Goal: Complete application form: Complete application form

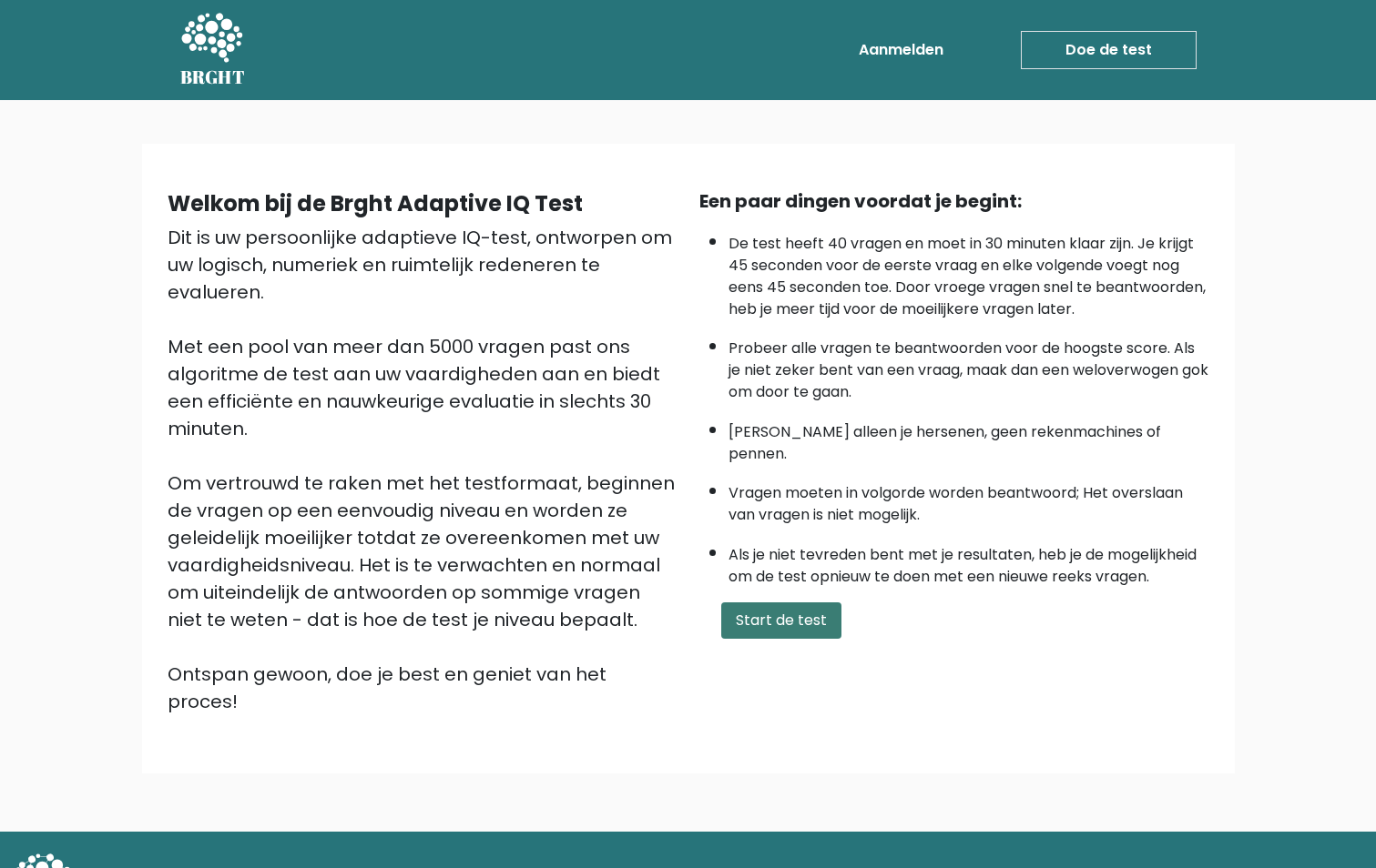
click at [785, 603] on button "Start de test" at bounding box center [781, 620] width 120 height 36
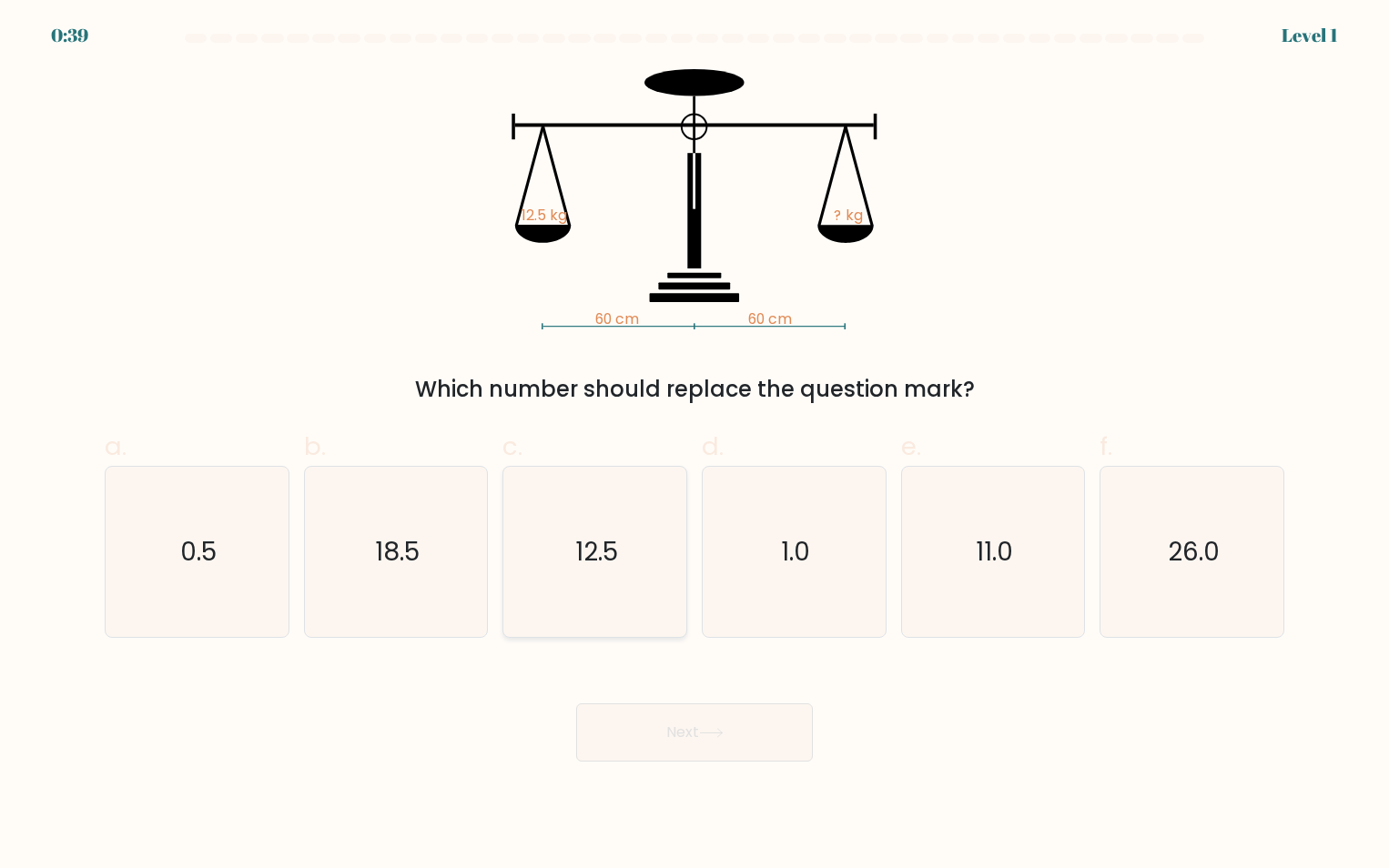
click at [601, 560] on text "12.5" at bounding box center [597, 551] width 43 height 35
click at [694, 446] on input "c. 12.5" at bounding box center [694, 440] width 1 height 12
radio input "true"
click at [675, 740] on button "Next" at bounding box center [694, 732] width 237 height 58
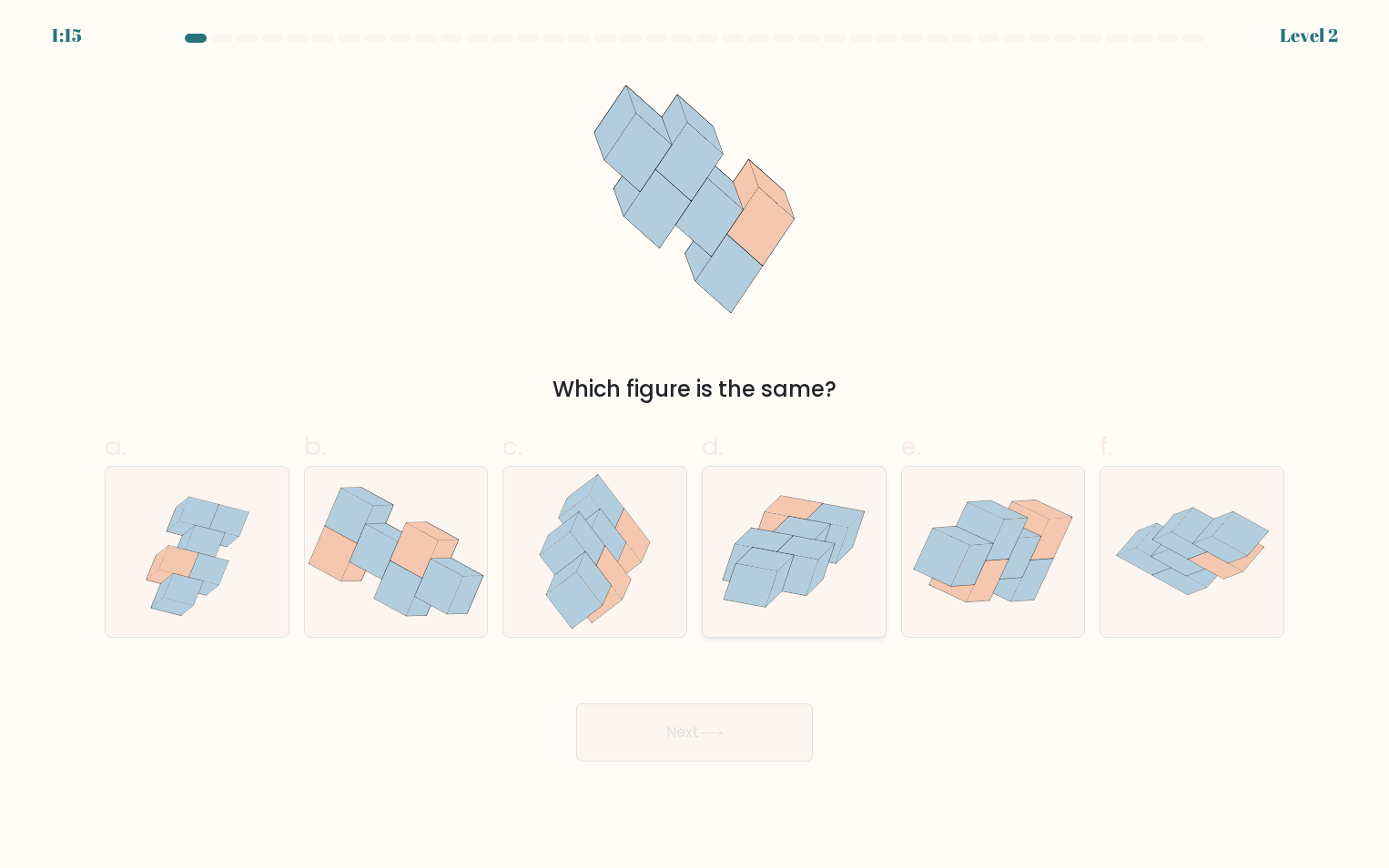
click at [797, 603] on icon at bounding box center [794, 551] width 183 height 157
click at [695, 446] on input "d." at bounding box center [694, 440] width 1 height 12
radio input "true"
click at [703, 743] on button "Next" at bounding box center [694, 732] width 237 height 58
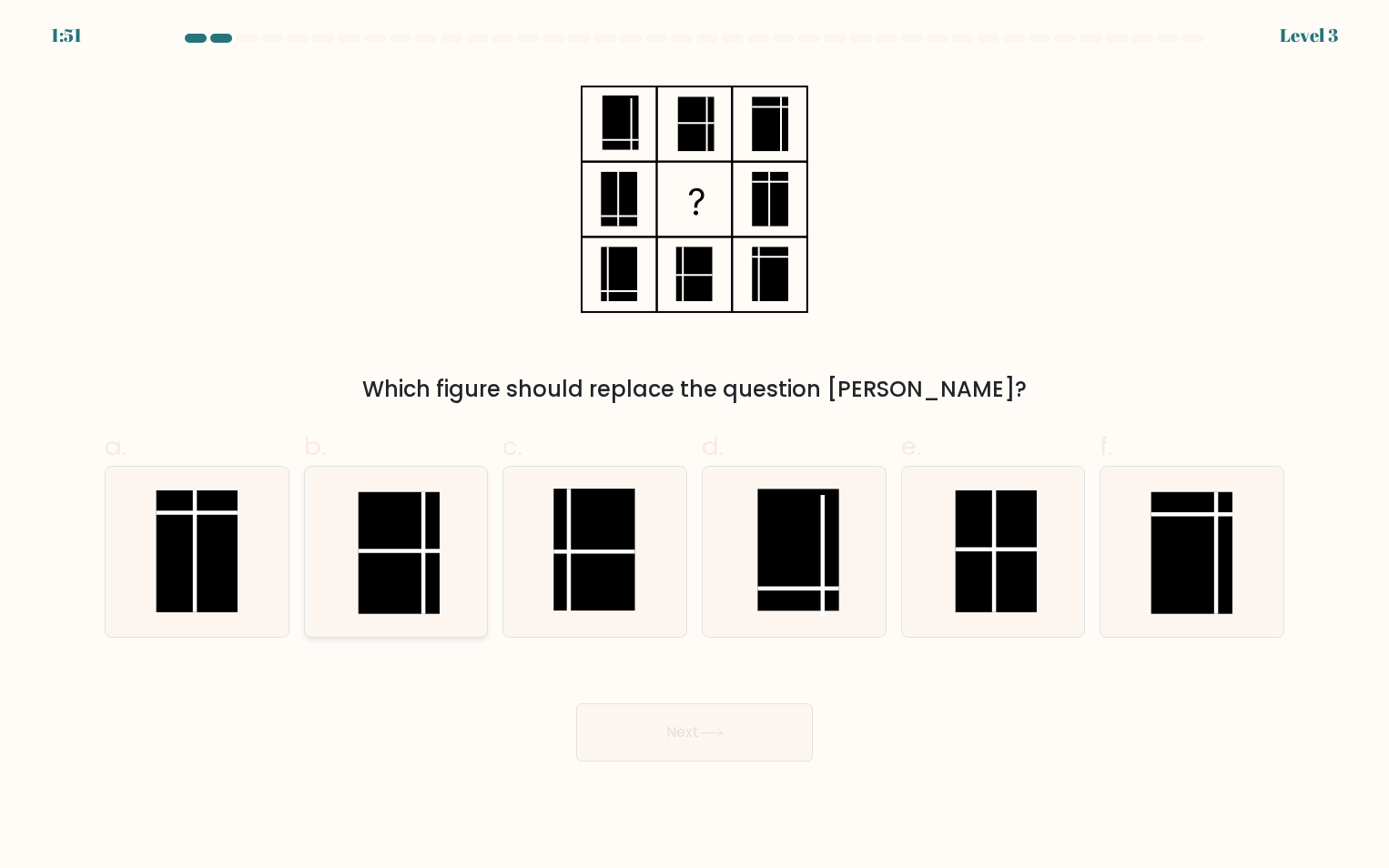
click at [433, 575] on rect at bounding box center [399, 552] width 81 height 122
click at [694, 446] on input "b." at bounding box center [694, 440] width 1 height 12
radio input "true"
click at [655, 721] on button "Next" at bounding box center [694, 732] width 237 height 58
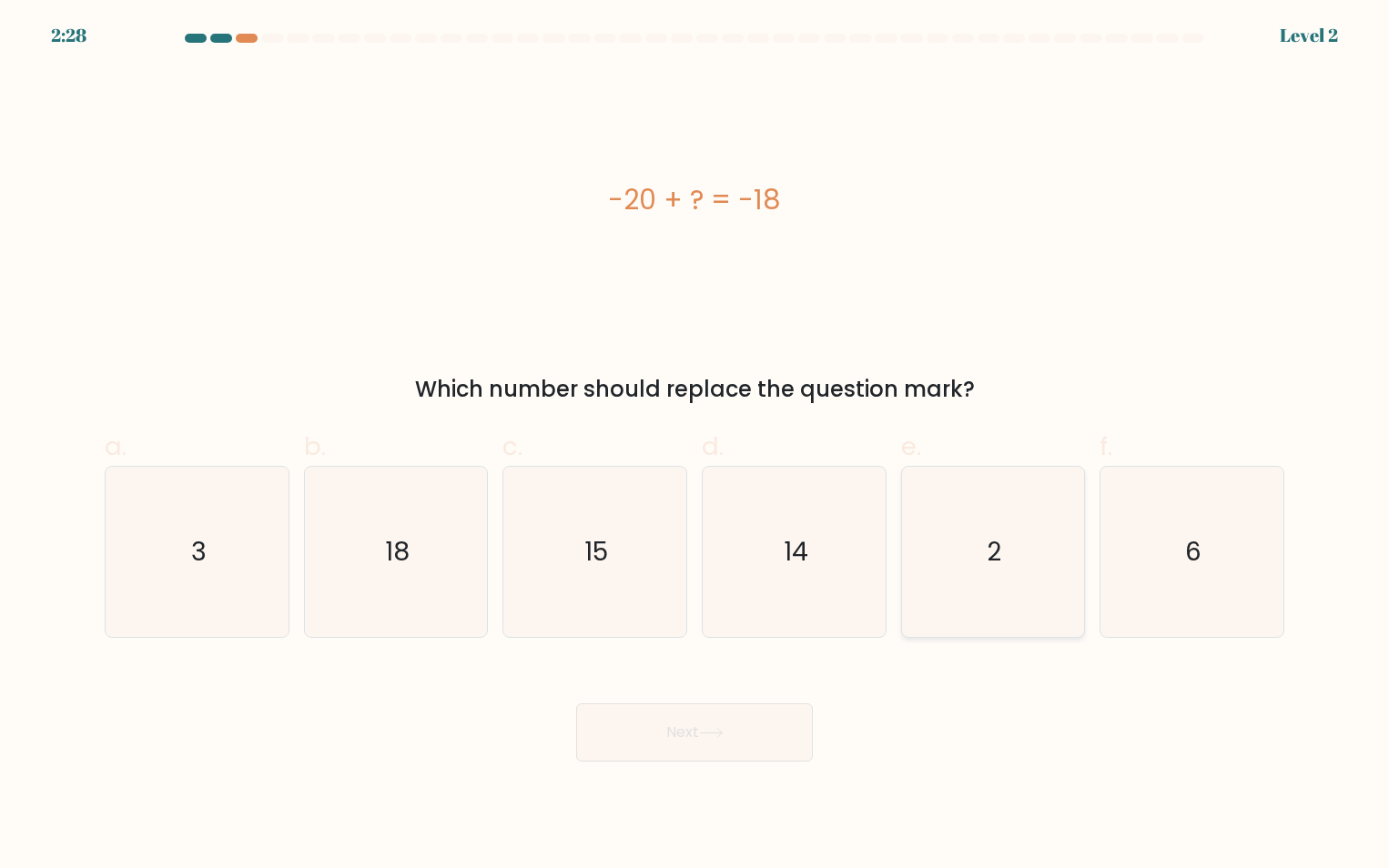
click at [991, 580] on icon "2" at bounding box center [992, 551] width 170 height 170
click at [695, 446] on input "e. 2" at bounding box center [694, 440] width 1 height 12
radio input "true"
click at [674, 719] on button "Next" at bounding box center [694, 732] width 237 height 58
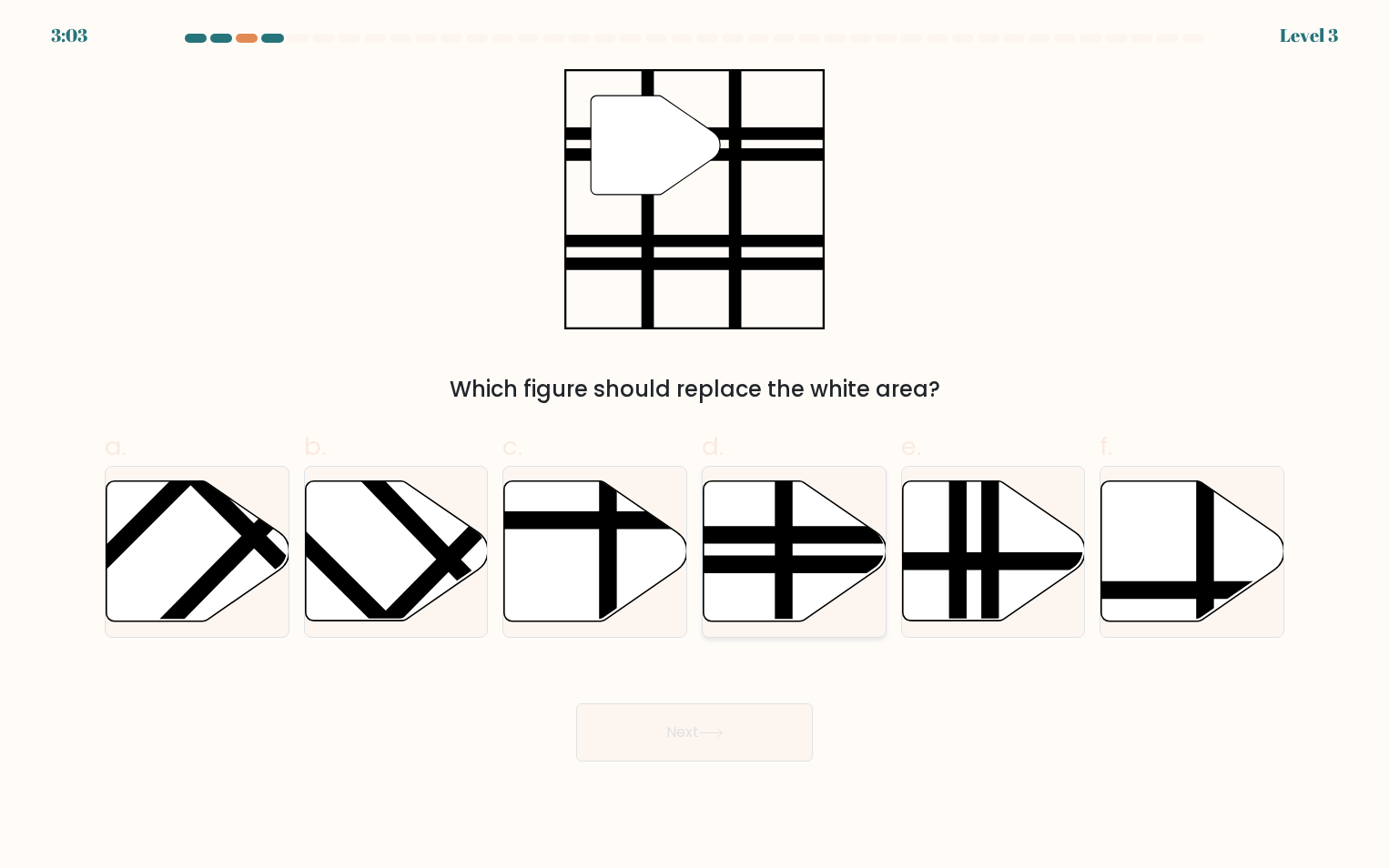
click at [774, 534] on line at bounding box center [850, 534] width 369 height 0
click at [695, 446] on input "d." at bounding box center [694, 440] width 1 height 12
radio input "true"
click at [707, 738] on button "Next" at bounding box center [694, 732] width 237 height 58
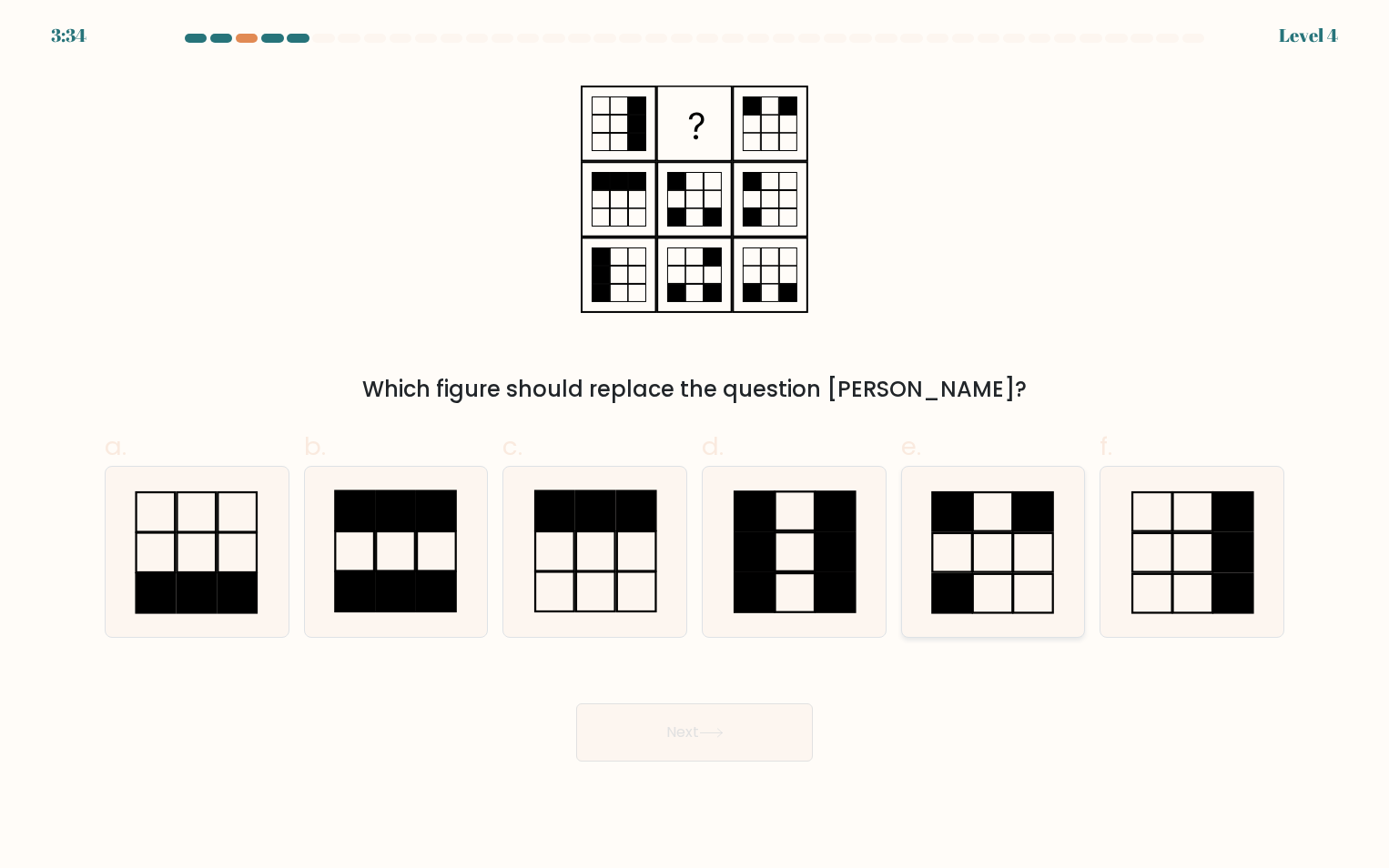
click at [1007, 560] on icon at bounding box center [992, 551] width 170 height 170
click at [695, 446] on input "e." at bounding box center [694, 440] width 1 height 12
radio input "true"
click at [653, 730] on button "Next" at bounding box center [694, 732] width 237 height 58
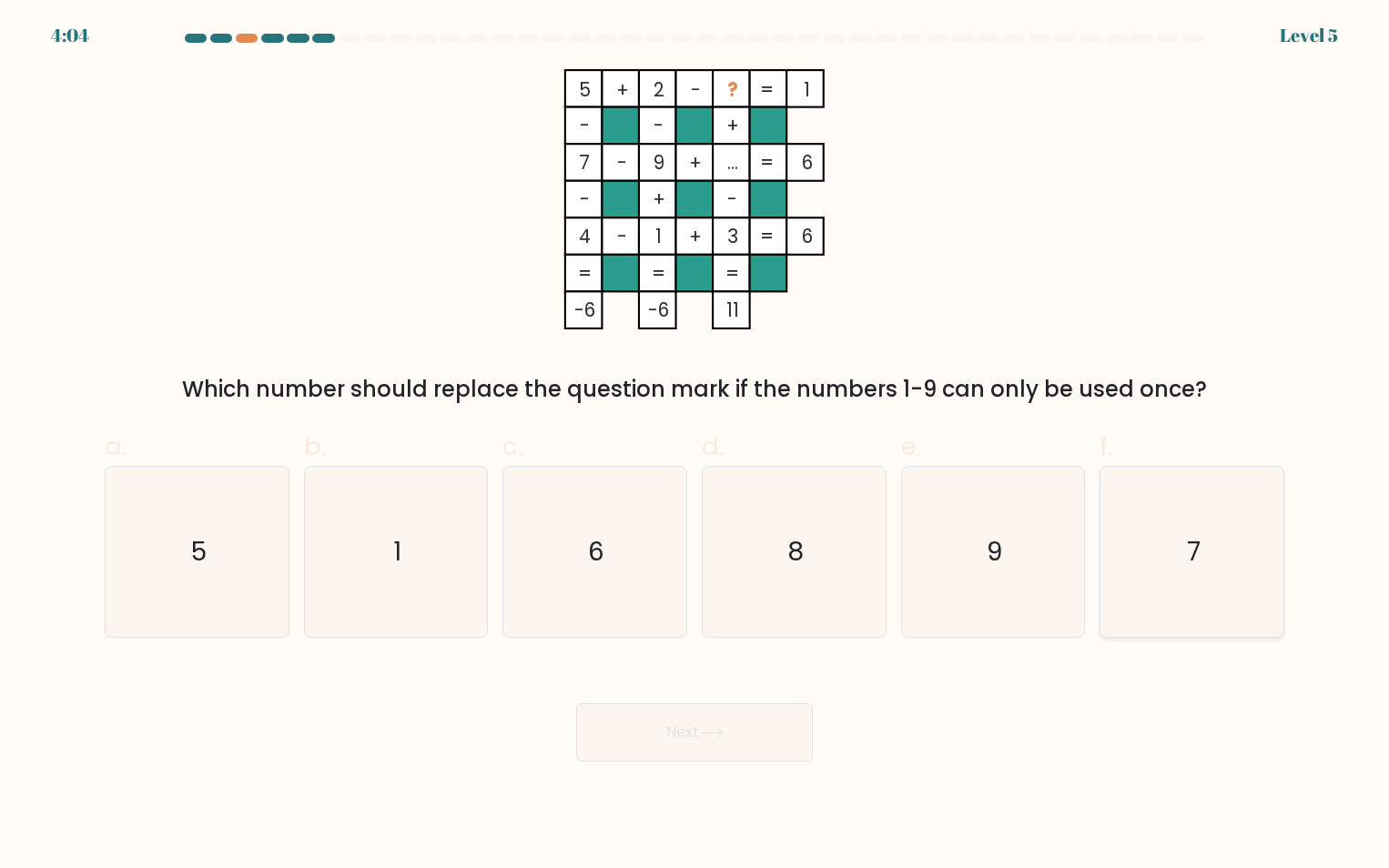
click at [1148, 484] on icon "7" at bounding box center [1191, 551] width 170 height 170
click at [695, 446] on input "f. 7" at bounding box center [694, 440] width 1 height 12
radio input "true"
click at [672, 707] on button "Next" at bounding box center [694, 732] width 237 height 58
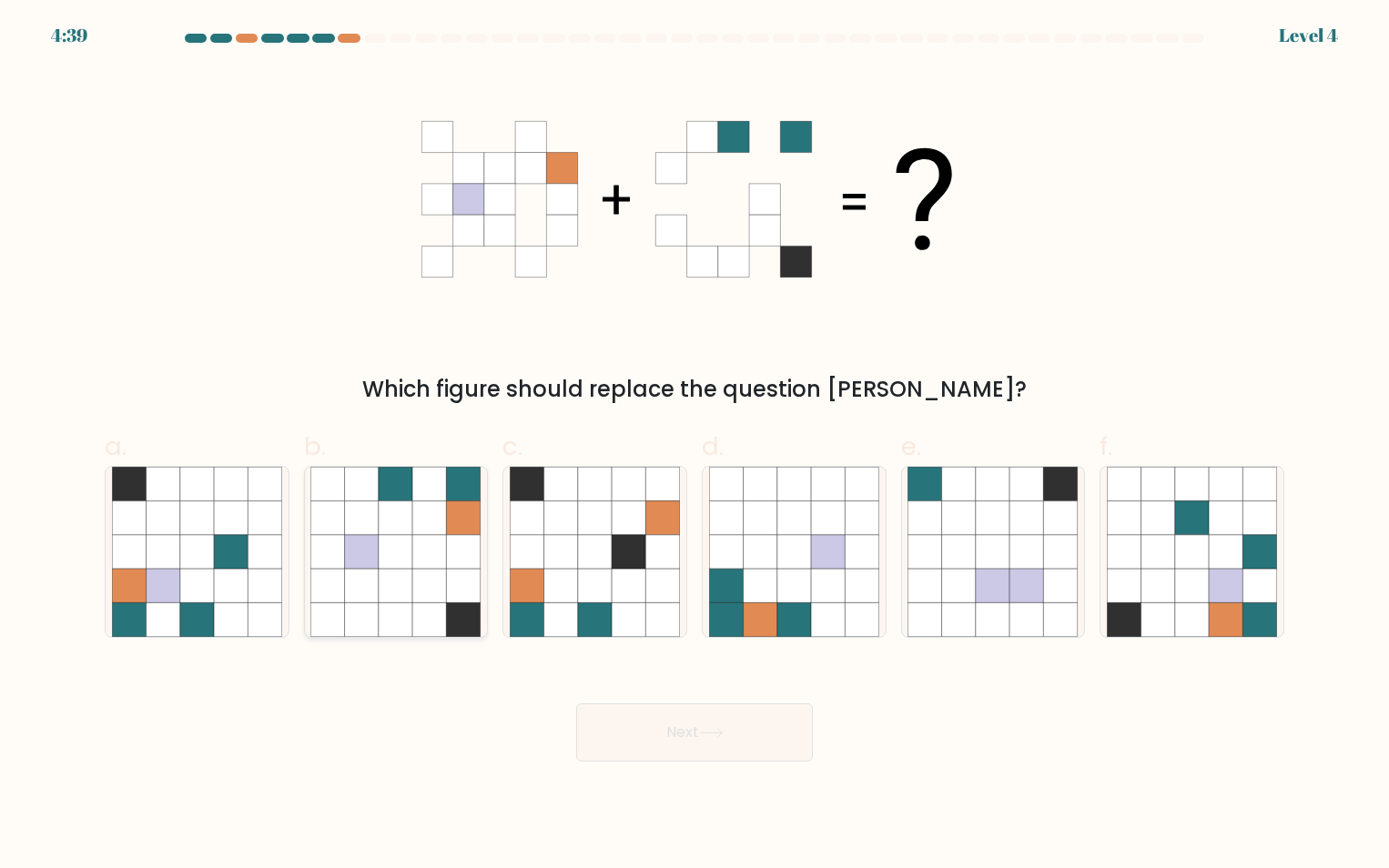
click at [440, 519] on icon at bounding box center [430, 517] width 33 height 33
click at [694, 446] on input "b." at bounding box center [694, 440] width 1 height 12
radio input "true"
click at [730, 724] on button "Next" at bounding box center [694, 732] width 237 height 58
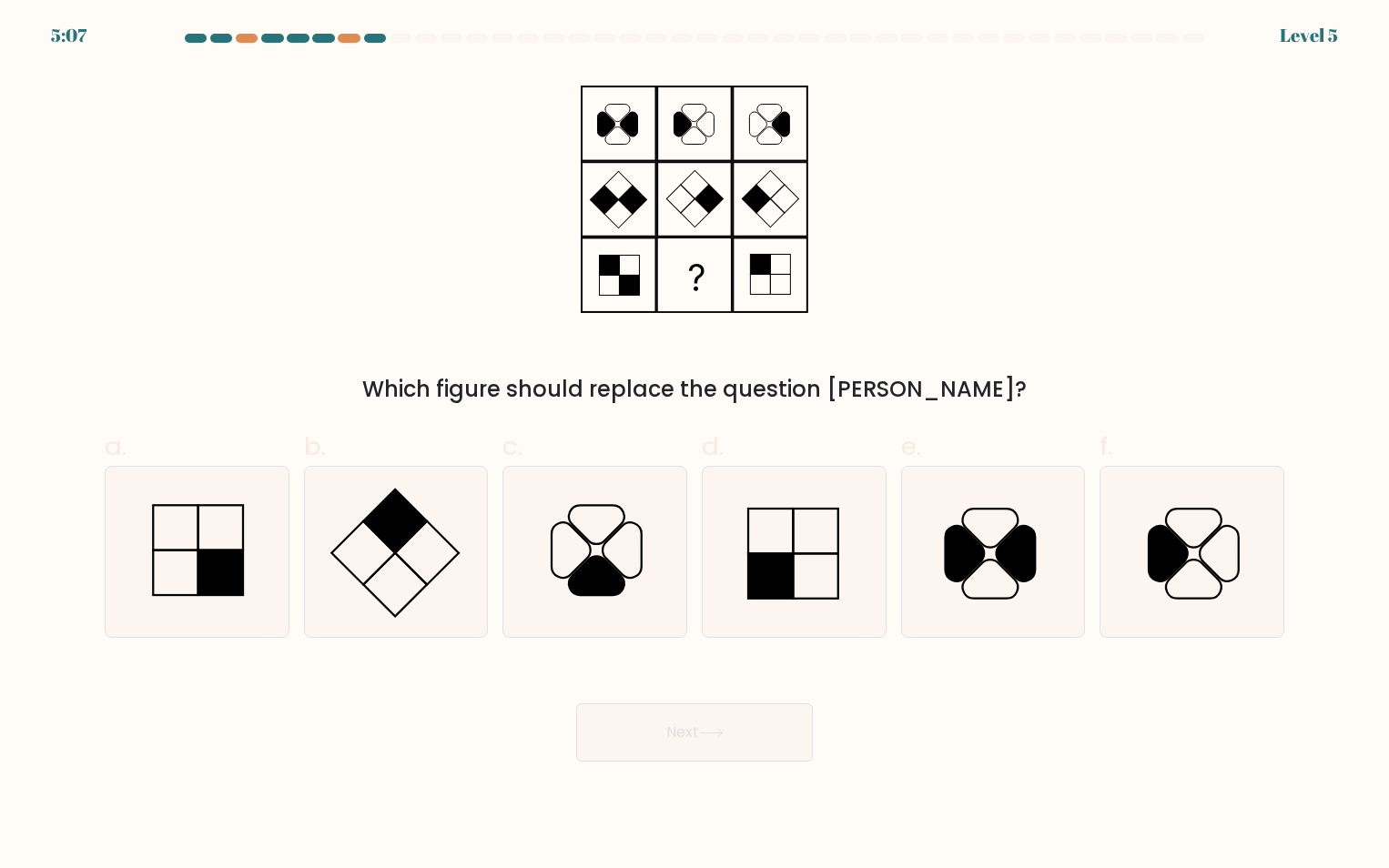
click at [77, 502] on form at bounding box center [694, 397] width 1389 height 728
click at [165, 543] on icon at bounding box center [197, 551] width 170 height 170
click at [694, 446] on input "a." at bounding box center [694, 440] width 1 height 12
radio input "true"
click at [713, 738] on button "Next" at bounding box center [694, 732] width 237 height 58
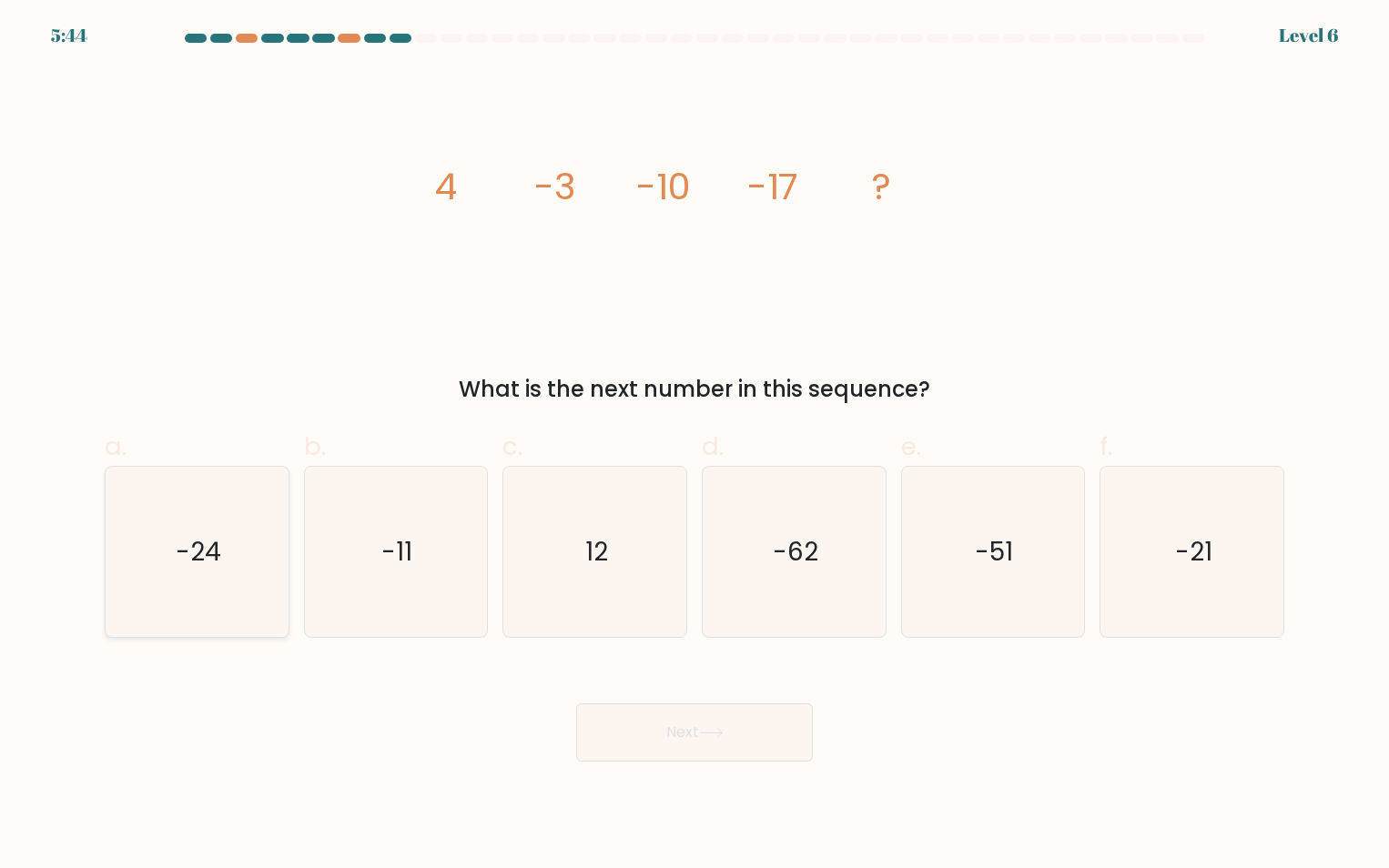
click at [170, 544] on icon "-24" at bounding box center [197, 551] width 170 height 170
click at [694, 446] on input "a. -24" at bounding box center [694, 440] width 1 height 12
radio input "true"
click at [732, 732] on button "Next" at bounding box center [694, 732] width 237 height 58
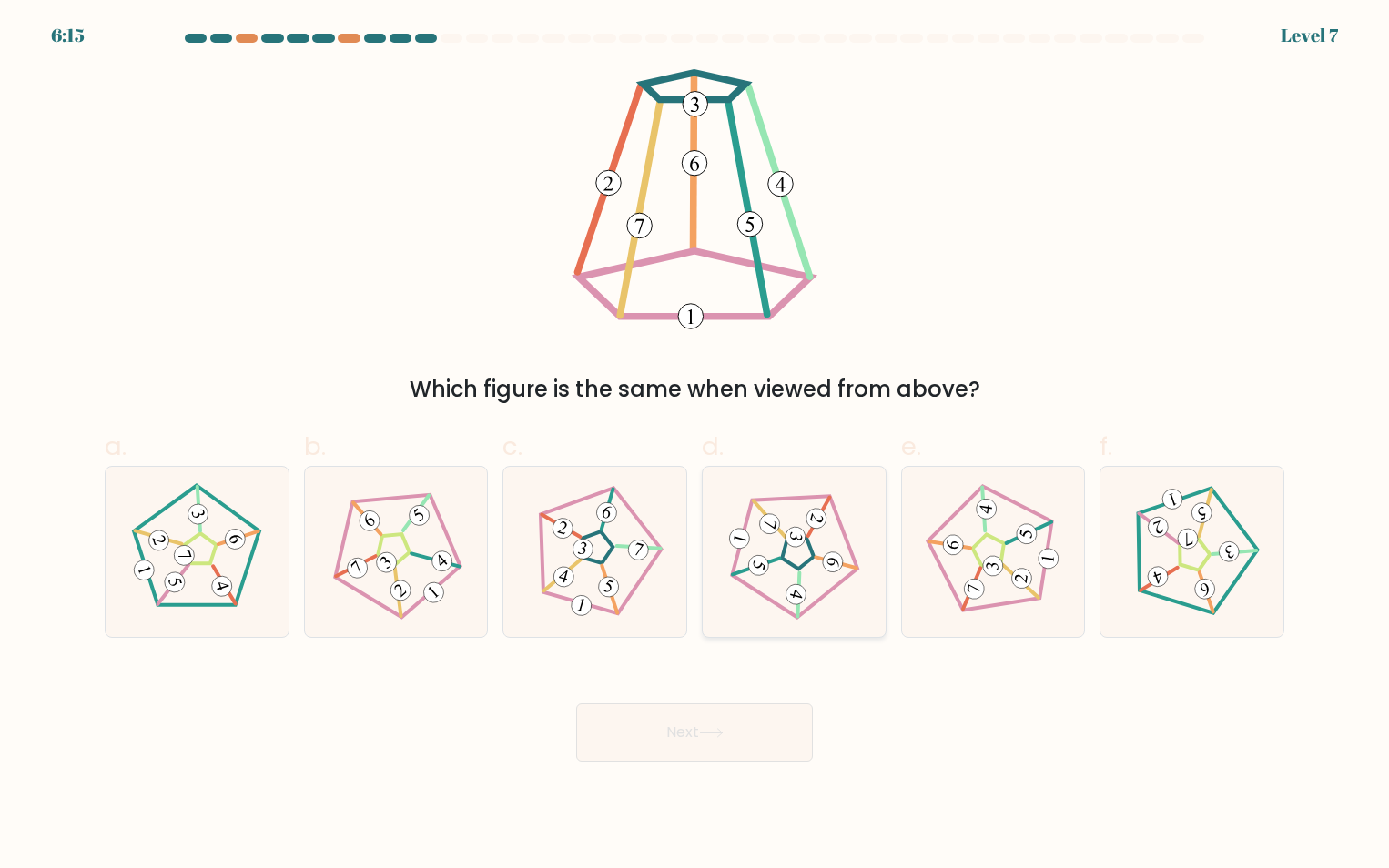
drag, startPoint x: 719, startPoint y: 555, endPoint x: 761, endPoint y: 552, distance: 42.1
click at [722, 555] on div at bounding box center [794, 551] width 185 height 172
click at [695, 446] on input "d." at bounding box center [694, 440] width 1 height 12
radio input "true"
click at [707, 733] on icon at bounding box center [711, 733] width 25 height 10
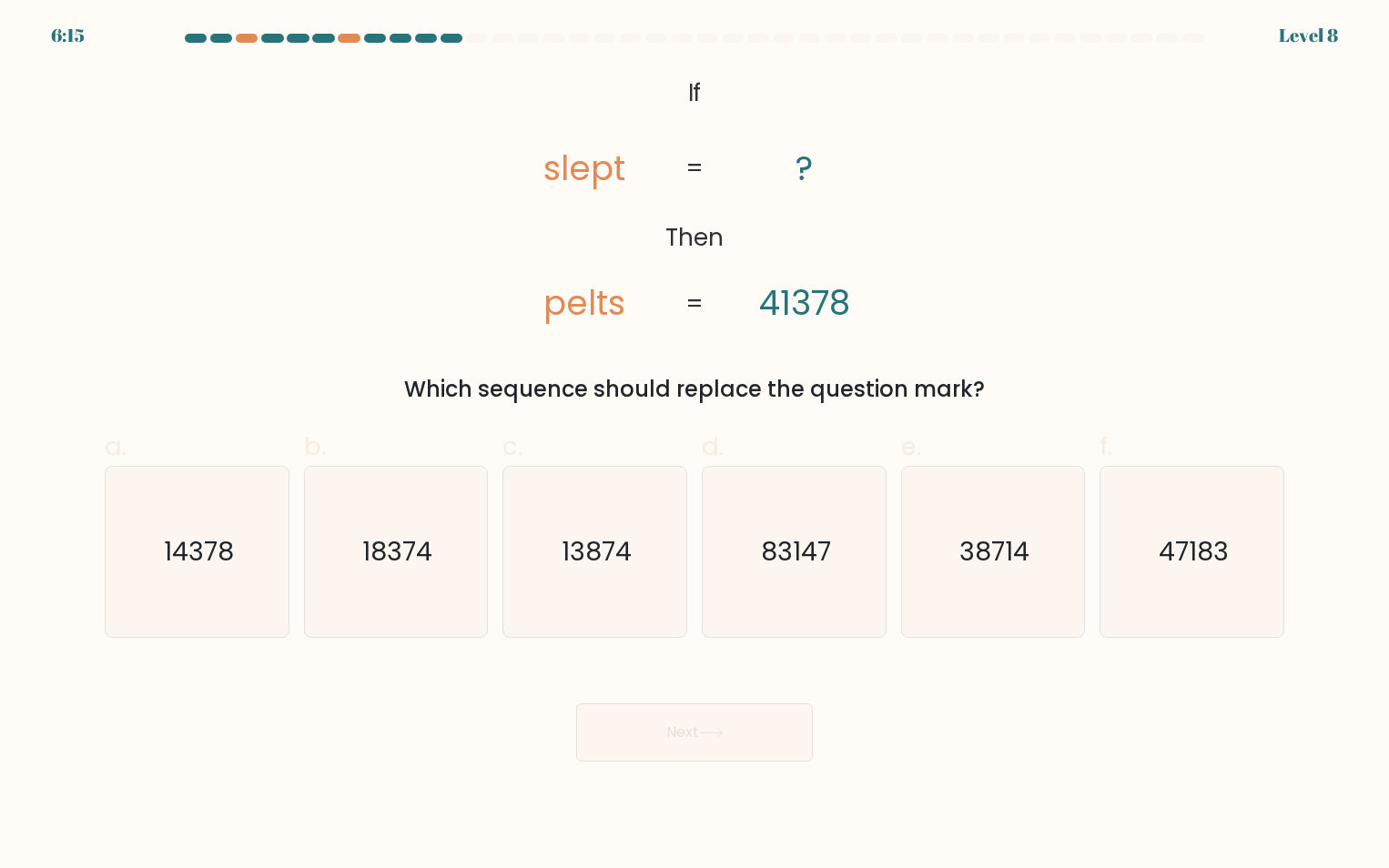
drag, startPoint x: 399, startPoint y: 733, endPoint x: 409, endPoint y: 737, distance: 10.8
click at [399, 733] on div "Next" at bounding box center [694, 711] width 1201 height 102
drag, startPoint x: 829, startPoint y: 548, endPoint x: 822, endPoint y: 565, distance: 18.4
click at [829, 548] on text "83147" at bounding box center [795, 551] width 70 height 35
click at [695, 446] on input "d. 83147" at bounding box center [694, 440] width 1 height 12
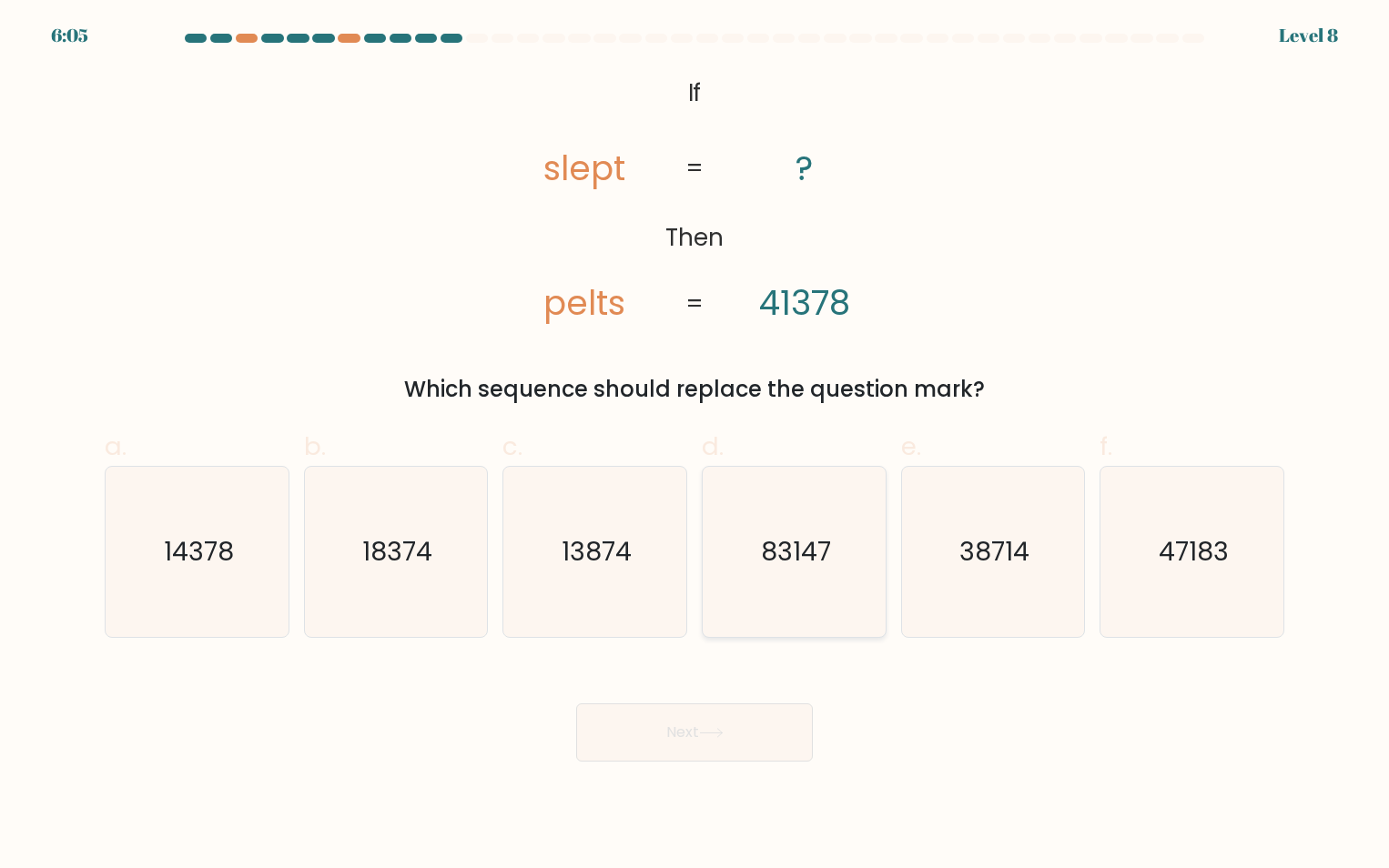
radio input "true"
click at [709, 706] on button "Next" at bounding box center [694, 732] width 237 height 58
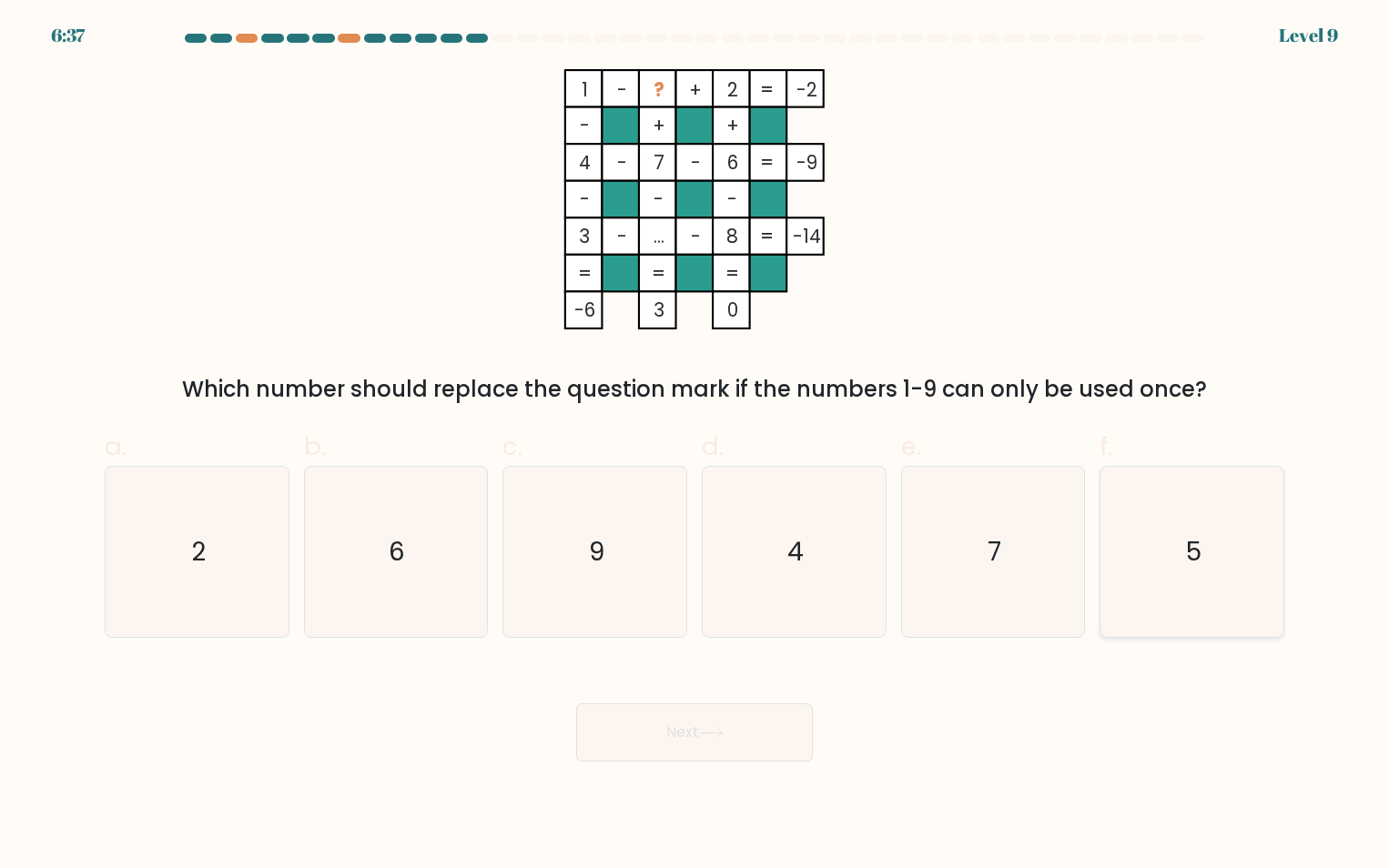
click at [1228, 483] on icon "5" at bounding box center [1191, 551] width 170 height 170
click at [695, 446] on input "f. 5" at bounding box center [694, 440] width 1 height 12
radio input "true"
click at [674, 750] on button "Next" at bounding box center [694, 732] width 237 height 58
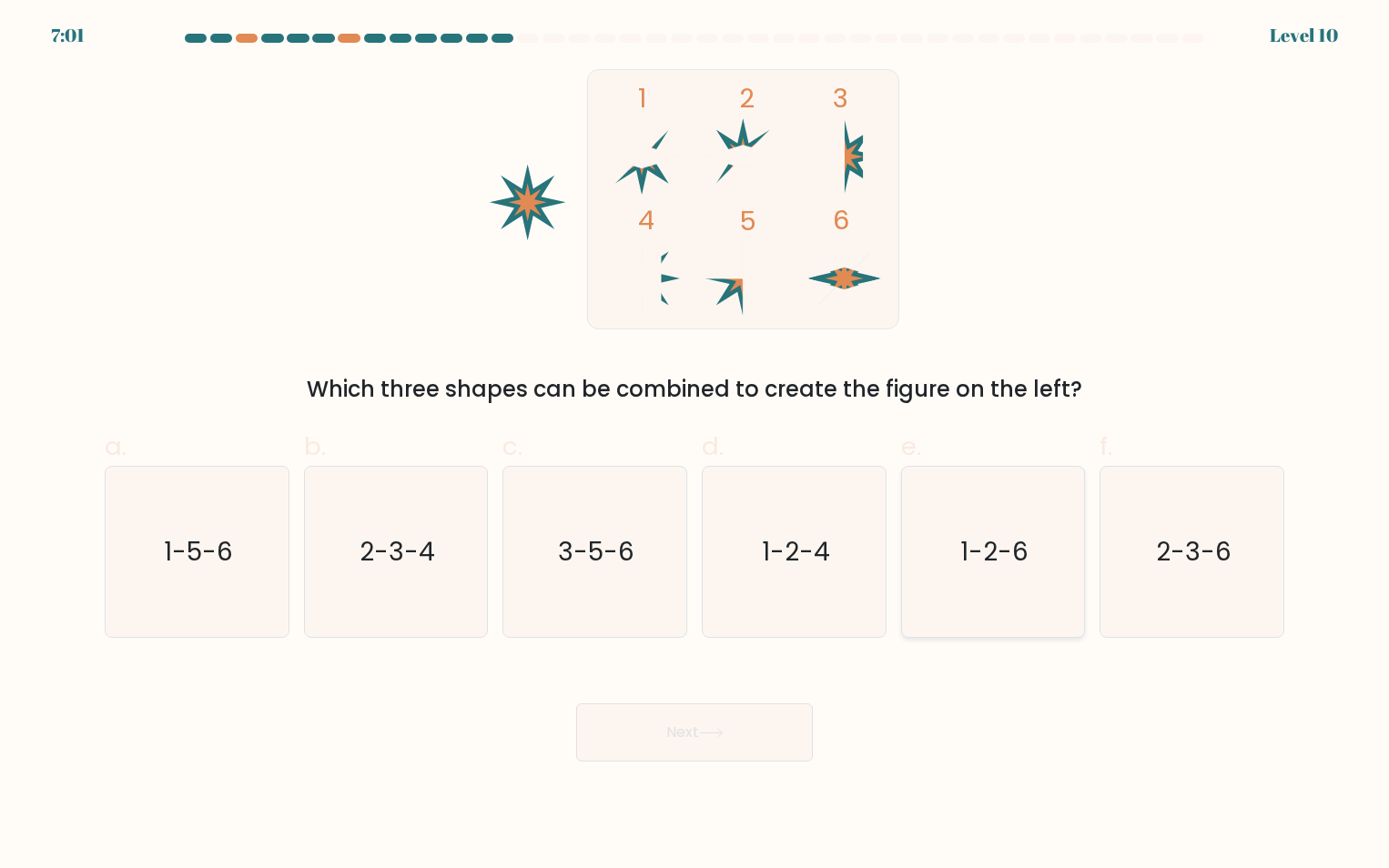
click at [964, 565] on text "1-2-6" at bounding box center [994, 551] width 68 height 35
click at [695, 446] on input "e. 1-2-6" at bounding box center [694, 440] width 1 height 12
radio input "true"
click at [673, 742] on button "Next" at bounding box center [694, 732] width 237 height 58
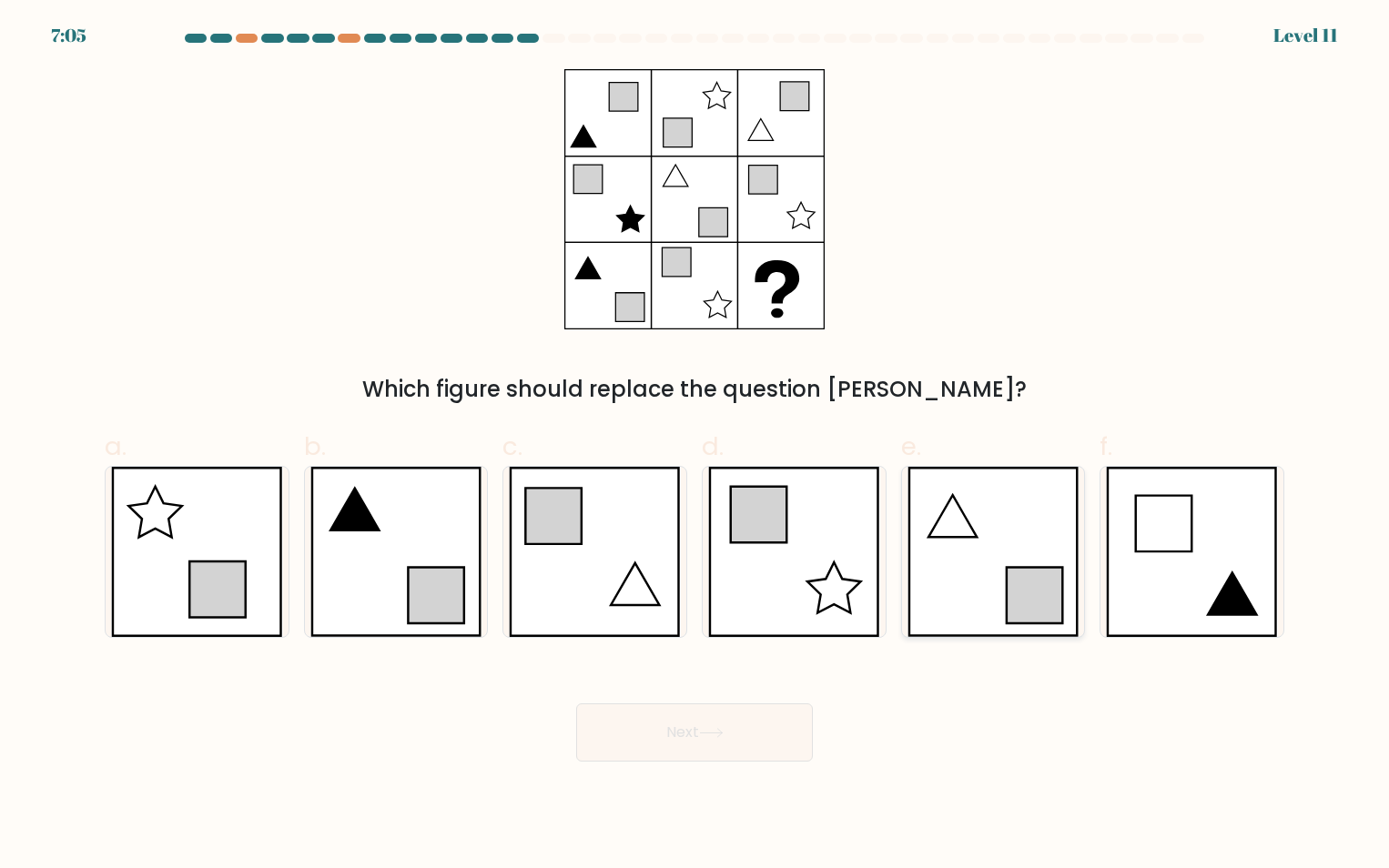
click at [946, 557] on icon at bounding box center [993, 551] width 171 height 170
click at [695, 446] on input "e." at bounding box center [694, 440] width 1 height 12
radio input "true"
click at [742, 732] on button "Next" at bounding box center [694, 732] width 237 height 58
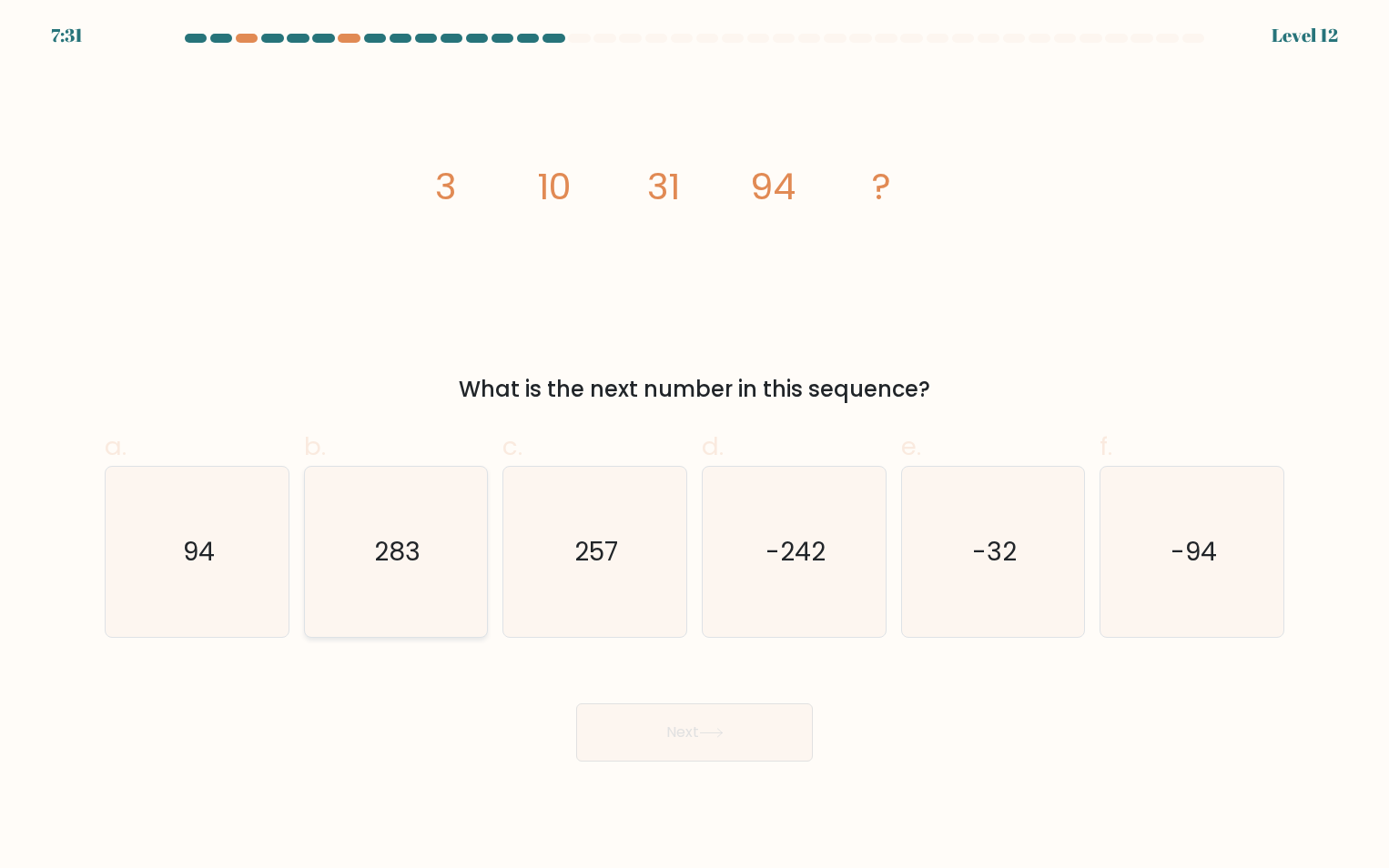
click at [443, 528] on icon "283" at bounding box center [395, 551] width 170 height 170
click at [694, 446] on input "b. 283" at bounding box center [694, 440] width 1 height 12
radio input "true"
click at [644, 735] on button "Next" at bounding box center [694, 732] width 237 height 58
click at [699, 733] on button "Next" at bounding box center [694, 732] width 237 height 58
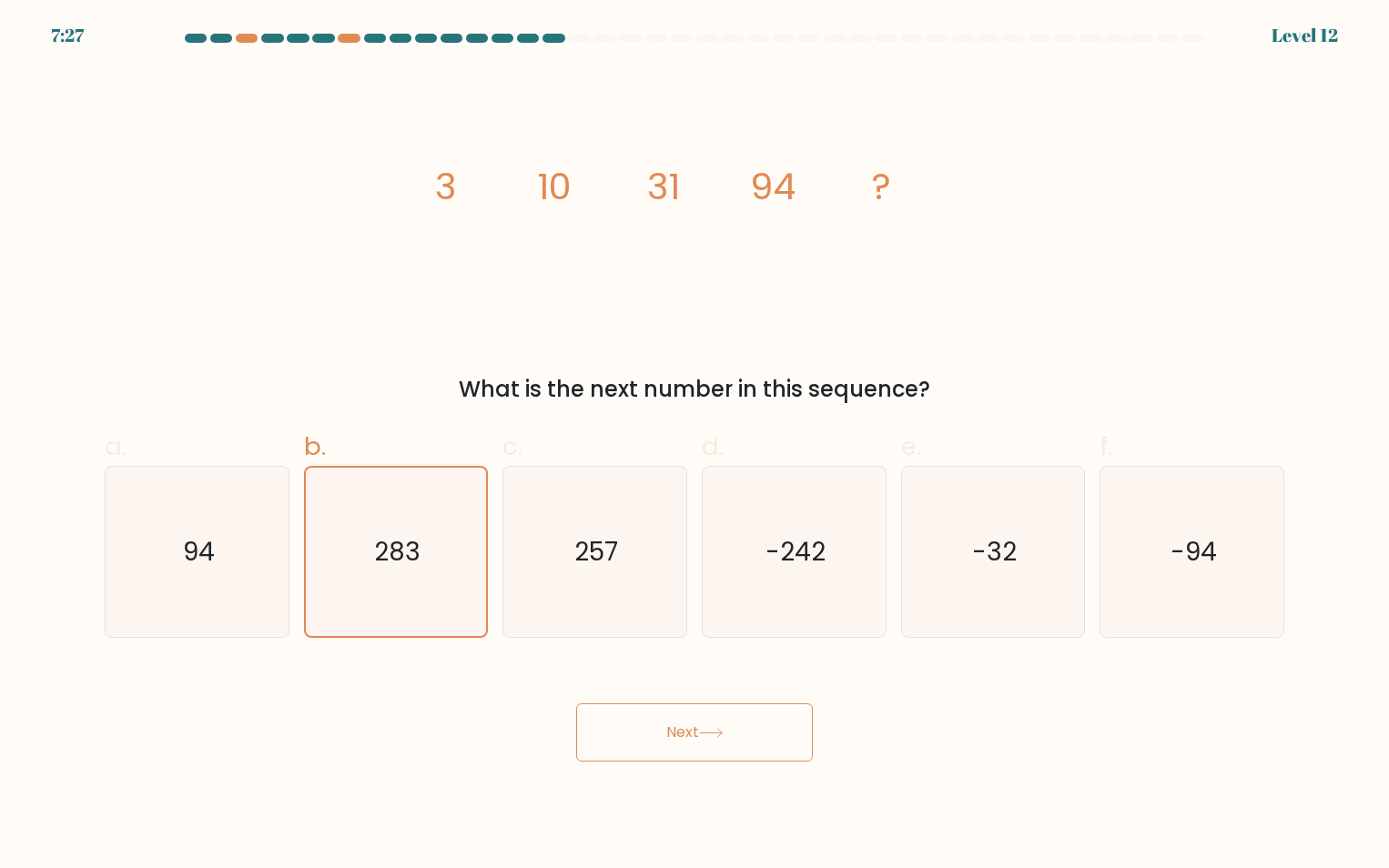
click at [293, 541] on div "a. 94" at bounding box center [197, 533] width 200 height 210
click at [424, 539] on icon "283" at bounding box center [395, 551] width 168 height 168
click at [694, 446] on input "b. 283" at bounding box center [694, 440] width 1 height 12
click at [782, 733] on button "Next" at bounding box center [694, 732] width 237 height 58
click at [784, 733] on button "Next" at bounding box center [694, 732] width 237 height 58
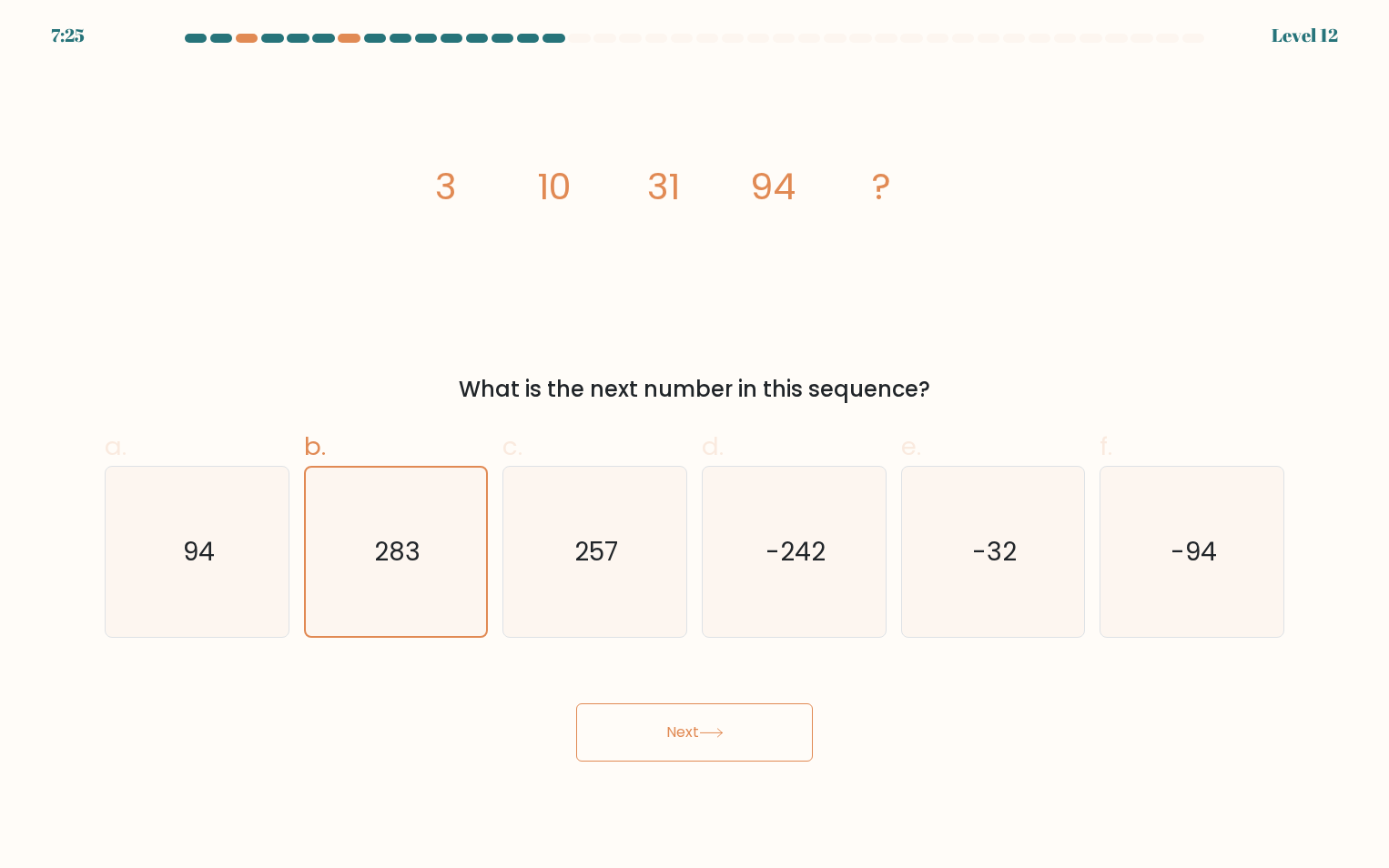
click at [784, 733] on button "Next" at bounding box center [694, 732] width 237 height 58
click at [612, 520] on icon "257" at bounding box center [594, 551] width 170 height 170
click at [694, 446] on input "c. 257" at bounding box center [694, 440] width 1 height 12
radio input "true"
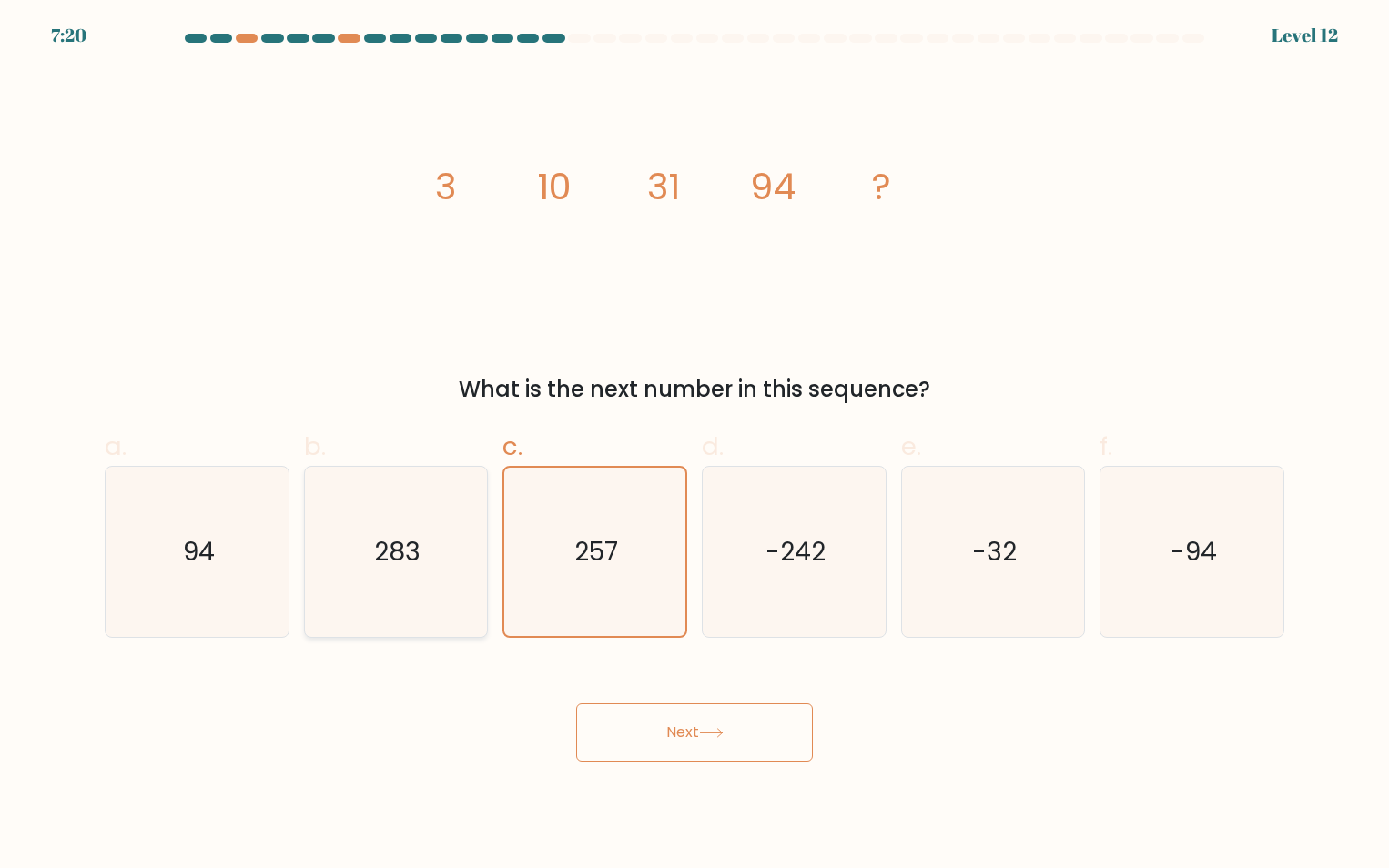
click at [448, 546] on icon "283" at bounding box center [395, 551] width 170 height 170
click at [694, 446] on input "b. 283" at bounding box center [694, 440] width 1 height 12
radio input "true"
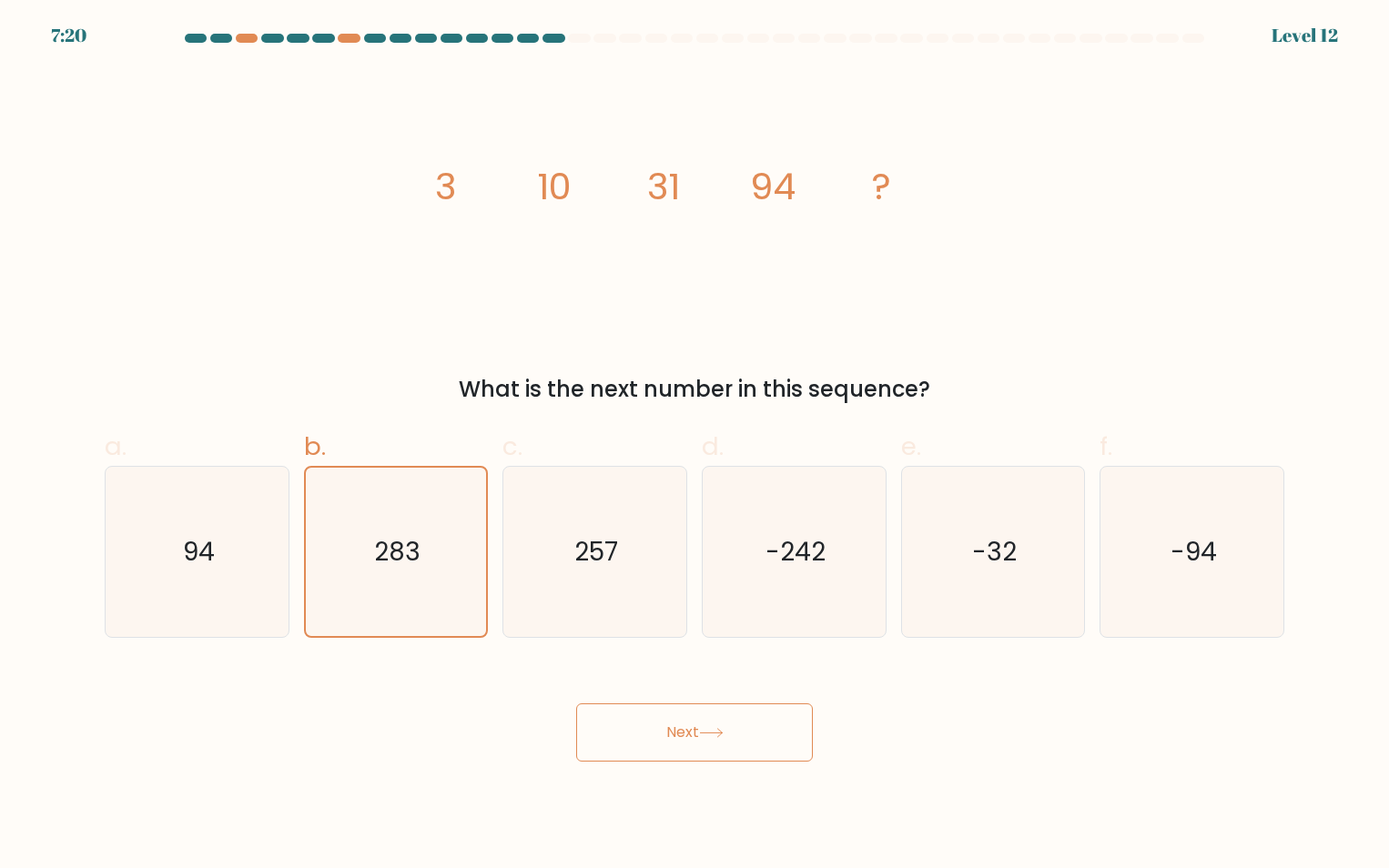
click at [666, 724] on button "Next" at bounding box center [694, 732] width 237 height 58
click at [417, 579] on icon "283" at bounding box center [395, 551] width 168 height 168
click at [694, 446] on input "b. 283" at bounding box center [694, 440] width 1 height 12
click at [742, 737] on button "Next" at bounding box center [694, 732] width 237 height 58
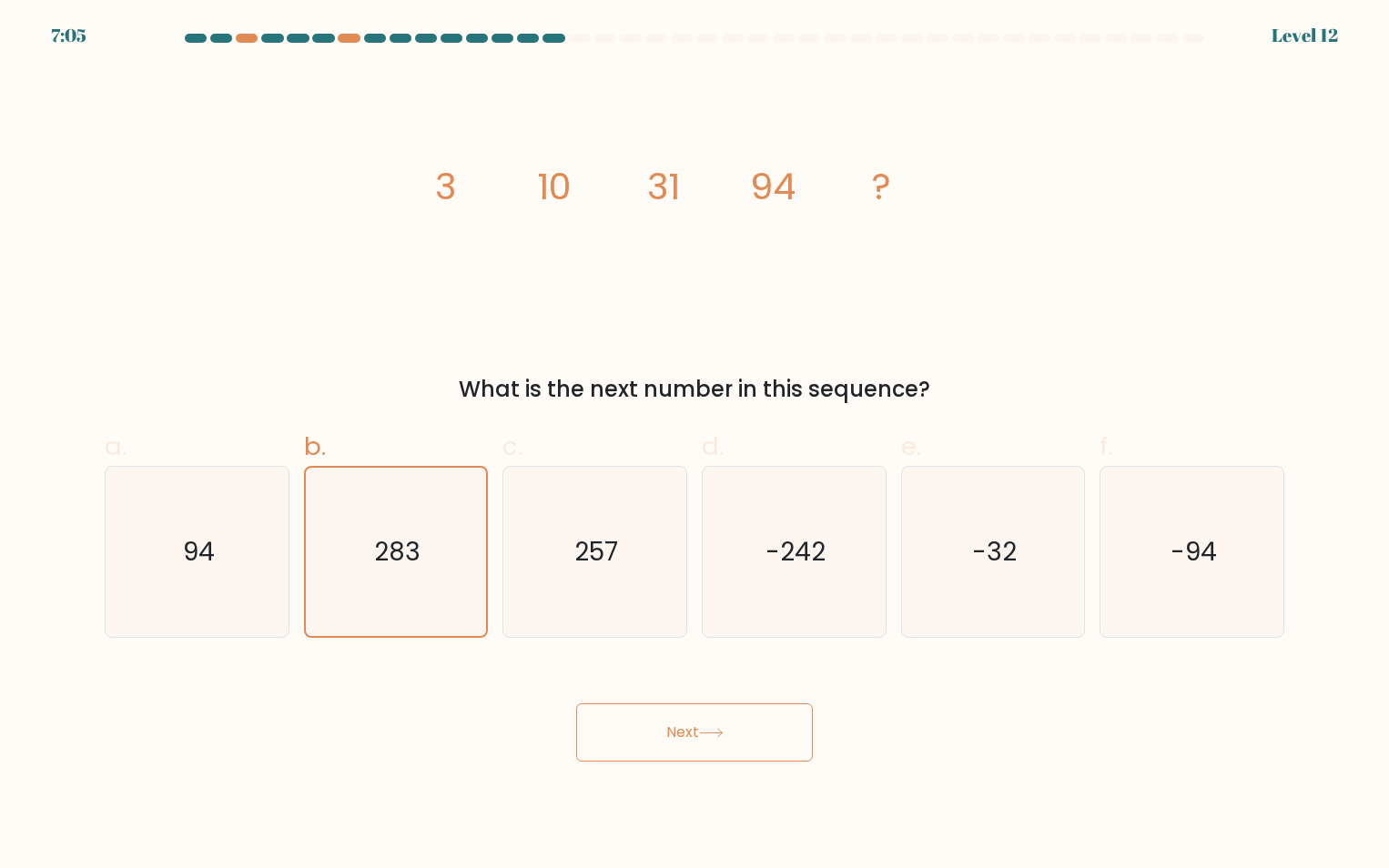
click at [742, 737] on button "Next" at bounding box center [694, 732] width 237 height 58
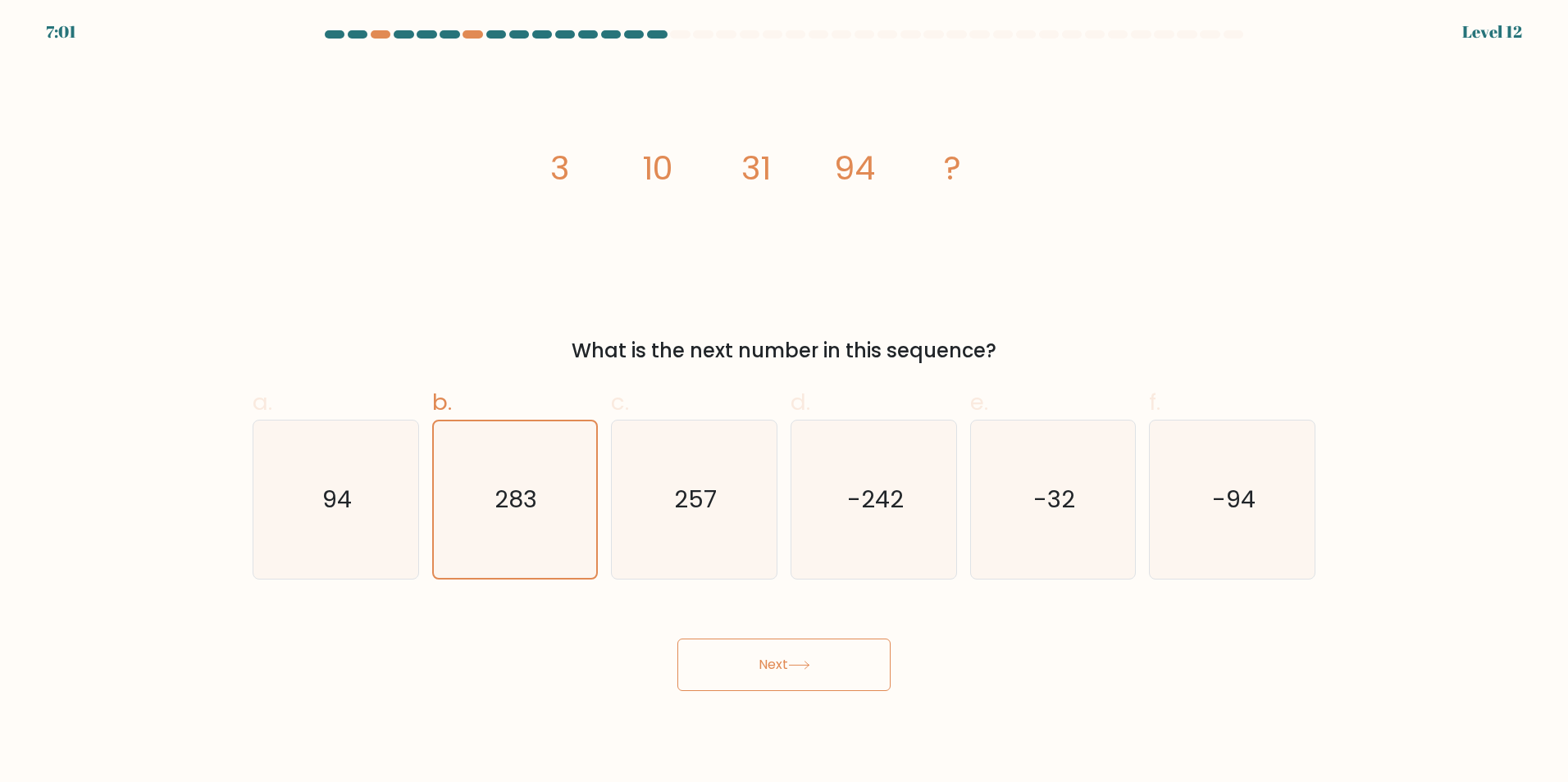
click at [811, 661] on icon at bounding box center [799, 665] width 22 height 9
click at [702, 507] on text "257" at bounding box center [696, 499] width 43 height 33
click at [784, 402] on input "c. 257" at bounding box center [784, 397] width 1 height 11
radio input "true"
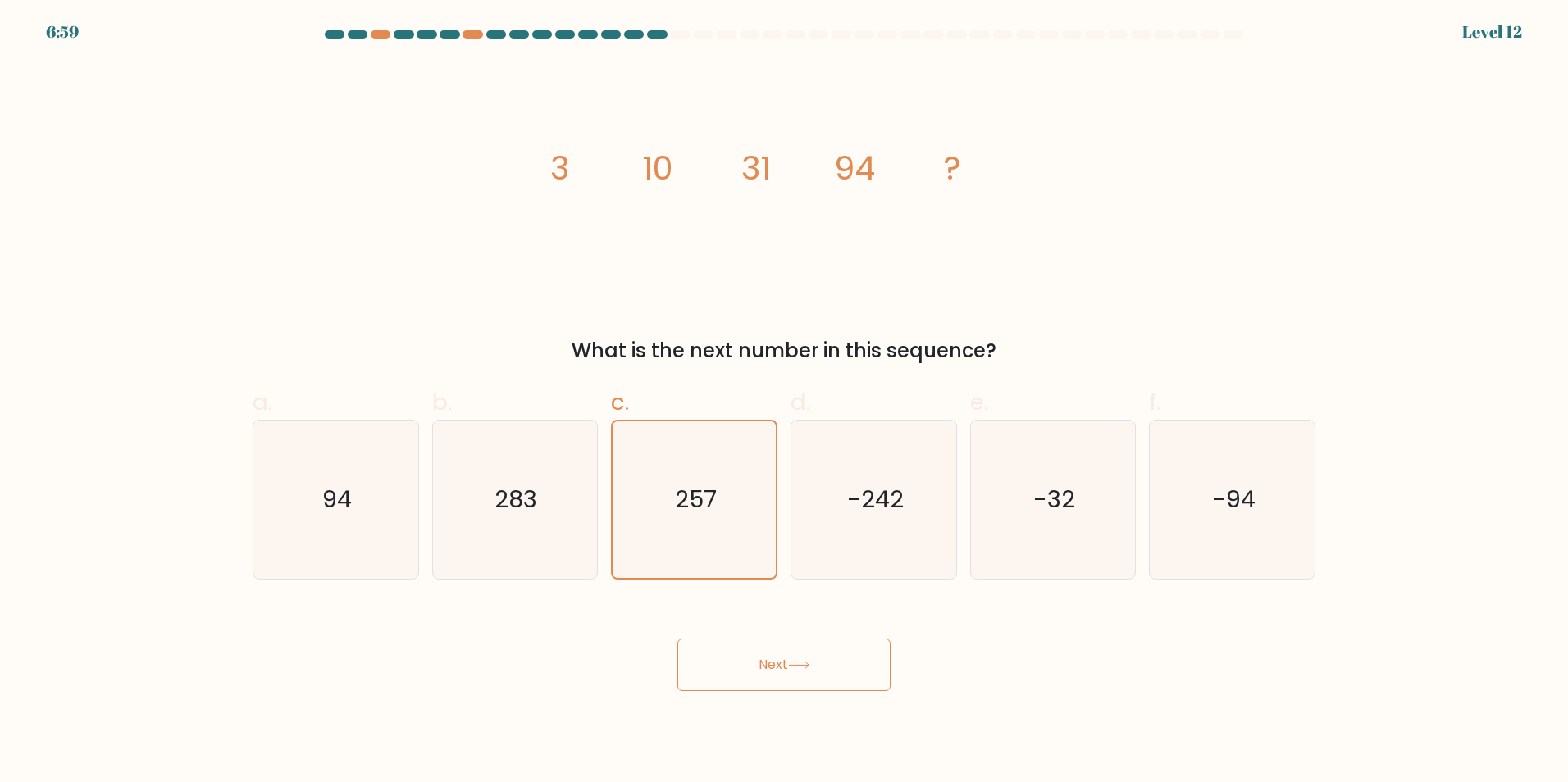
click at [786, 652] on button "Next" at bounding box center [784, 664] width 213 height 52
click at [338, 517] on icon "94" at bounding box center [336, 499] width 159 height 159
click at [784, 402] on input "a. 94" at bounding box center [784, 397] width 1 height 11
radio input "true"
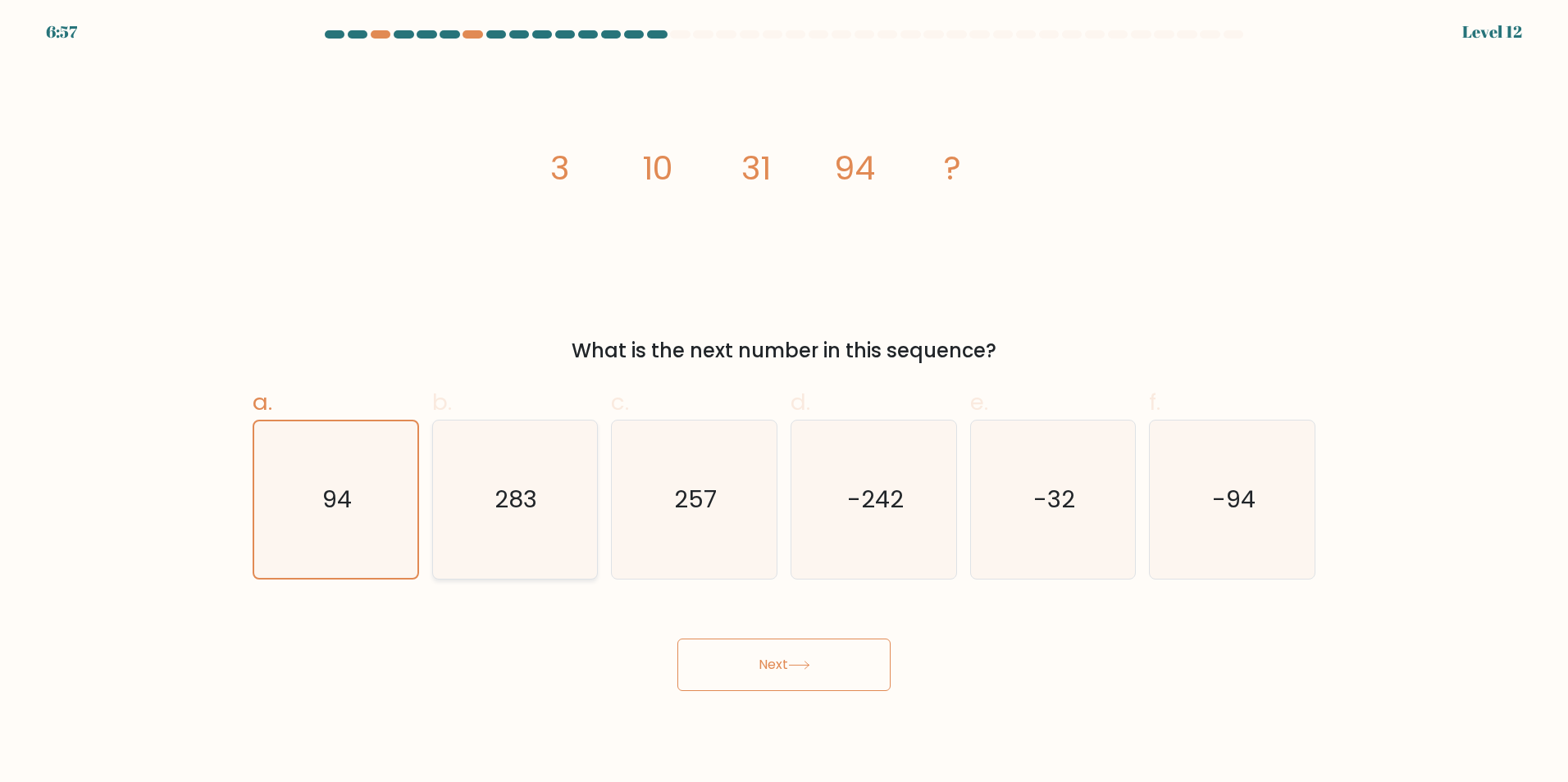
click at [509, 502] on text "283" at bounding box center [516, 499] width 43 height 33
click at [784, 402] on input "b. 283" at bounding box center [784, 397] width 1 height 11
radio input "true"
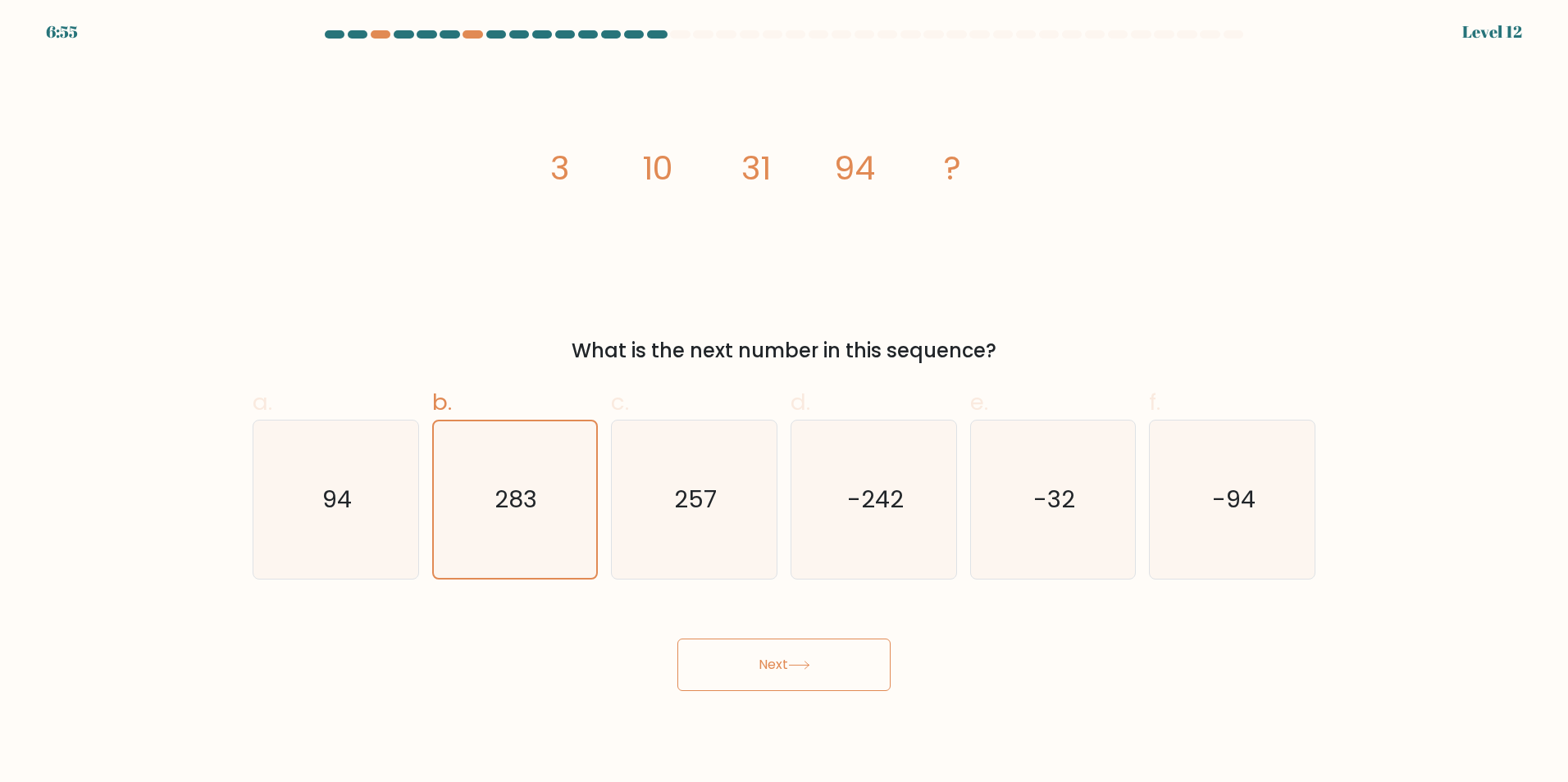
click at [811, 662] on icon at bounding box center [799, 665] width 22 height 9
click at [811, 661] on icon at bounding box center [799, 665] width 22 height 9
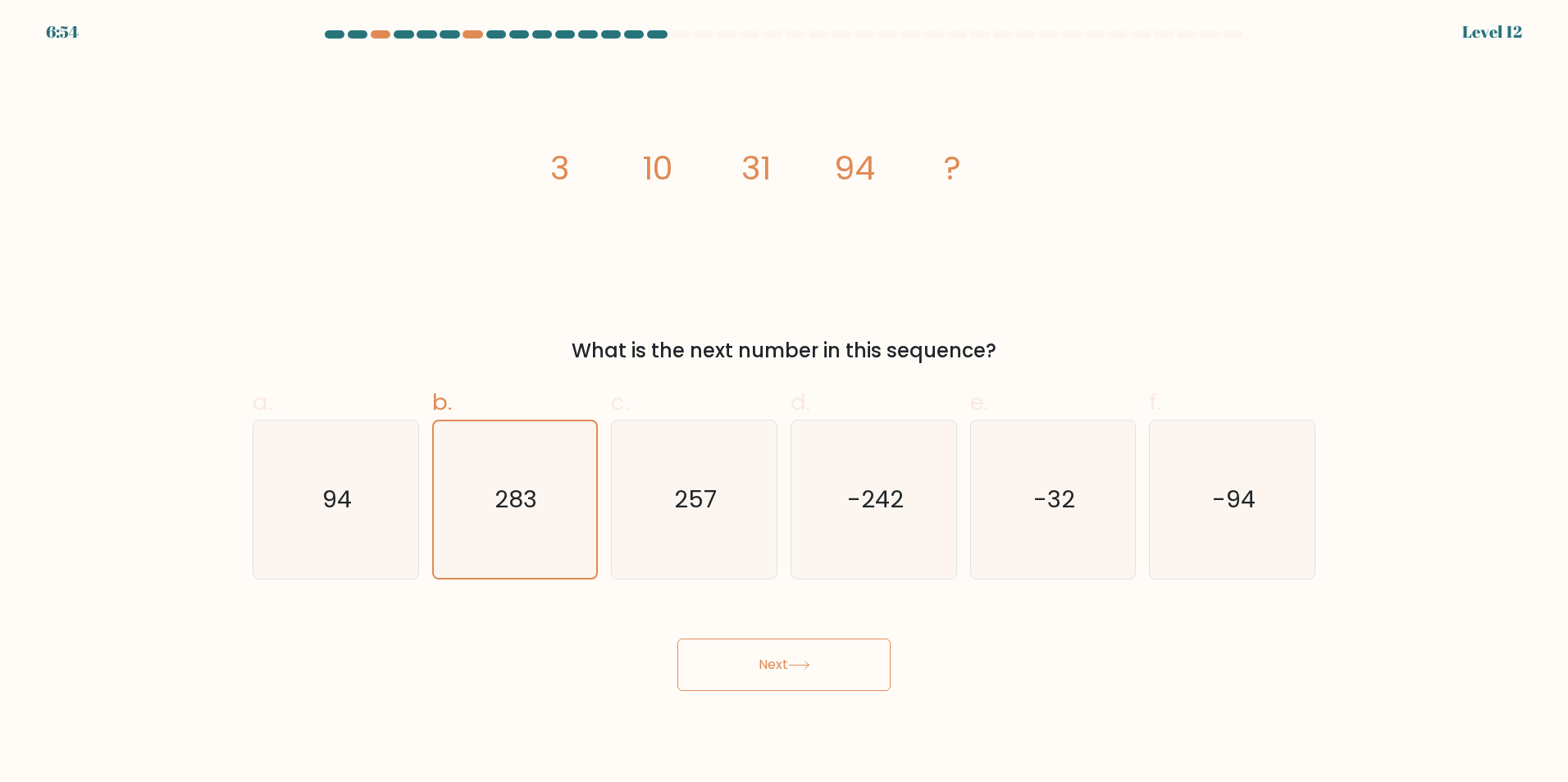
click at [811, 661] on icon at bounding box center [799, 665] width 22 height 9
click at [723, 509] on icon "257" at bounding box center [694, 499] width 159 height 159
click at [784, 402] on input "c. 257" at bounding box center [784, 397] width 1 height 11
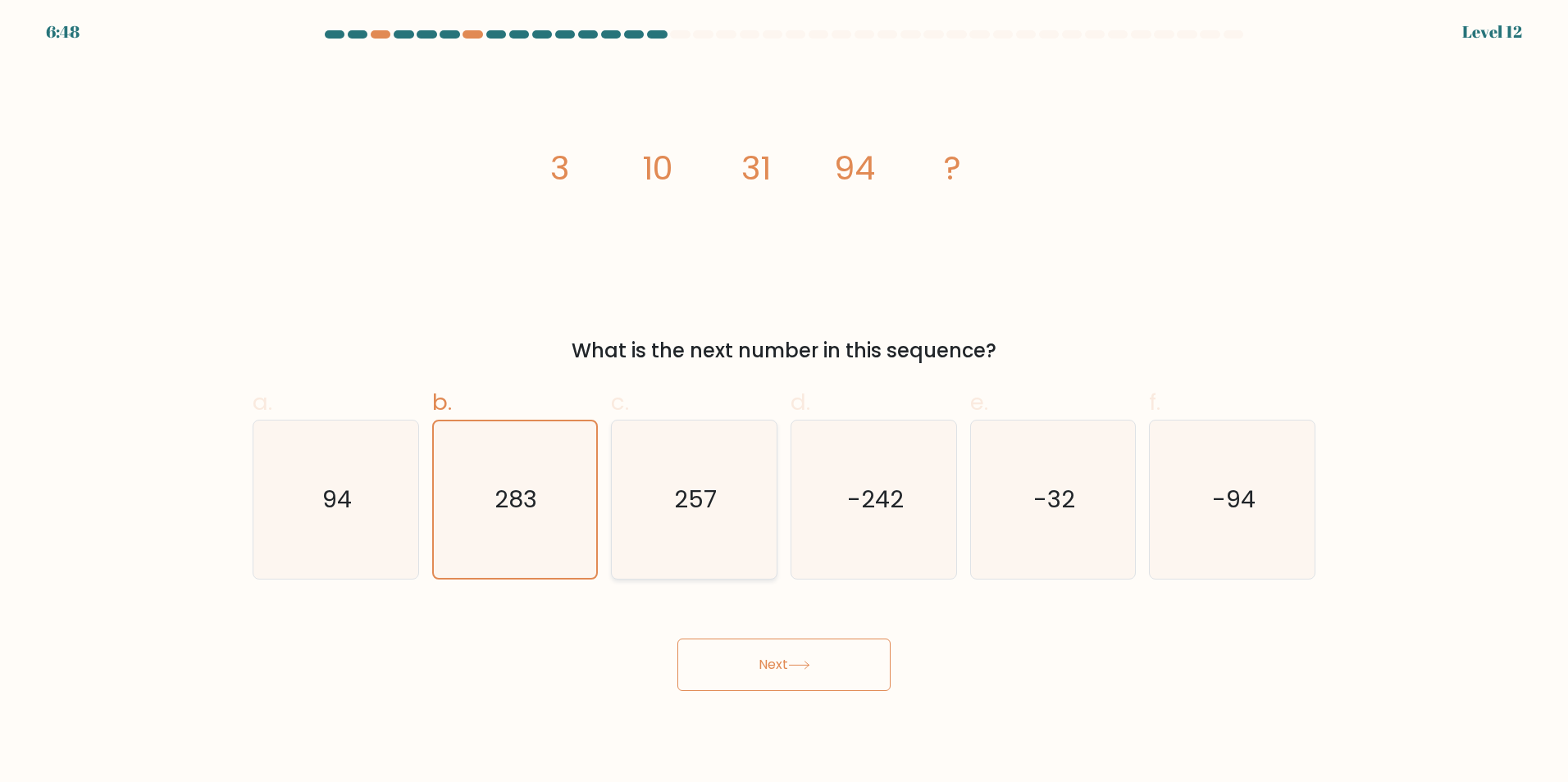
radio input "true"
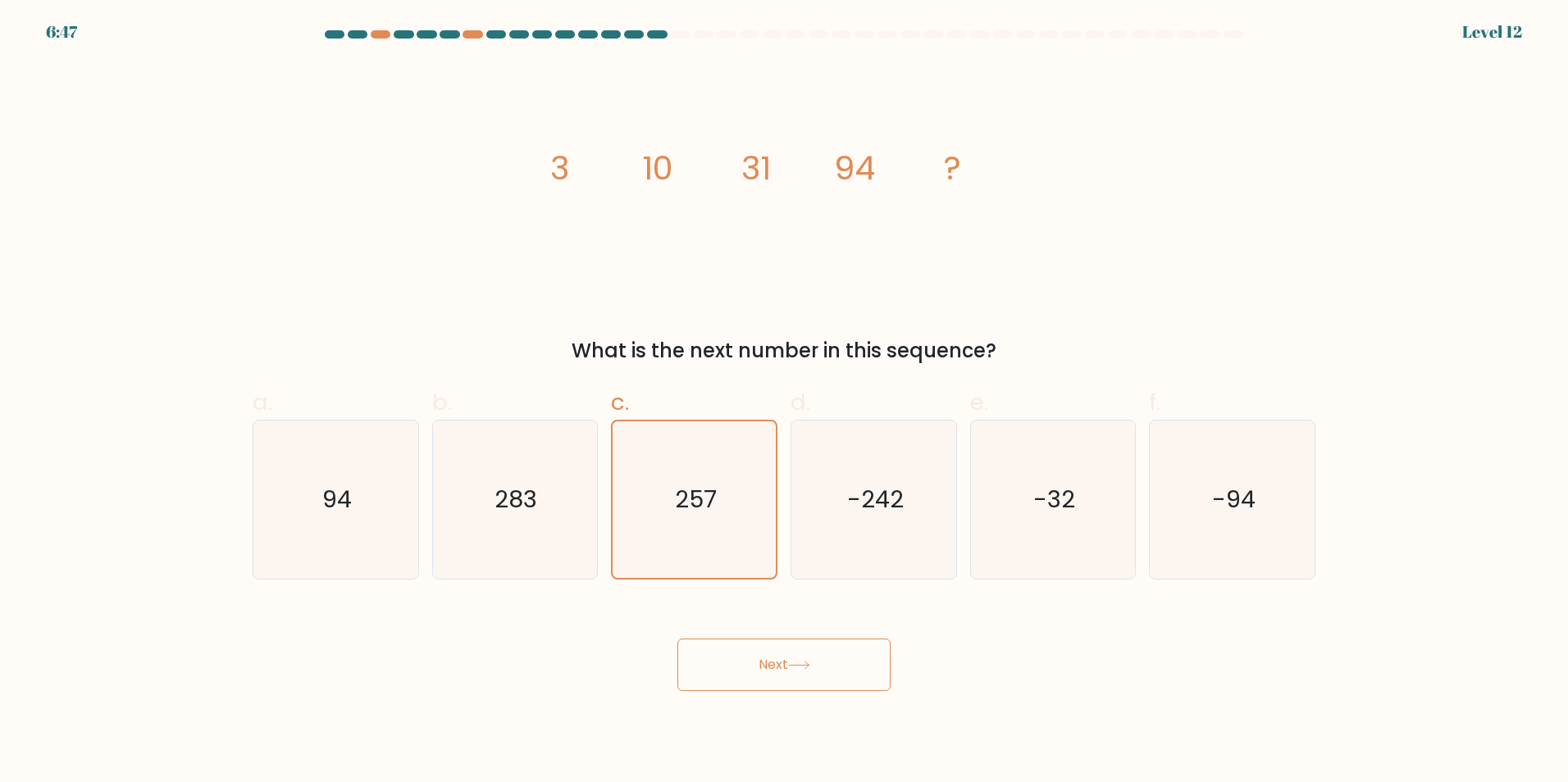
click at [751, 660] on button "Next" at bounding box center [784, 664] width 213 height 52
click at [894, 543] on icon "-242" at bounding box center [873, 499] width 159 height 159
click at [785, 402] on input "d. -242" at bounding box center [784, 397] width 1 height 11
radio input "true"
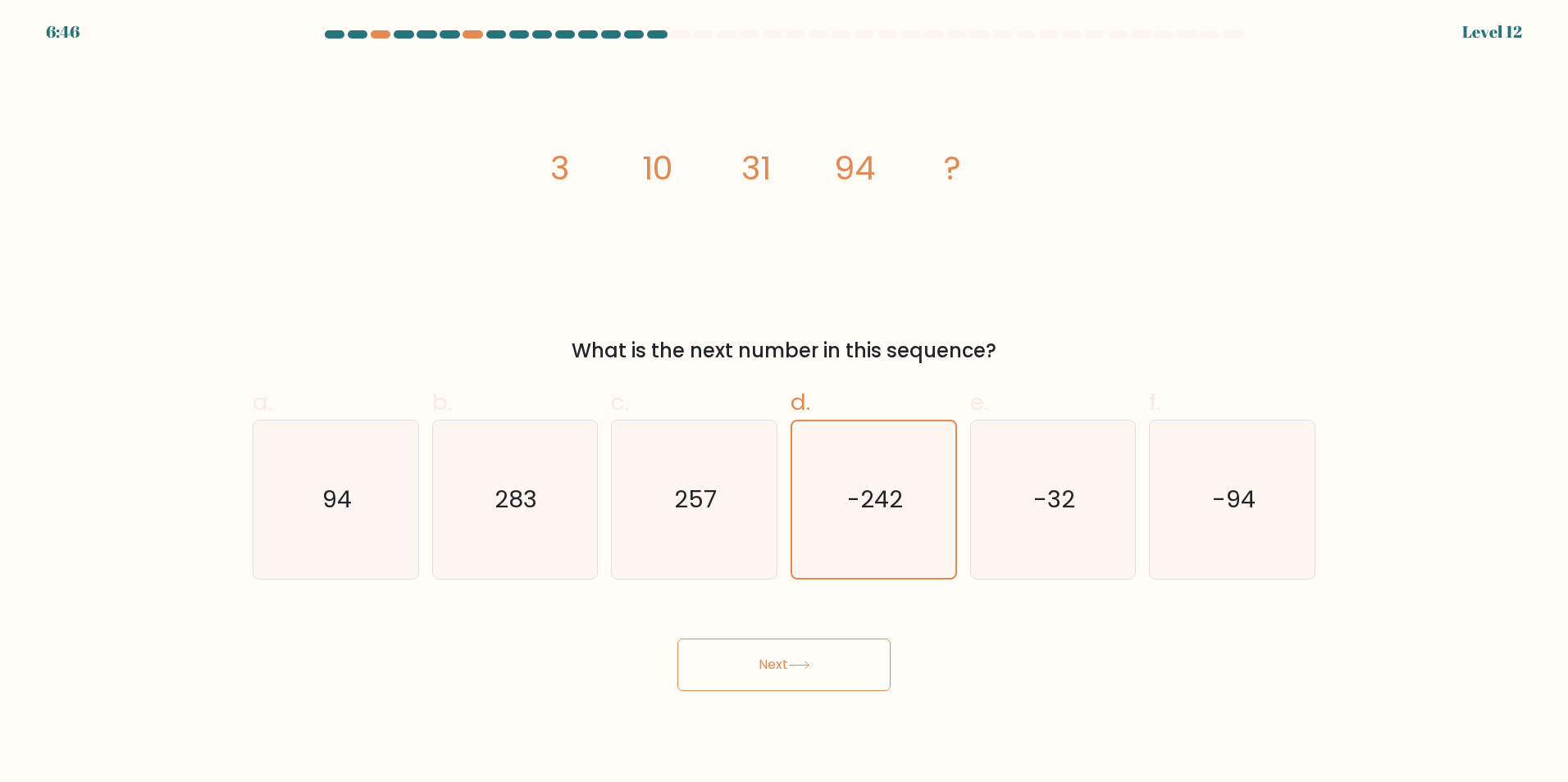
click at [858, 669] on button "Next" at bounding box center [784, 664] width 213 height 52
click at [1024, 545] on icon "-32" at bounding box center [1052, 499] width 159 height 159
click at [785, 402] on input "e. -32" at bounding box center [784, 397] width 1 height 11
radio input "true"
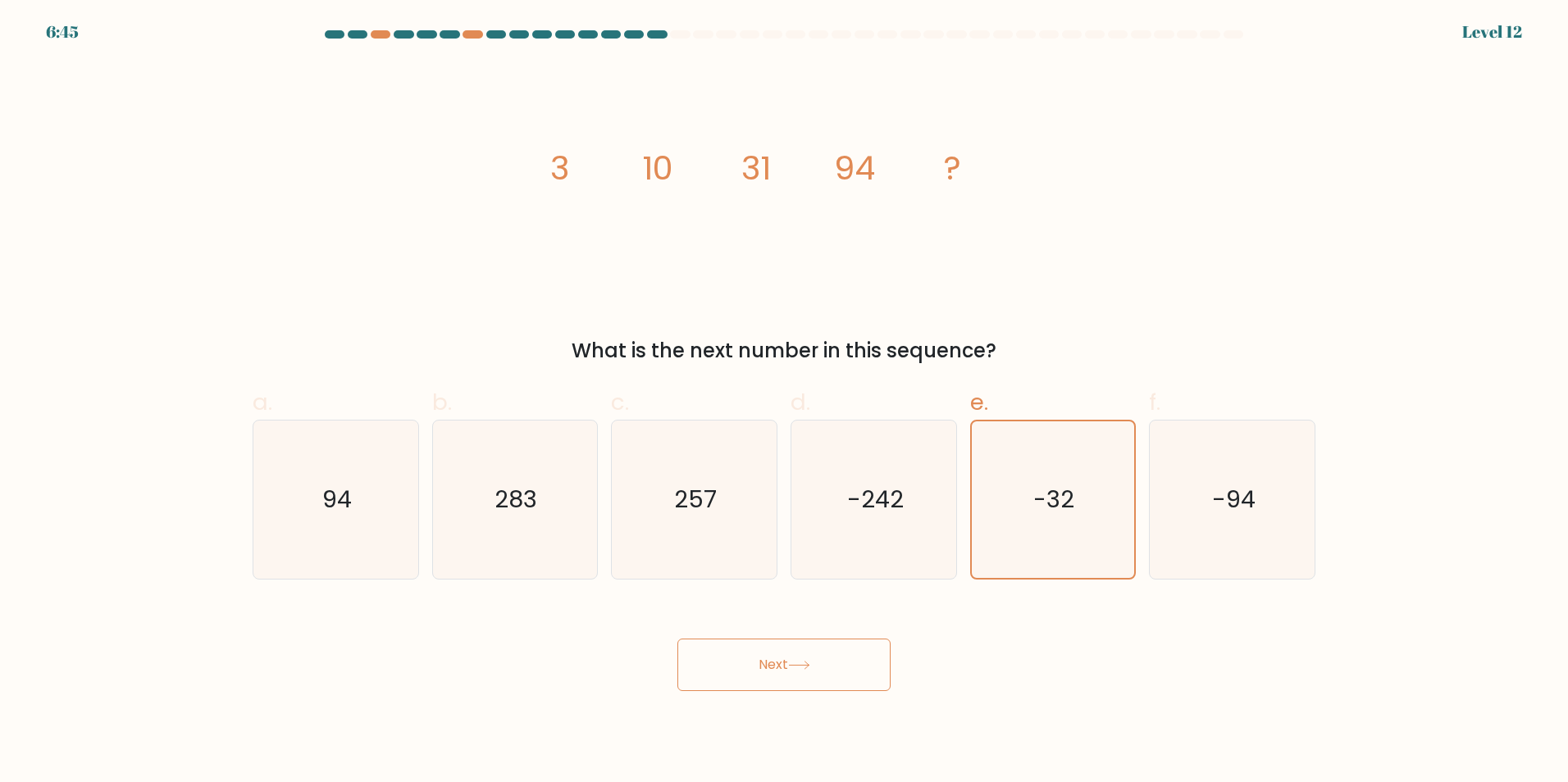
click at [827, 673] on button "Next" at bounding box center [784, 664] width 213 height 52
click at [1190, 530] on icon "-94" at bounding box center [1232, 499] width 159 height 159
click at [785, 402] on input "f. -94" at bounding box center [784, 397] width 1 height 11
radio input "true"
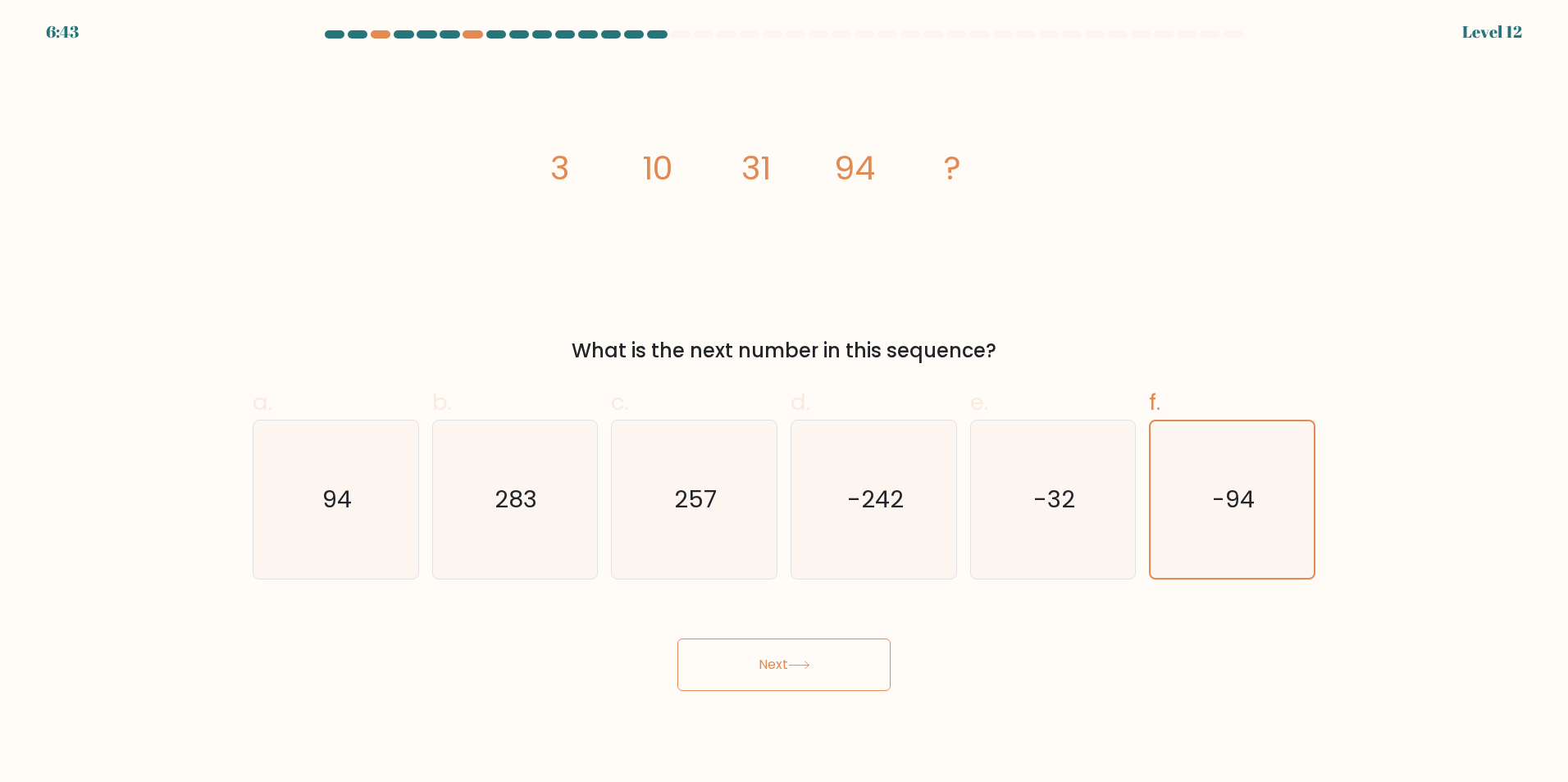
click at [764, 662] on button "Next" at bounding box center [784, 664] width 213 height 52
click at [348, 538] on icon "94" at bounding box center [336, 499] width 159 height 159
click at [784, 402] on input "a. 94" at bounding box center [784, 397] width 1 height 11
radio input "true"
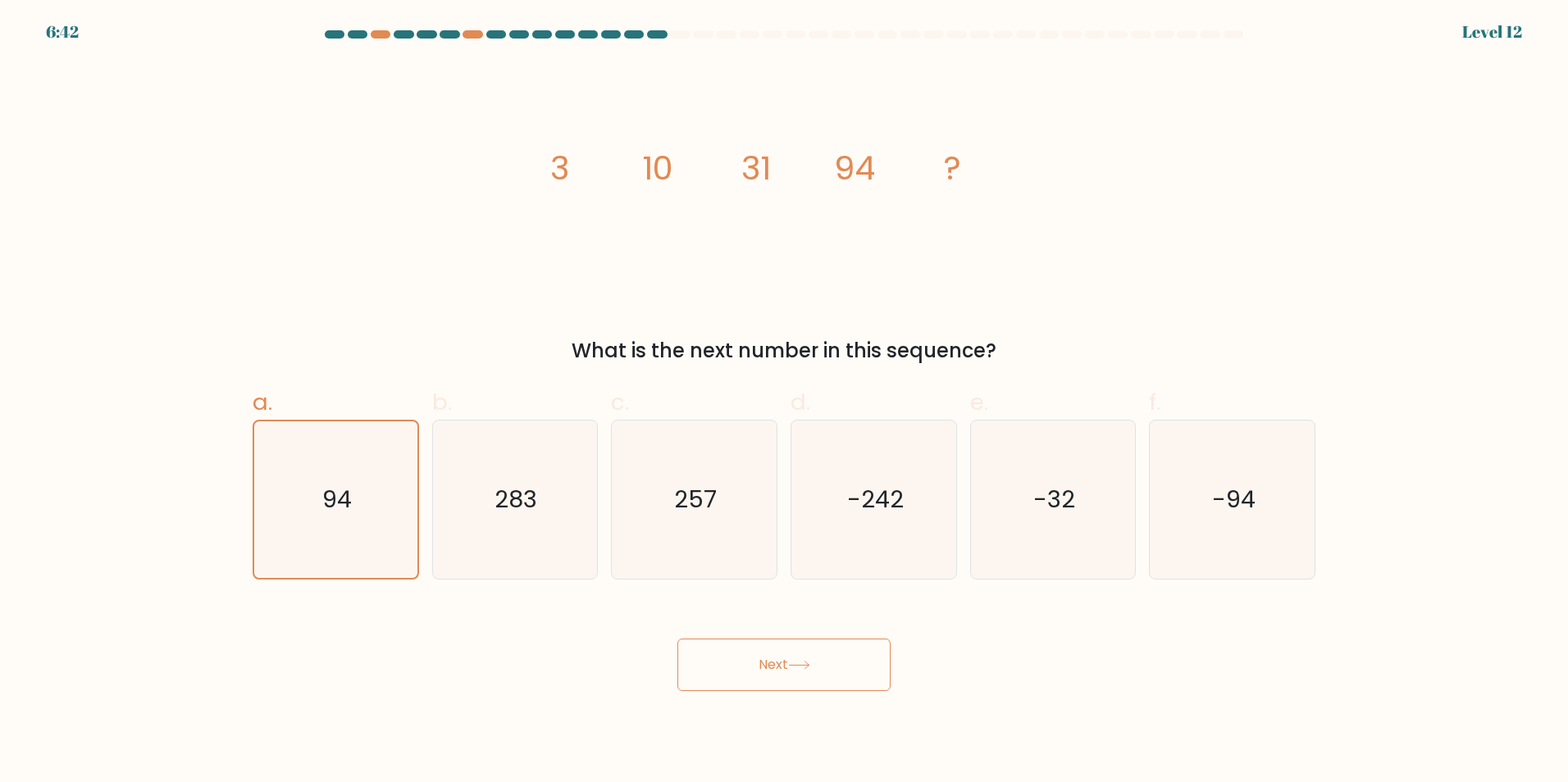
click at [802, 671] on button "Next" at bounding box center [784, 664] width 213 height 52
click at [523, 478] on icon "283" at bounding box center [515, 499] width 159 height 159
click at [784, 402] on input "b. 283" at bounding box center [784, 397] width 1 height 11
radio input "true"
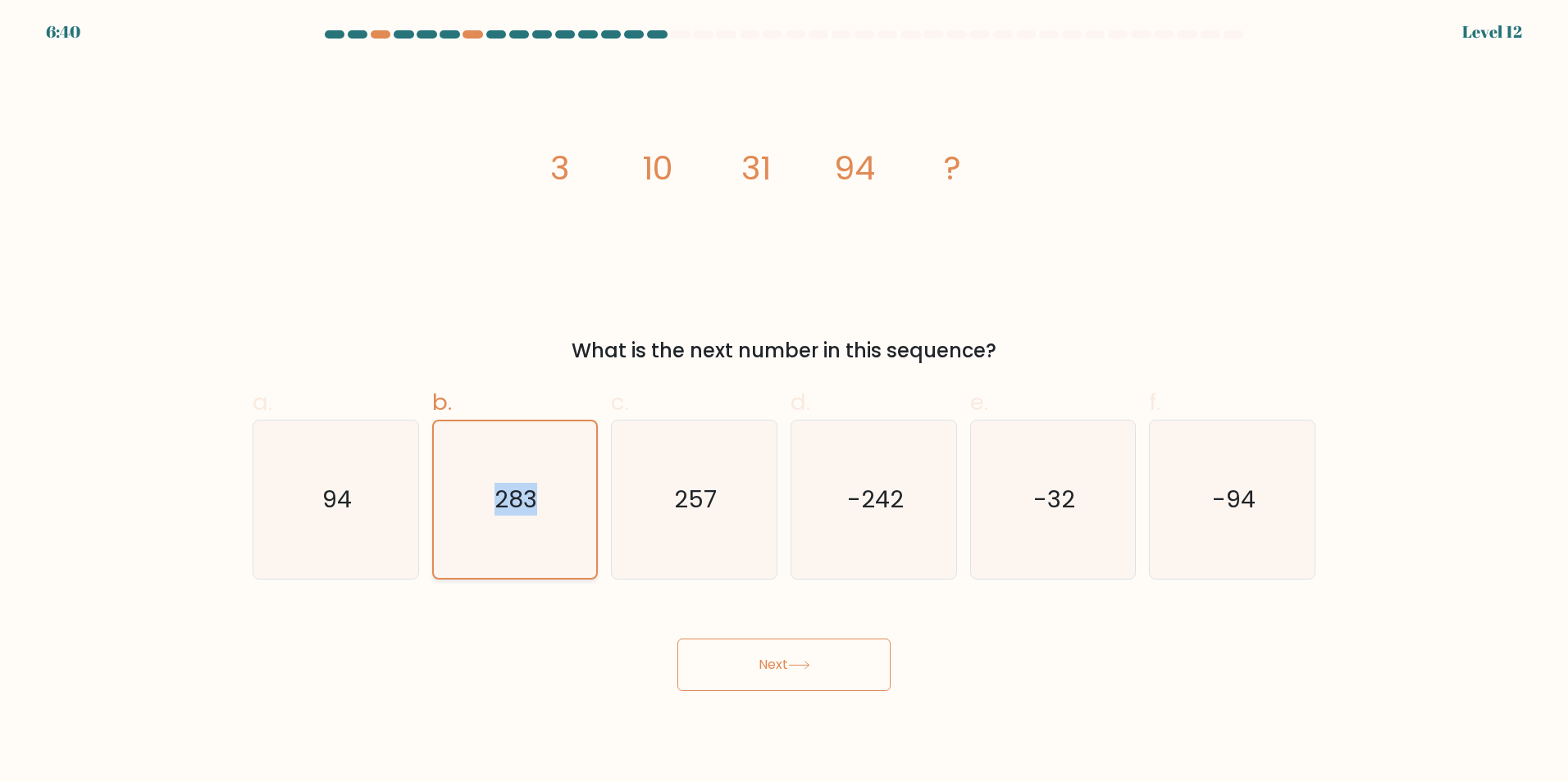
click at [523, 478] on icon "283" at bounding box center [515, 499] width 157 height 157
click at [784, 402] on input "b. 283" at bounding box center [784, 397] width 1 height 11
click at [523, 478] on icon "283" at bounding box center [515, 499] width 157 height 157
click at [784, 402] on input "b. 283" at bounding box center [784, 397] width 1 height 11
click at [523, 478] on icon "283" at bounding box center [515, 499] width 157 height 157
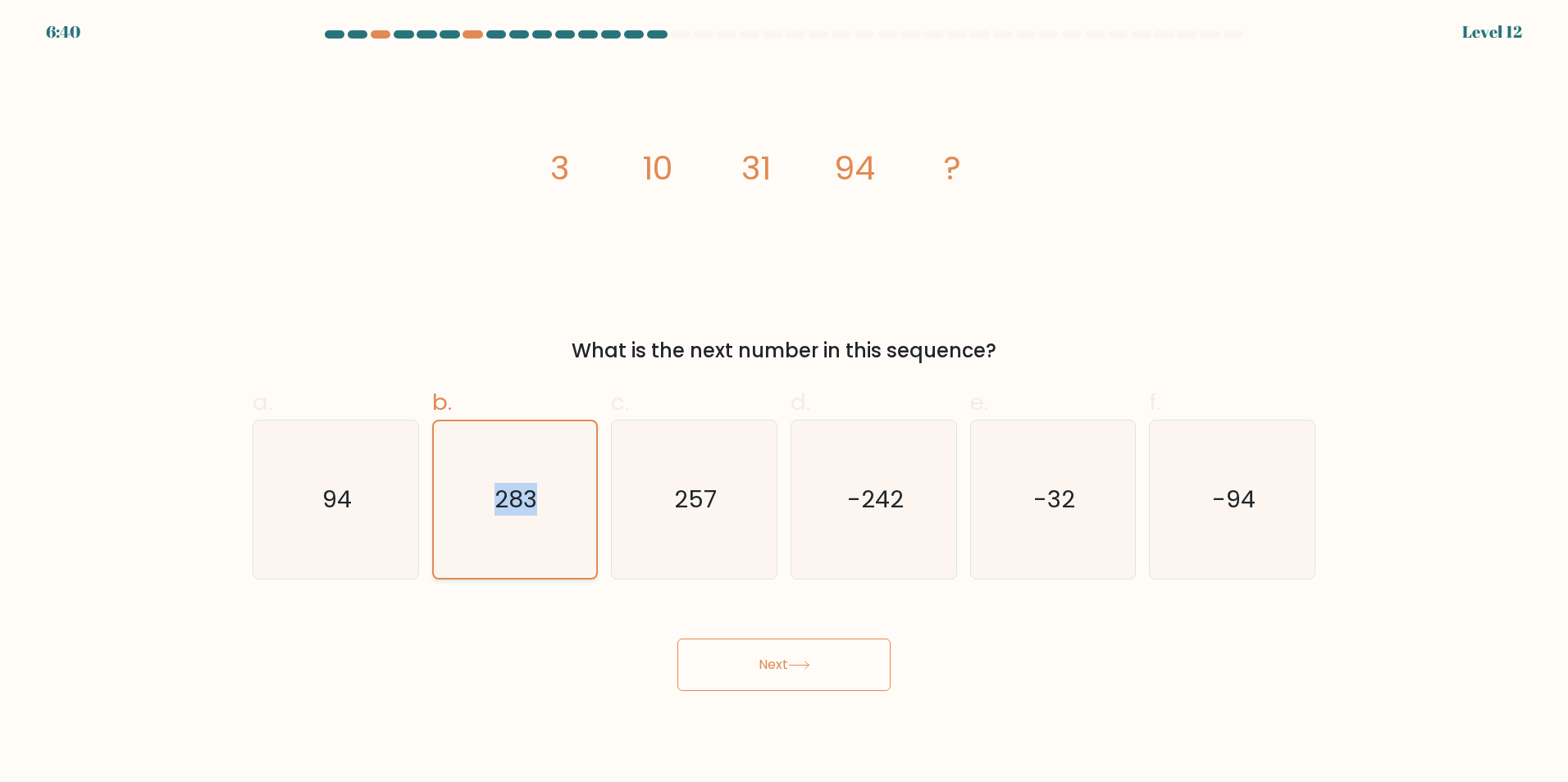
click at [784, 402] on input "b. 283" at bounding box center [784, 397] width 1 height 11
drag, startPoint x: 523, startPoint y: 478, endPoint x: 669, endPoint y: 456, distance: 147.6
click at [688, 456] on icon "257" at bounding box center [694, 499] width 159 height 159
click at [784, 402] on input "c. 257" at bounding box center [784, 397] width 1 height 11
radio input "true"
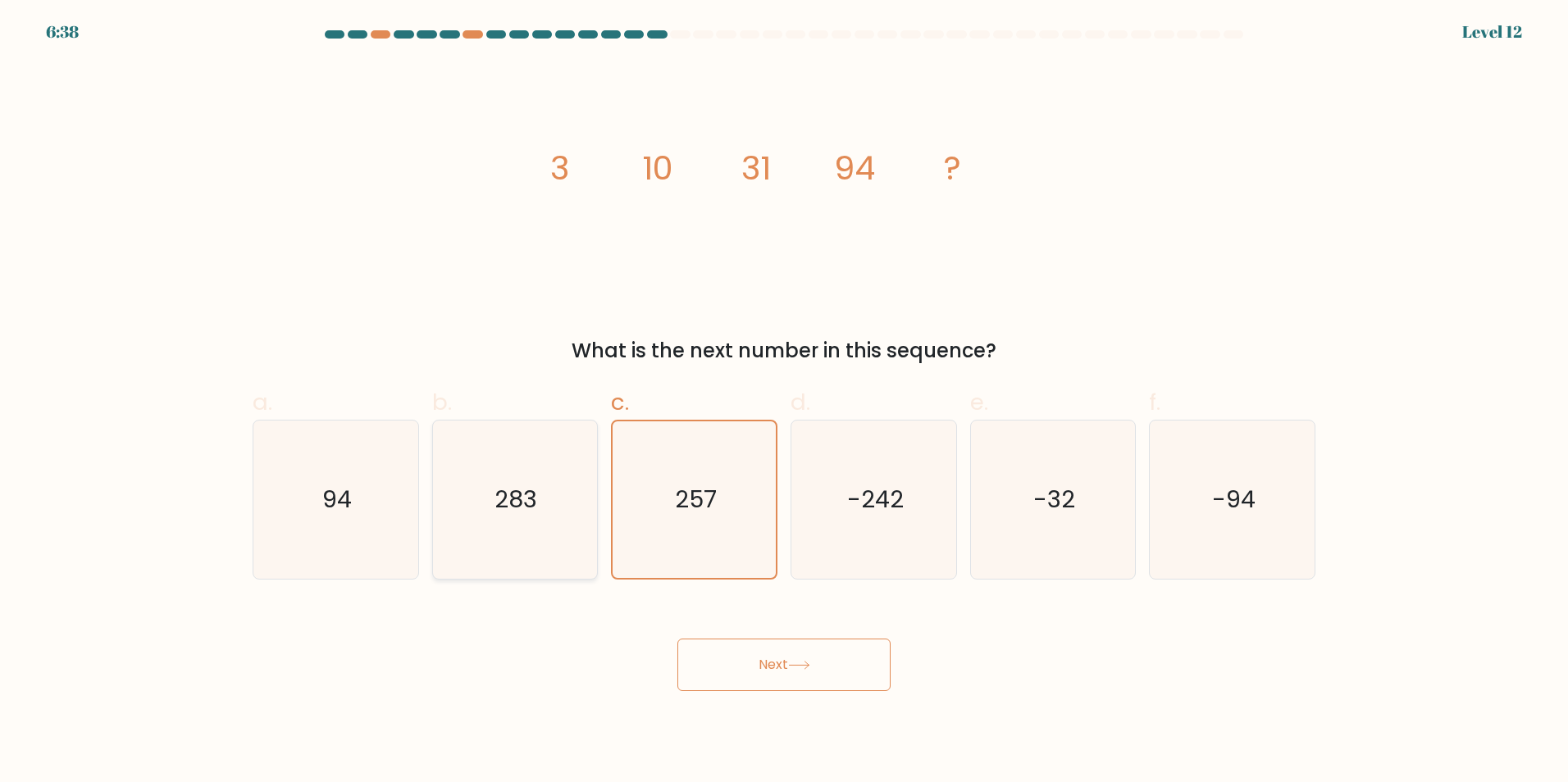
click at [527, 490] on text "283" at bounding box center [516, 499] width 43 height 33
click at [784, 402] on input "b. 283" at bounding box center [784, 397] width 1 height 11
radio input "true"
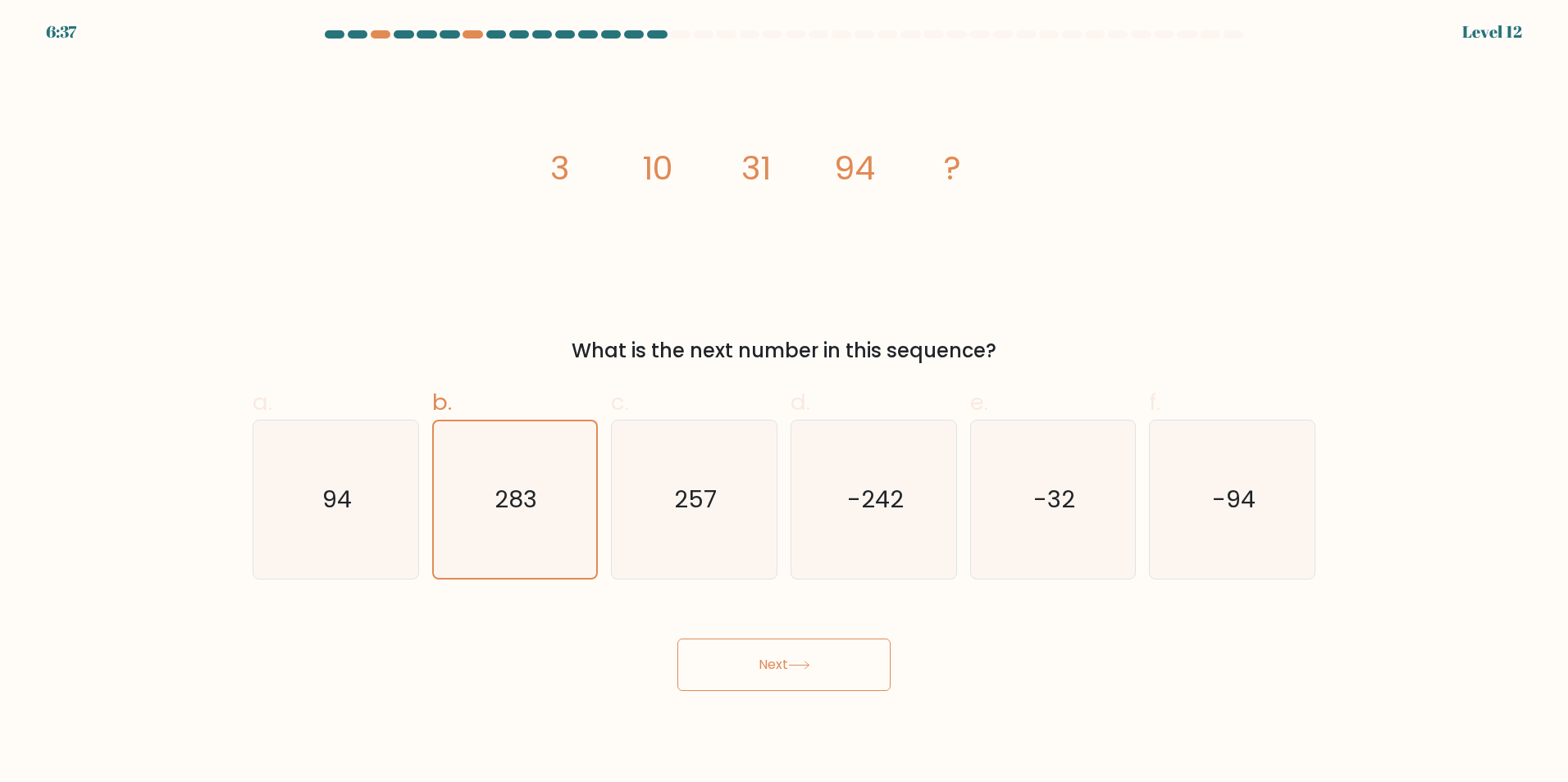
click at [791, 673] on button "Next" at bounding box center [784, 664] width 213 height 52
click at [678, 37] on div at bounding box center [679, 34] width 19 height 8
click at [653, 38] on div at bounding box center [656, 34] width 19 height 8
click at [629, 33] on div at bounding box center [634, 34] width 19 height 8
click at [687, 38] on div at bounding box center [679, 34] width 19 height 8
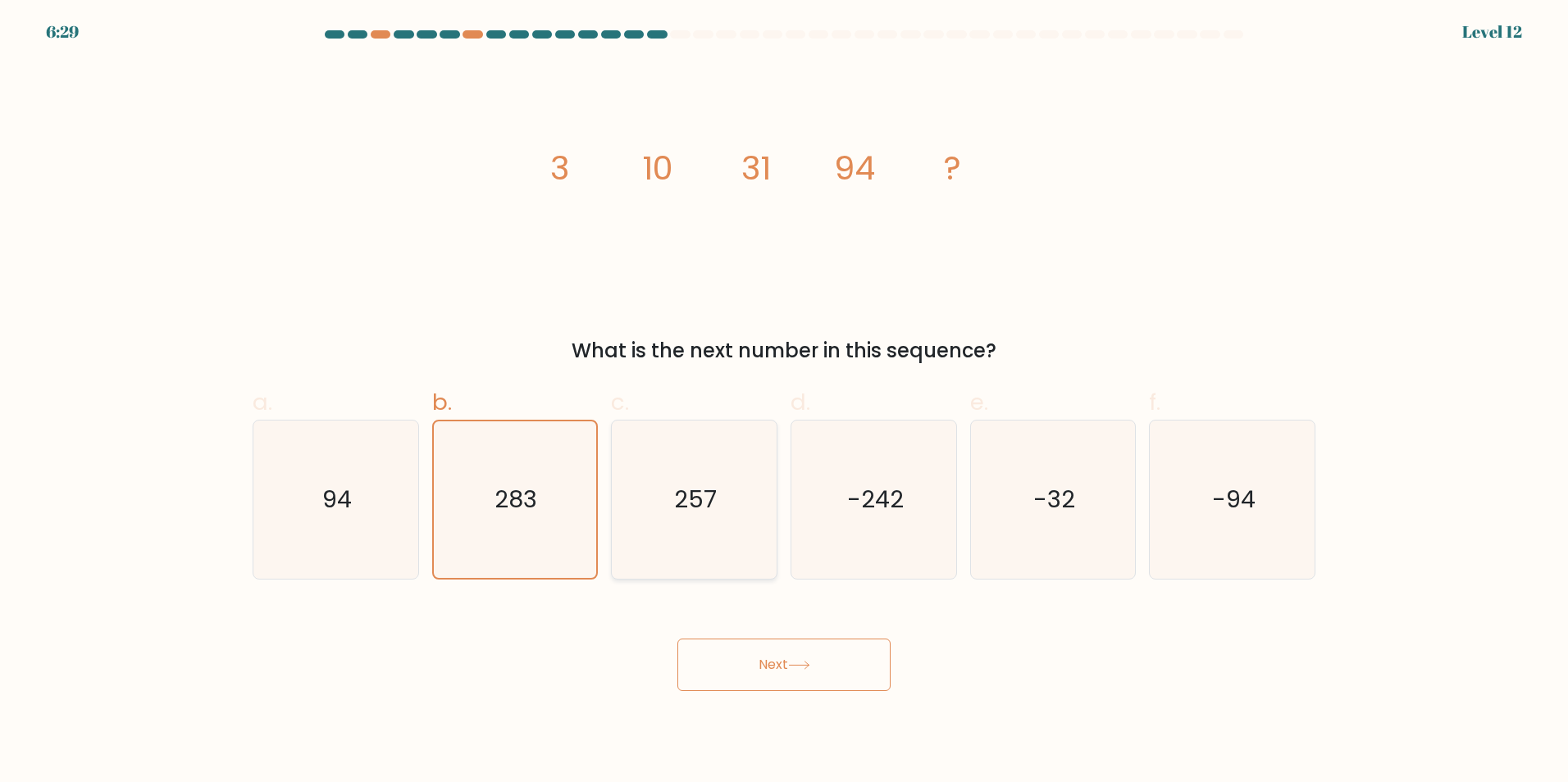
click at [668, 481] on icon "257" at bounding box center [694, 499] width 159 height 159
click at [784, 402] on input "c. 257" at bounding box center [784, 397] width 1 height 11
radio input "true"
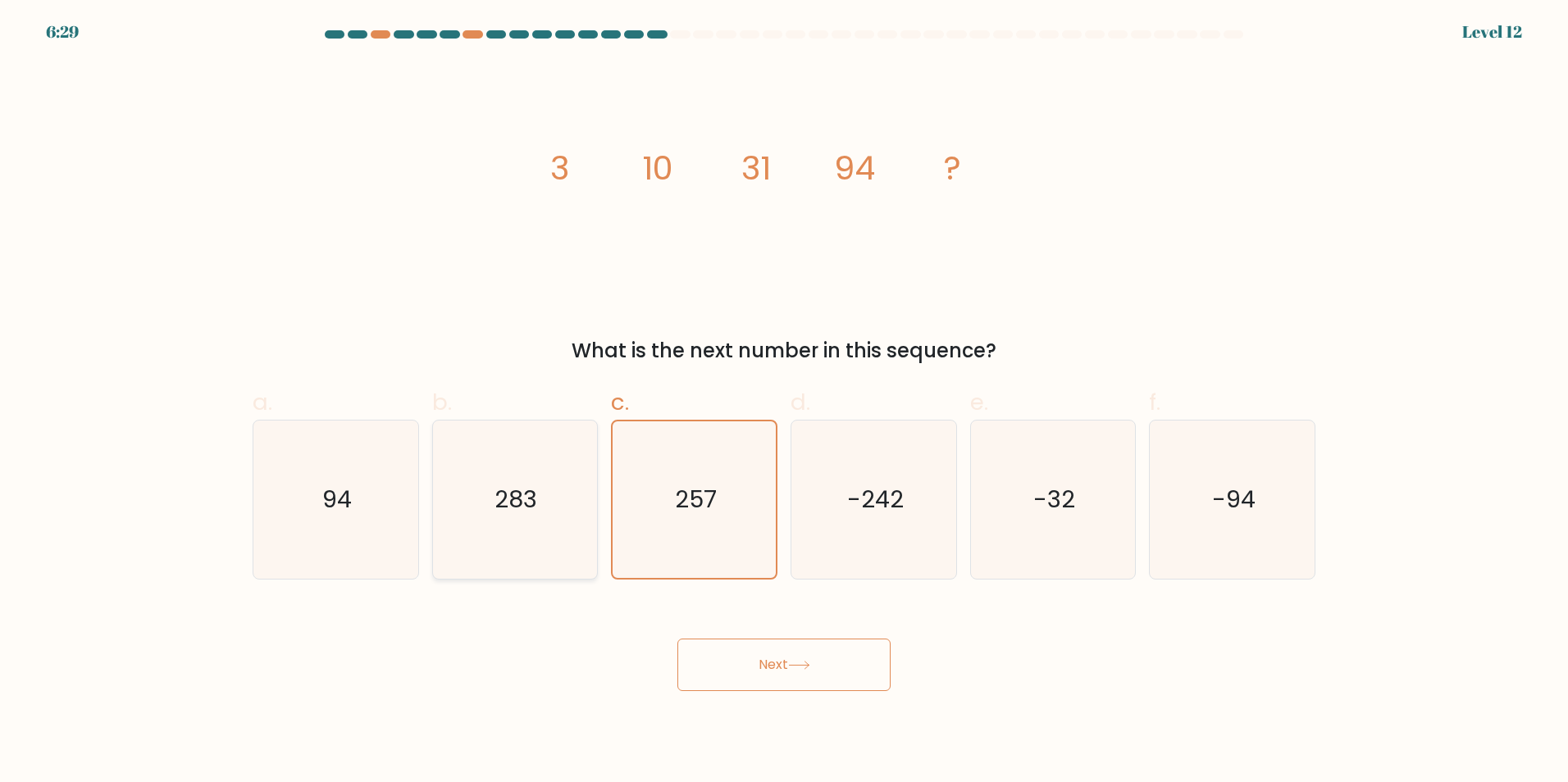
click at [503, 510] on text "283" at bounding box center [516, 499] width 43 height 33
click at [784, 402] on input "b. 283" at bounding box center [784, 397] width 1 height 11
radio input "true"
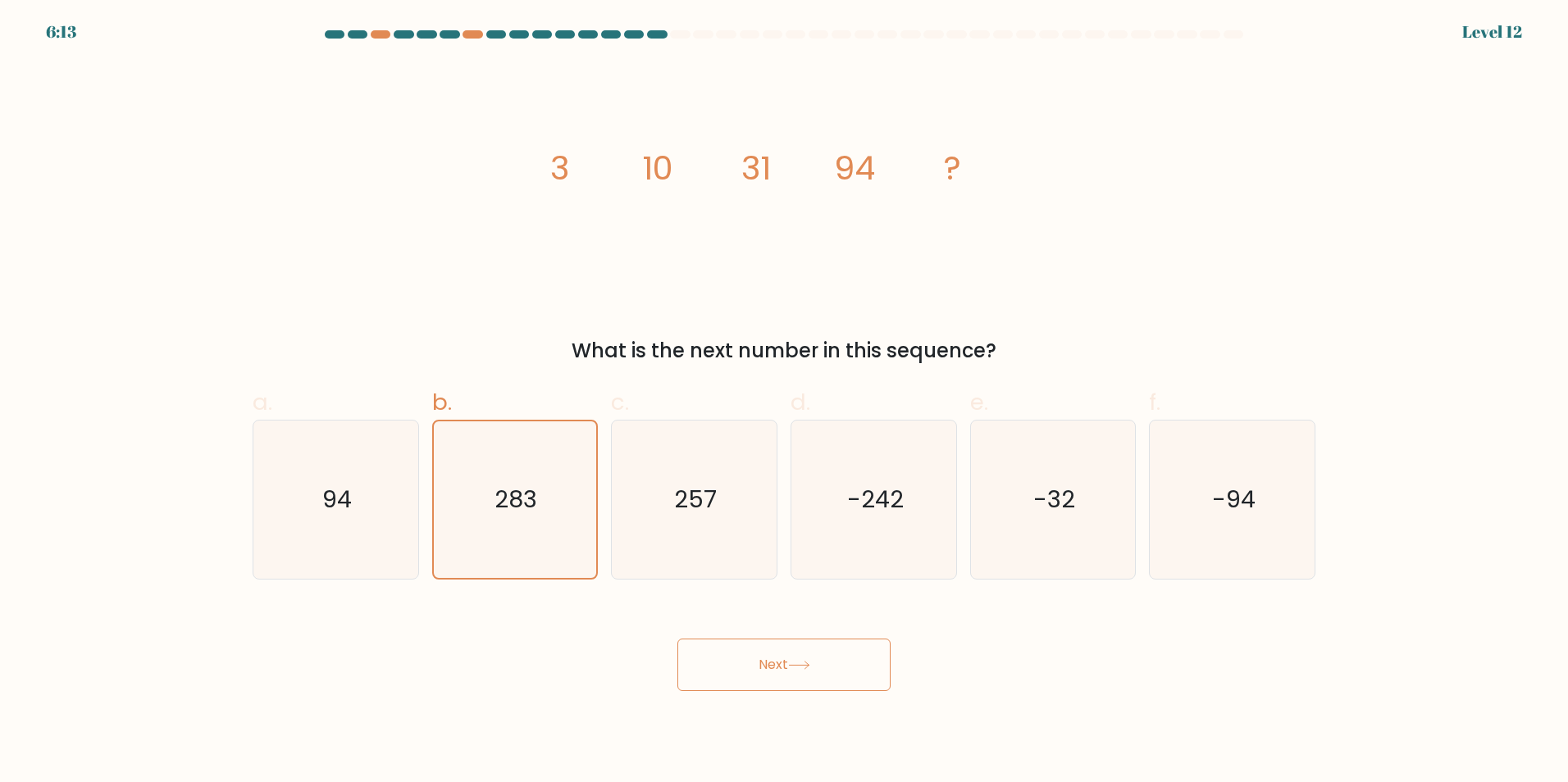
click at [173, 325] on form at bounding box center [784, 360] width 1568 height 661
click at [757, 682] on button "Next" at bounding box center [784, 664] width 213 height 52
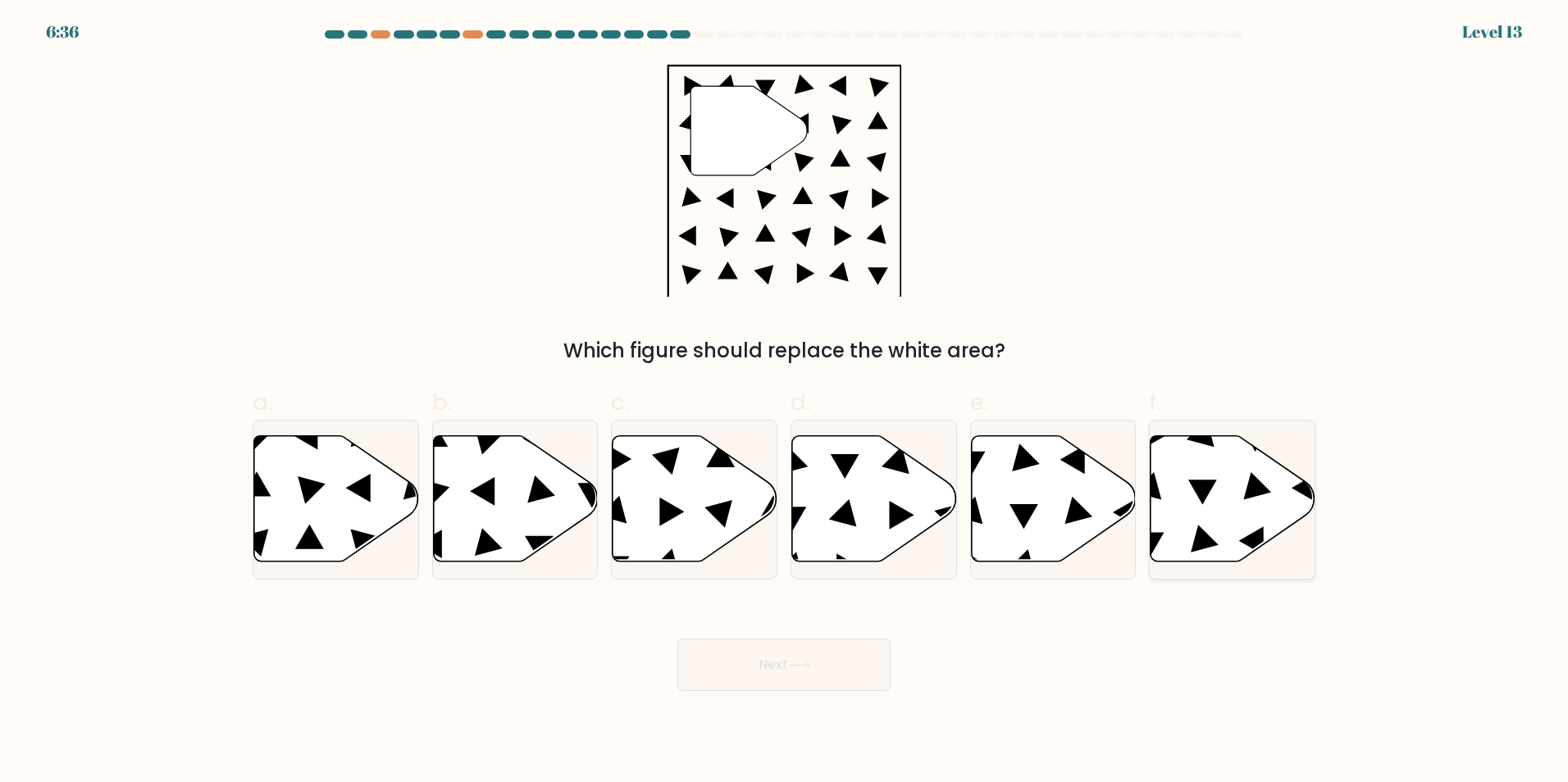
click at [1233, 484] on icon at bounding box center [1233, 499] width 165 height 127
click at [785, 402] on input "f." at bounding box center [784, 397] width 1 height 11
radio input "true"
click at [773, 662] on button "Next" at bounding box center [784, 664] width 213 height 52
click at [811, 652] on button "Next" at bounding box center [784, 664] width 213 height 52
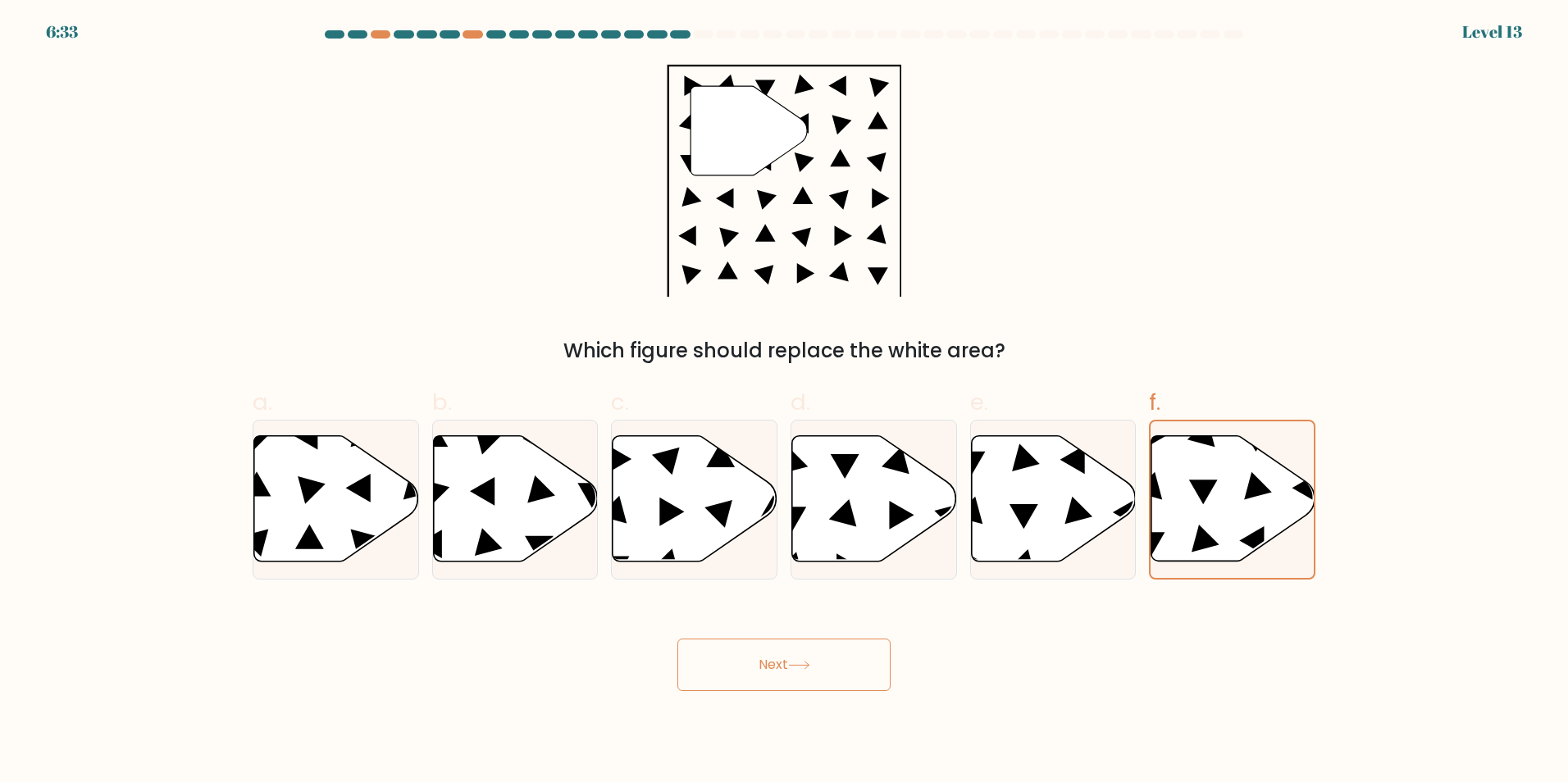
click at [811, 652] on button "Next" at bounding box center [784, 664] width 213 height 52
click at [1251, 479] on icon at bounding box center [1257, 485] width 27 height 27
click at [785, 402] on input "f." at bounding box center [784, 397] width 1 height 11
click at [1251, 479] on icon at bounding box center [1257, 485] width 27 height 27
click at [785, 402] on input "f." at bounding box center [784, 397] width 1 height 11
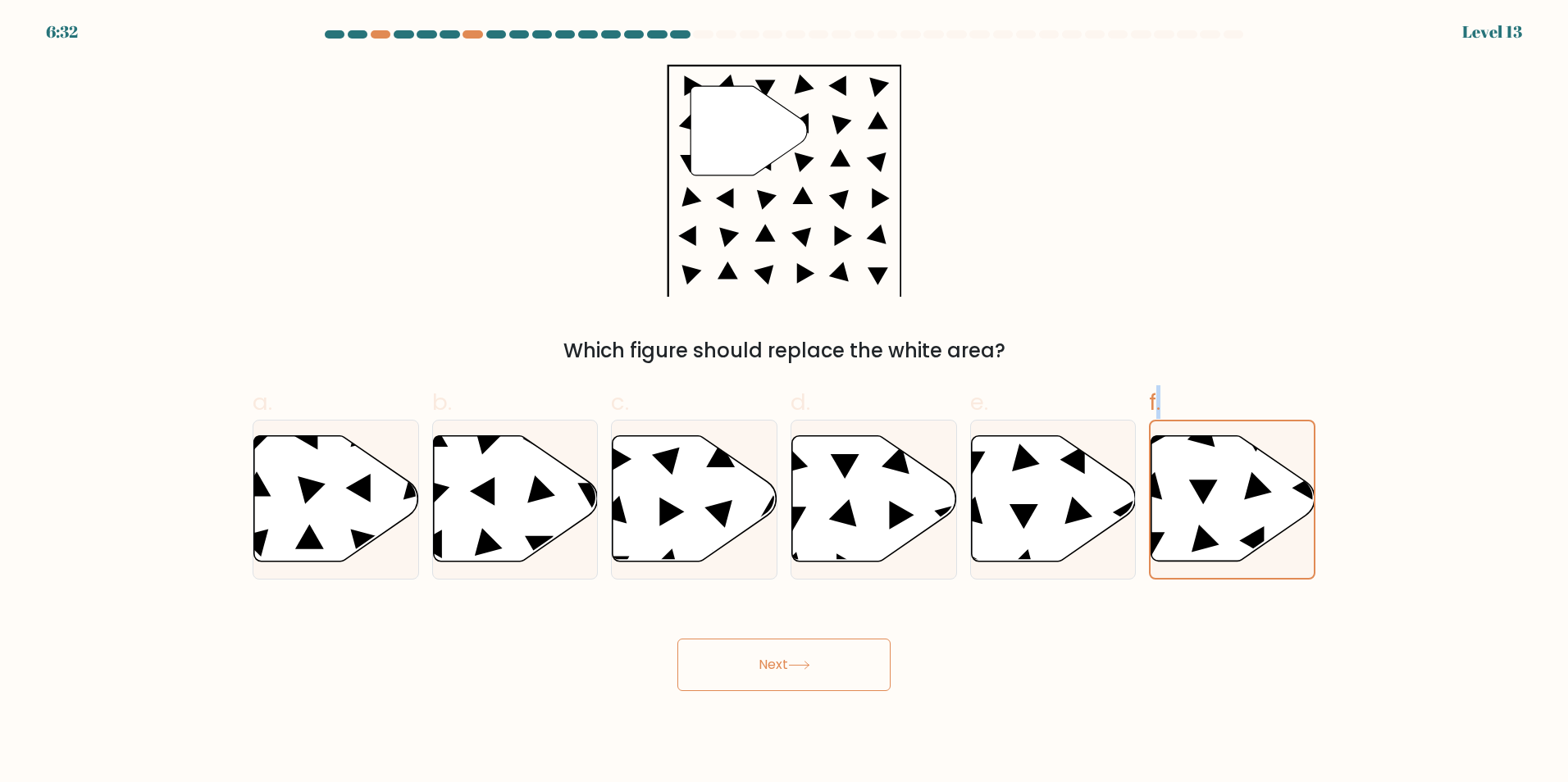
click at [788, 669] on button "Next" at bounding box center [784, 664] width 213 height 52
click at [1112, 460] on icon at bounding box center [1053, 499] width 165 height 128
click at [785, 402] on input "e." at bounding box center [784, 397] width 1 height 11
radio input "true"
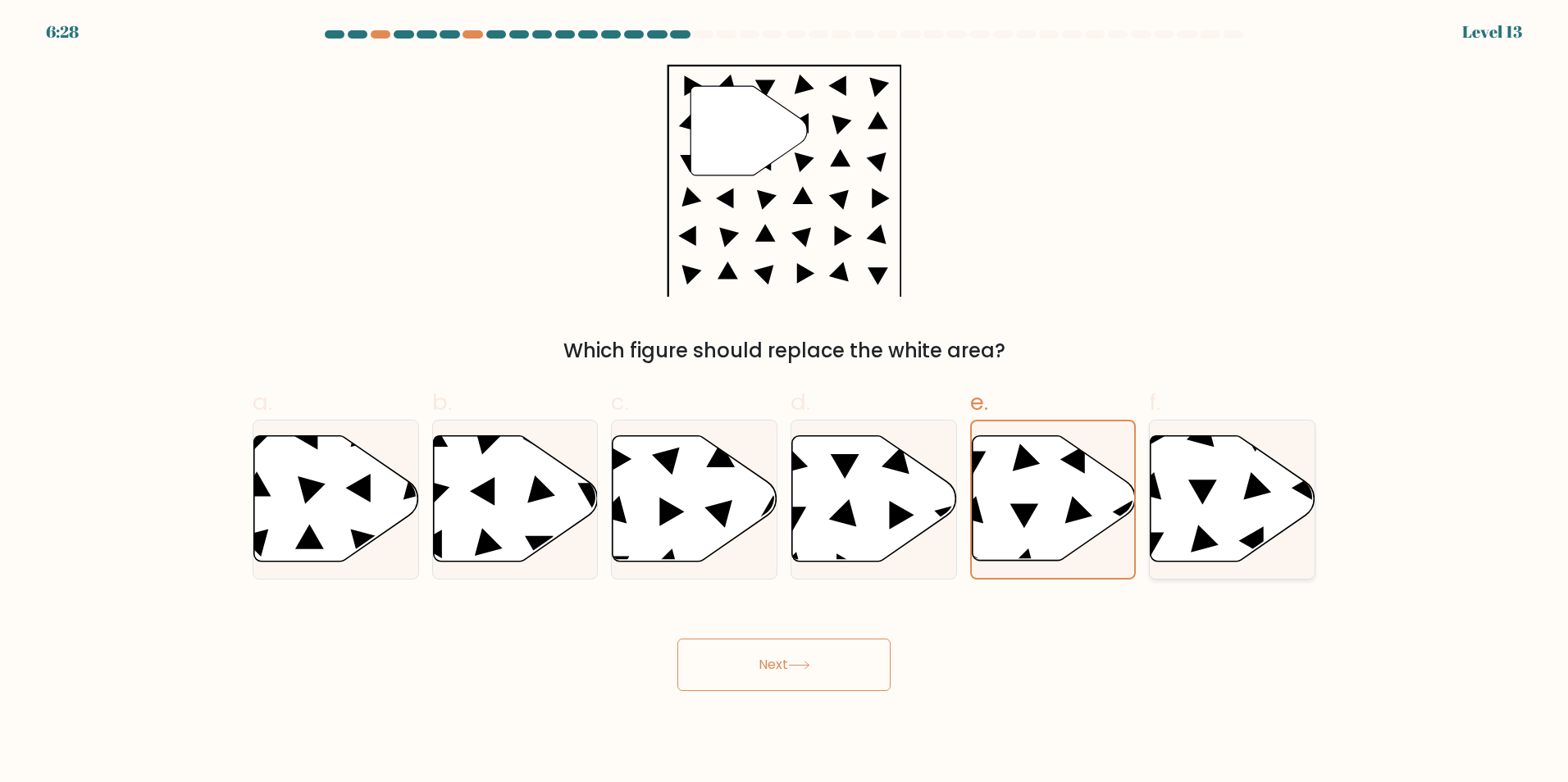
click at [1203, 468] on icon at bounding box center [1233, 499] width 165 height 127
click at [785, 402] on input "f." at bounding box center [784, 397] width 1 height 11
radio input "true"
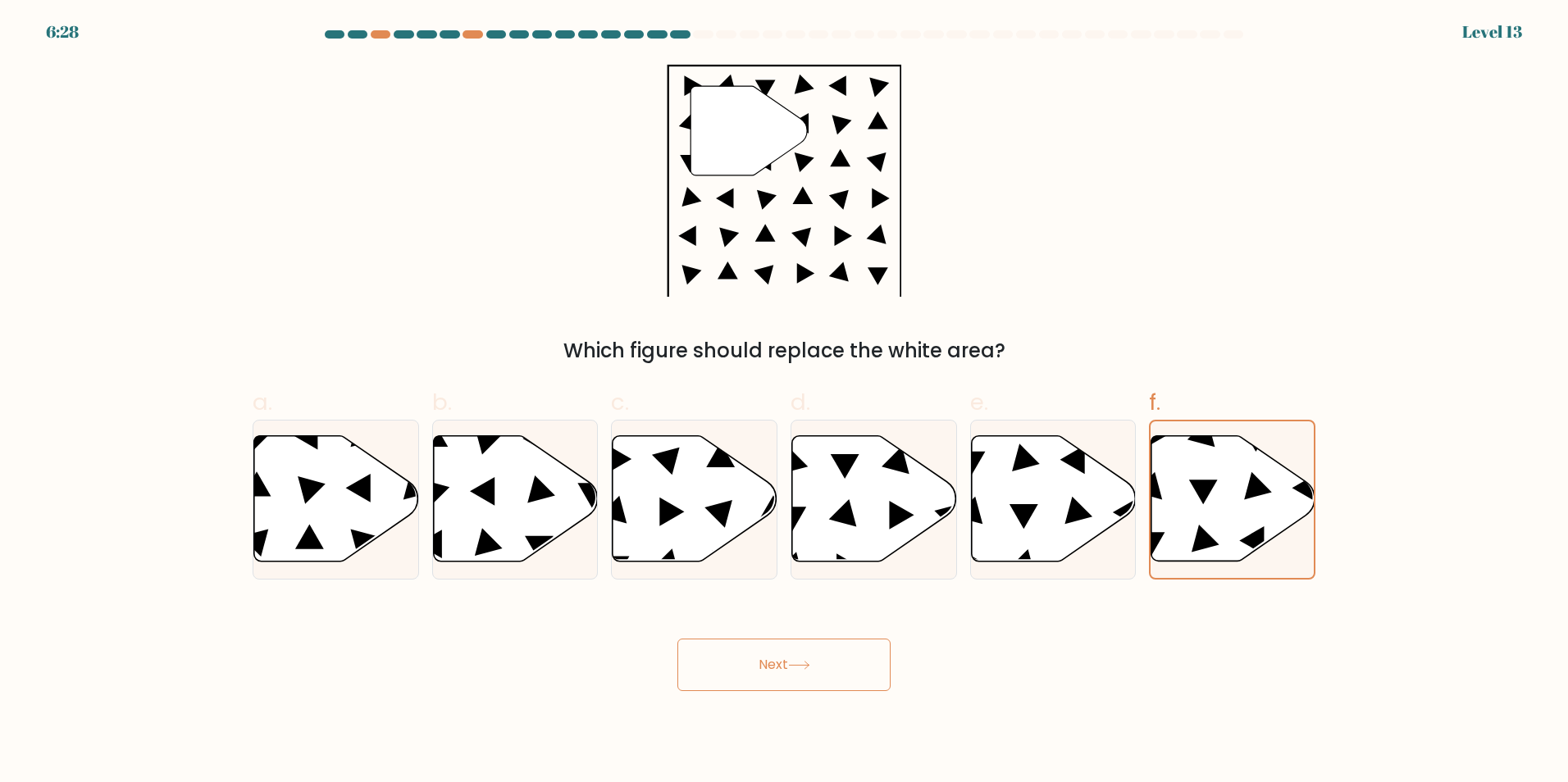
click at [790, 666] on button "Next" at bounding box center [784, 664] width 213 height 52
click at [264, 484] on icon at bounding box center [257, 484] width 28 height 25
click at [784, 402] on input "a." at bounding box center [784, 397] width 1 height 11
radio input "true"
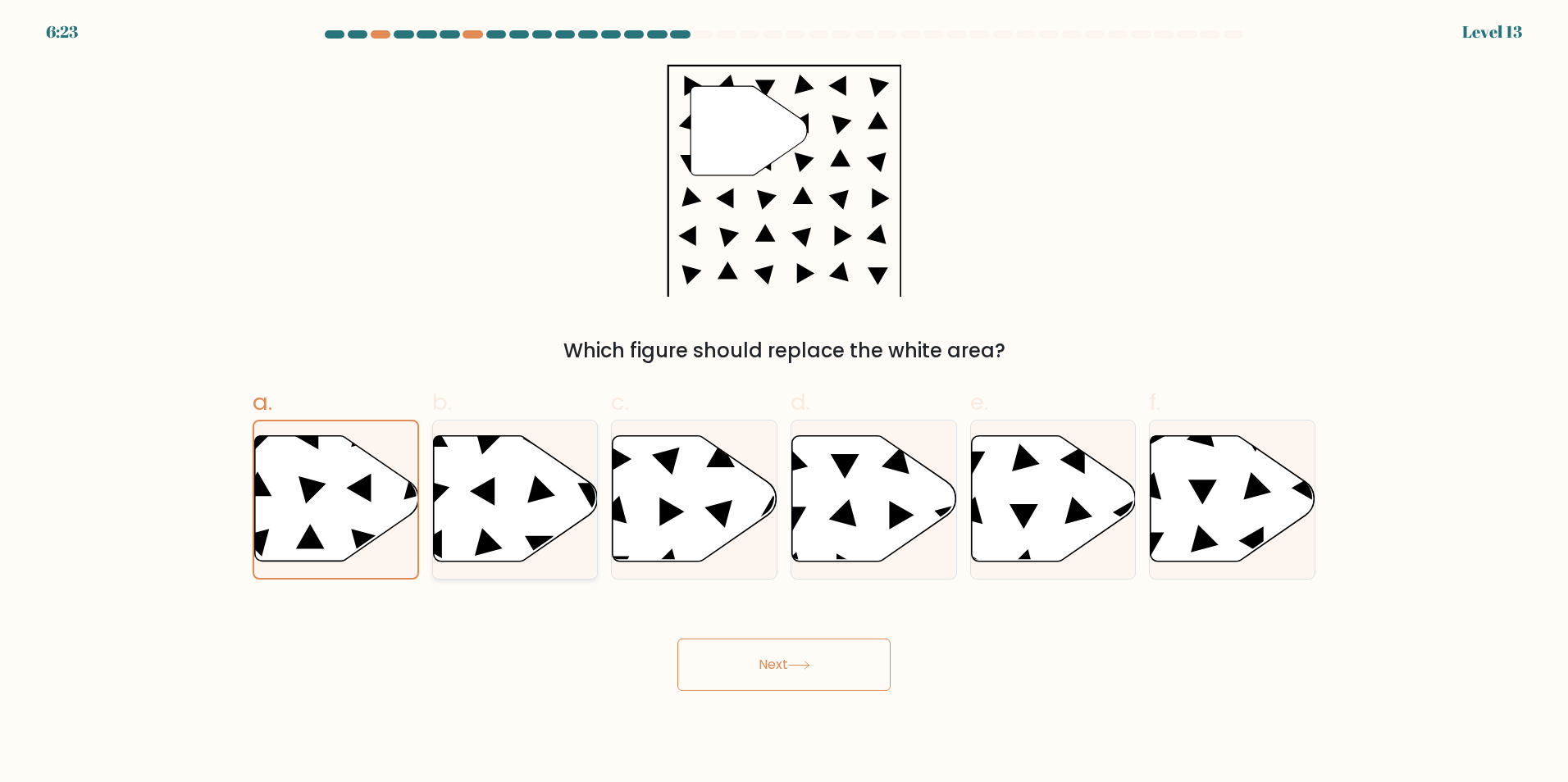
click at [521, 501] on icon at bounding box center [516, 499] width 165 height 127
click at [784, 402] on input "b." at bounding box center [784, 397] width 1 height 11
radio input "true"
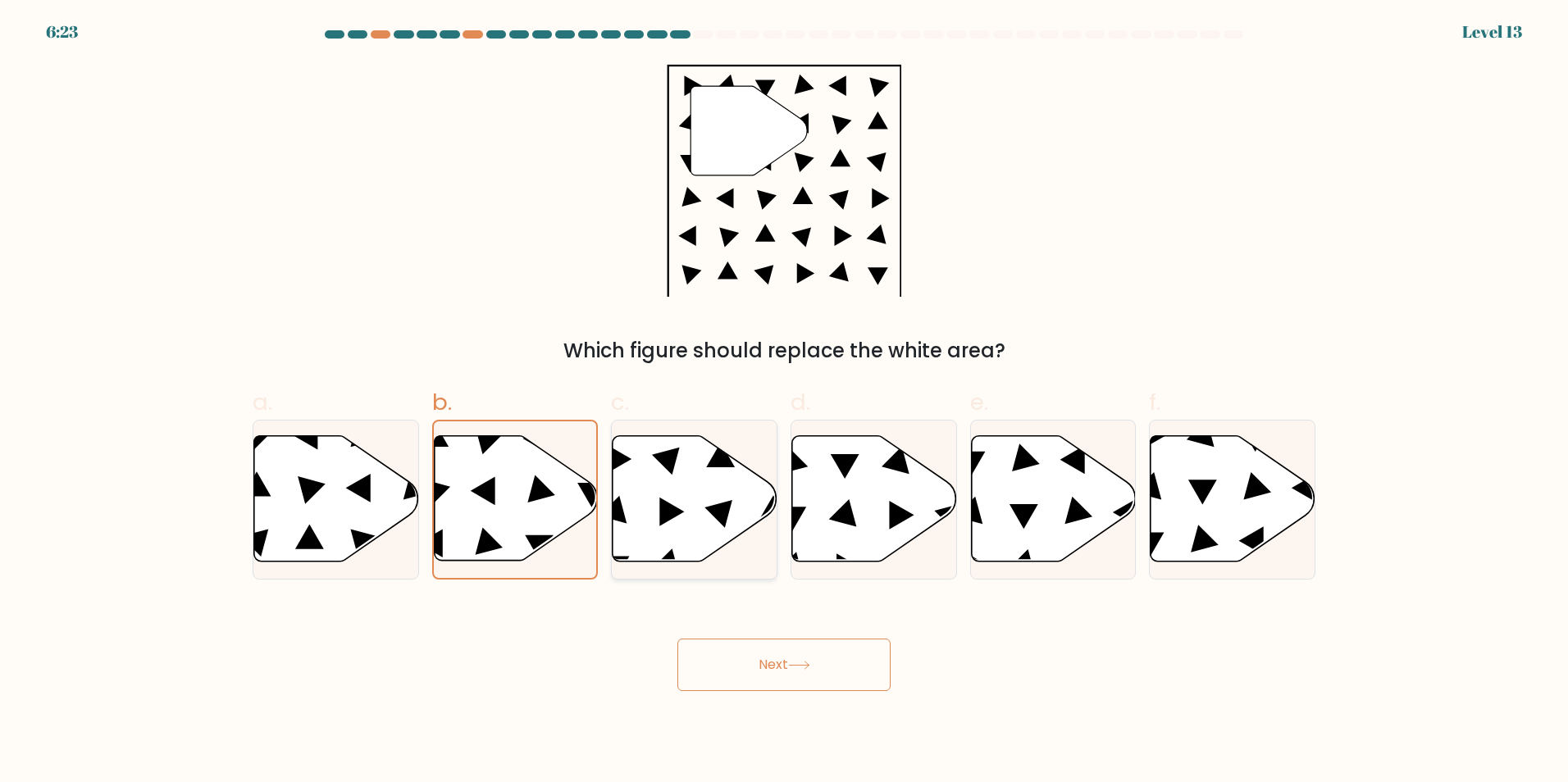
click at [681, 503] on icon at bounding box center [695, 499] width 165 height 127
click at [784, 402] on input "c." at bounding box center [784, 397] width 1 height 11
radio input "true"
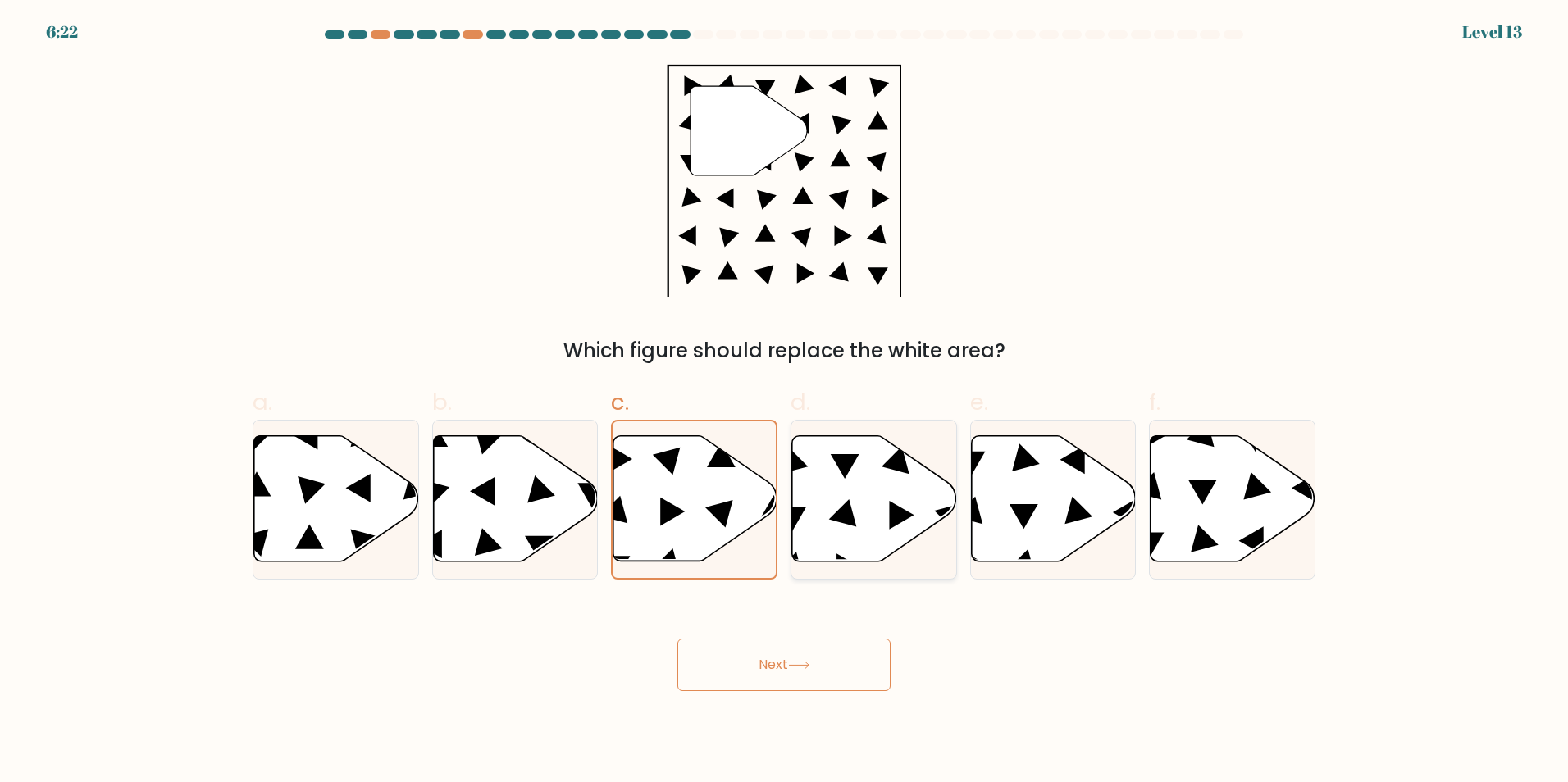
click at [858, 513] on icon at bounding box center [874, 499] width 165 height 127
click at [785, 402] on input "d." at bounding box center [784, 397] width 1 height 11
radio input "true"
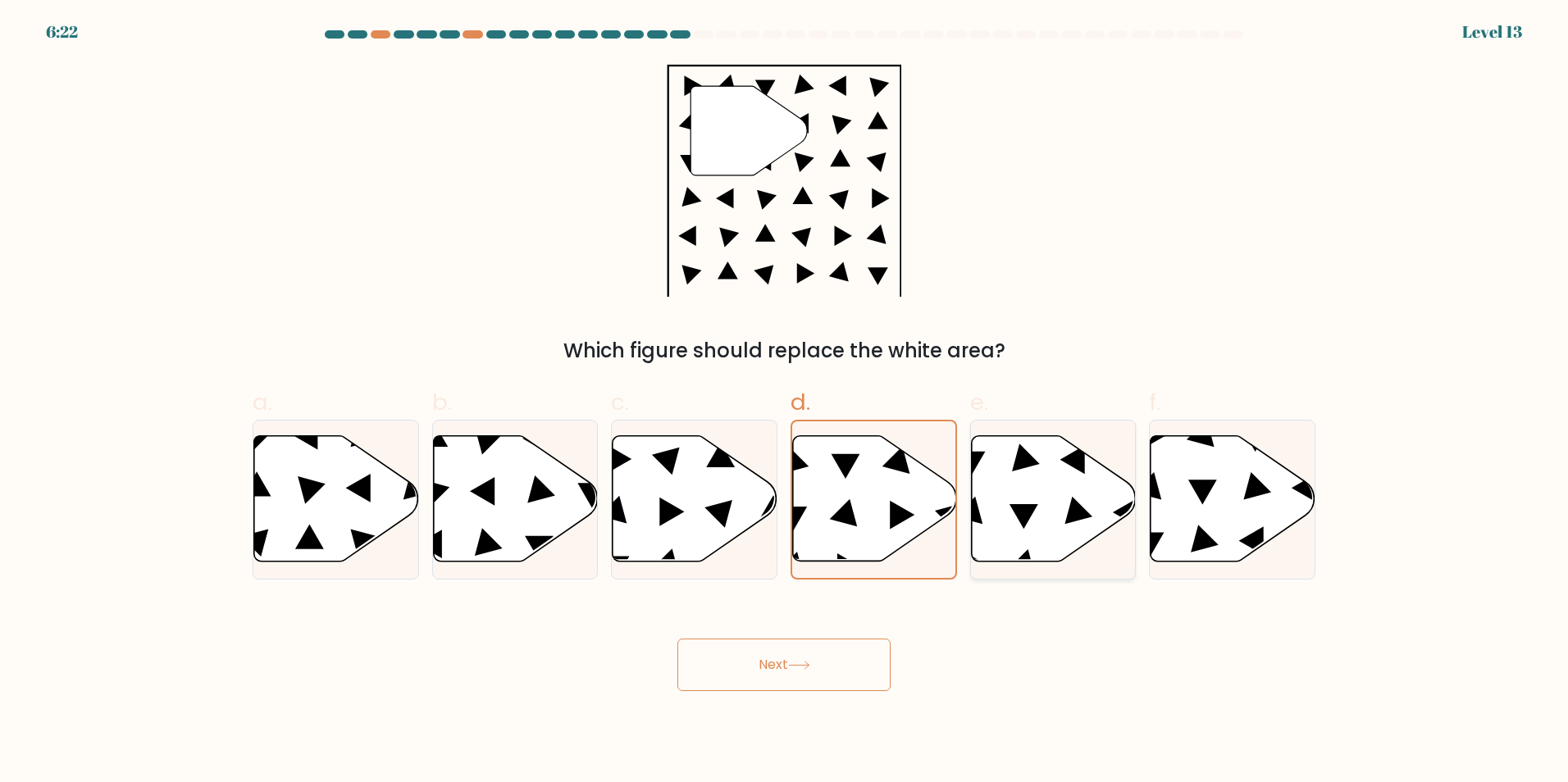
click at [1053, 521] on icon at bounding box center [1053, 499] width 165 height 127
click at [785, 402] on input "e." at bounding box center [784, 397] width 1 height 11
radio input "true"
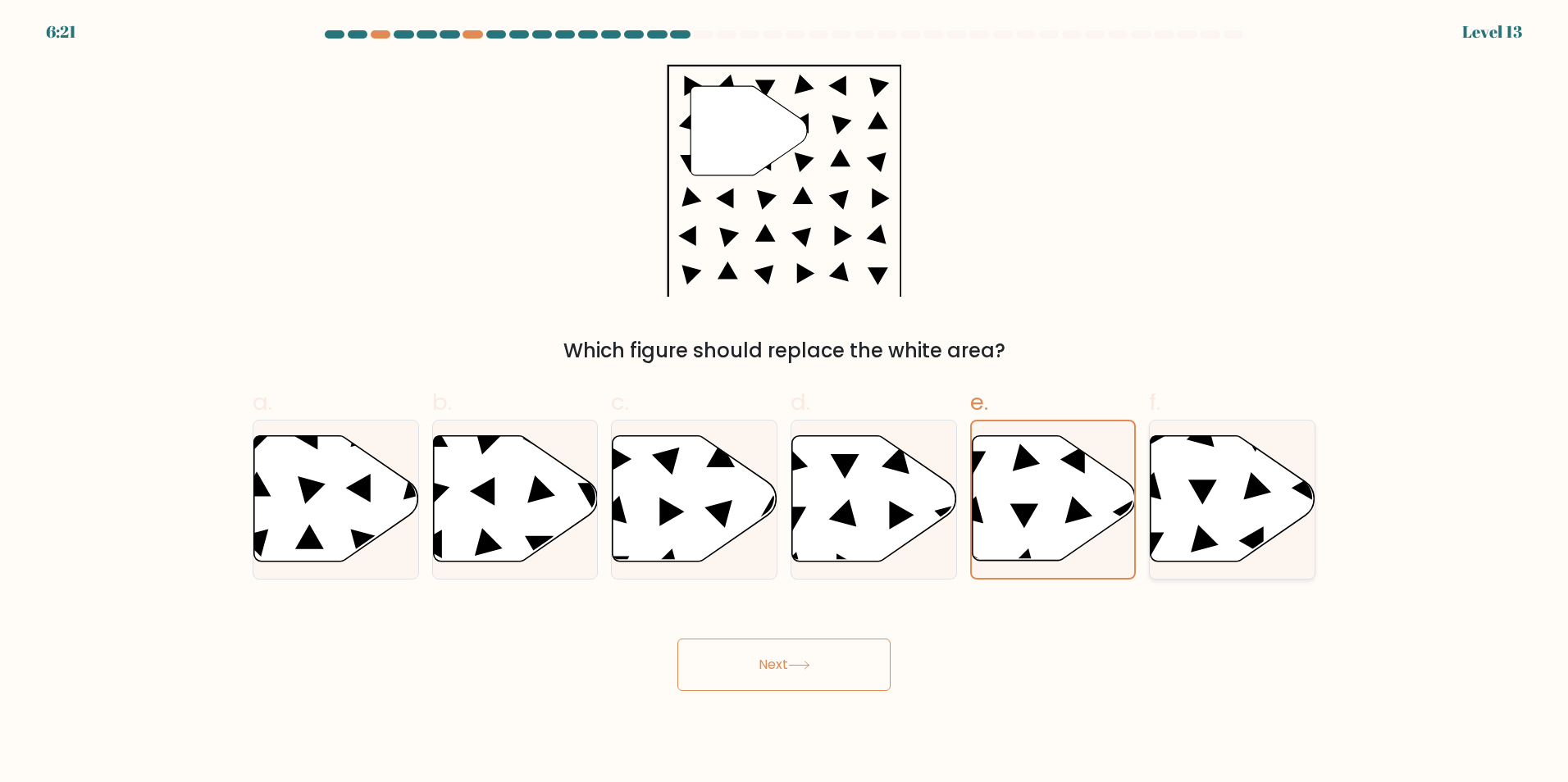
click at [1242, 522] on icon at bounding box center [1233, 499] width 165 height 127
click at [785, 402] on input "f." at bounding box center [784, 397] width 1 height 11
radio input "true"
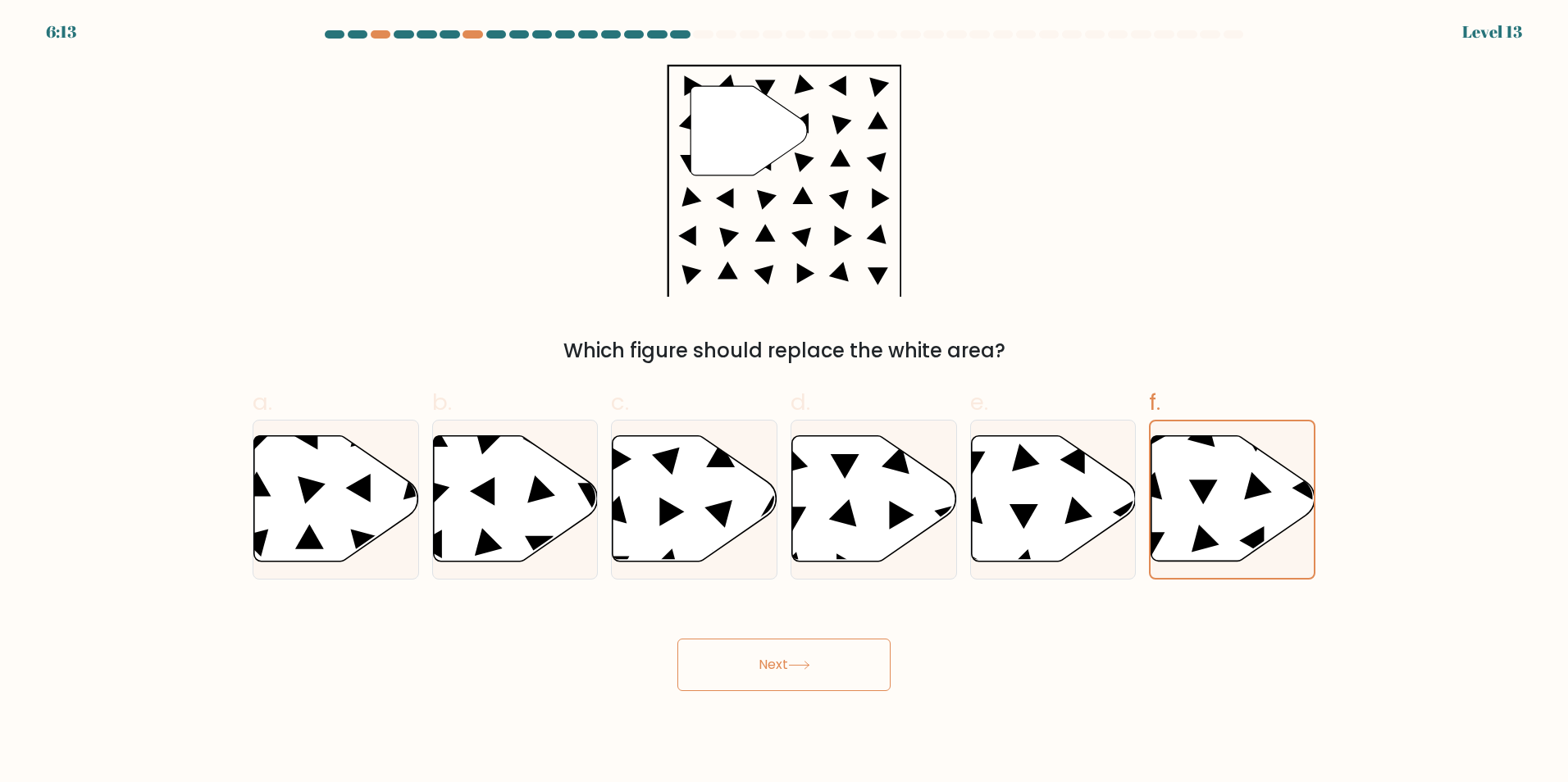
click at [760, 667] on button "Next" at bounding box center [784, 664] width 213 height 52
click at [760, 666] on button "Next" at bounding box center [784, 664] width 213 height 52
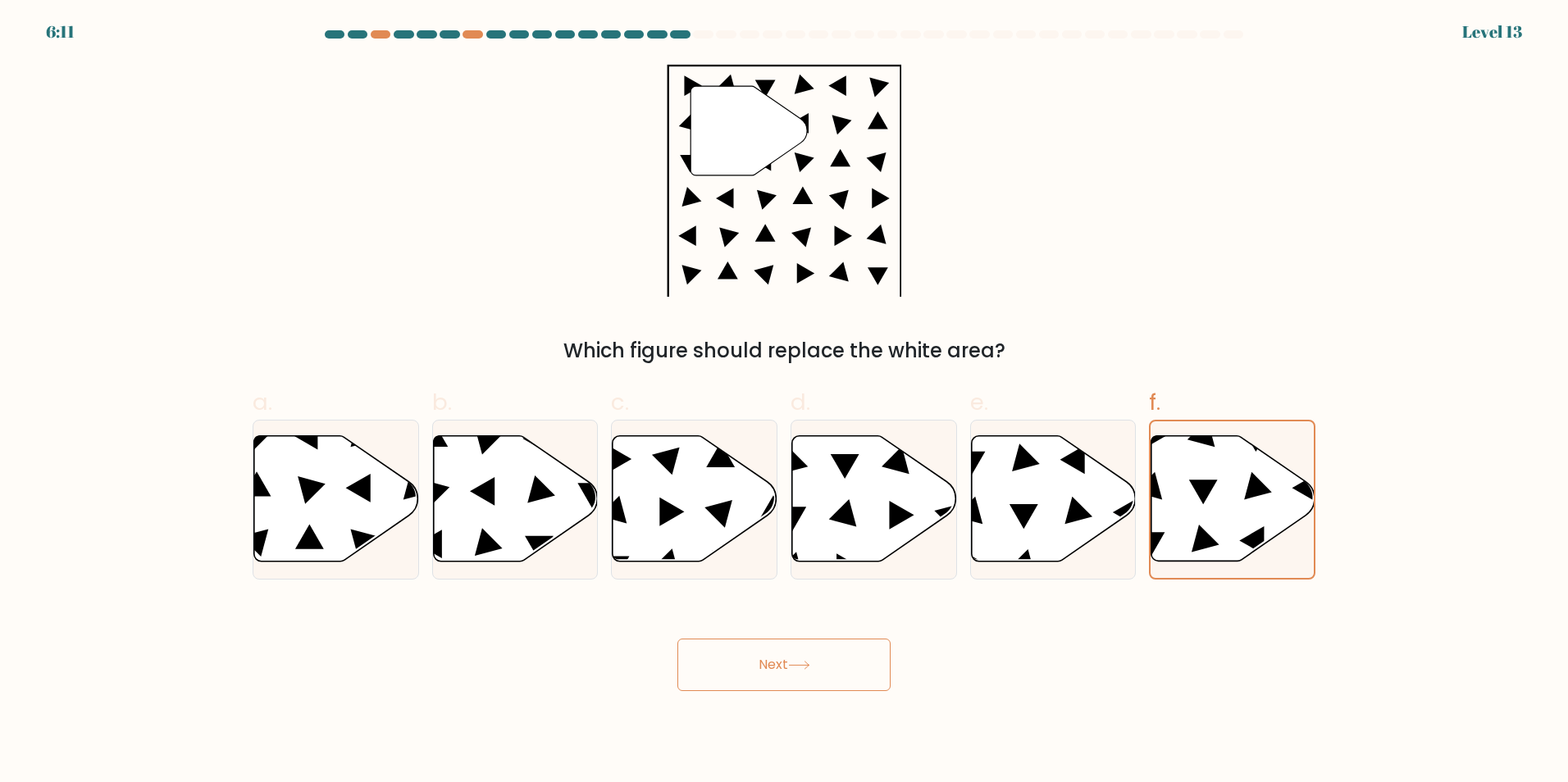
click at [760, 666] on button "Next" at bounding box center [784, 664] width 213 height 52
click at [760, 668] on button "Next" at bounding box center [784, 664] width 213 height 52
click at [126, 128] on form at bounding box center [784, 360] width 1568 height 661
click at [1236, 494] on icon at bounding box center [1233, 499] width 163 height 125
click at [785, 402] on input "f." at bounding box center [784, 397] width 1 height 11
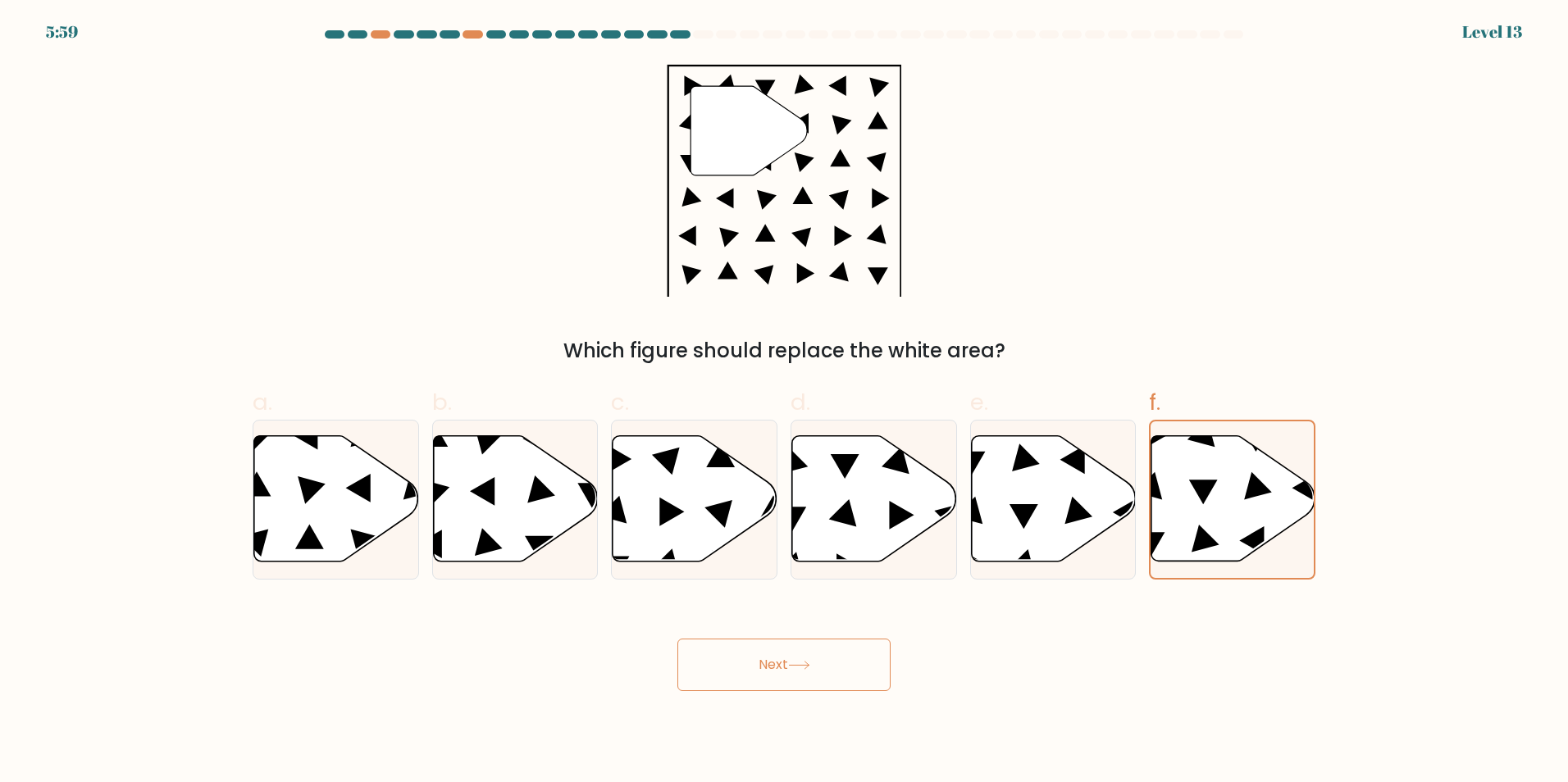
click at [790, 669] on button "Next" at bounding box center [784, 664] width 213 height 52
click at [855, 666] on button "Next" at bounding box center [784, 664] width 213 height 52
click at [855, 665] on button "Next" at bounding box center [784, 664] width 213 height 52
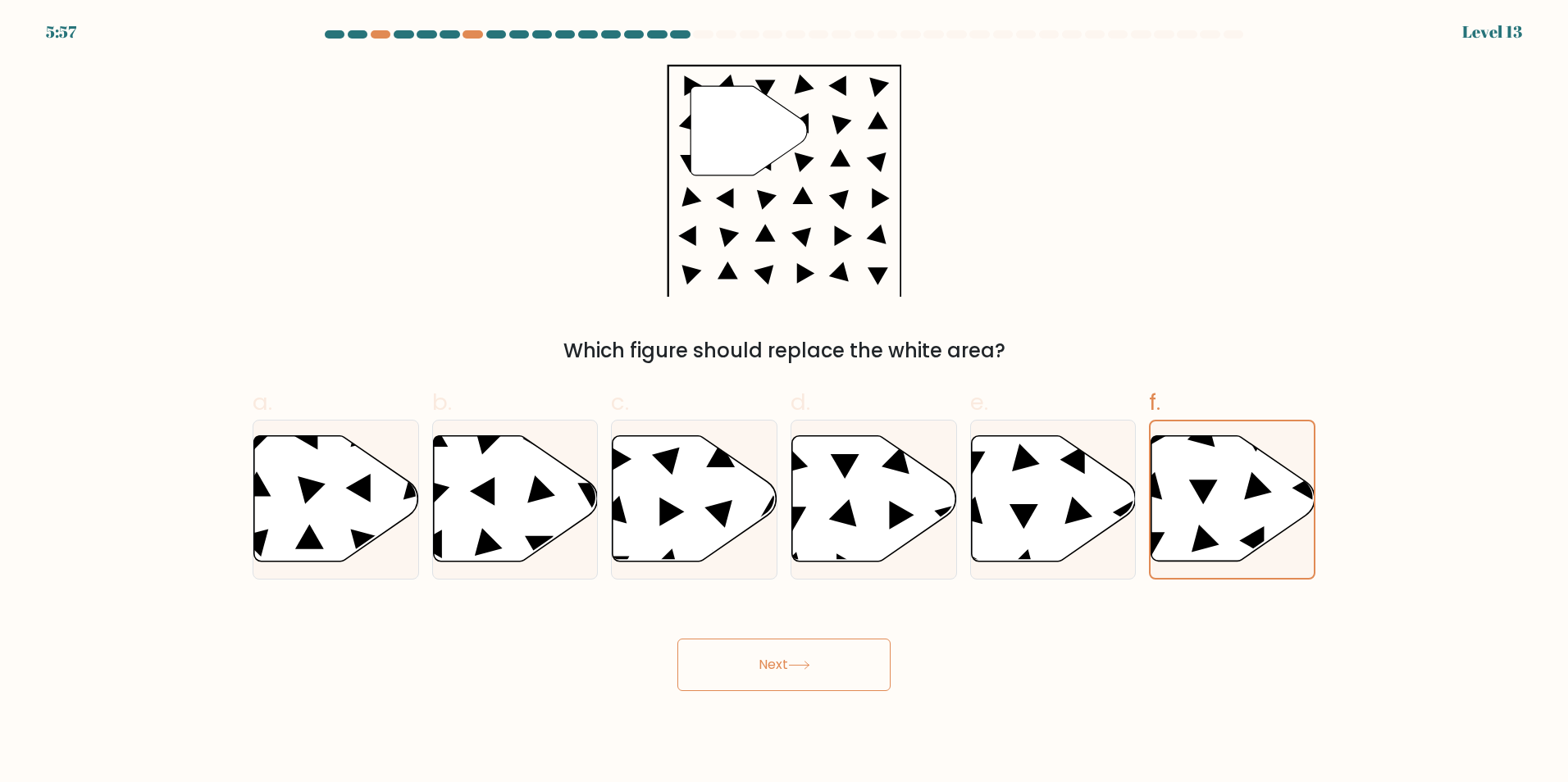
click at [855, 665] on button "Next" at bounding box center [784, 664] width 213 height 52
click at [849, 659] on button "Next" at bounding box center [784, 664] width 213 height 52
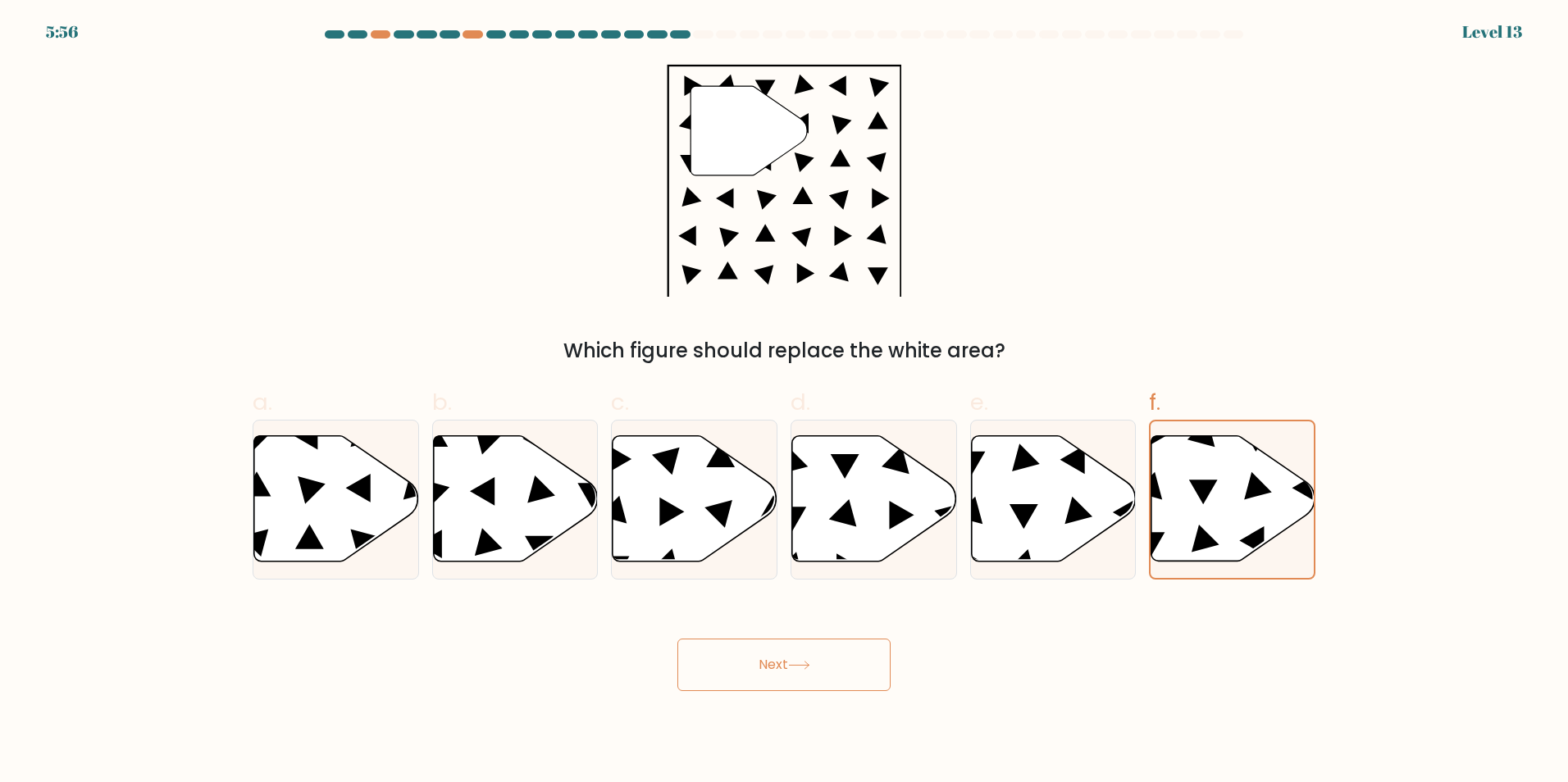
click at [849, 659] on button "Next" at bounding box center [784, 664] width 213 height 52
click at [772, 667] on button "Next" at bounding box center [784, 664] width 213 height 52
click at [773, 667] on button "Next" at bounding box center [784, 664] width 213 height 52
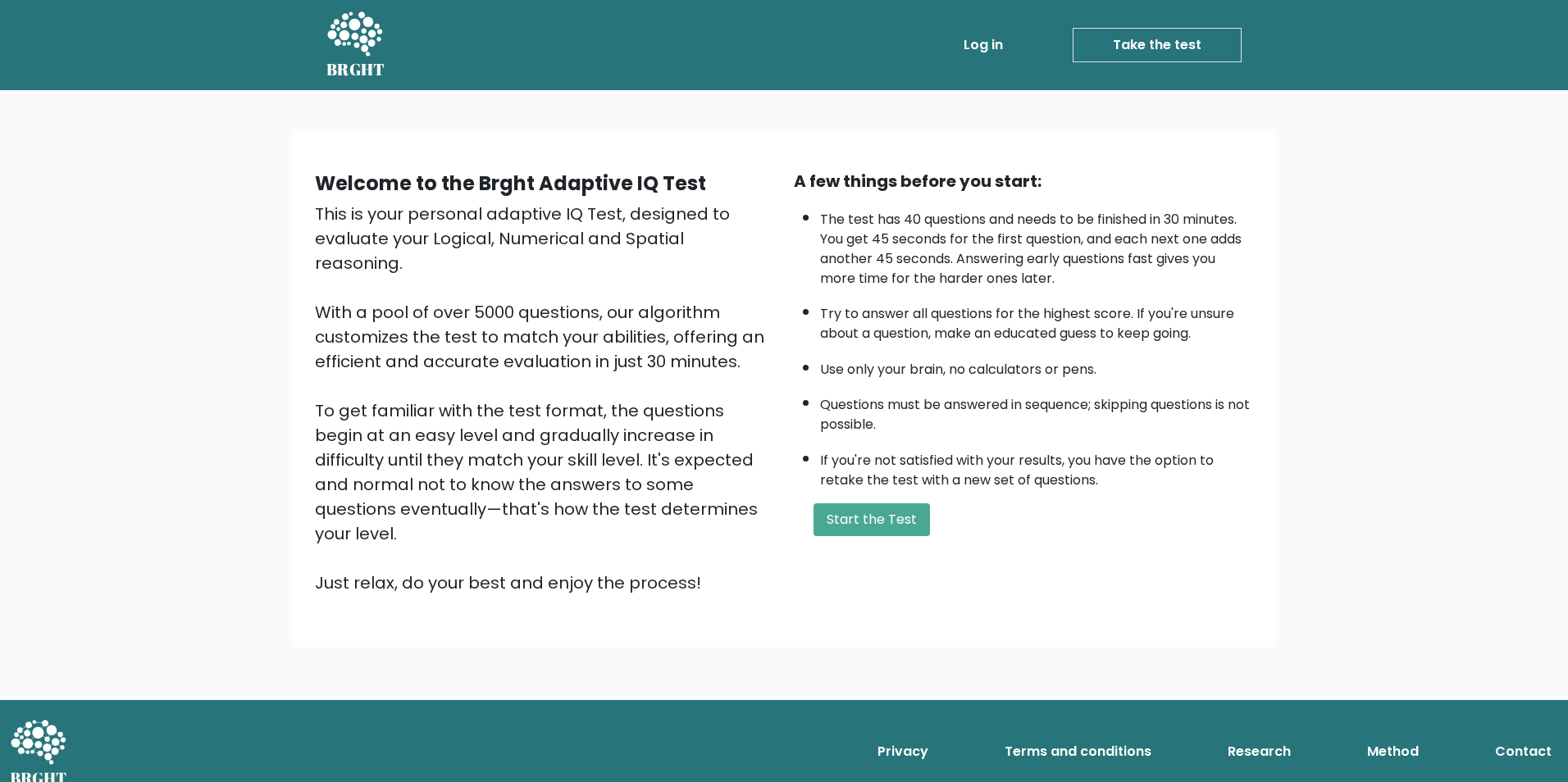
drag, startPoint x: 1512, startPoint y: 1, endPoint x: 1148, endPoint y: 538, distance: 648.7
click at [1148, 538] on div "A few things before you start: The test has 40 questions and needs to be finish…" at bounding box center [1023, 382] width 479 height 426
click at [874, 515] on button "Start the Test" at bounding box center [871, 519] width 116 height 33
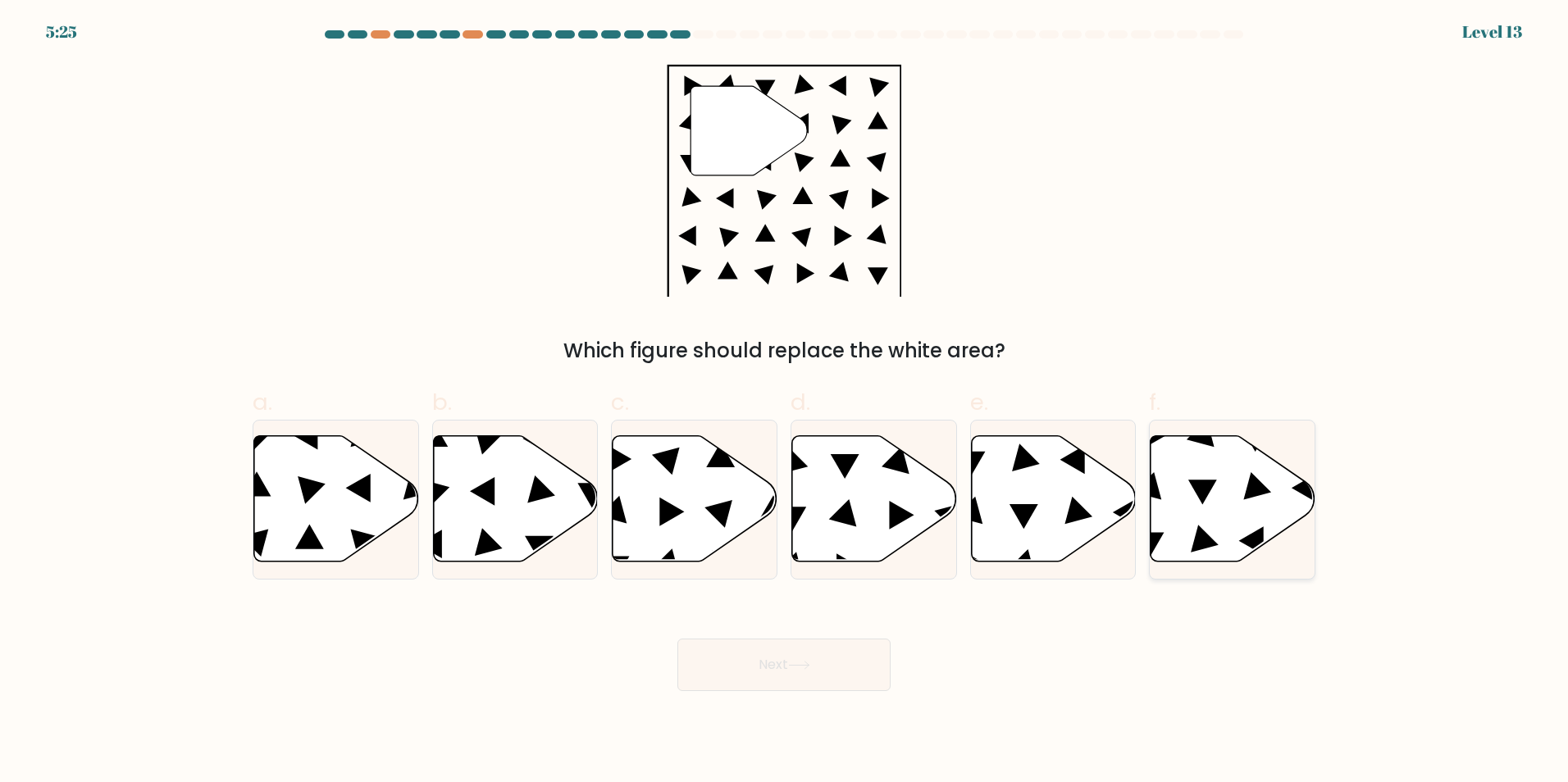
click at [1263, 442] on icon at bounding box center [1232, 499] width 165 height 128
click at [785, 402] on input "f." at bounding box center [784, 397] width 1 height 11
radio input "true"
click at [821, 676] on button "Next" at bounding box center [784, 664] width 213 height 52
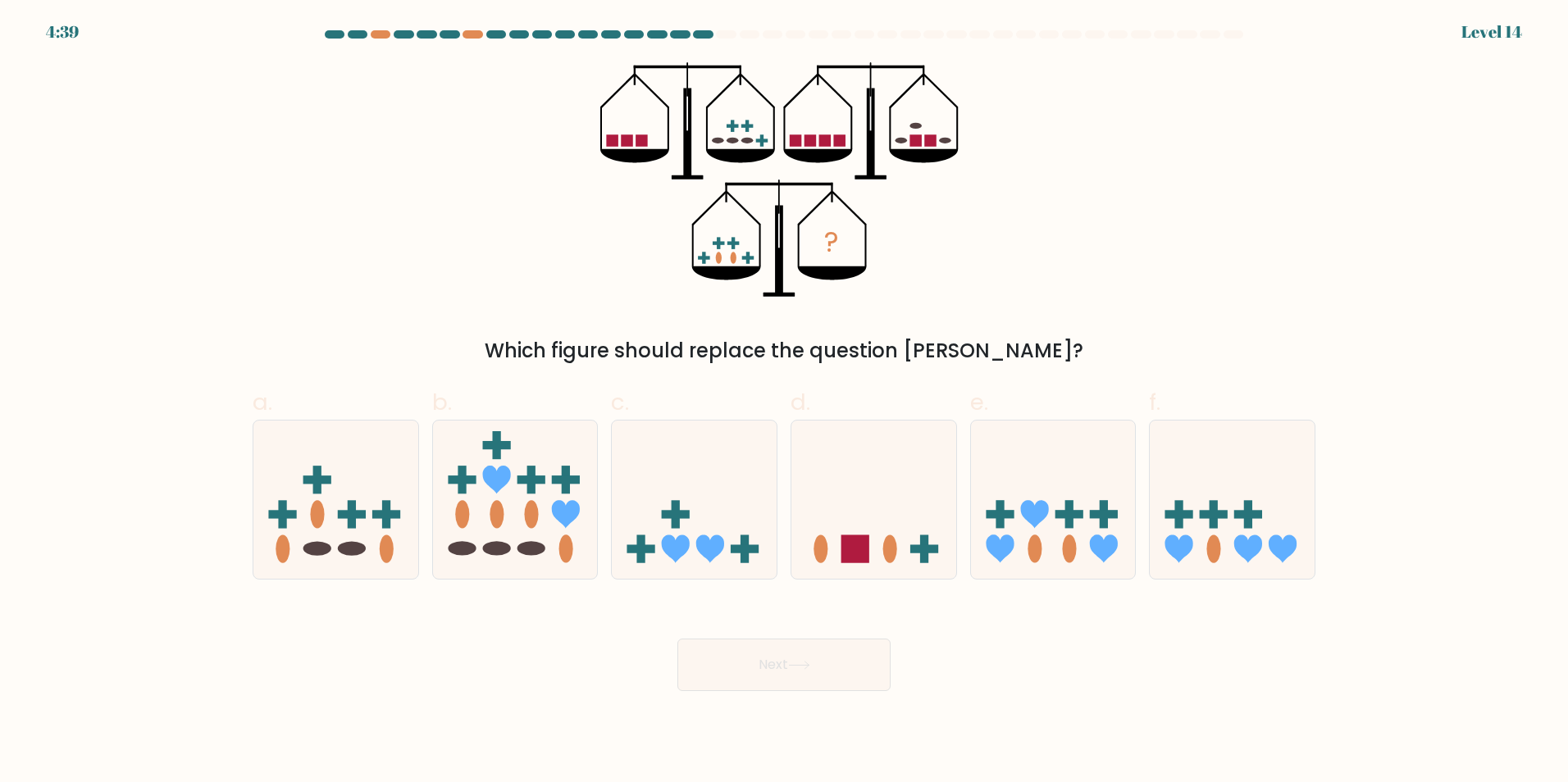
click at [368, 162] on div "? Which figure should replace the question mark?" at bounding box center [784, 213] width 1083 height 304
click at [350, 536] on icon at bounding box center [336, 499] width 165 height 136
click at [784, 402] on input "a." at bounding box center [784, 397] width 1 height 11
radio input "true"
drag, startPoint x: 877, startPoint y: 515, endPoint x: 813, endPoint y: 622, distance: 124.7
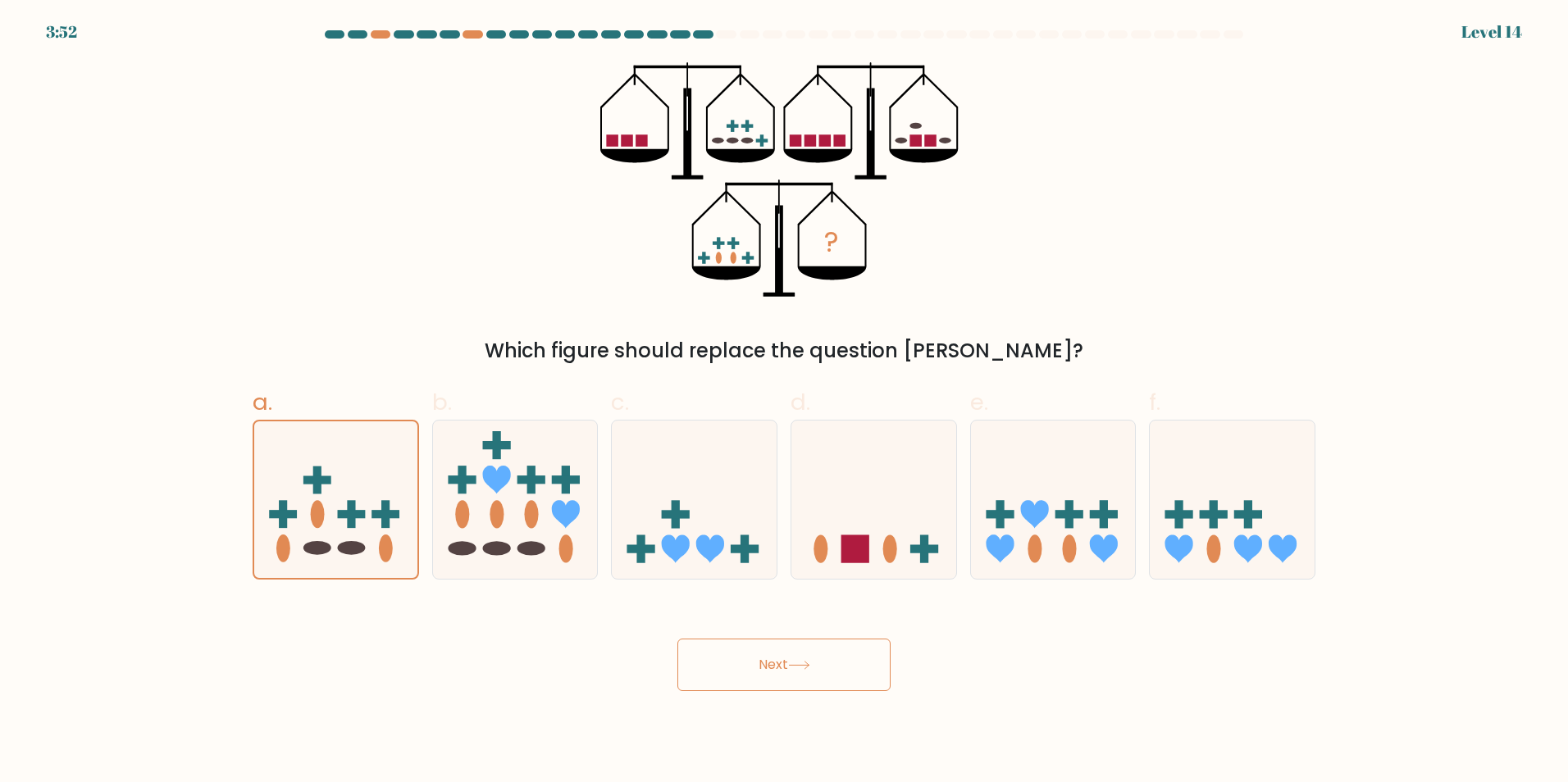
click at [876, 515] on icon at bounding box center [873, 499] width 165 height 136
click at [785, 402] on input "d." at bounding box center [784, 397] width 1 height 11
radio input "true"
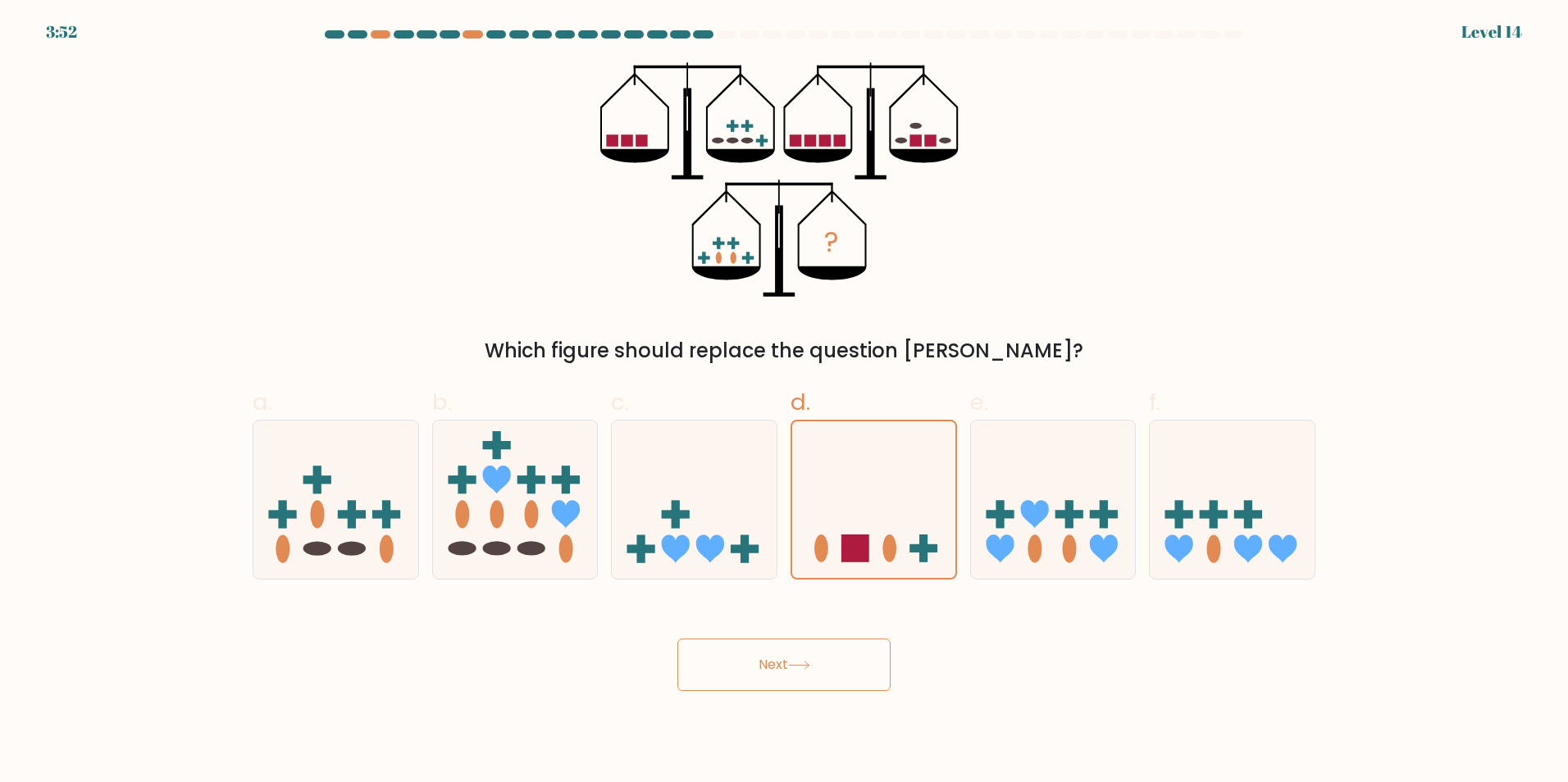
click at [803, 664] on icon at bounding box center [799, 665] width 22 height 9
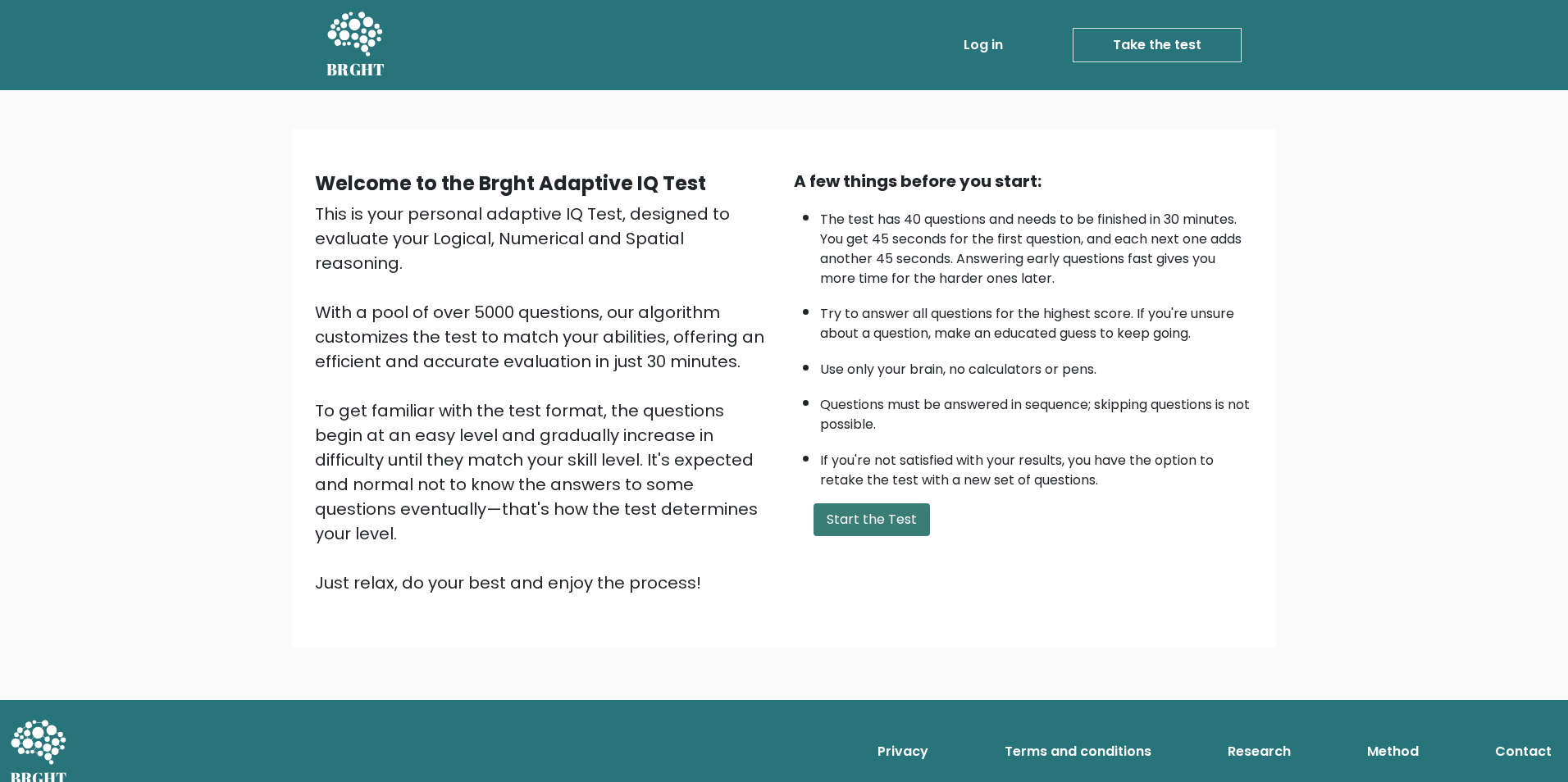
click at [882, 518] on button "Start the Test" at bounding box center [871, 519] width 116 height 33
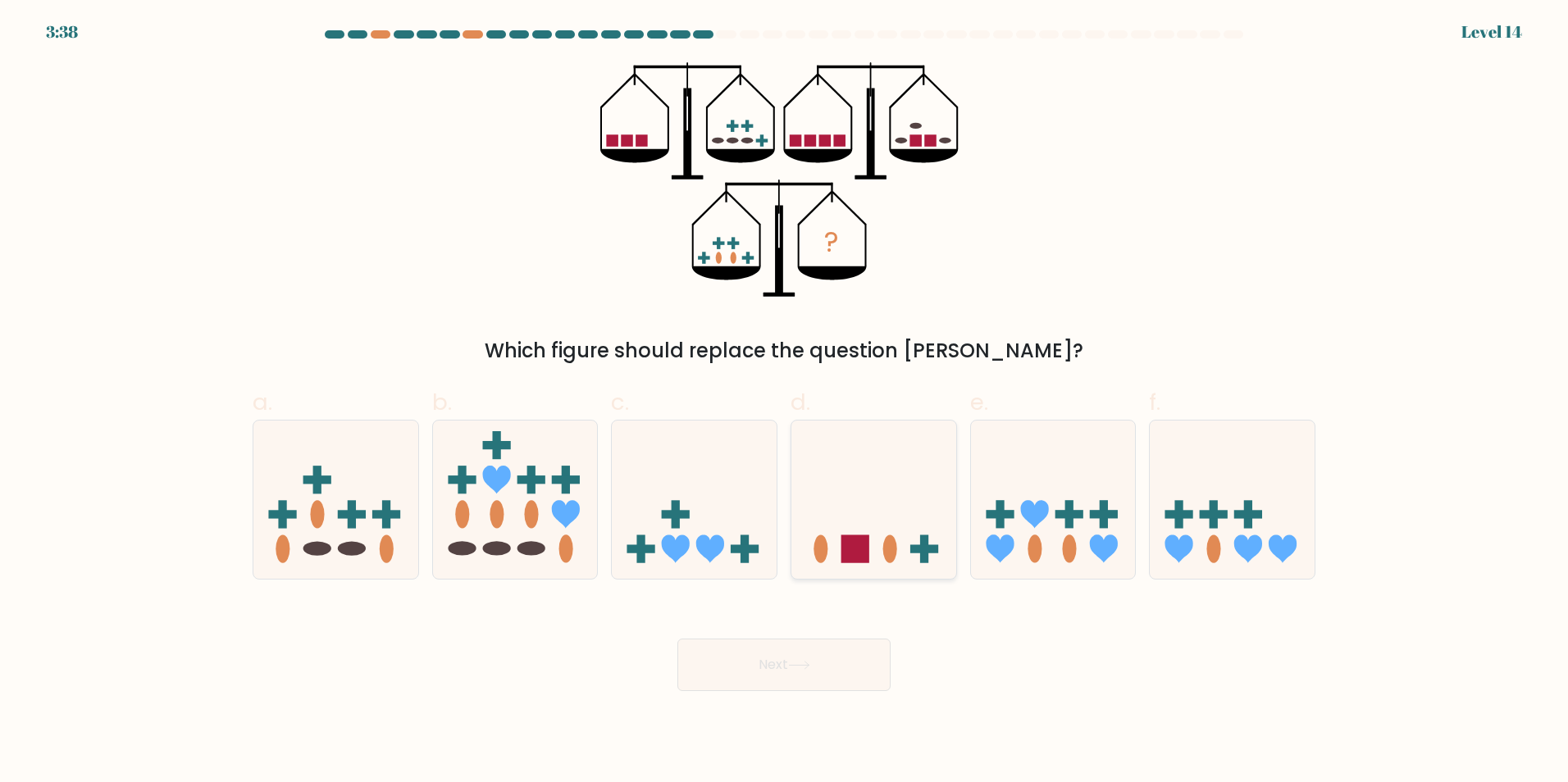
click at [894, 509] on icon at bounding box center [873, 499] width 165 height 136
click at [785, 402] on input "d." at bounding box center [784, 397] width 1 height 11
radio input "true"
click at [775, 654] on button "Next" at bounding box center [784, 664] width 213 height 52
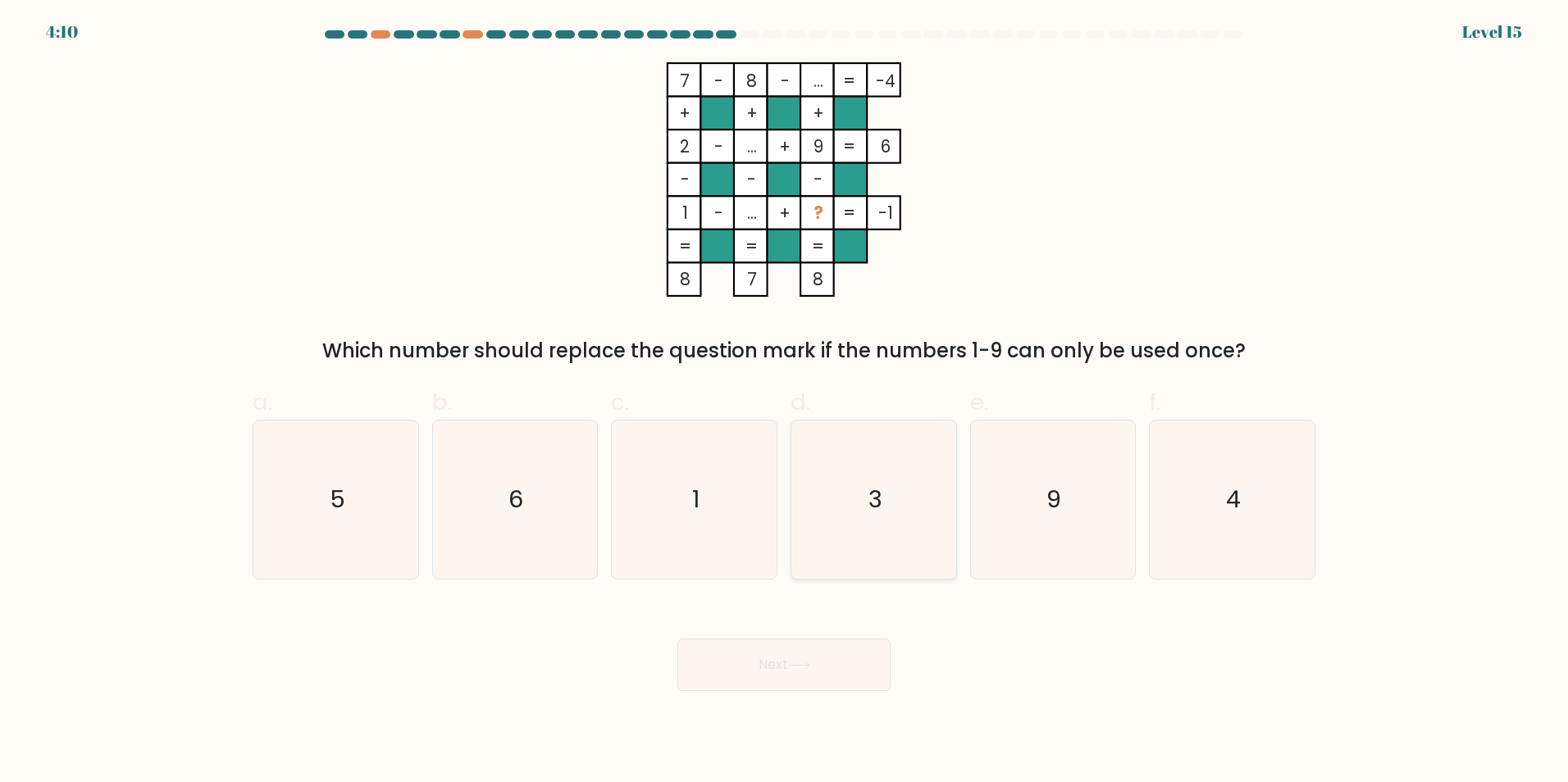
click at [889, 505] on icon "3" at bounding box center [873, 499] width 159 height 159
click at [785, 402] on input "d. 3" at bounding box center [784, 397] width 1 height 11
radio input "true"
click at [800, 670] on button "Next" at bounding box center [784, 664] width 213 height 52
click at [1013, 523] on icon "6" at bounding box center [1052, 499] width 159 height 159
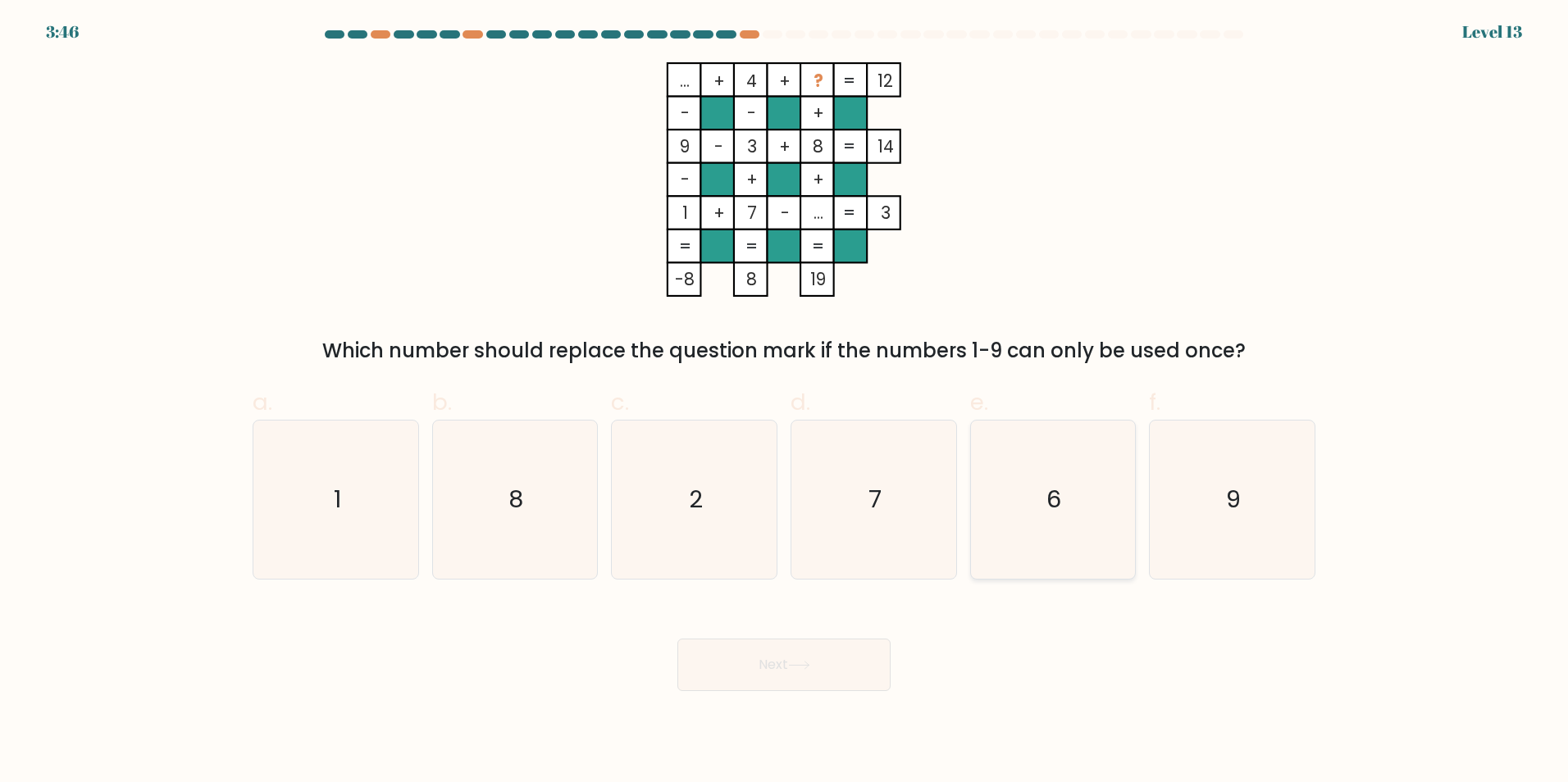
click at [785, 402] on input "e. 6" at bounding box center [784, 397] width 1 height 11
radio input "true"
click at [853, 658] on button "Next" at bounding box center [784, 664] width 213 height 52
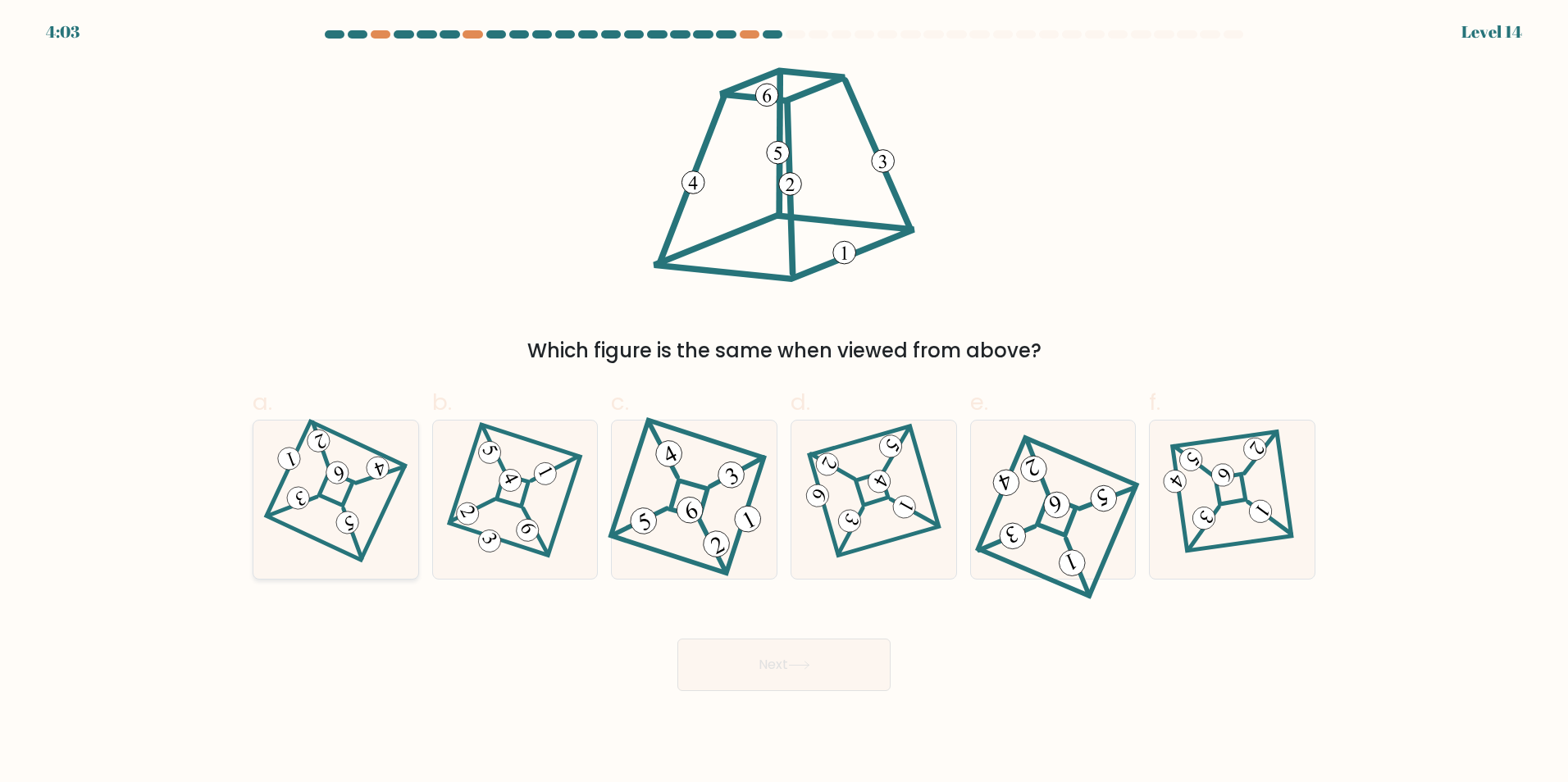
click at [355, 492] on icon at bounding box center [336, 499] width 109 height 127
click at [784, 402] on input "a." at bounding box center [784, 397] width 1 height 11
radio input "true"
click at [809, 662] on icon at bounding box center [799, 665] width 19 height 7
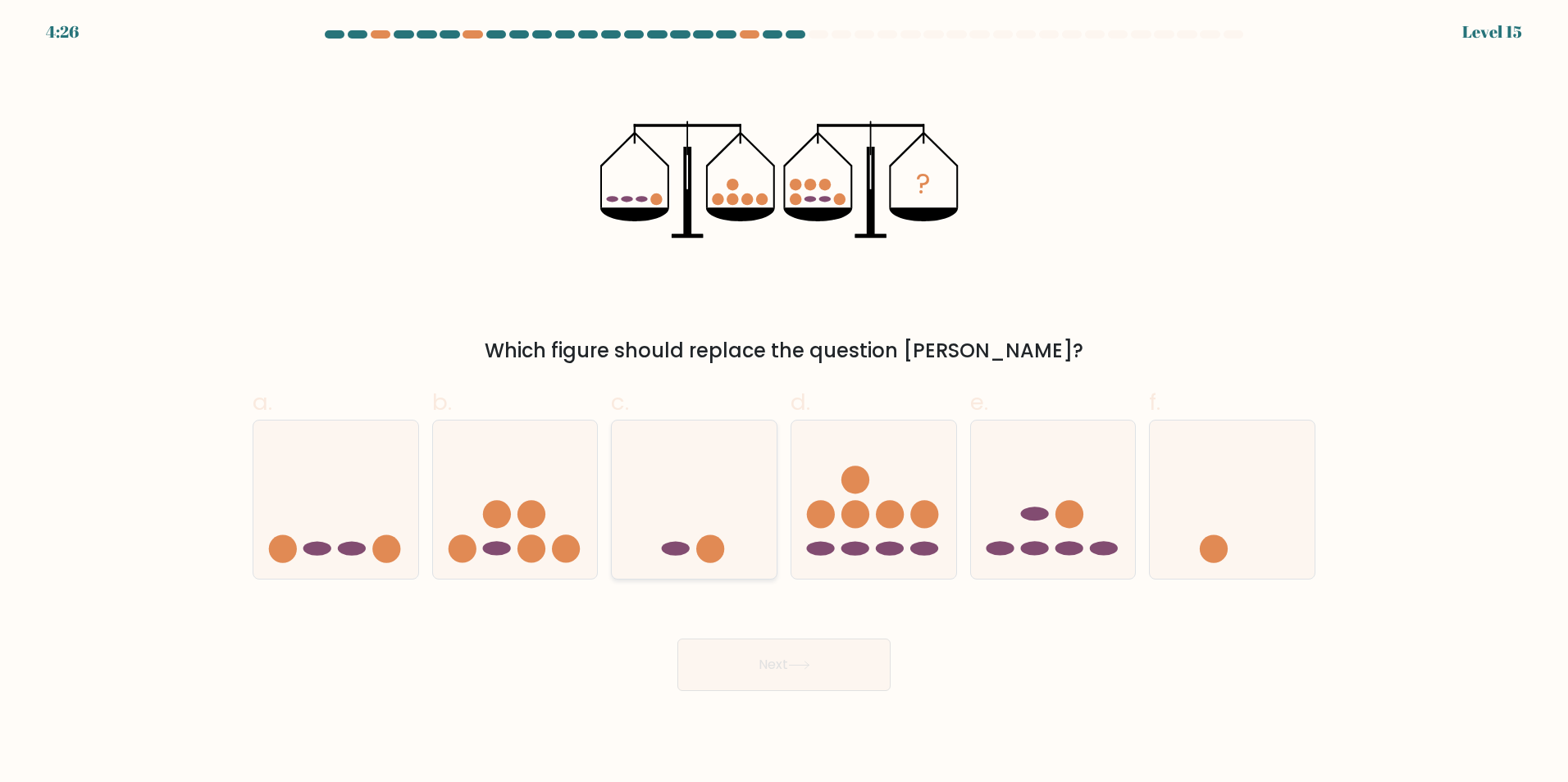
click at [727, 554] on icon at bounding box center [695, 499] width 165 height 136
click at [784, 402] on input "c." at bounding box center [784, 397] width 1 height 11
radio input "true"
click at [769, 655] on button "Next" at bounding box center [784, 664] width 213 height 52
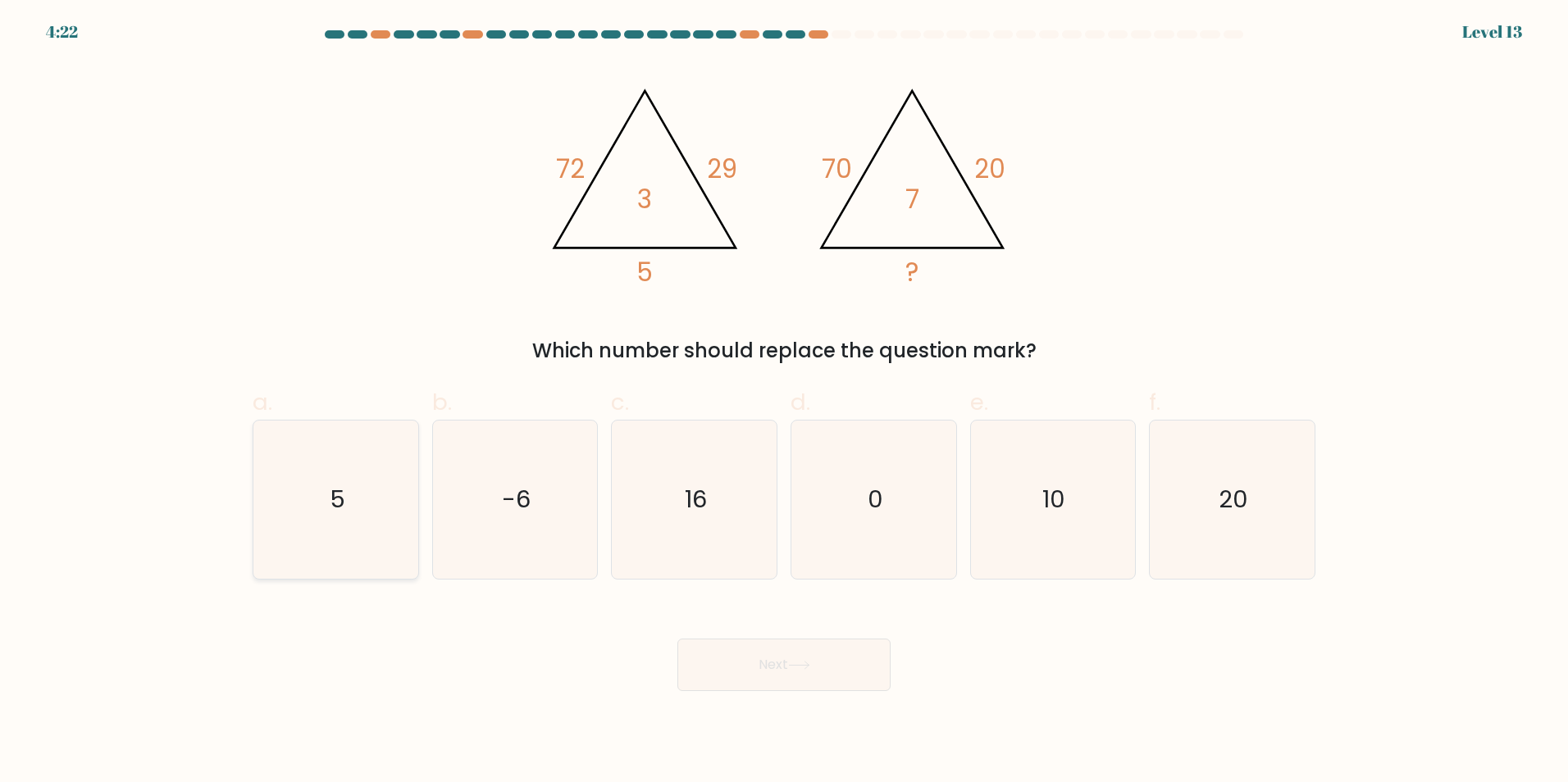
click at [371, 504] on icon "5" at bounding box center [336, 499] width 159 height 159
click at [784, 402] on input "a. 5" at bounding box center [784, 397] width 1 height 11
radio input "true"
drag, startPoint x: 739, startPoint y: 631, endPoint x: 735, endPoint y: 665, distance: 34.2
click at [739, 635] on div "Next" at bounding box center [784, 646] width 1083 height 92
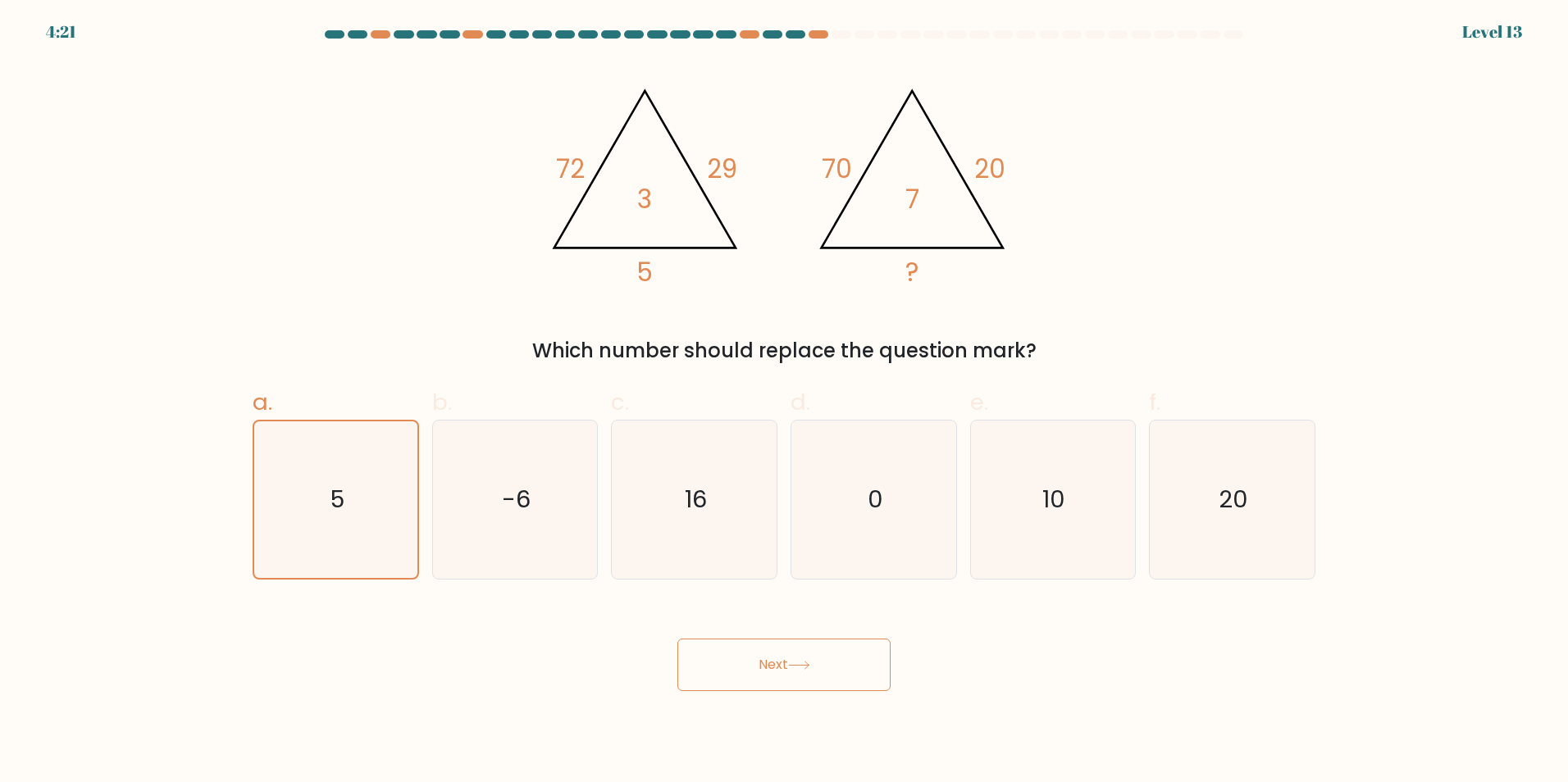
click at [735, 669] on button "Next" at bounding box center [784, 664] width 213 height 52
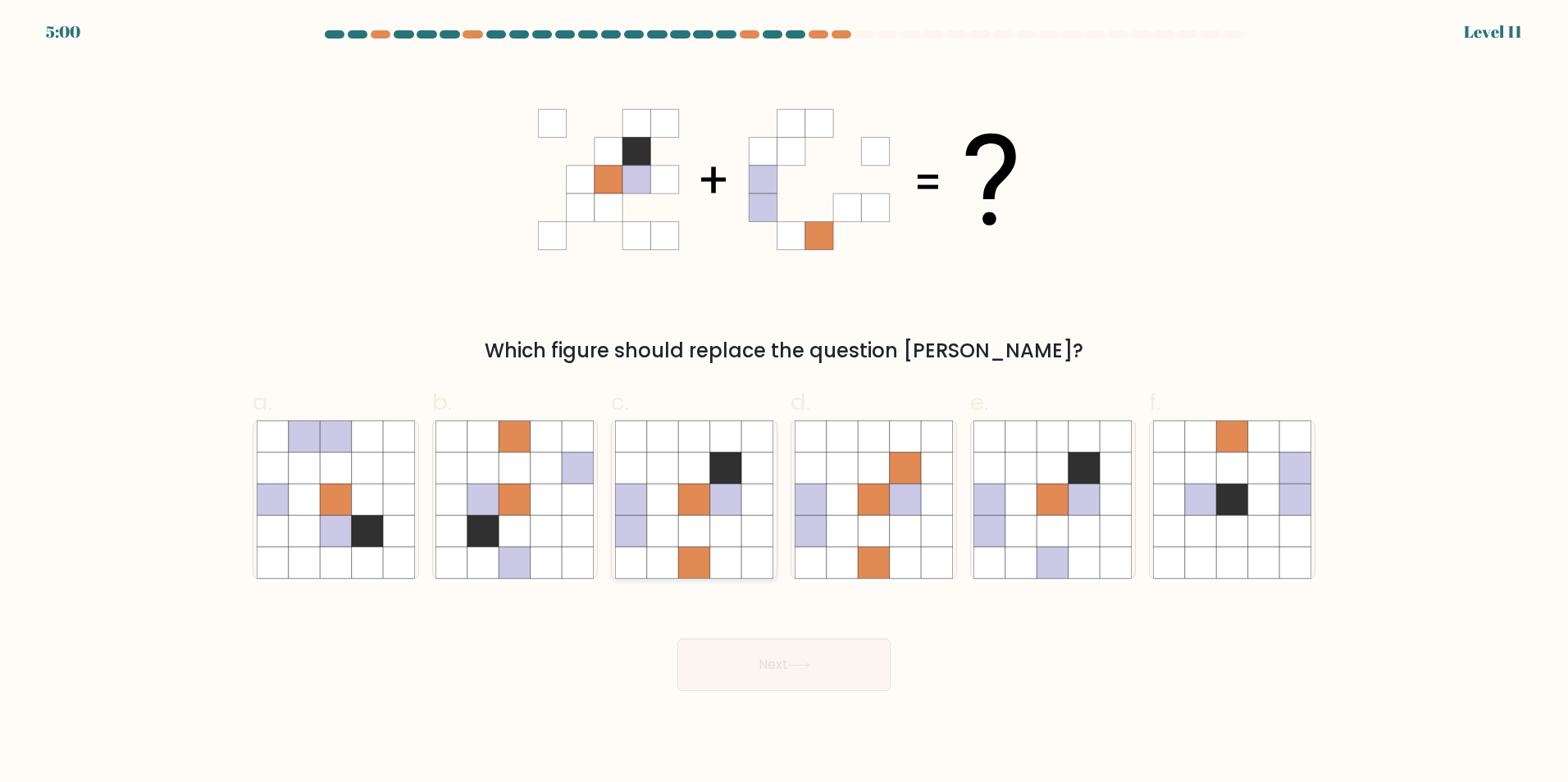
click at [671, 547] on icon at bounding box center [662, 562] width 31 height 31
click at [784, 402] on input "c." at bounding box center [784, 397] width 1 height 11
radio input "true"
click at [772, 662] on button "Next" at bounding box center [784, 664] width 213 height 52
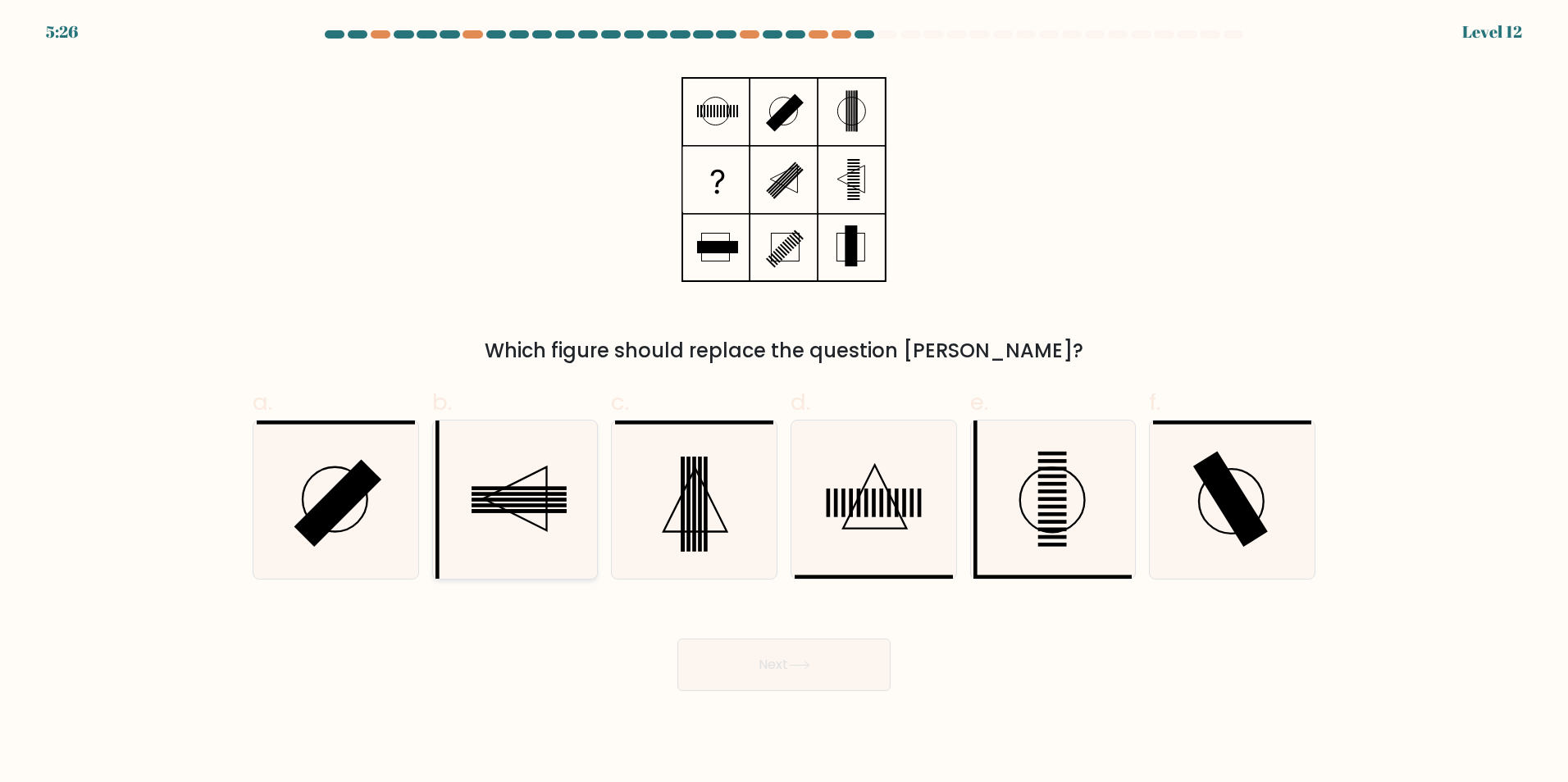
click at [486, 505] on rect at bounding box center [518, 505] width 95 height 4
click at [784, 402] on input "b." at bounding box center [784, 397] width 1 height 11
radio input "true"
click at [752, 666] on button "Next" at bounding box center [784, 664] width 213 height 52
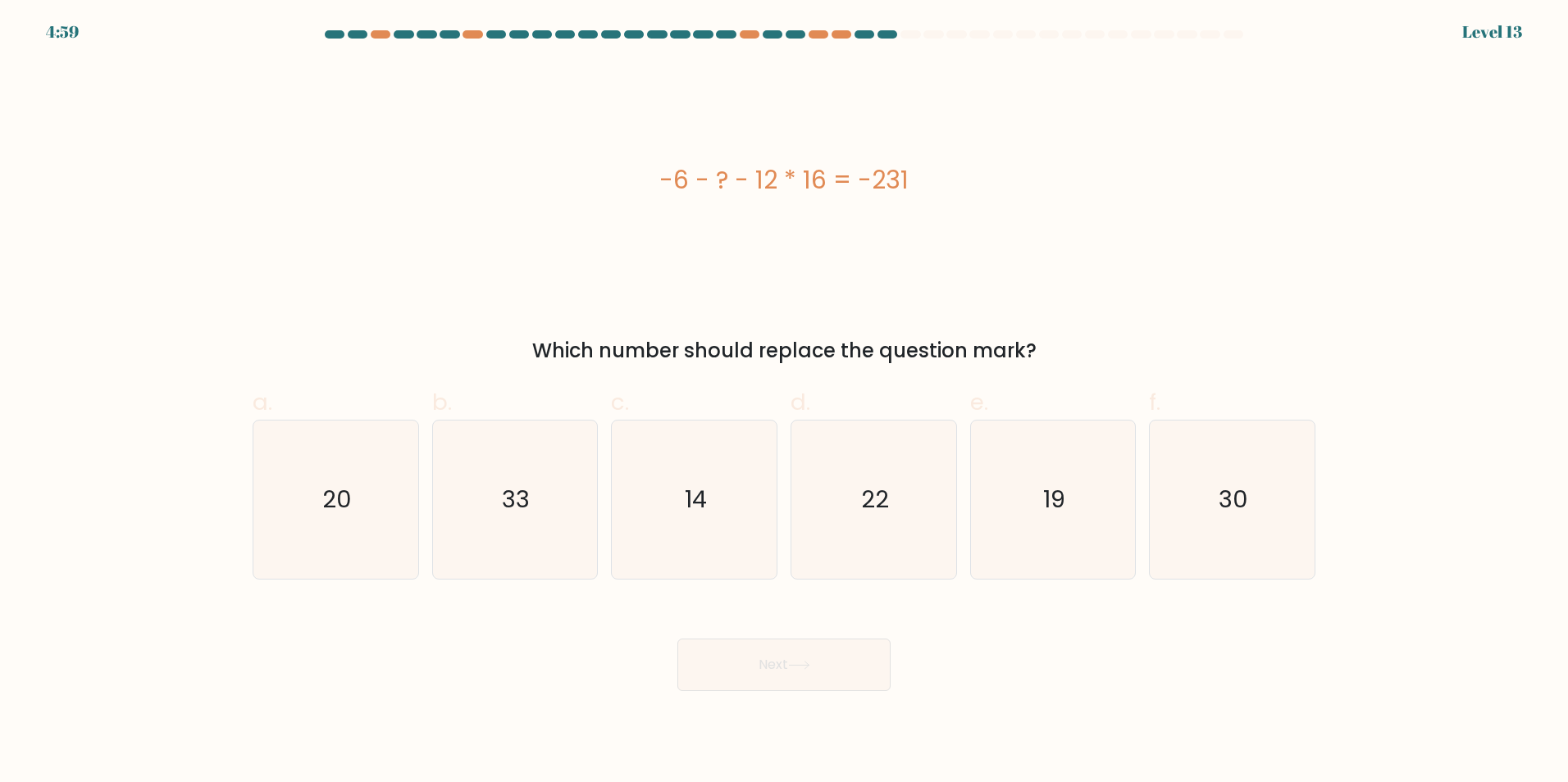
drag, startPoint x: 648, startPoint y: 178, endPoint x: 957, endPoint y: 184, distance: 309.1
click at [957, 184] on div "-6 - ? - 12 * 16 = -231" at bounding box center [784, 180] width 1063 height 37
copy div "-6 - ? - 12 * 16 = -231"
click at [501, 513] on icon "33" at bounding box center [515, 499] width 159 height 159
click at [784, 402] on input "b. 33" at bounding box center [784, 397] width 1 height 11
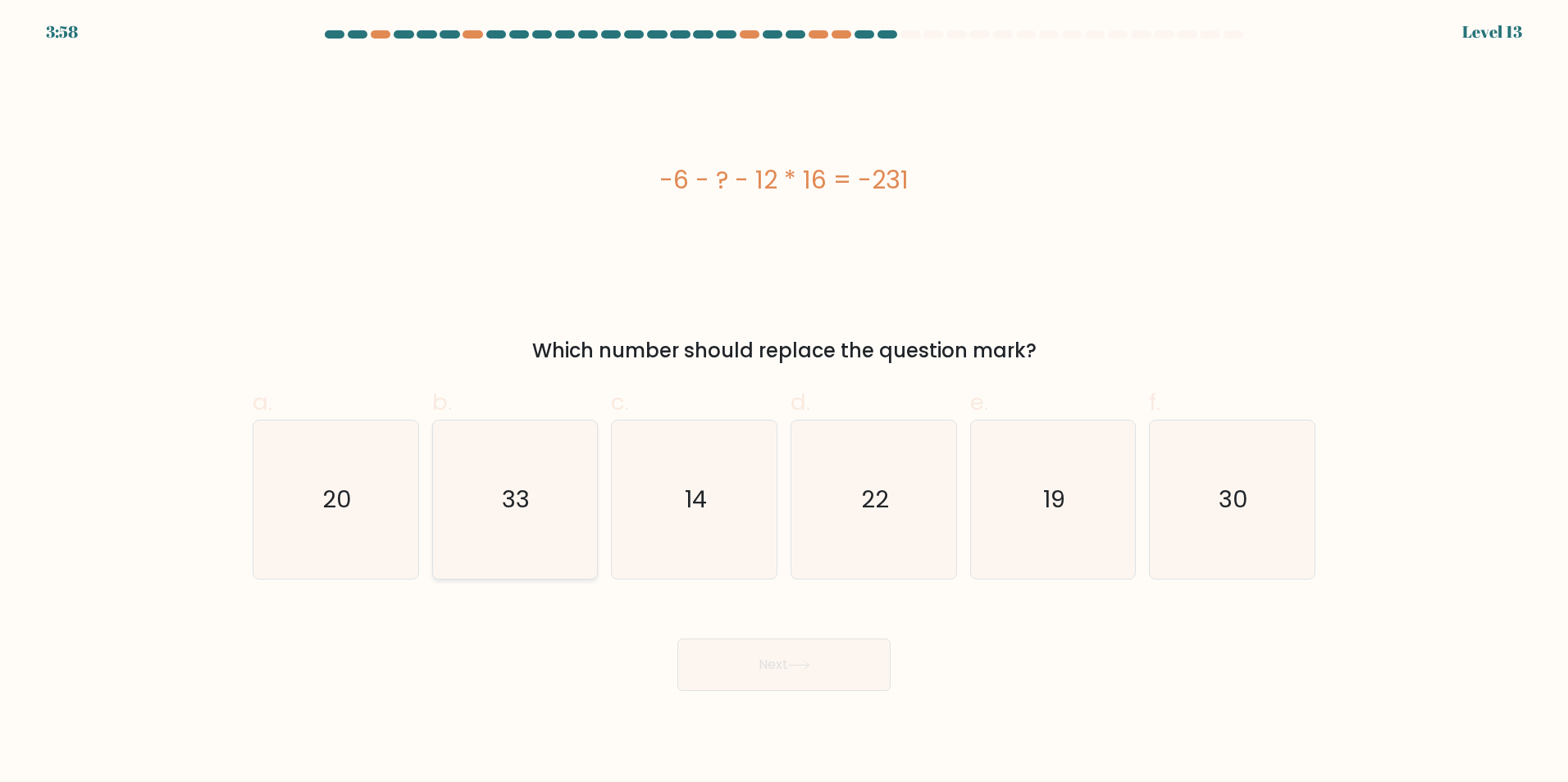
radio input "true"
click at [824, 667] on button "Next" at bounding box center [784, 664] width 213 height 52
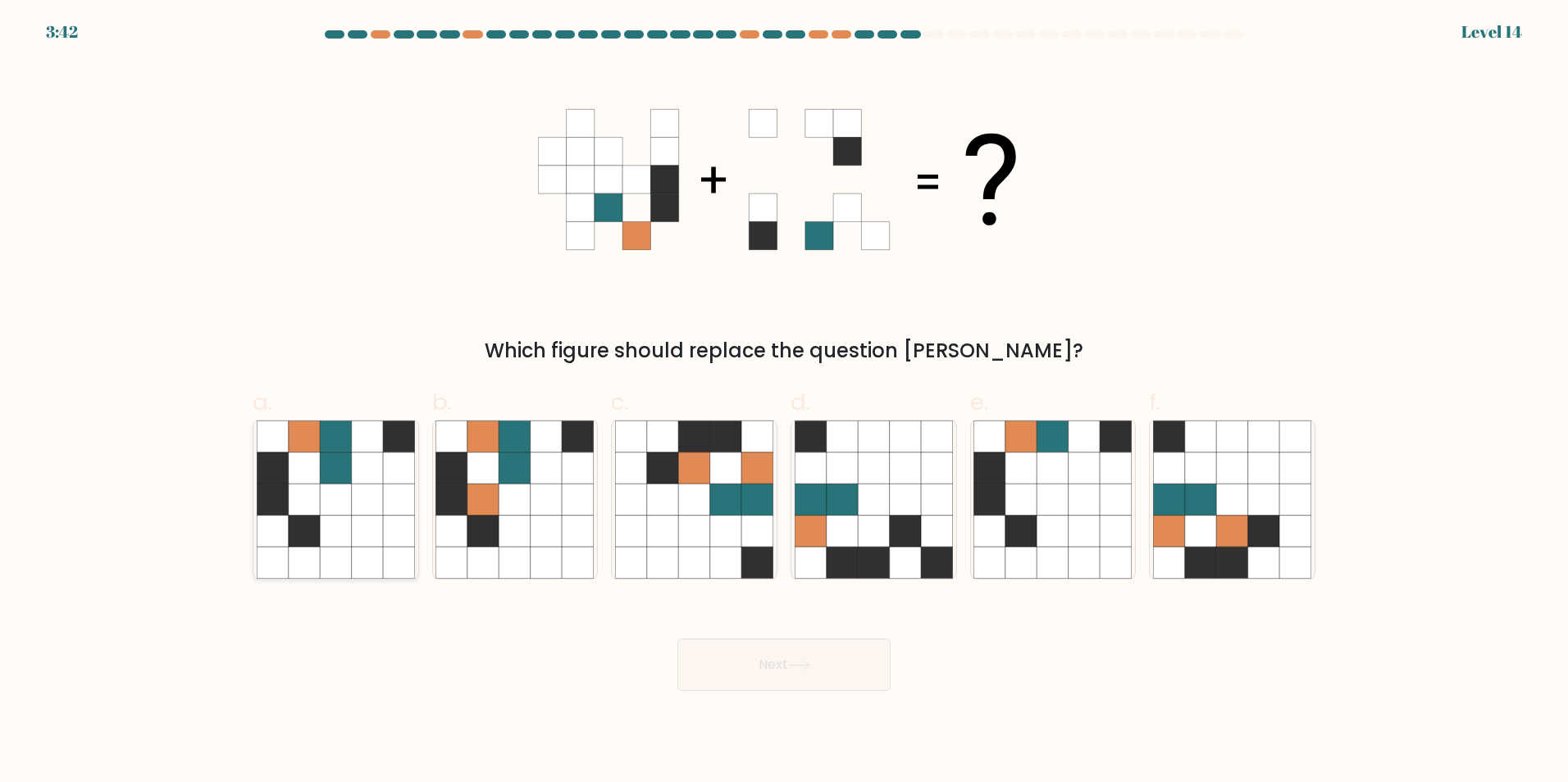
click at [330, 492] on icon at bounding box center [335, 499] width 31 height 31
click at [784, 402] on input "a." at bounding box center [784, 397] width 1 height 11
radio input "true"
click at [768, 661] on button "Next" at bounding box center [784, 664] width 213 height 52
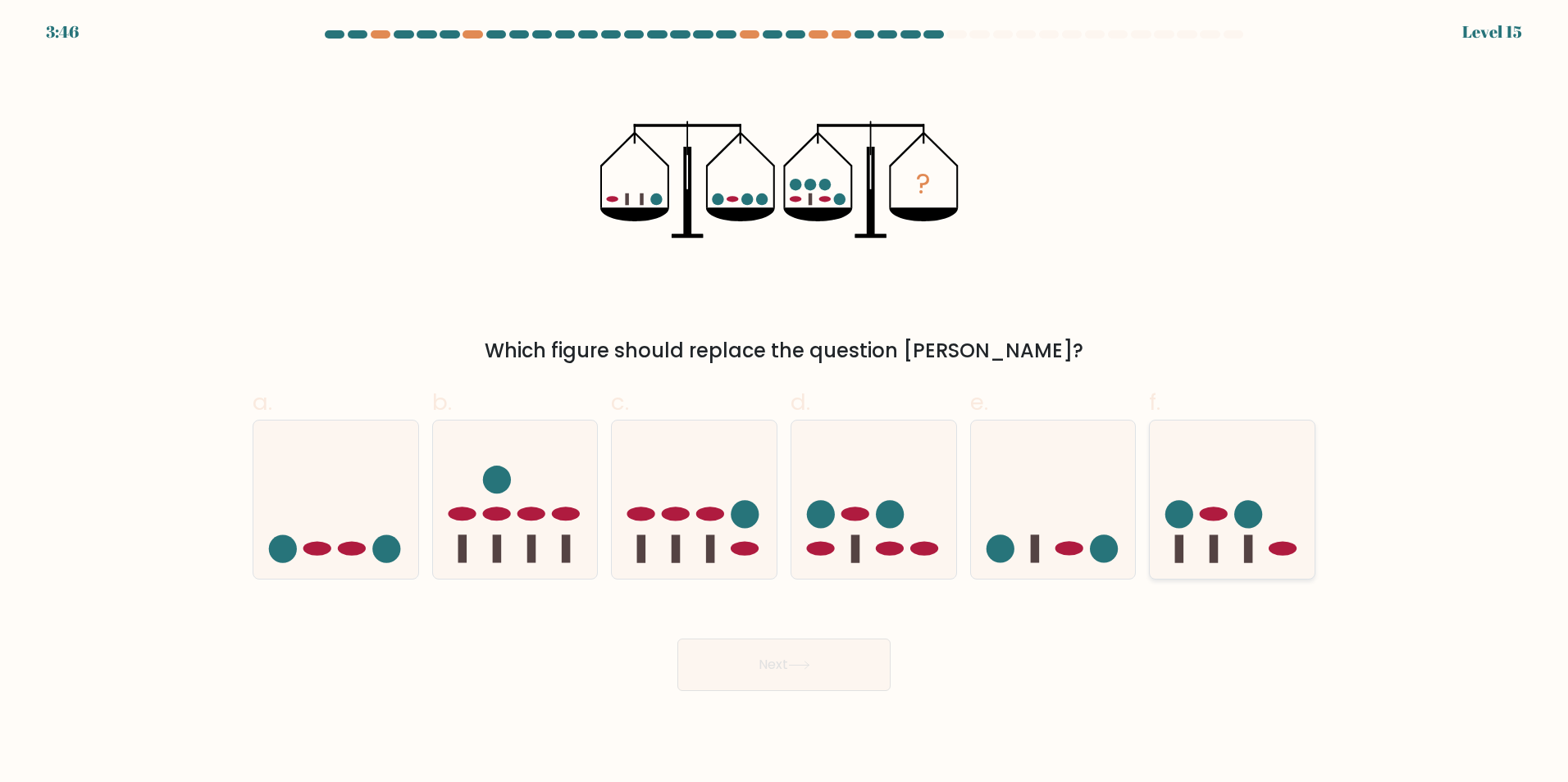
click at [1233, 481] on icon at bounding box center [1232, 499] width 165 height 136
click at [785, 402] on input "f." at bounding box center [784, 397] width 1 height 11
radio input "true"
click at [776, 666] on button "Next" at bounding box center [784, 664] width 213 height 52
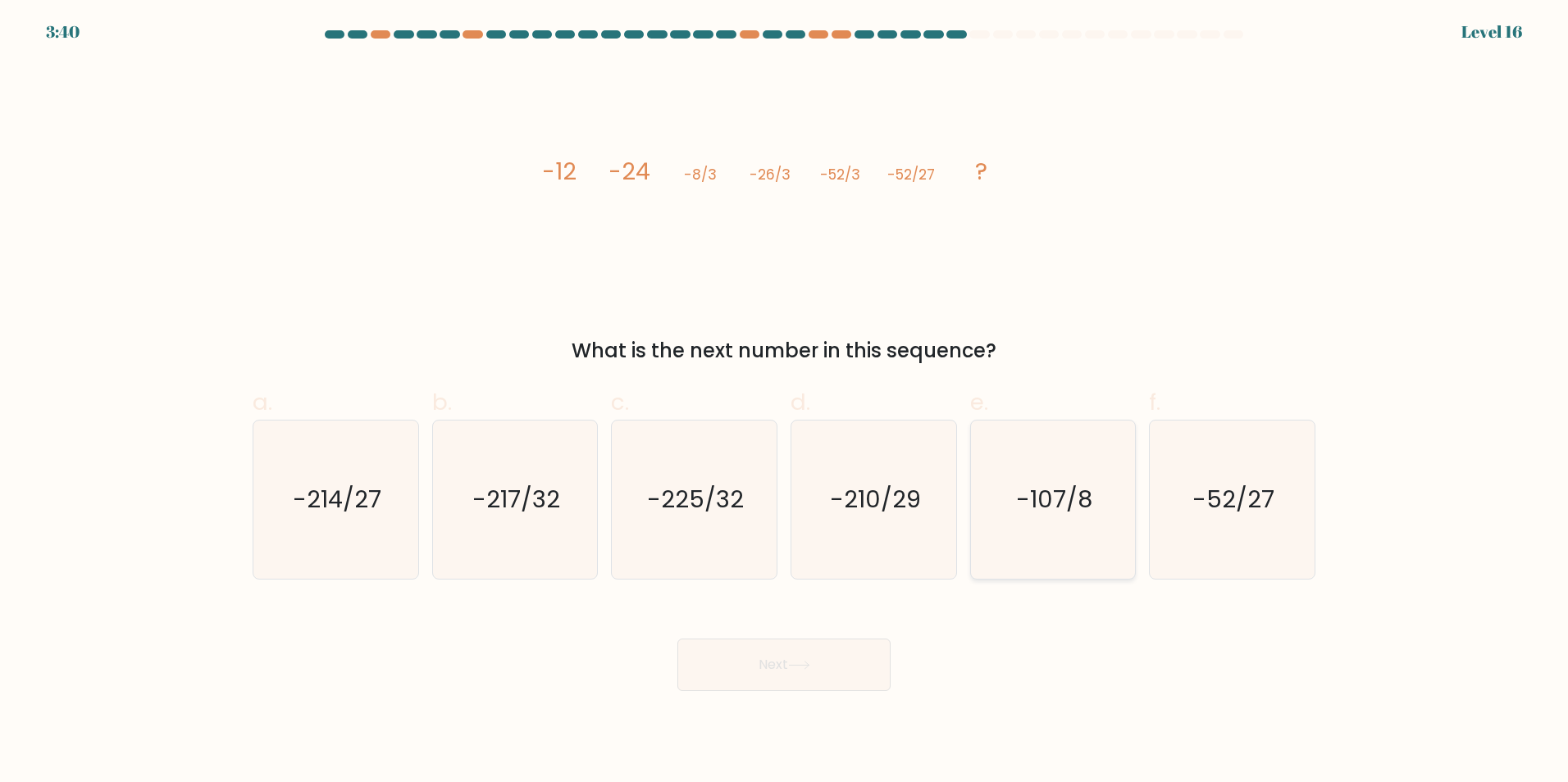
click at [1077, 523] on icon "-107/8" at bounding box center [1052, 499] width 159 height 159
click at [785, 402] on input "e. -107/8" at bounding box center [784, 397] width 1 height 11
radio input "true"
click at [757, 670] on button "Next" at bounding box center [784, 664] width 213 height 52
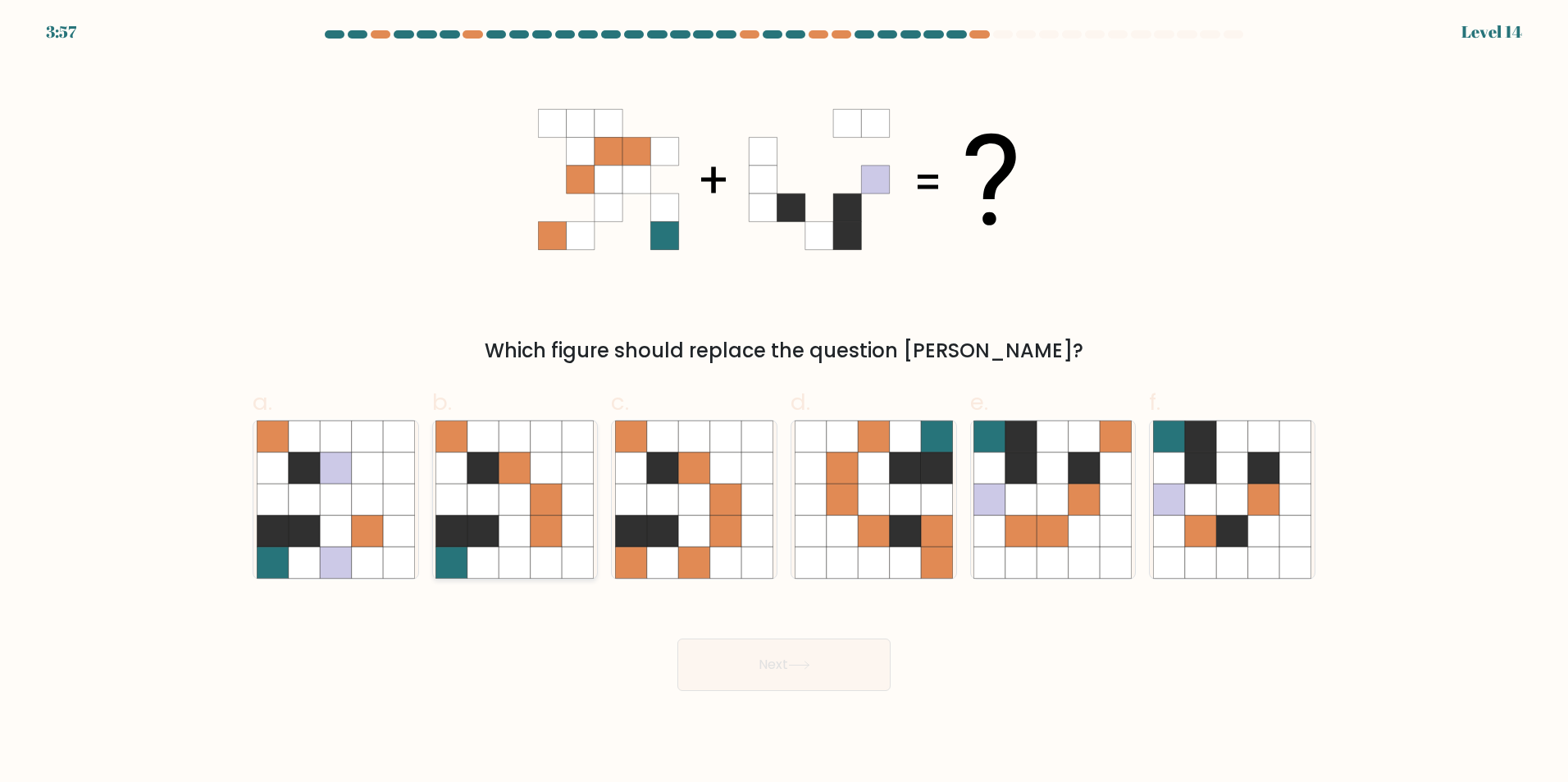
click at [496, 537] on icon at bounding box center [483, 530] width 31 height 31
click at [784, 402] on input "b." at bounding box center [784, 397] width 1 height 11
radio input "true"
click at [768, 658] on button "Next" at bounding box center [784, 664] width 213 height 52
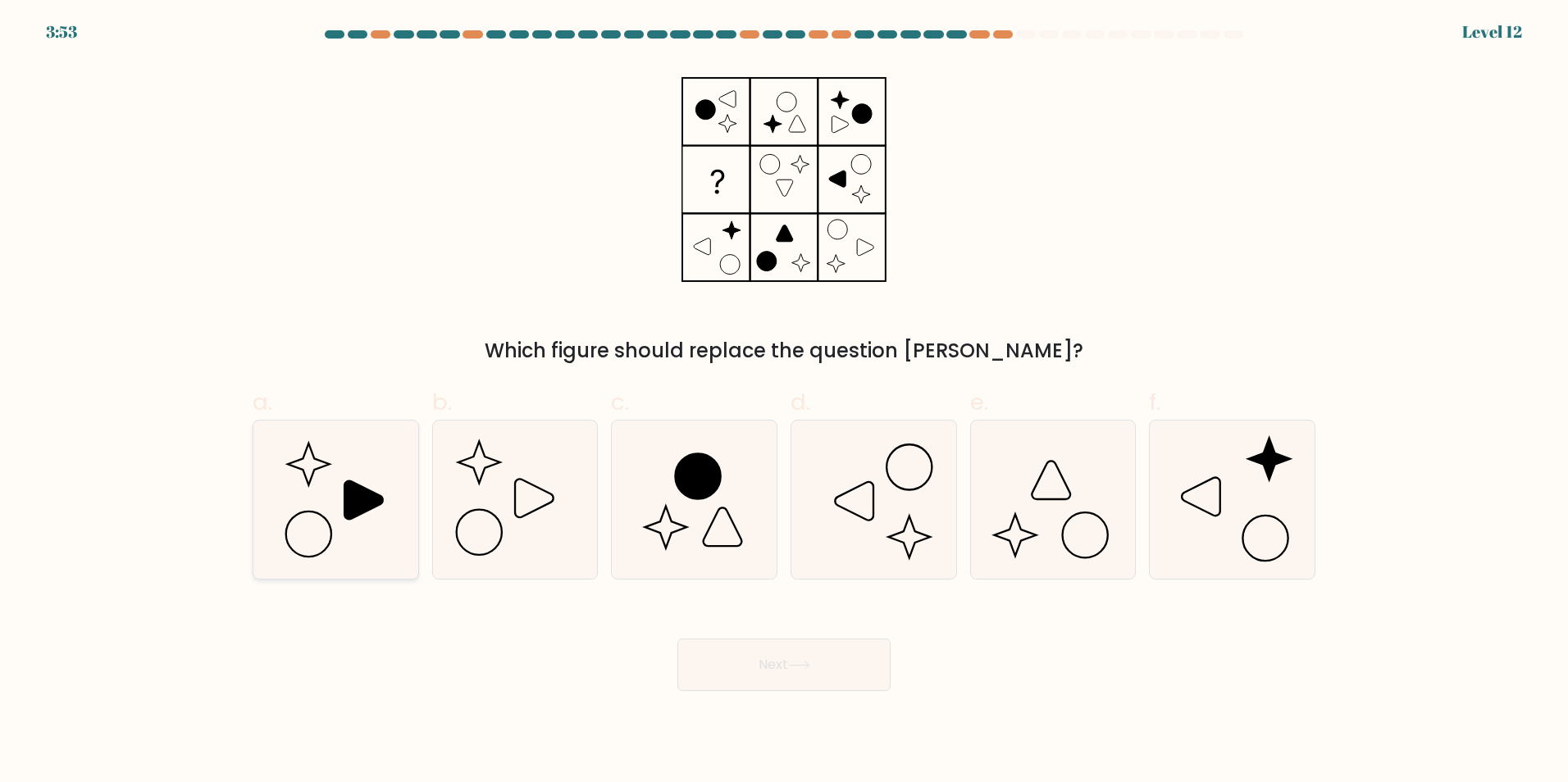
click at [354, 534] on icon at bounding box center [336, 499] width 159 height 159
click at [784, 402] on input "a." at bounding box center [784, 397] width 1 height 11
radio input "true"
click at [830, 660] on button "Next" at bounding box center [784, 664] width 213 height 52
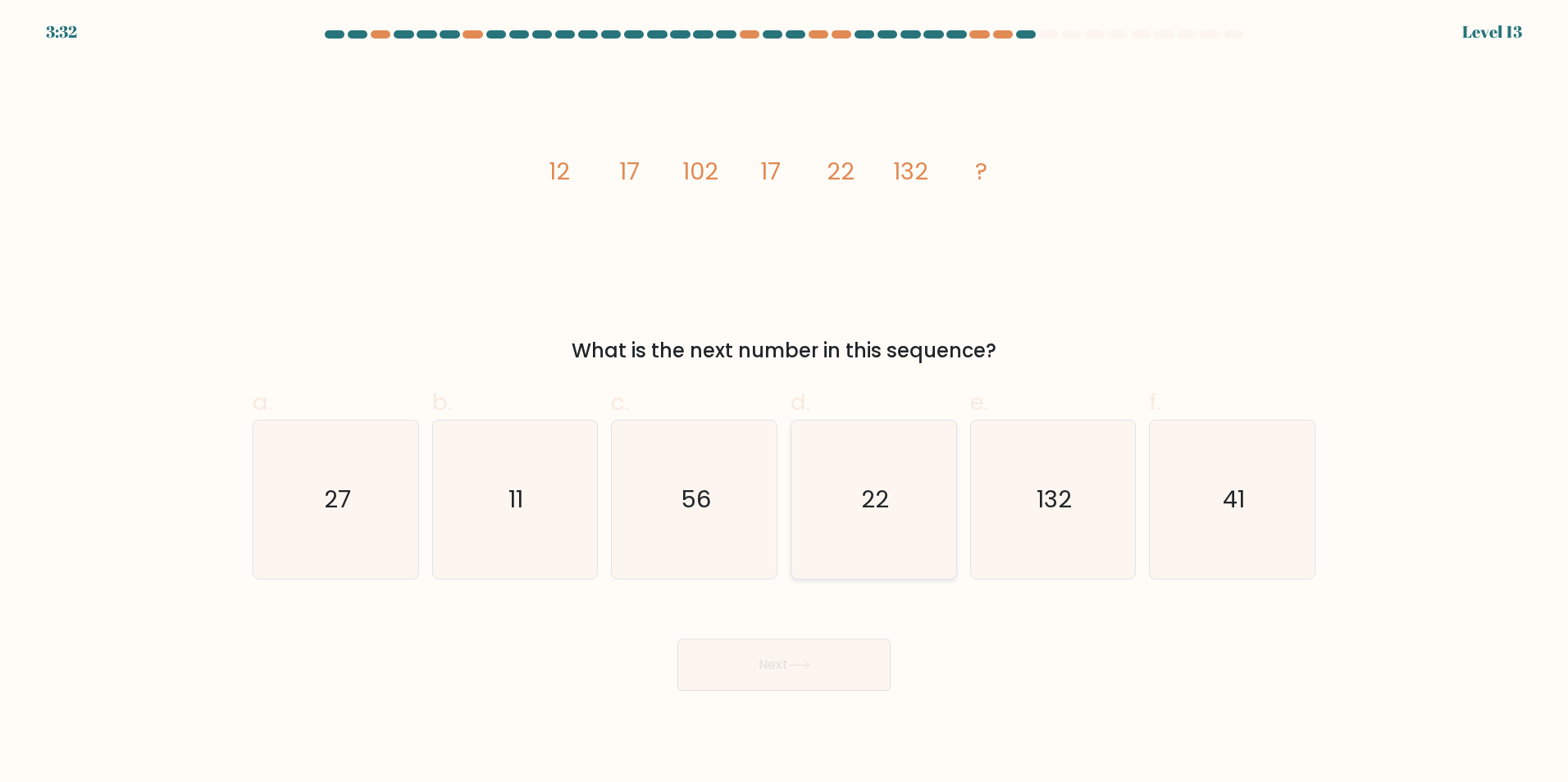
drag, startPoint x: 819, startPoint y: 507, endPoint x: 818, endPoint y: 526, distance: 19.0
click at [819, 507] on icon "22" at bounding box center [873, 499] width 159 height 159
click at [785, 402] on input "d. 22" at bounding box center [784, 397] width 1 height 11
radio input "true"
click at [750, 669] on button "Next" at bounding box center [784, 664] width 213 height 52
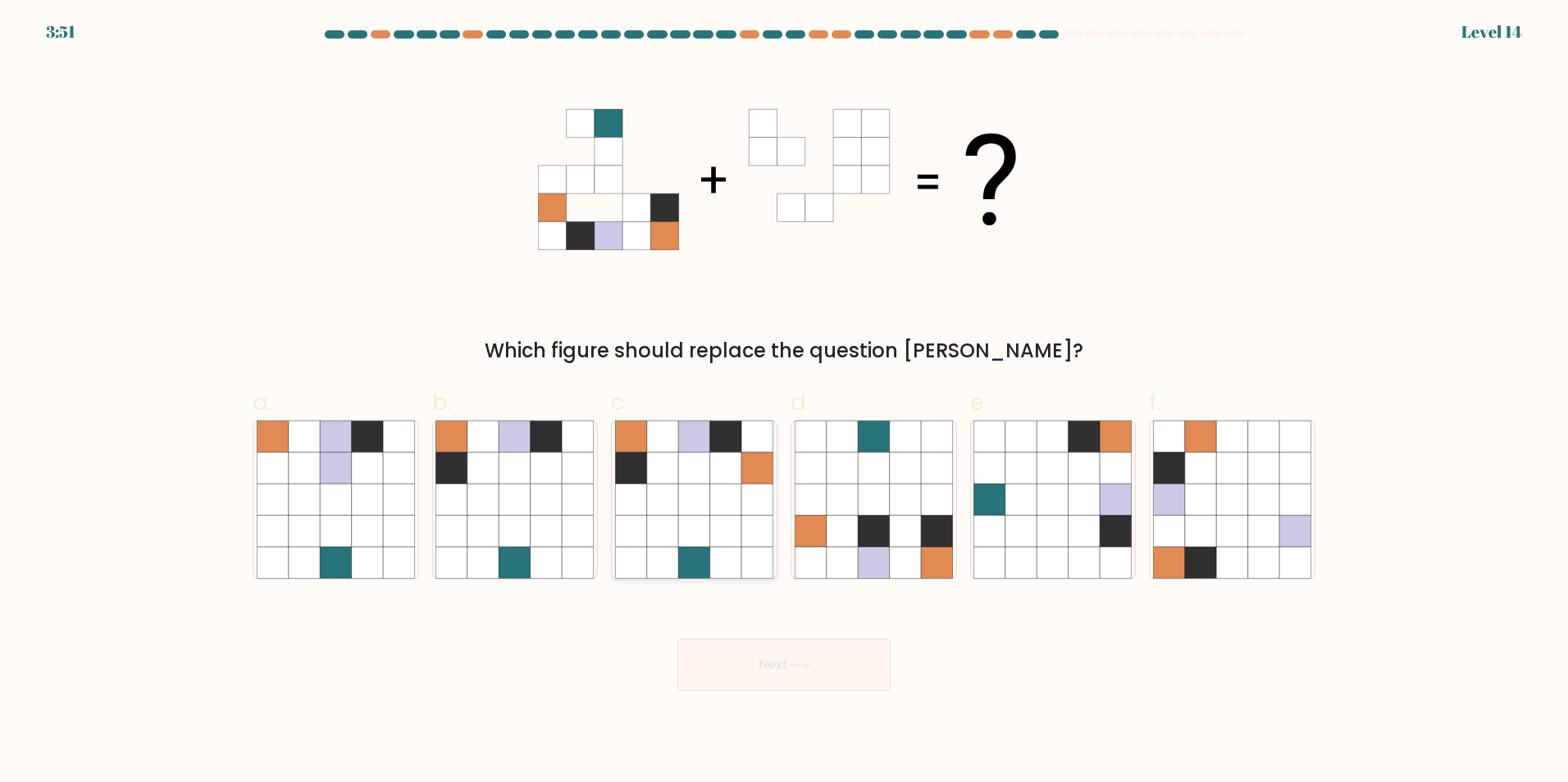
click at [706, 563] on icon at bounding box center [694, 562] width 31 height 31
click at [784, 402] on input "c." at bounding box center [784, 397] width 1 height 11
radio input "true"
click at [779, 666] on button "Next" at bounding box center [784, 664] width 213 height 52
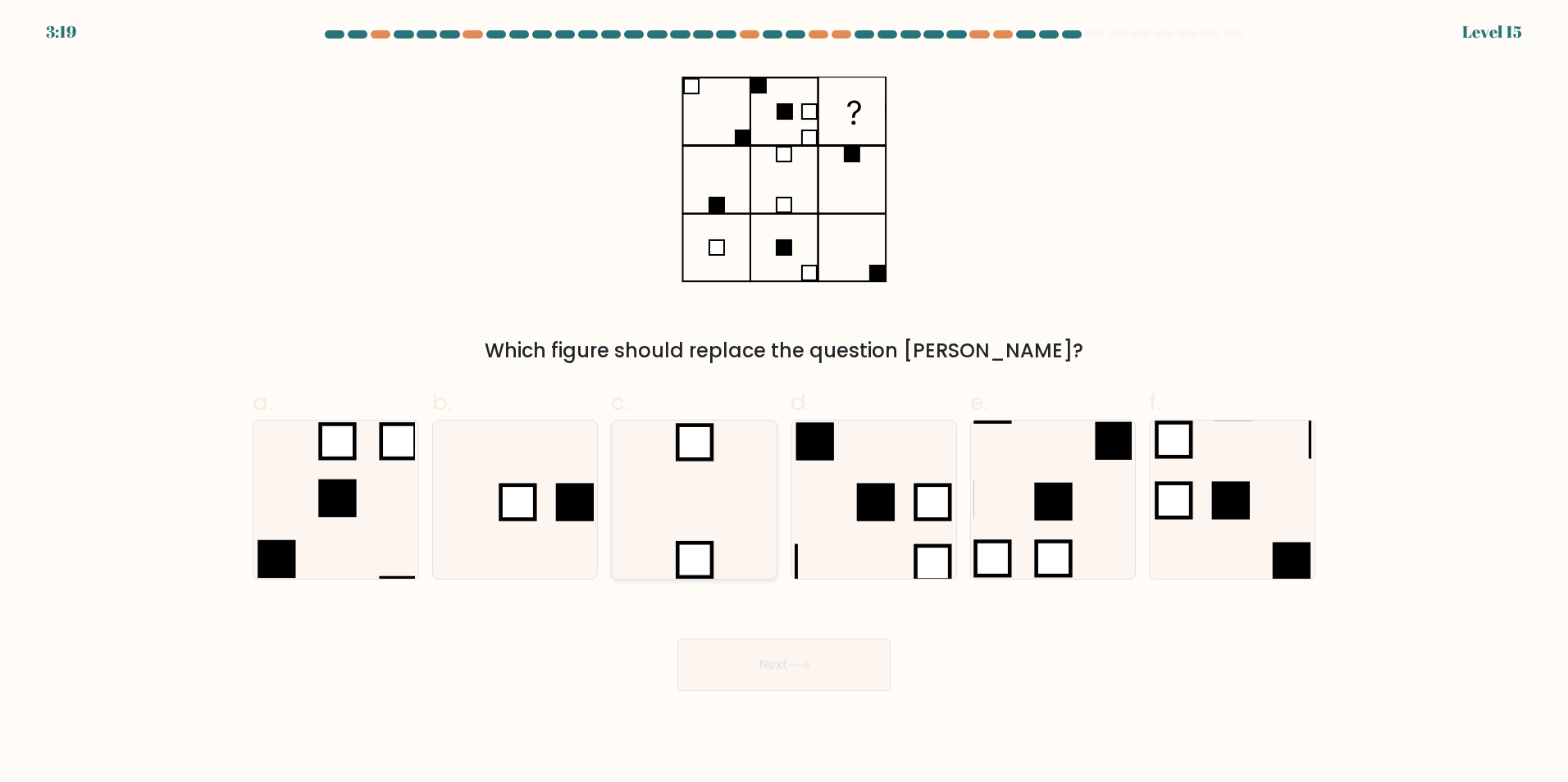
click at [713, 507] on icon at bounding box center [694, 499] width 159 height 159
click at [784, 402] on input "c." at bounding box center [784, 397] width 1 height 11
radio input "true"
click at [811, 669] on icon at bounding box center [799, 665] width 22 height 9
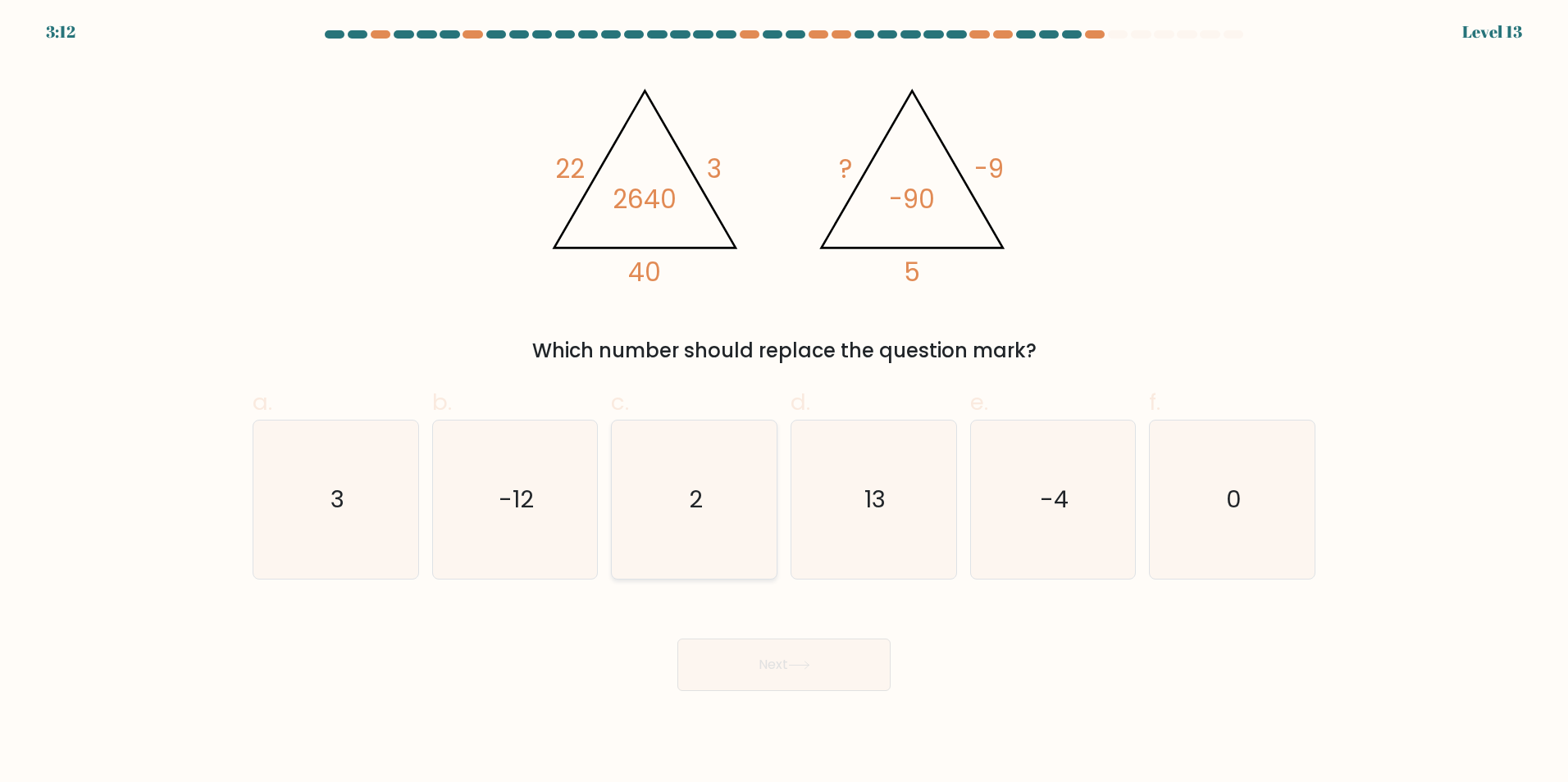
drag, startPoint x: 725, startPoint y: 492, endPoint x: 731, endPoint y: 555, distance: 63.3
click at [726, 492] on icon "2" at bounding box center [694, 499] width 159 height 159
click at [784, 402] on input "c. 2" at bounding box center [784, 397] width 1 height 11
radio input "true"
click at [768, 652] on button "Next" at bounding box center [784, 664] width 213 height 52
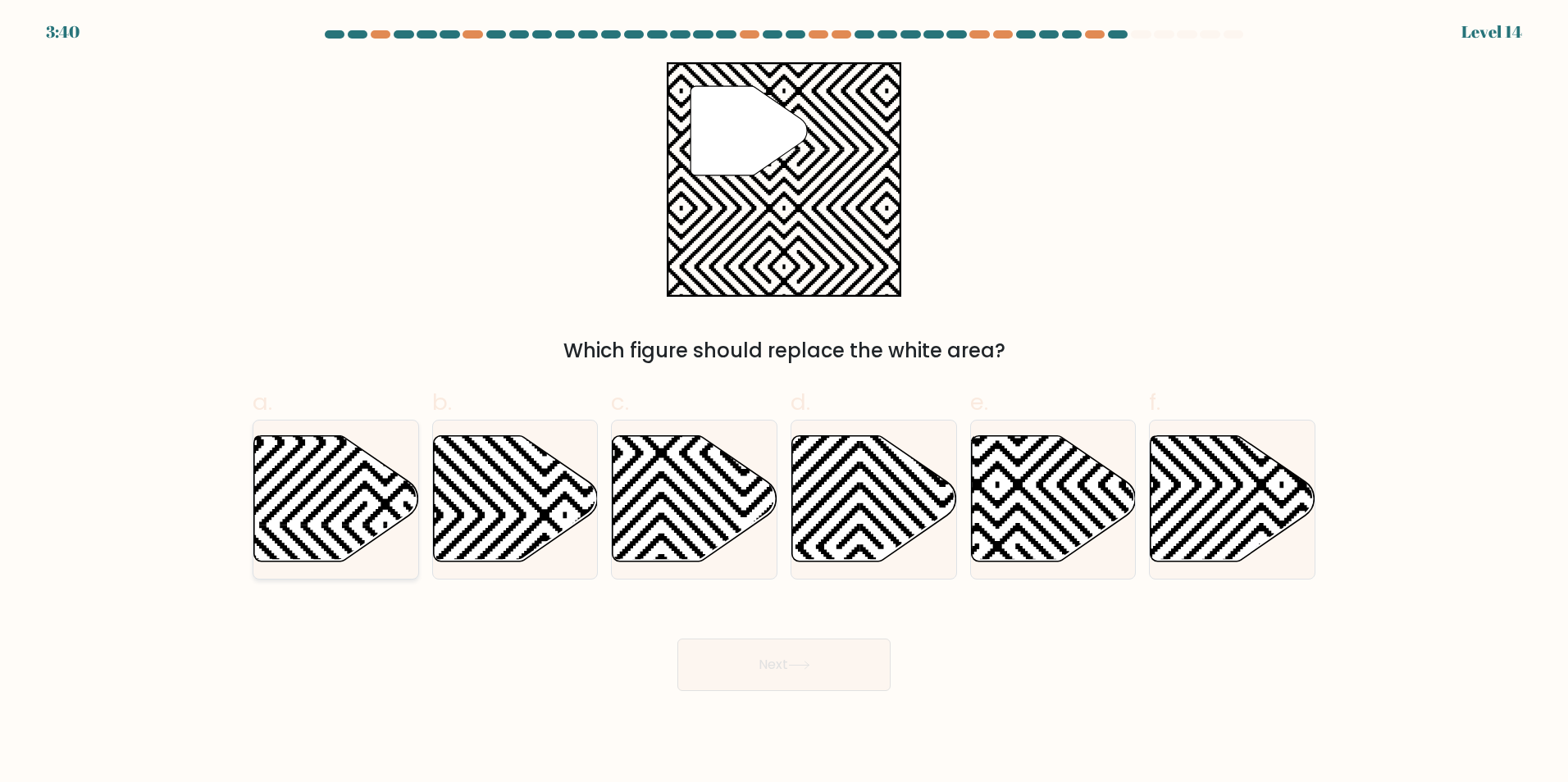
click at [327, 506] on icon at bounding box center [337, 499] width 165 height 127
click at [784, 402] on input "a." at bounding box center [784, 397] width 1 height 11
radio input "true"
click at [809, 667] on icon at bounding box center [799, 665] width 19 height 7
click at [373, 452] on icon at bounding box center [386, 359] width 332 height 332
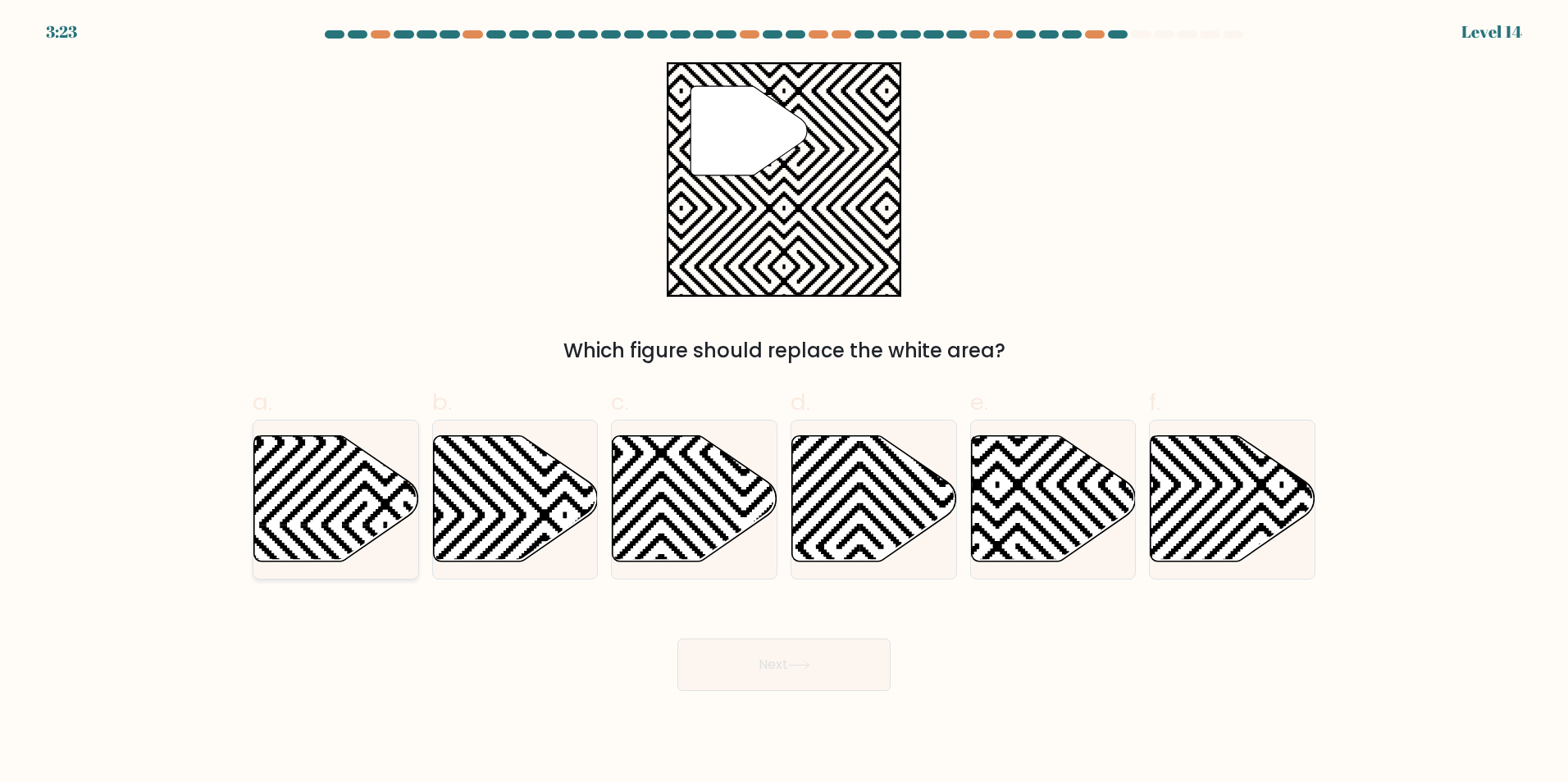
click at [784, 402] on input "a." at bounding box center [784, 397] width 1 height 11
radio input "true"
click at [824, 654] on button "Next" at bounding box center [784, 664] width 213 height 52
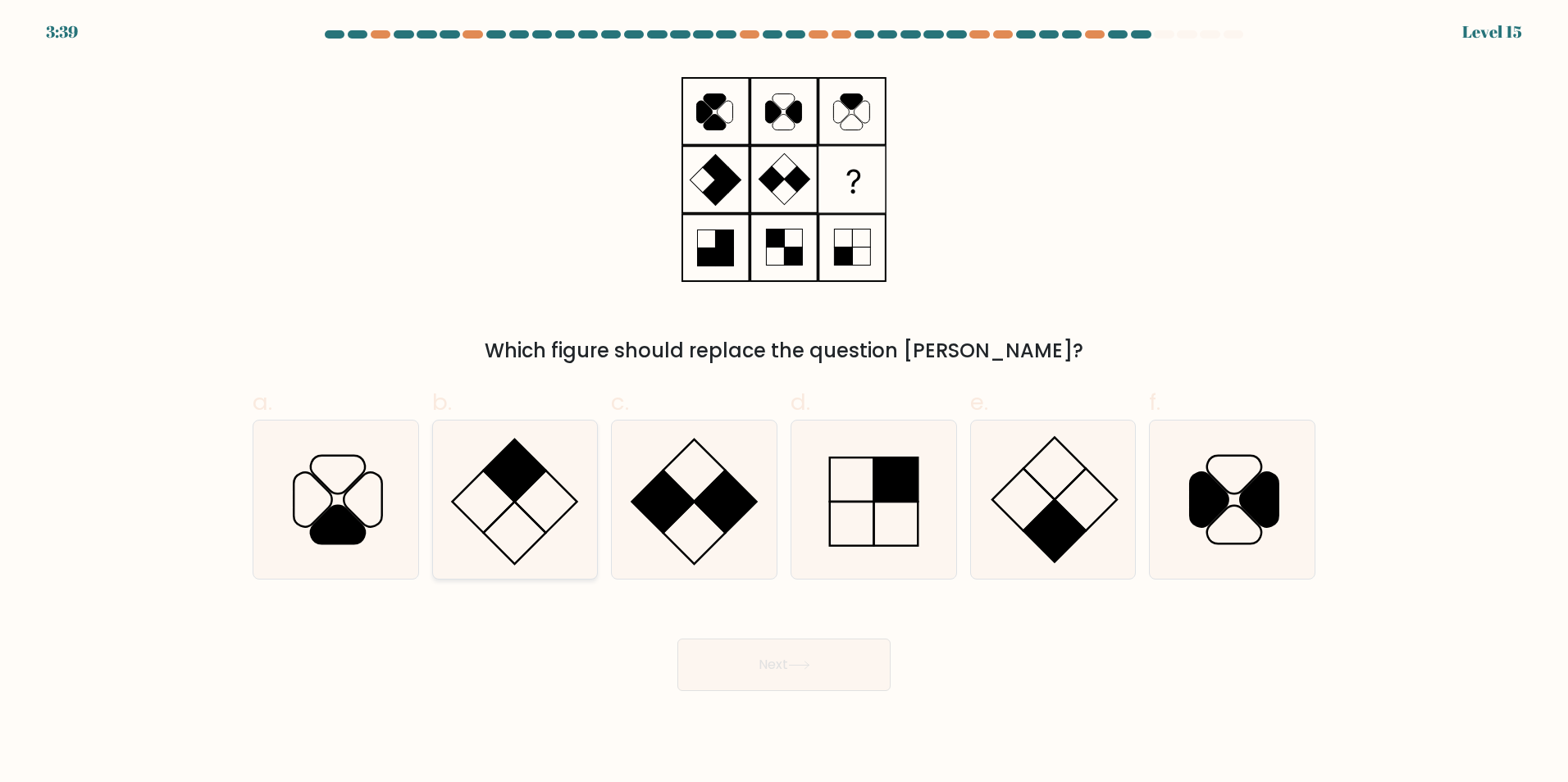
click at [499, 493] on icon at bounding box center [515, 499] width 159 height 159
click at [784, 402] on input "b." at bounding box center [784, 397] width 1 height 11
radio input "true"
click at [800, 661] on icon at bounding box center [799, 665] width 22 height 9
click at [1025, 523] on icon at bounding box center [1052, 499] width 159 height 159
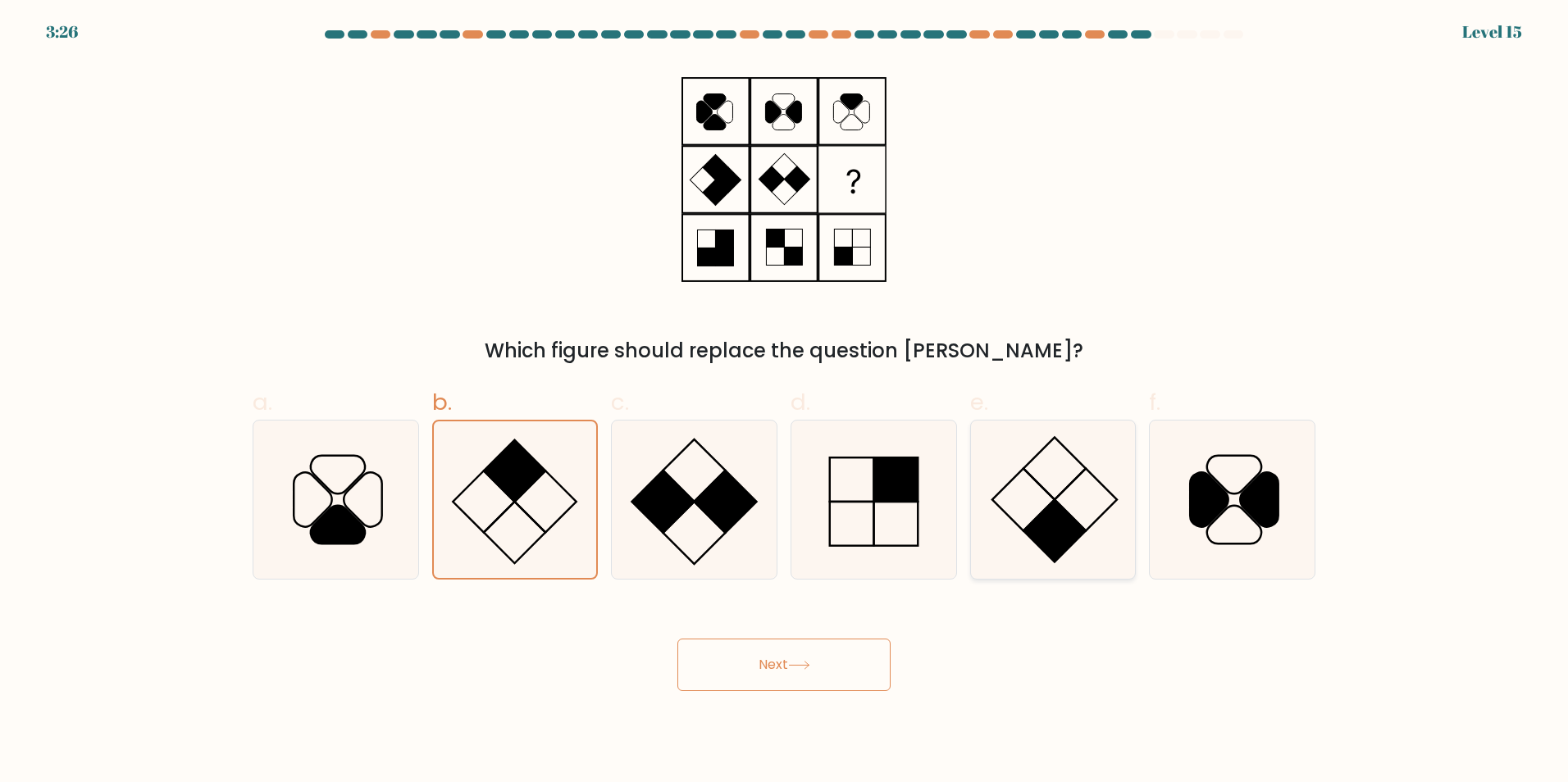
click at [785, 402] on input "e." at bounding box center [784, 397] width 1 height 11
radio input "true"
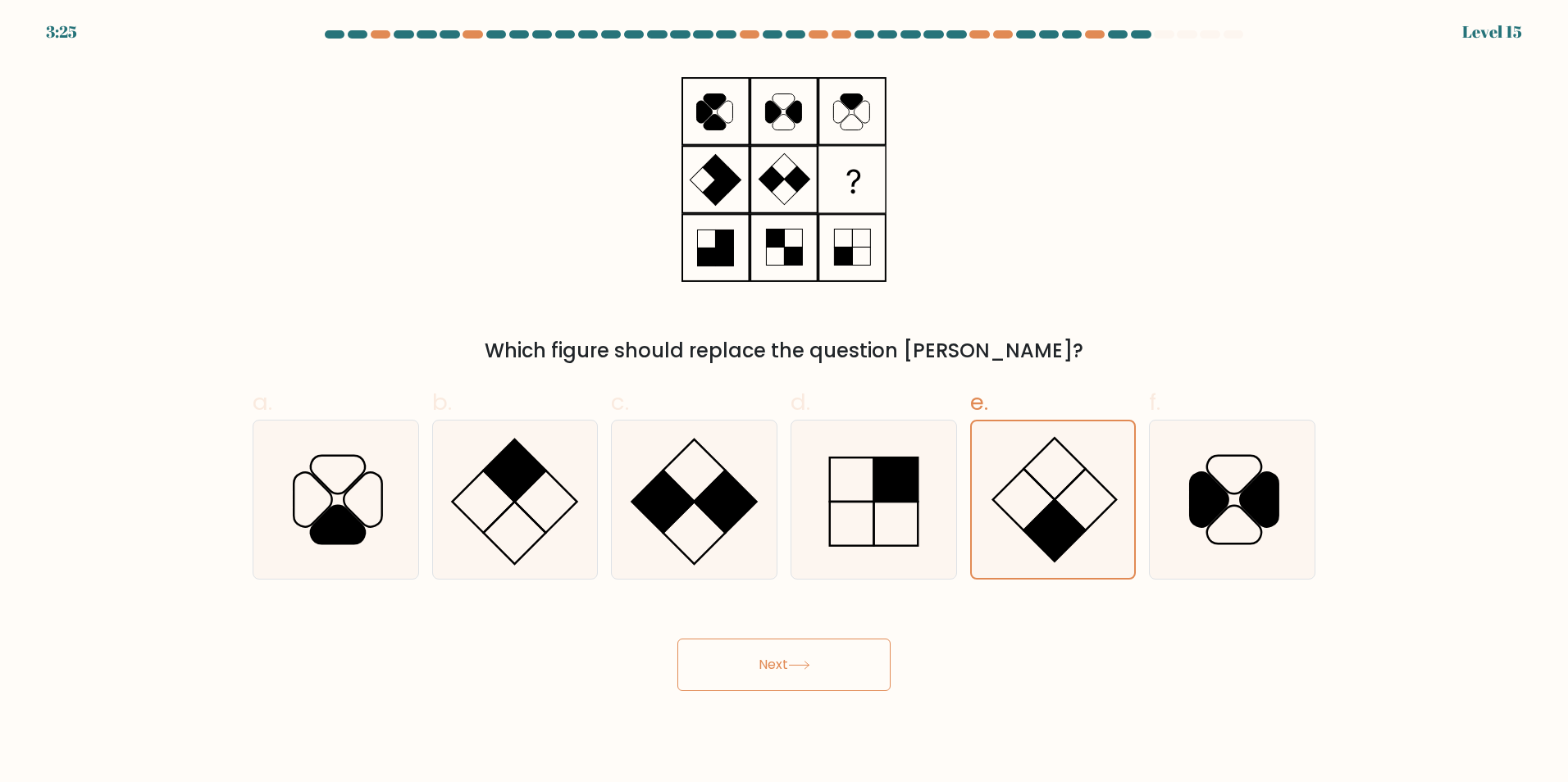
click at [765, 665] on button "Next" at bounding box center [784, 664] width 213 height 52
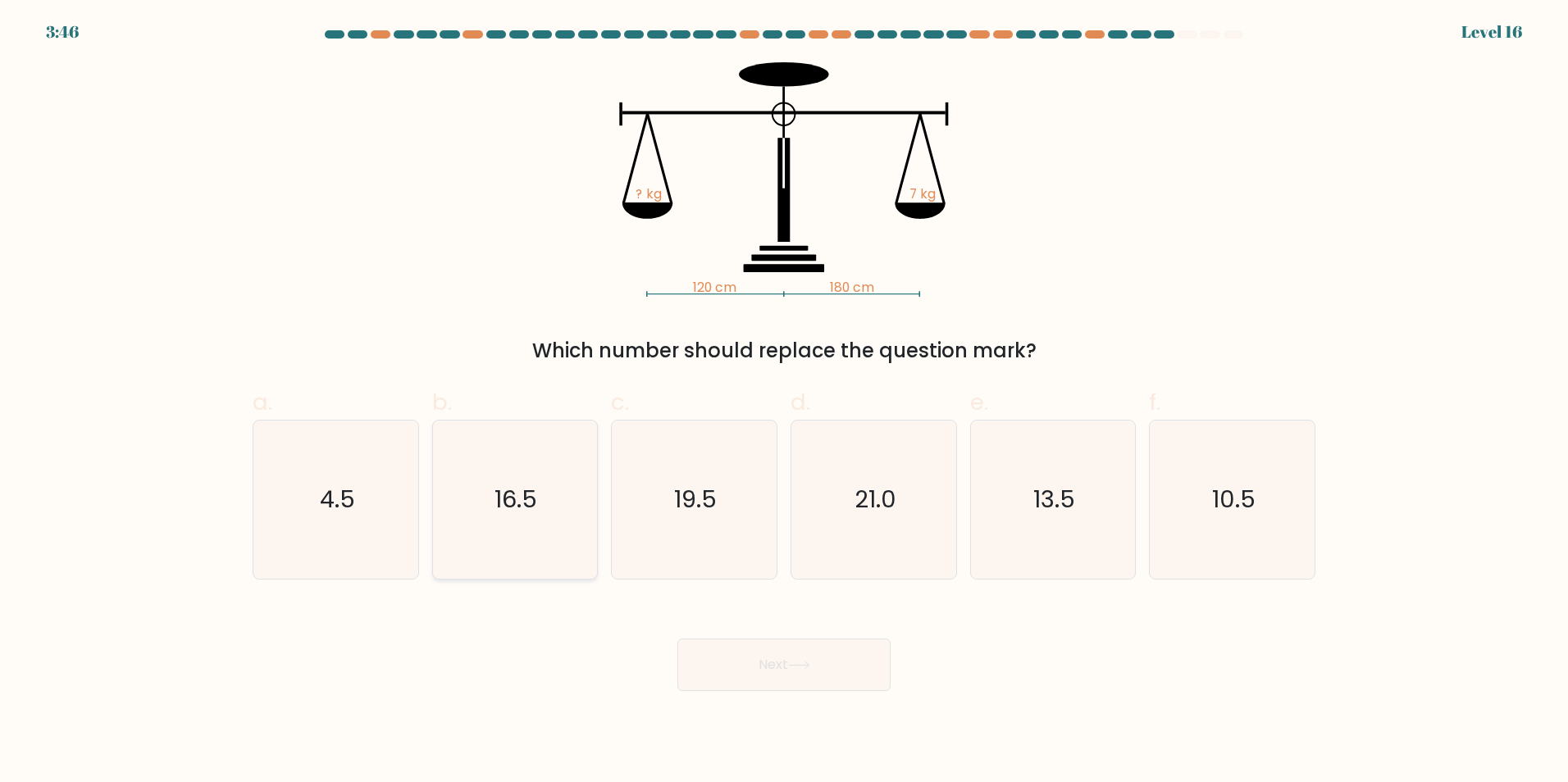
drag, startPoint x: 315, startPoint y: 510, endPoint x: 448, endPoint y: 551, distance: 139.2
click at [315, 510] on icon "4.5" at bounding box center [336, 499] width 159 height 159
click at [784, 402] on input "a. 4.5" at bounding box center [784, 397] width 1 height 11
radio input "true"
click at [772, 664] on button "Next" at bounding box center [784, 664] width 213 height 52
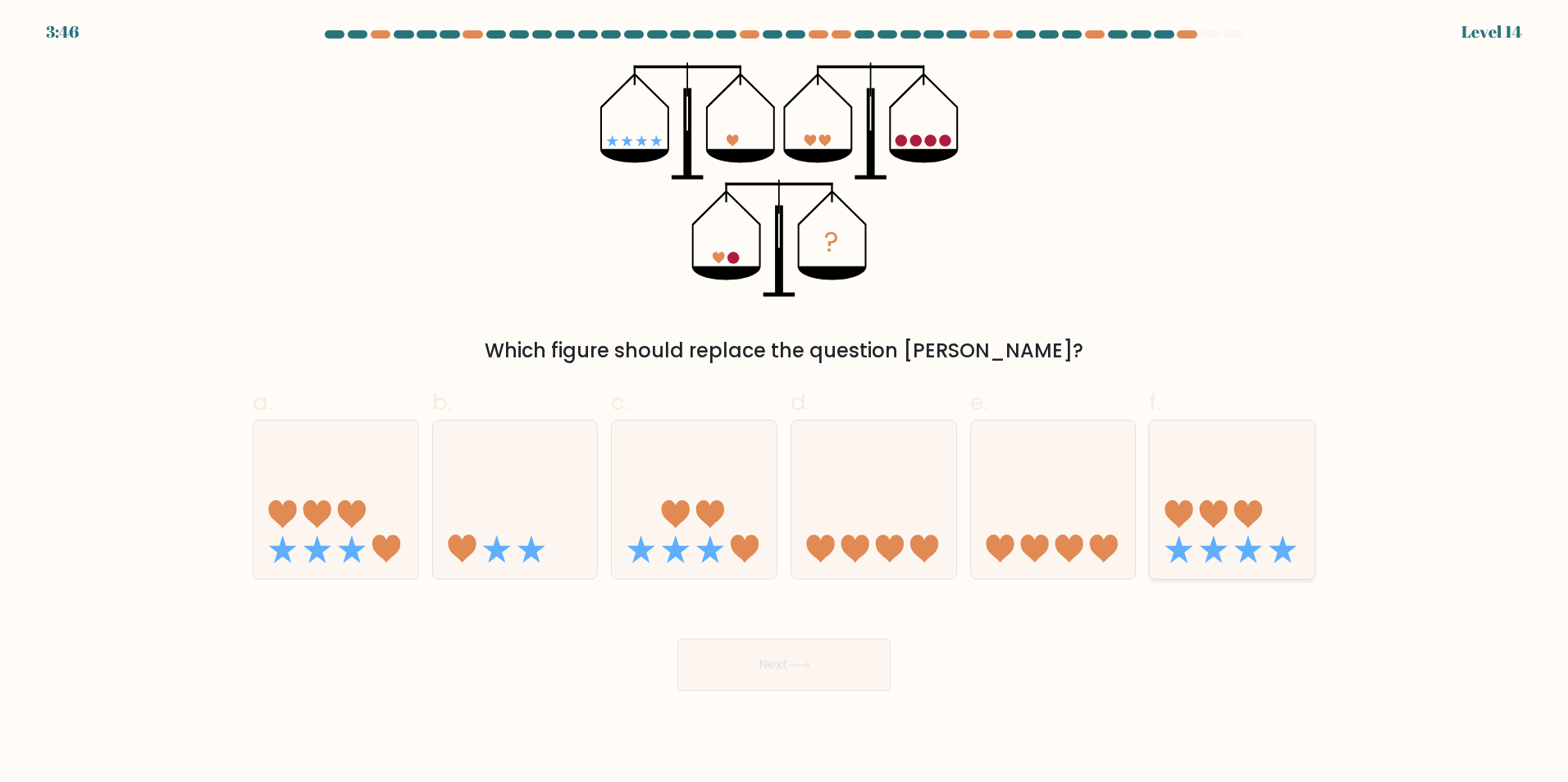
click at [1251, 549] on icon at bounding box center [1247, 549] width 27 height 27
click at [785, 402] on input "f." at bounding box center [784, 397] width 1 height 11
radio input "true"
click at [757, 656] on button "Next" at bounding box center [784, 664] width 213 height 52
click at [1088, 505] on icon at bounding box center [1053, 499] width 165 height 136
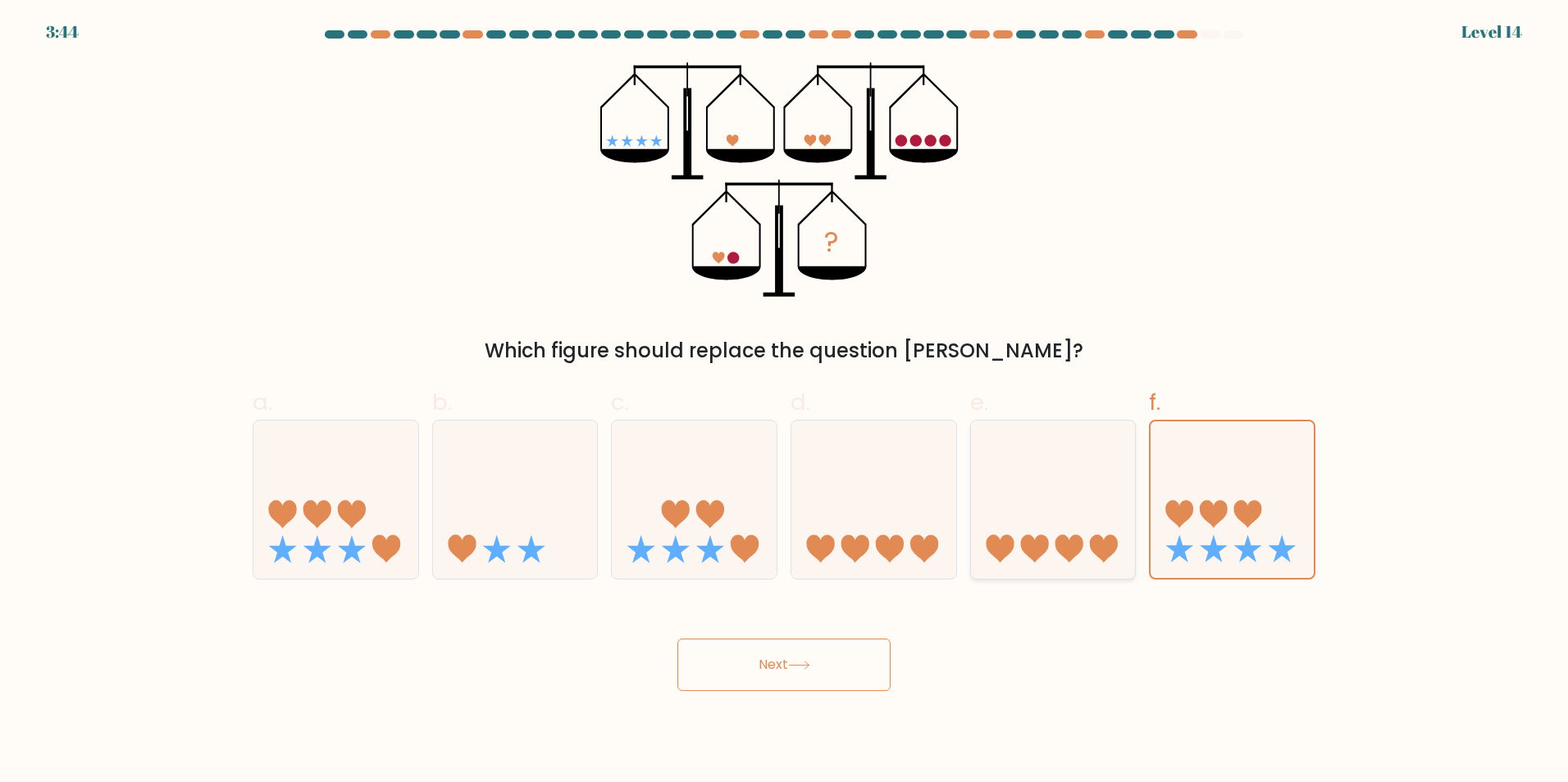
click at [785, 402] on input "e." at bounding box center [784, 397] width 1 height 11
radio input "true"
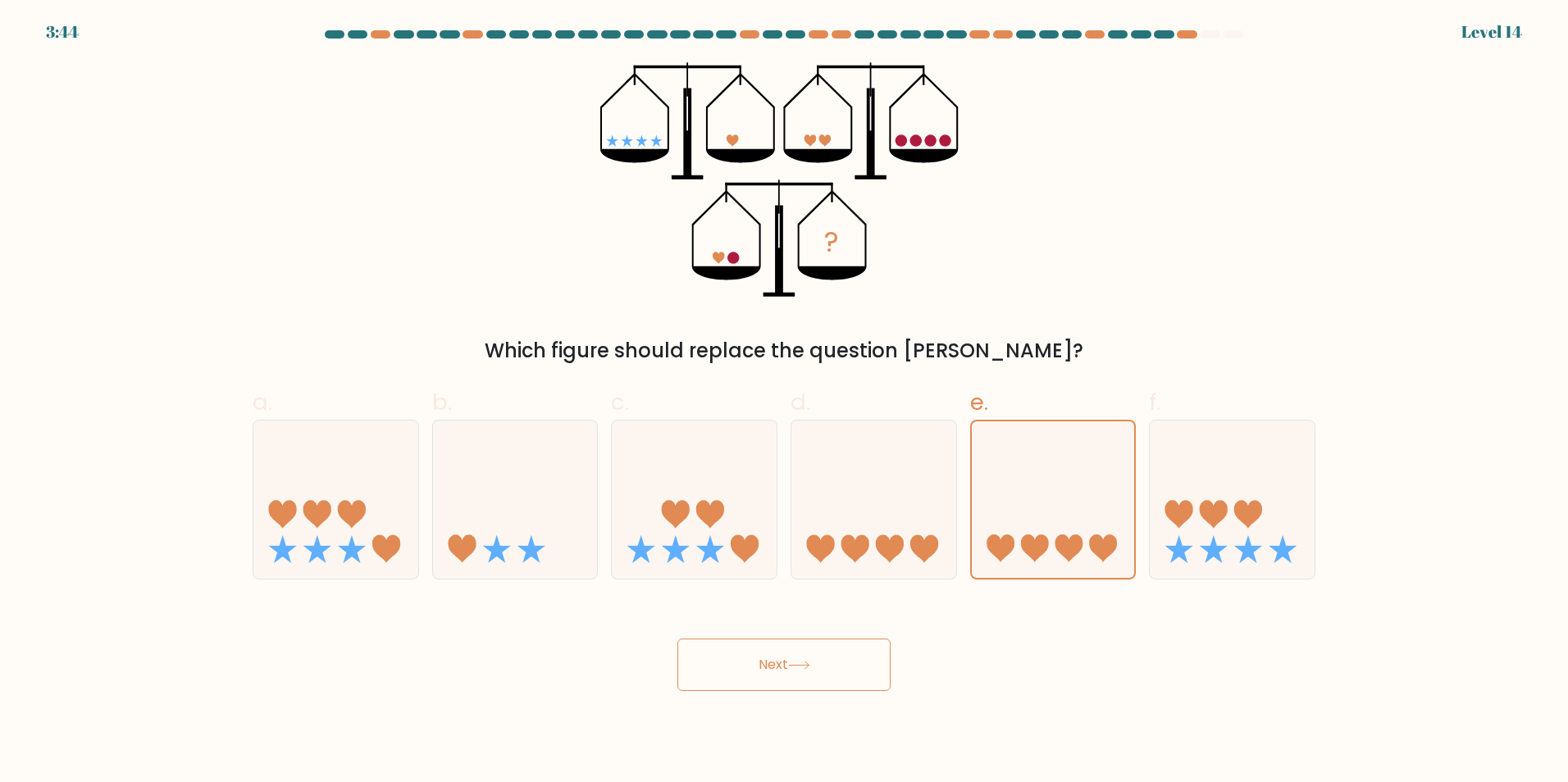
click at [774, 669] on button "Next" at bounding box center [784, 664] width 213 height 52
click at [873, 503] on icon at bounding box center [873, 499] width 165 height 136
click at [785, 402] on input "d." at bounding box center [784, 397] width 1 height 11
radio input "true"
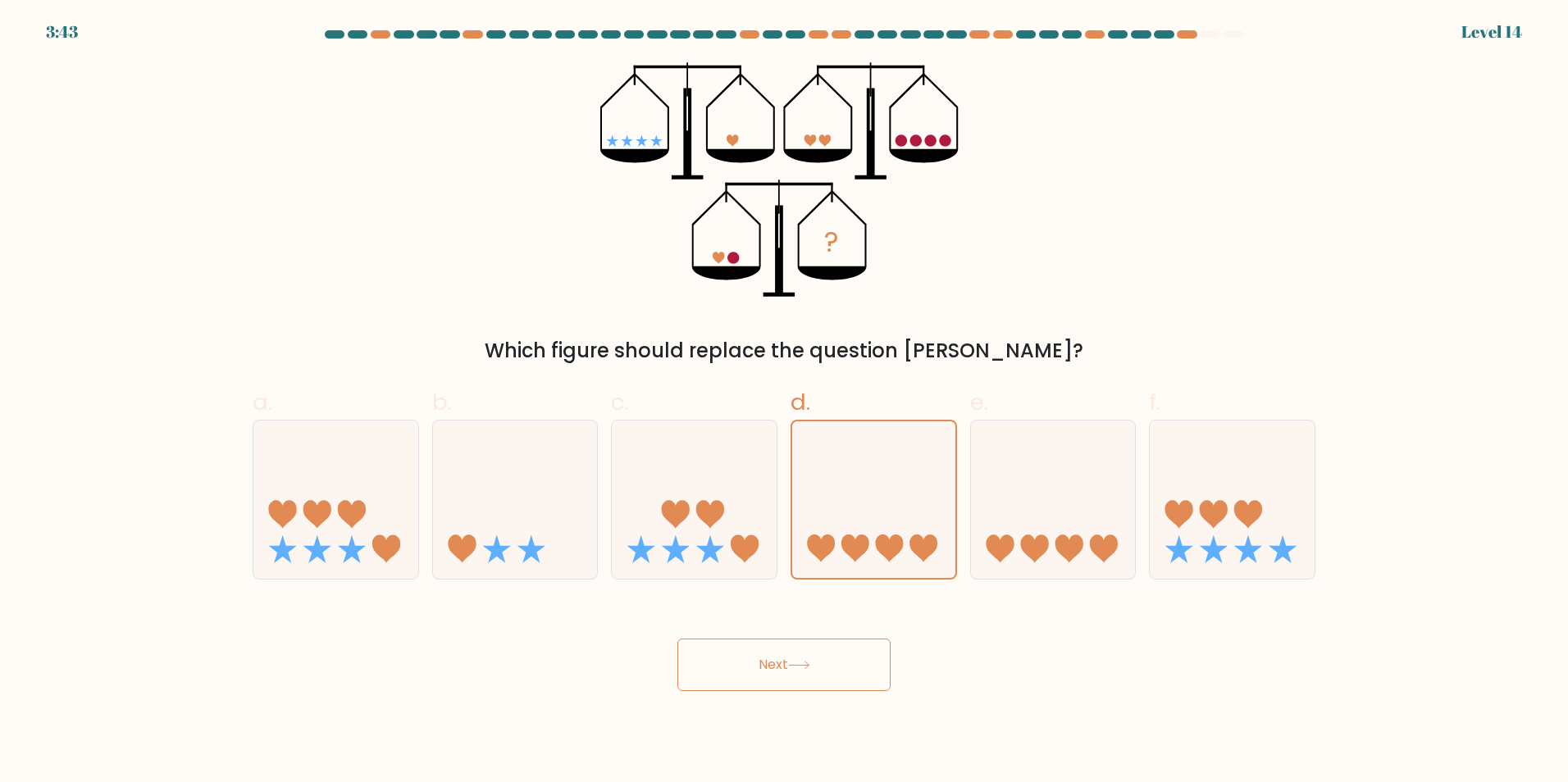
click at [796, 654] on button "Next" at bounding box center [784, 664] width 213 height 52
click at [652, 492] on icon at bounding box center [695, 499] width 165 height 136
click at [784, 402] on input "c." at bounding box center [784, 397] width 1 height 11
radio input "true"
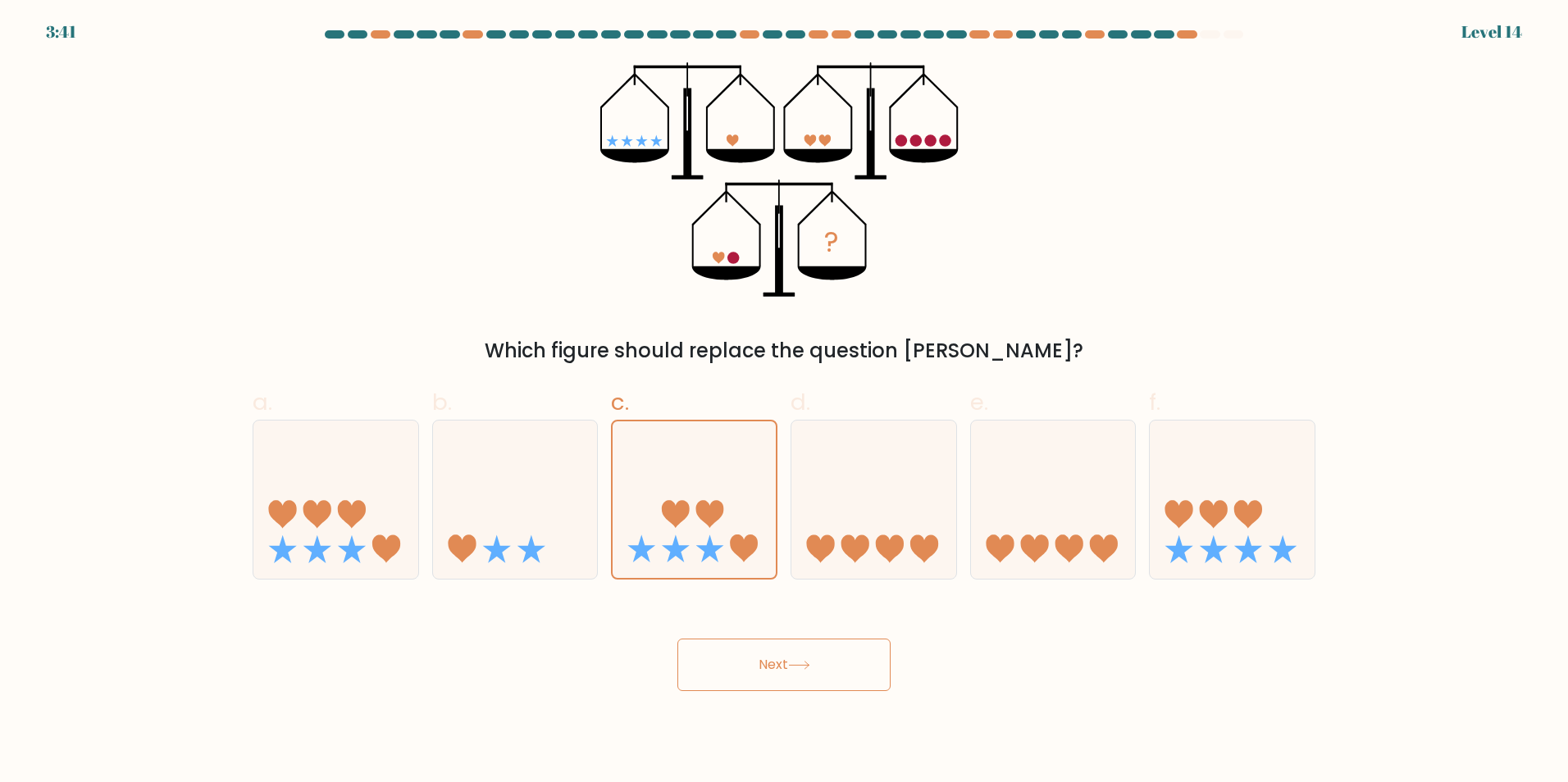
click at [725, 656] on button "Next" at bounding box center [784, 664] width 213 height 52
click at [525, 481] on icon at bounding box center [516, 499] width 165 height 136
click at [784, 402] on input "b." at bounding box center [784, 397] width 1 height 11
radio input "true"
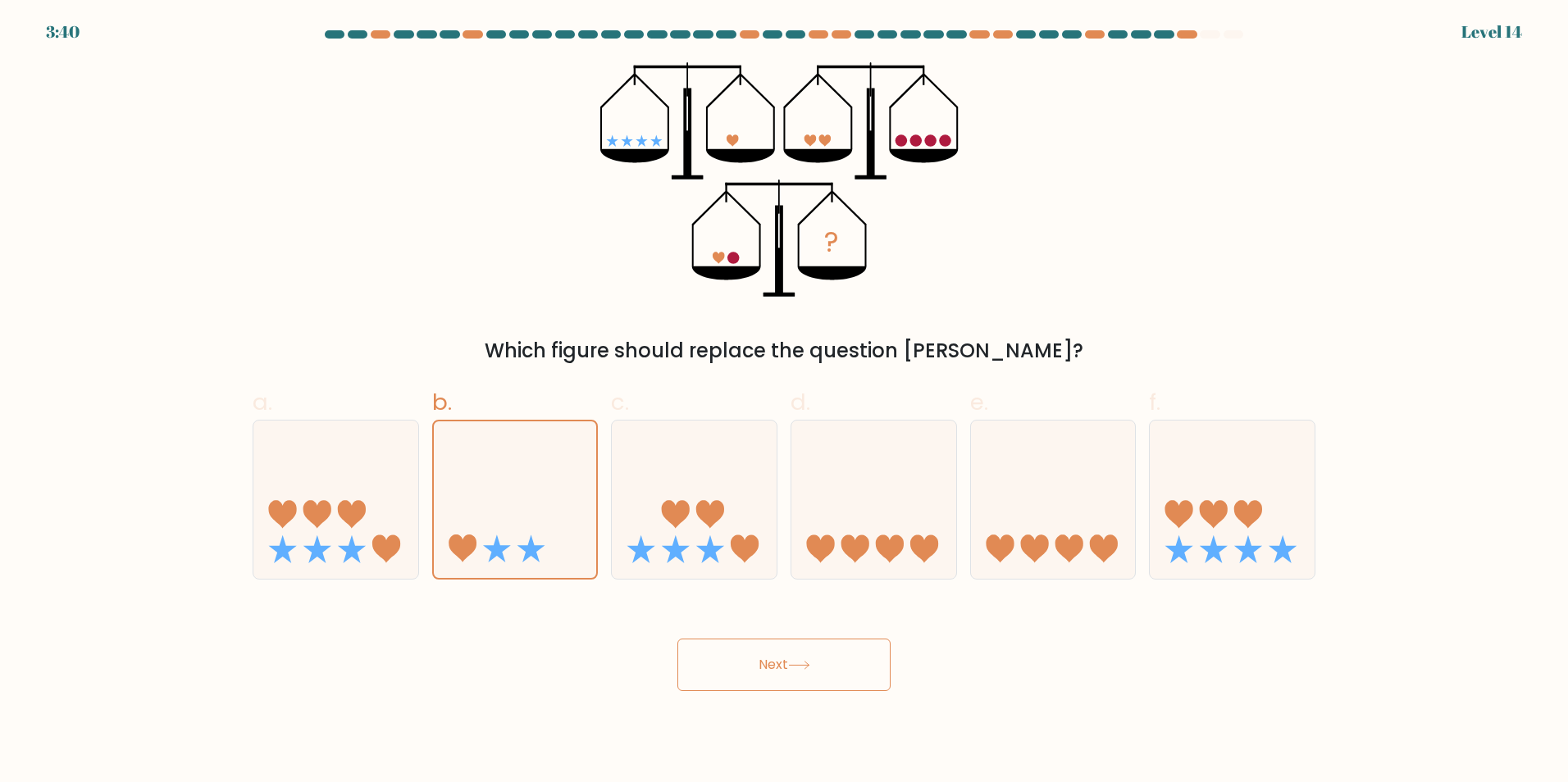
click at [820, 658] on button "Next" at bounding box center [784, 664] width 213 height 52
click at [368, 503] on icon at bounding box center [336, 499] width 165 height 136
click at [784, 402] on input "a." at bounding box center [784, 397] width 1 height 11
radio input "true"
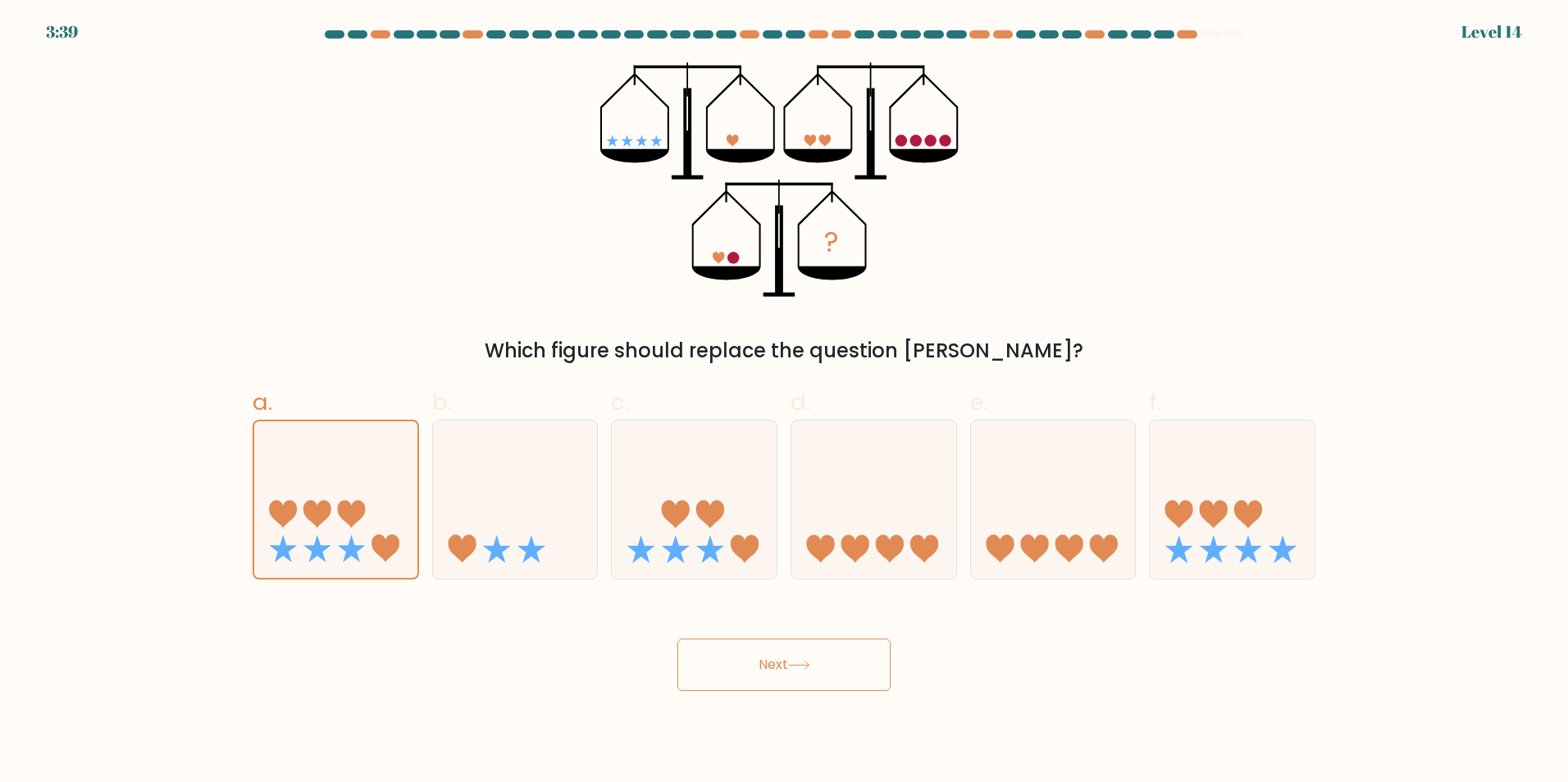
click at [805, 670] on button "Next" at bounding box center [784, 664] width 213 height 52
click at [943, 521] on icon at bounding box center [873, 499] width 165 height 136
click at [785, 402] on input "d." at bounding box center [784, 397] width 1 height 11
radio input "true"
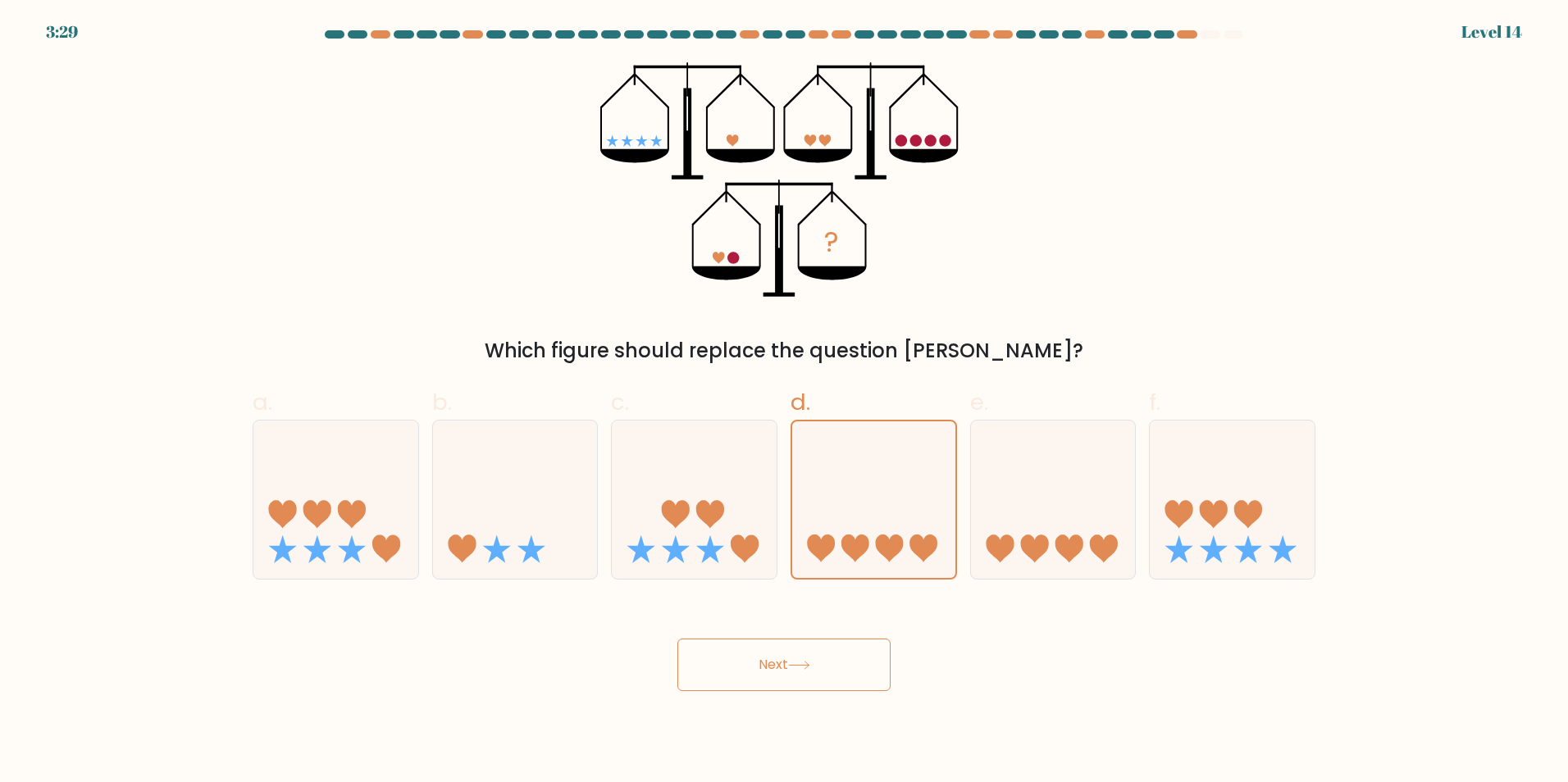
click at [789, 658] on button "Next" at bounding box center [784, 664] width 213 height 52
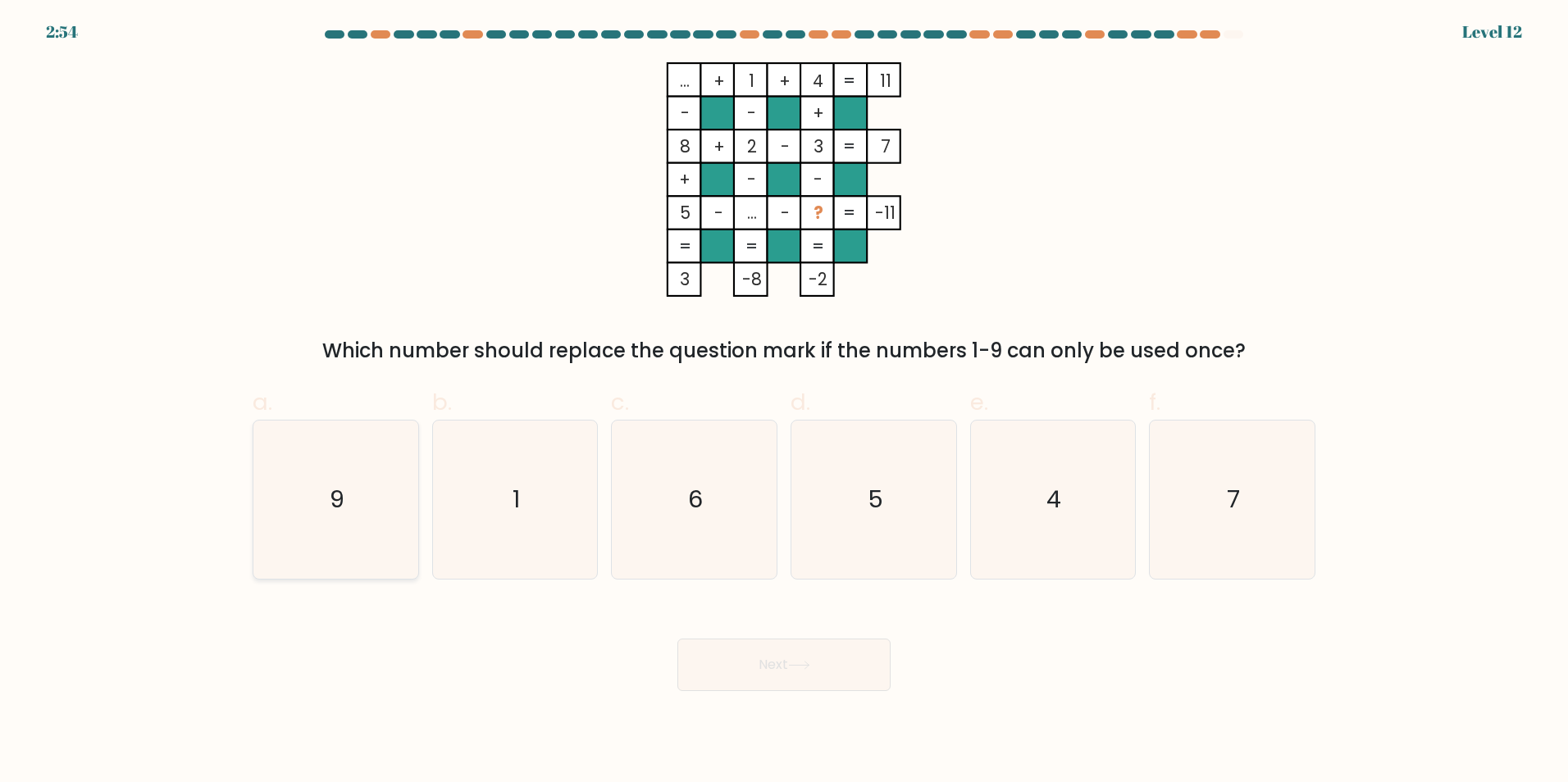
click at [337, 513] on text "9" at bounding box center [337, 499] width 15 height 33
click at [784, 402] on input "a. 9" at bounding box center [784, 397] width 1 height 11
radio input "true"
click at [739, 654] on button "Next" at bounding box center [784, 664] width 213 height 52
click at [767, 675] on button "Next" at bounding box center [784, 664] width 213 height 52
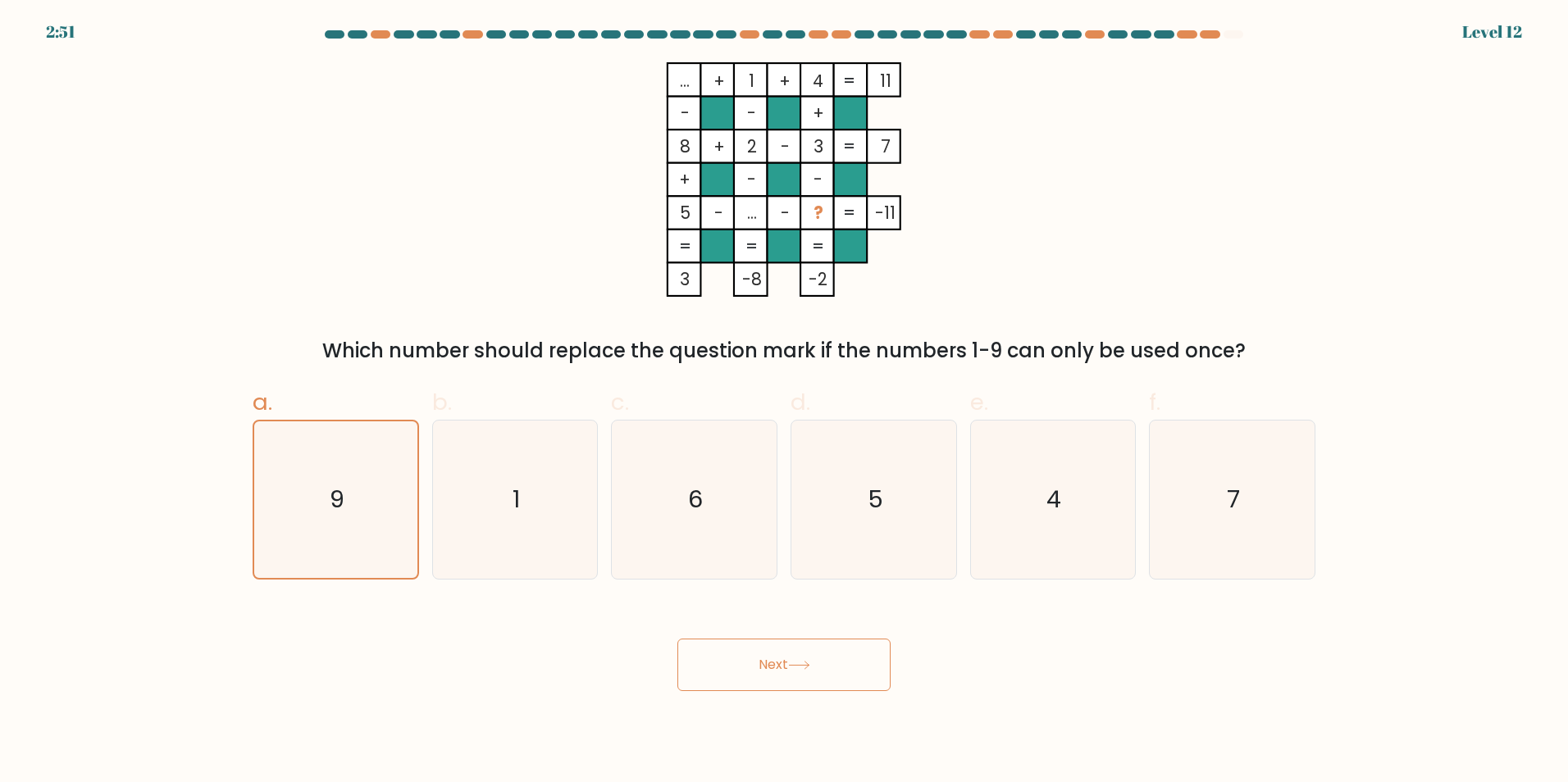
click at [767, 675] on button "Next" at bounding box center [784, 664] width 213 height 52
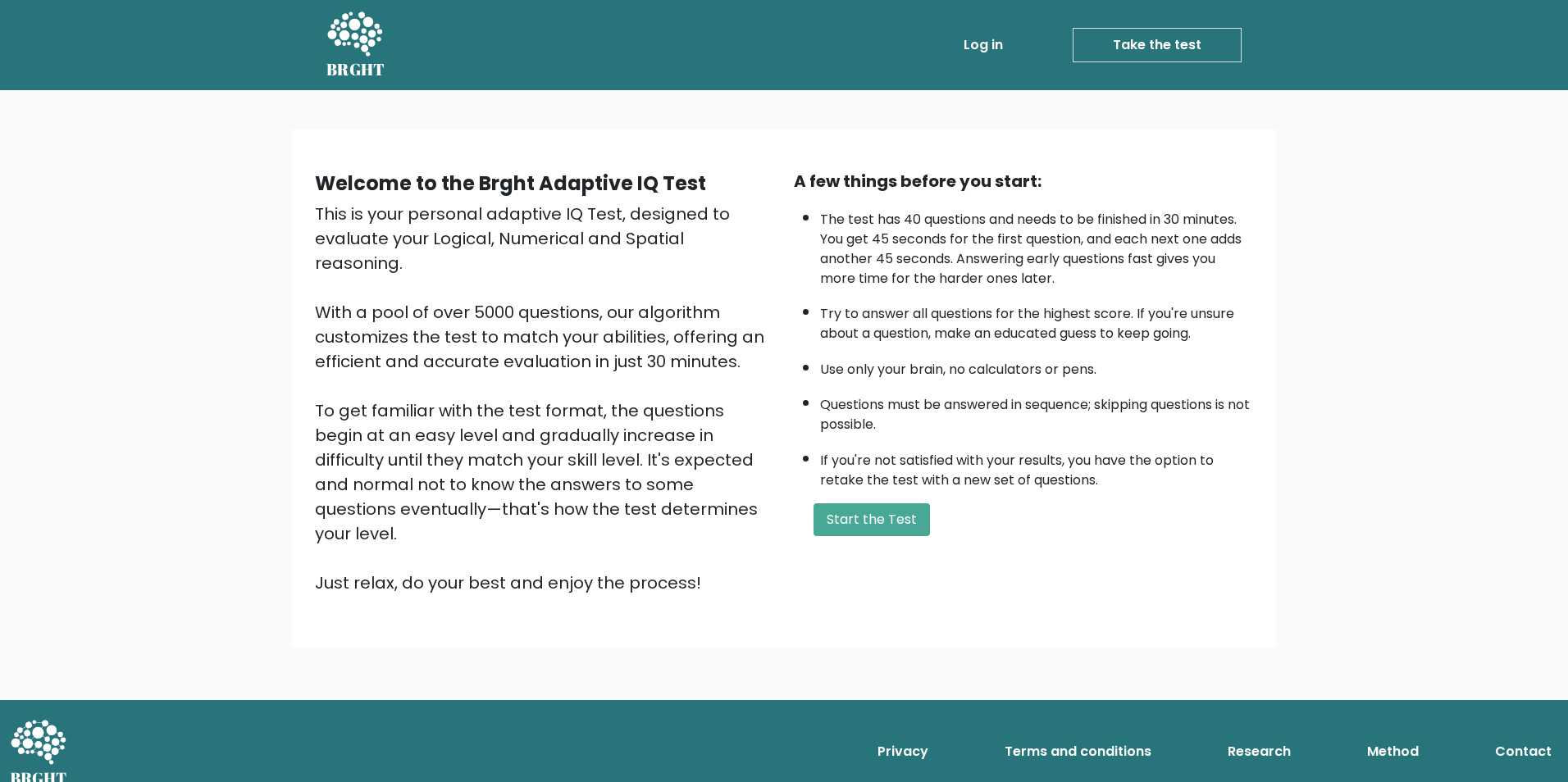
click at [534, 522] on div "This is your personal adaptive IQ Test, designed to evaluate your Logical, Nume…" at bounding box center [545, 399] width 459 height 393
click at [879, 524] on button "Start the Test" at bounding box center [871, 519] width 116 height 33
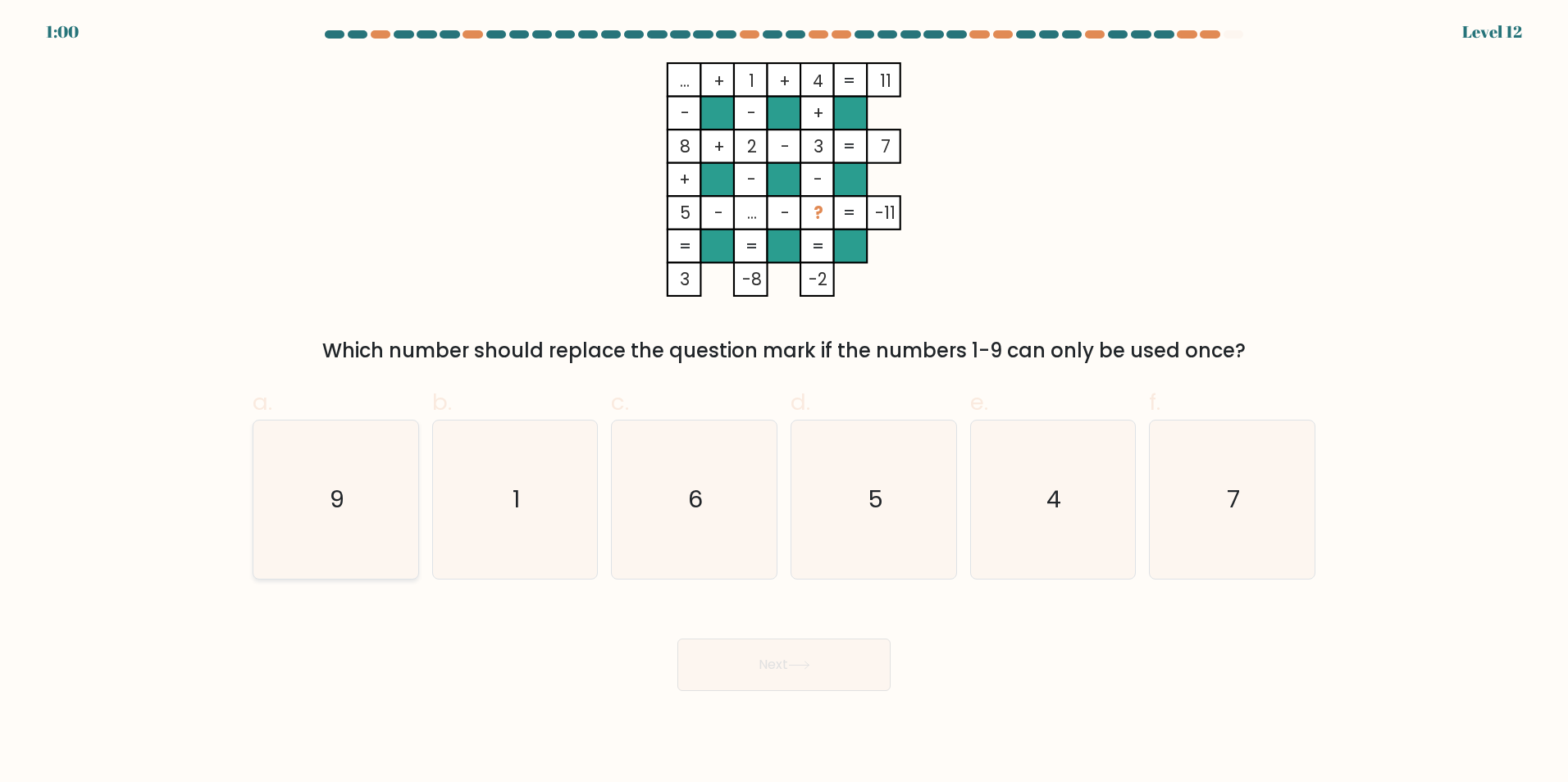
click at [326, 490] on icon "9" at bounding box center [336, 499] width 159 height 159
click at [784, 402] on input "a. 9" at bounding box center [784, 397] width 1 height 11
radio input "true"
click at [790, 636] on div "Next" at bounding box center [784, 646] width 1083 height 92
click at [801, 645] on button "Next" at bounding box center [784, 664] width 213 height 52
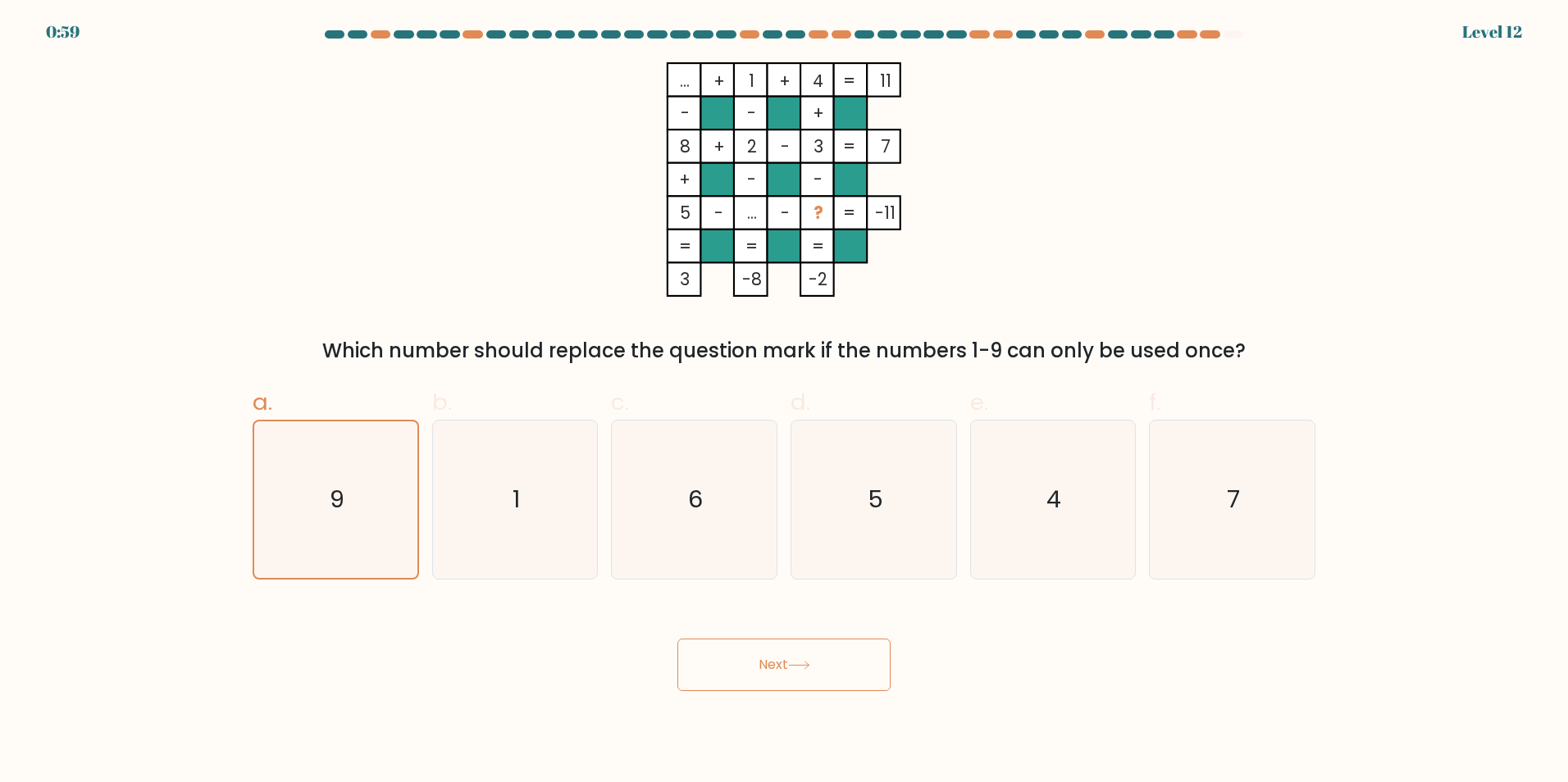
click at [792, 662] on icon at bounding box center [799, 665] width 22 height 9
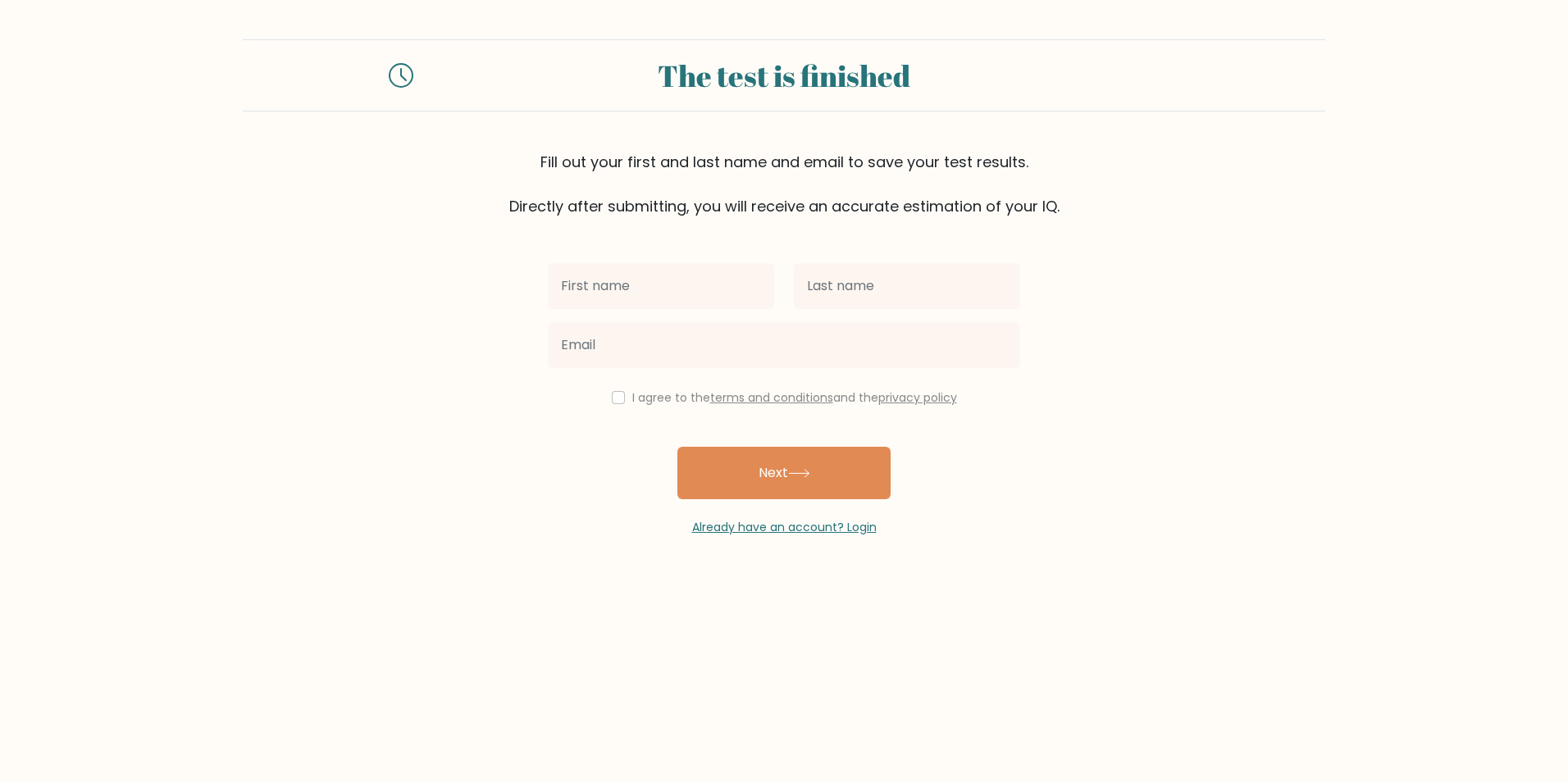
drag, startPoint x: 597, startPoint y: 404, endPoint x: 606, endPoint y: 409, distance: 10.3
click at [602, 409] on div "I agree to the terms and conditions and the privacy policy Next Already have an…" at bounding box center [783, 376] width 492 height 319
drag, startPoint x: 606, startPoint y: 409, endPoint x: 616, endPoint y: 400, distance: 13.5
click at [616, 400] on input "checkbox" at bounding box center [618, 398] width 13 height 13
checkbox input "true"
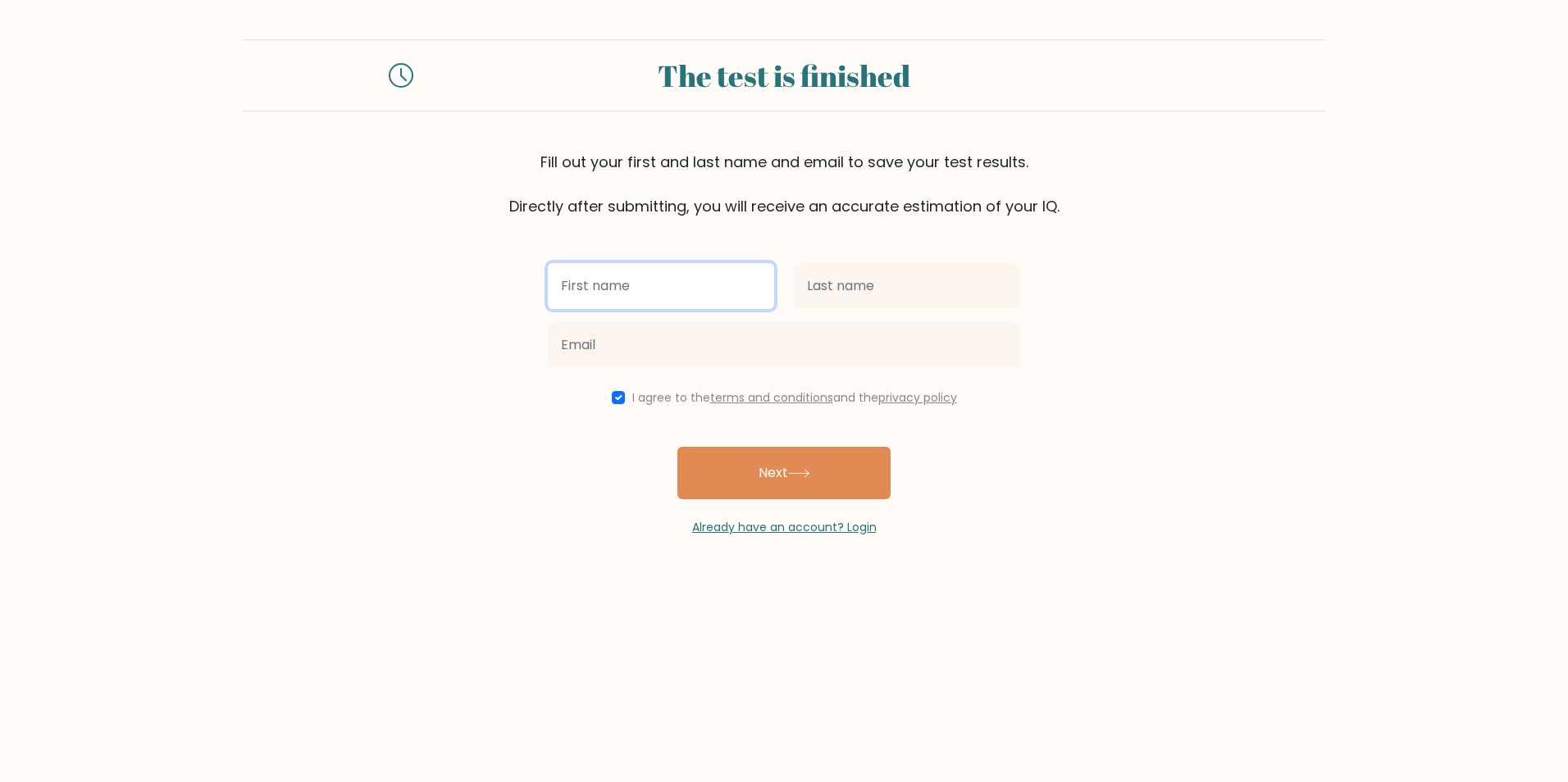
click at [607, 283] on input "text" at bounding box center [661, 286] width 227 height 46
type input "[PERSON_NAME]"
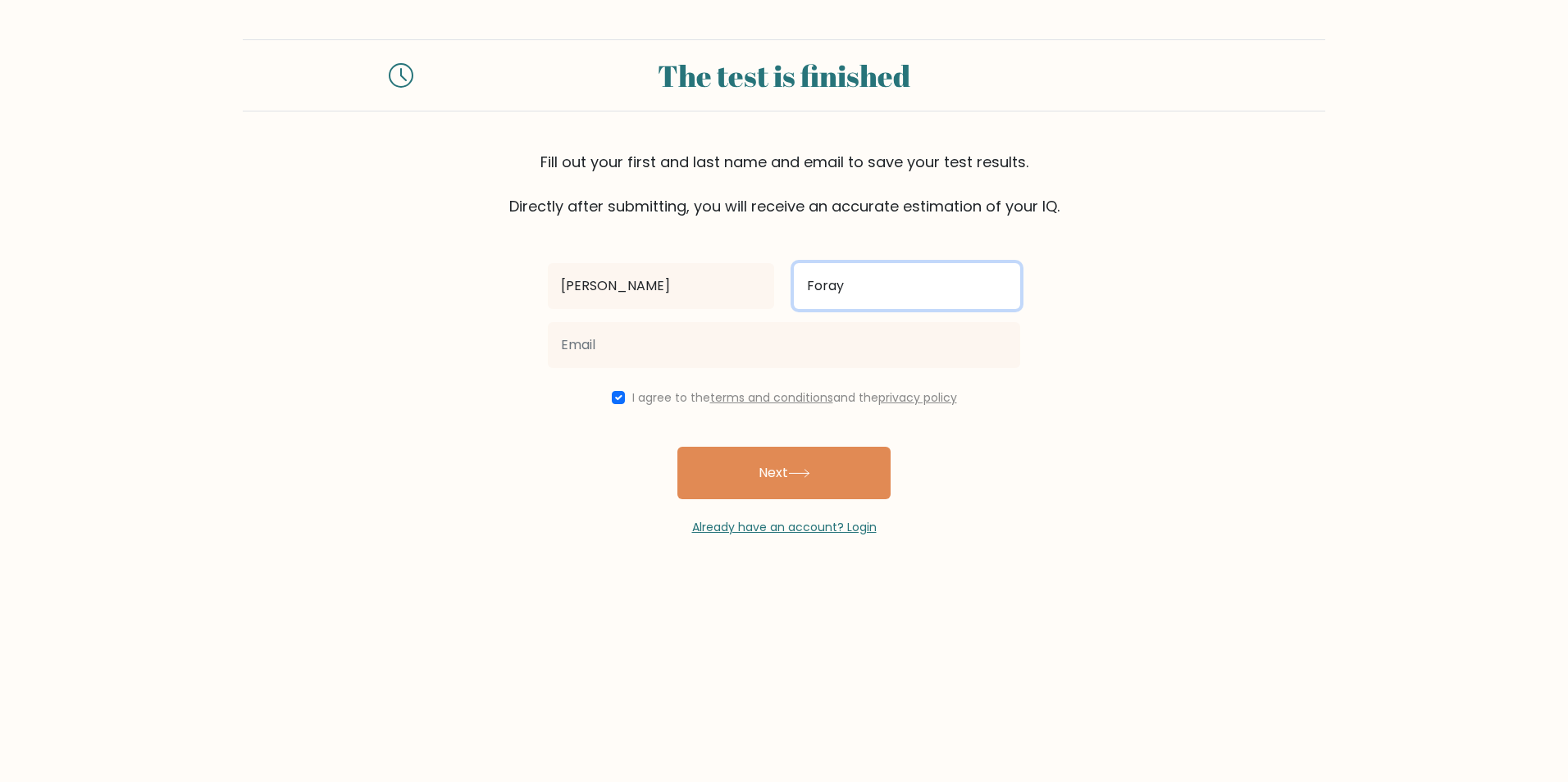
type input "Foray"
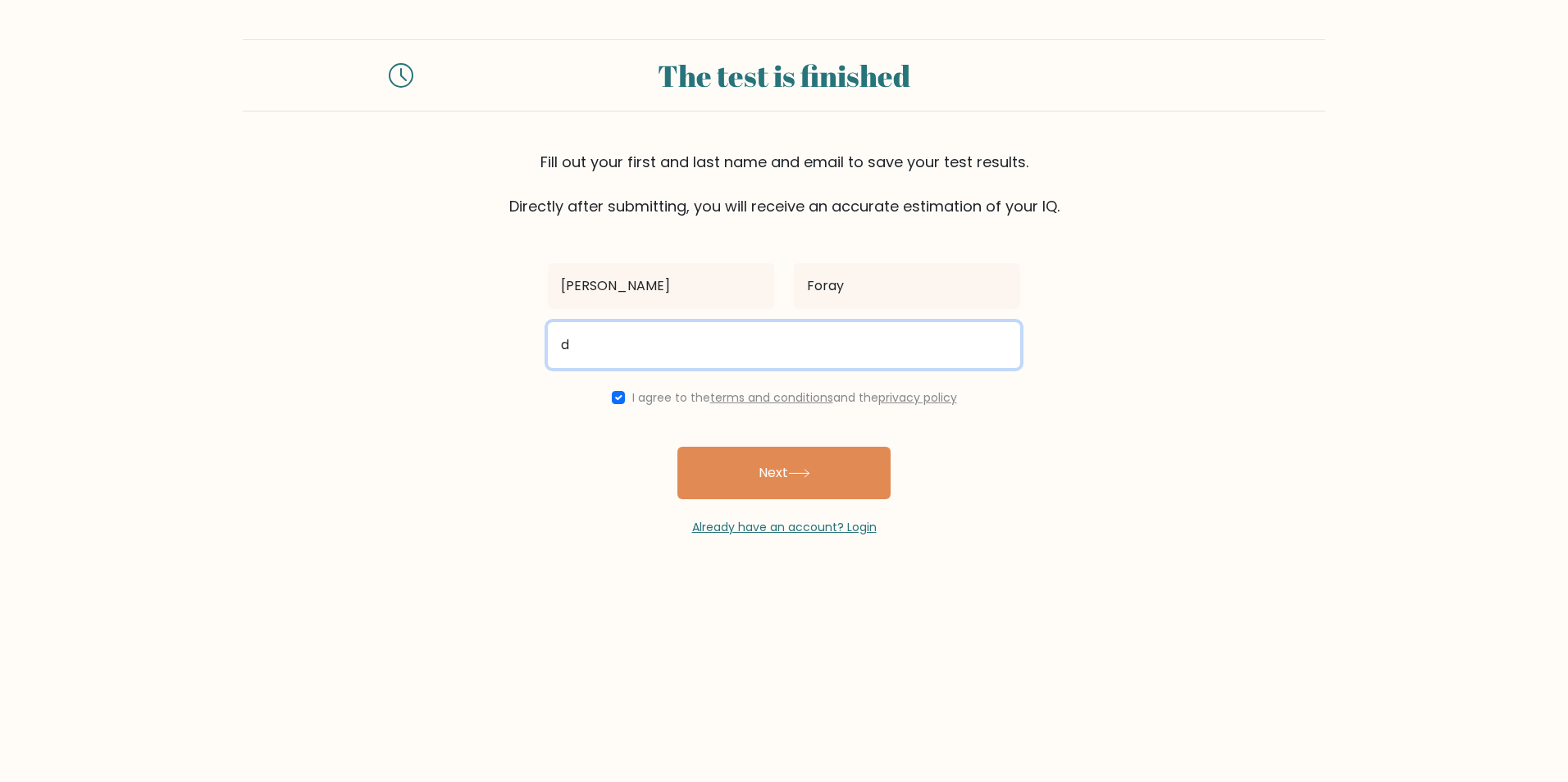
type input "[EMAIL_ADDRESS][DOMAIN_NAME]"
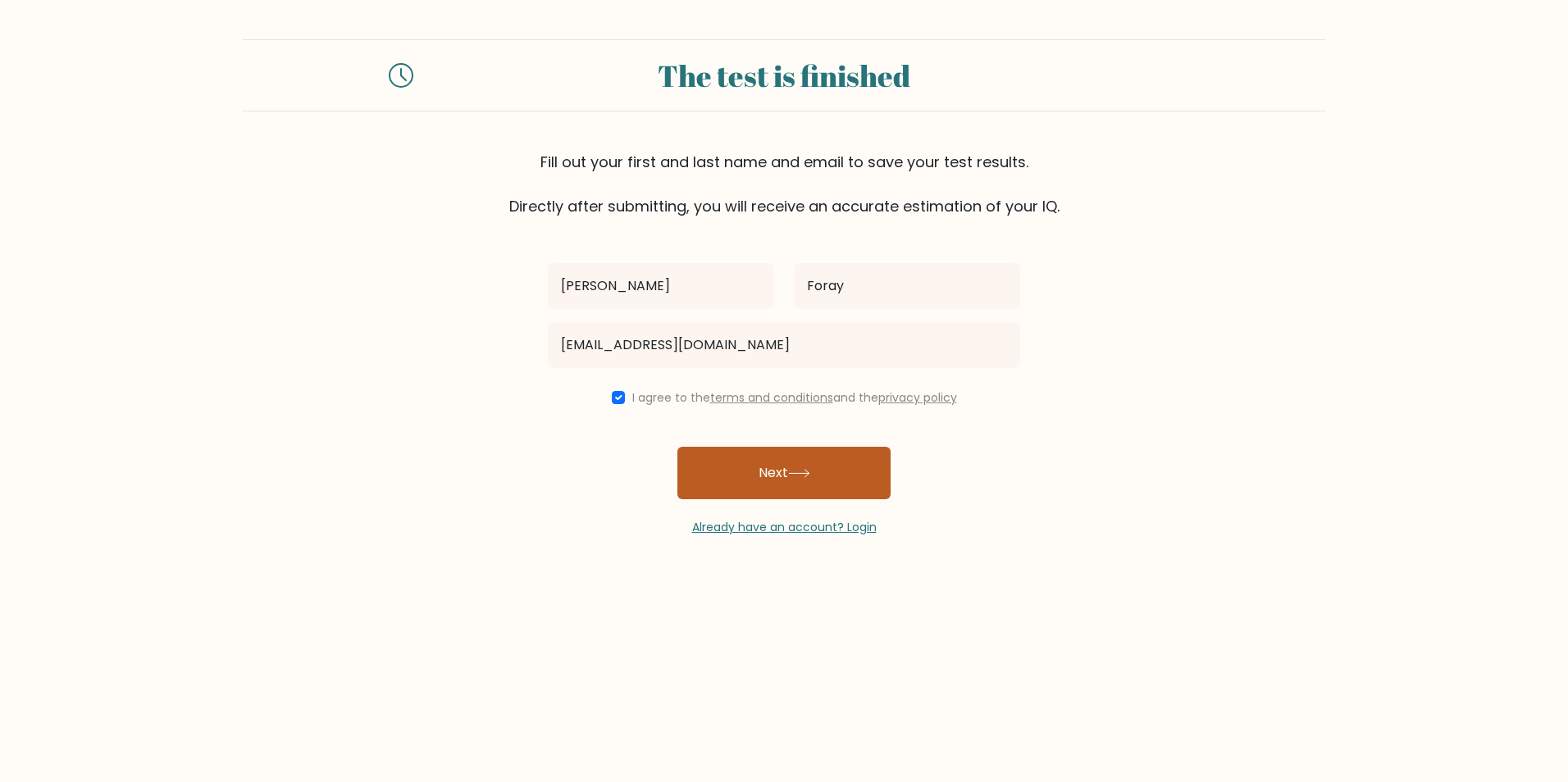
click at [766, 482] on button "Next" at bounding box center [784, 473] width 213 height 52
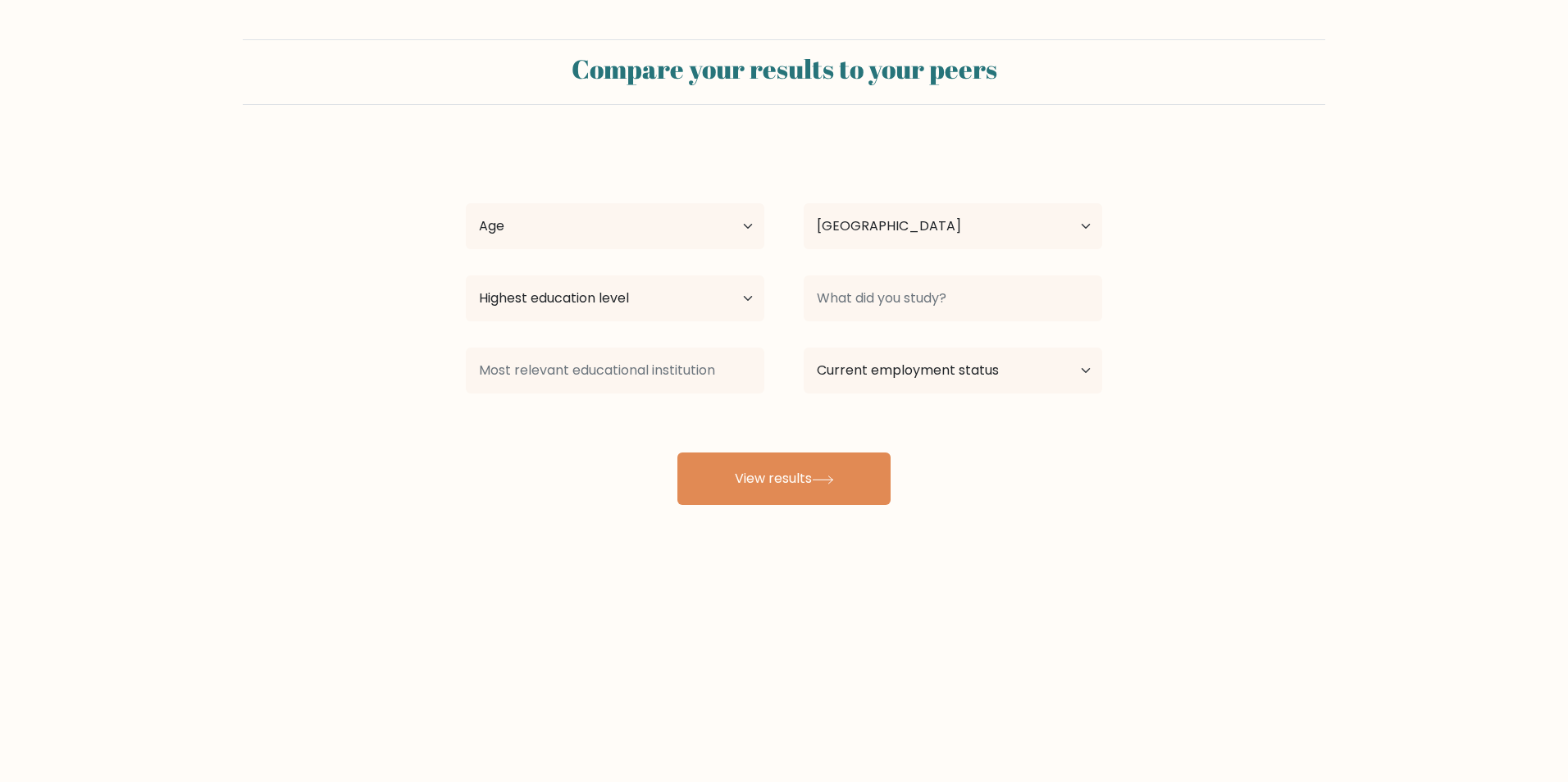
select select "NL"
click at [596, 237] on select "Age Under 18 years old 18-24 years old 25-34 years old 35-44 years old 45-54 ye…" at bounding box center [615, 227] width 299 height 46
select select "35_44"
click at [466, 204] on select "Age Under 18 years old 18-24 years old 25-34 years old 35-44 years old 45-54 ye…" at bounding box center [615, 227] width 299 height 46
click at [648, 302] on select "Highest education level No schooling Primary Lower Secondary Upper Secondary Oc…" at bounding box center [615, 298] width 299 height 46
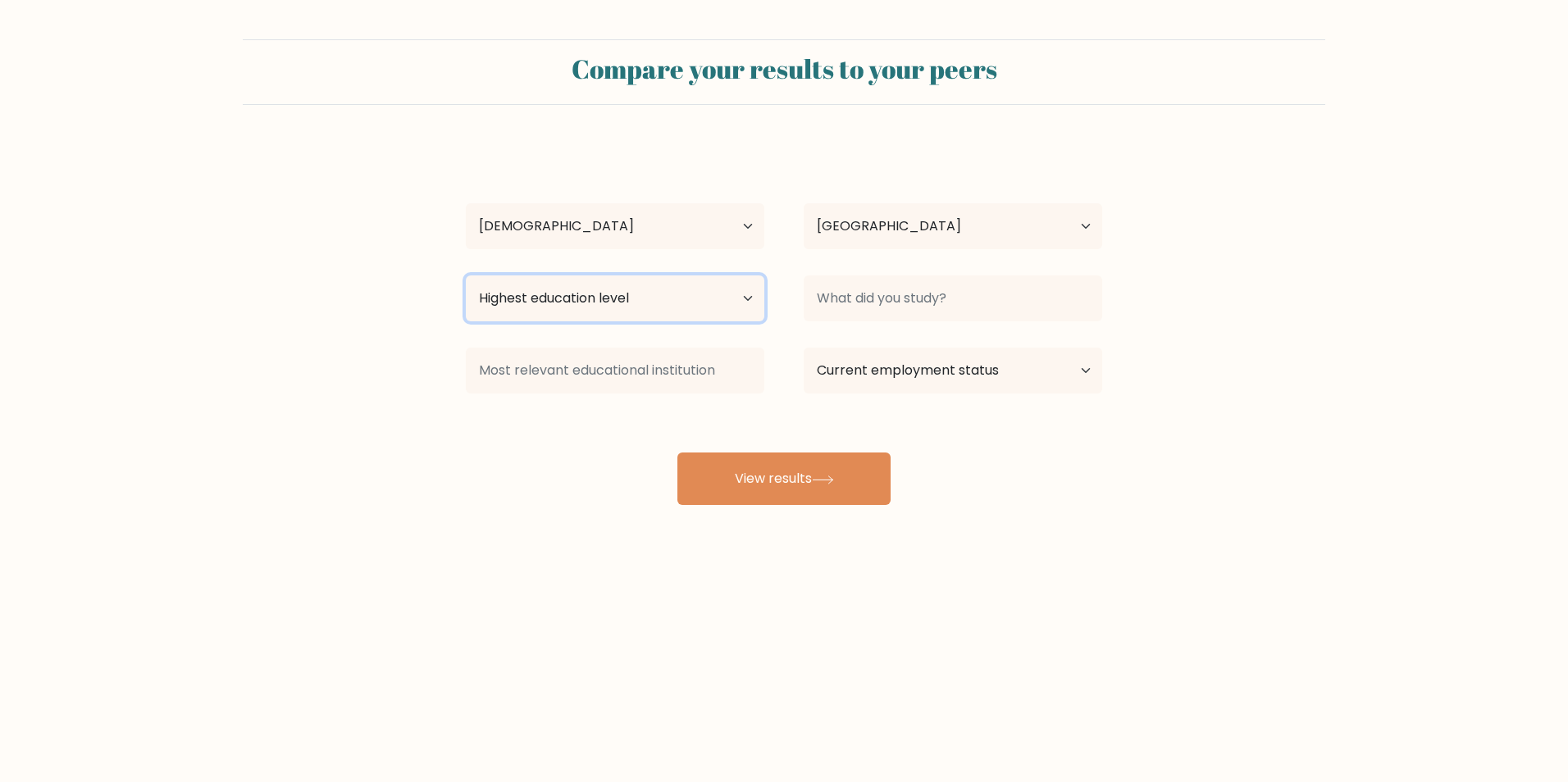
select select "occupation_specific"
click at [466, 275] on select "Highest education level No schooling Primary Lower Secondary Upper Secondary Oc…" at bounding box center [615, 298] width 299 height 46
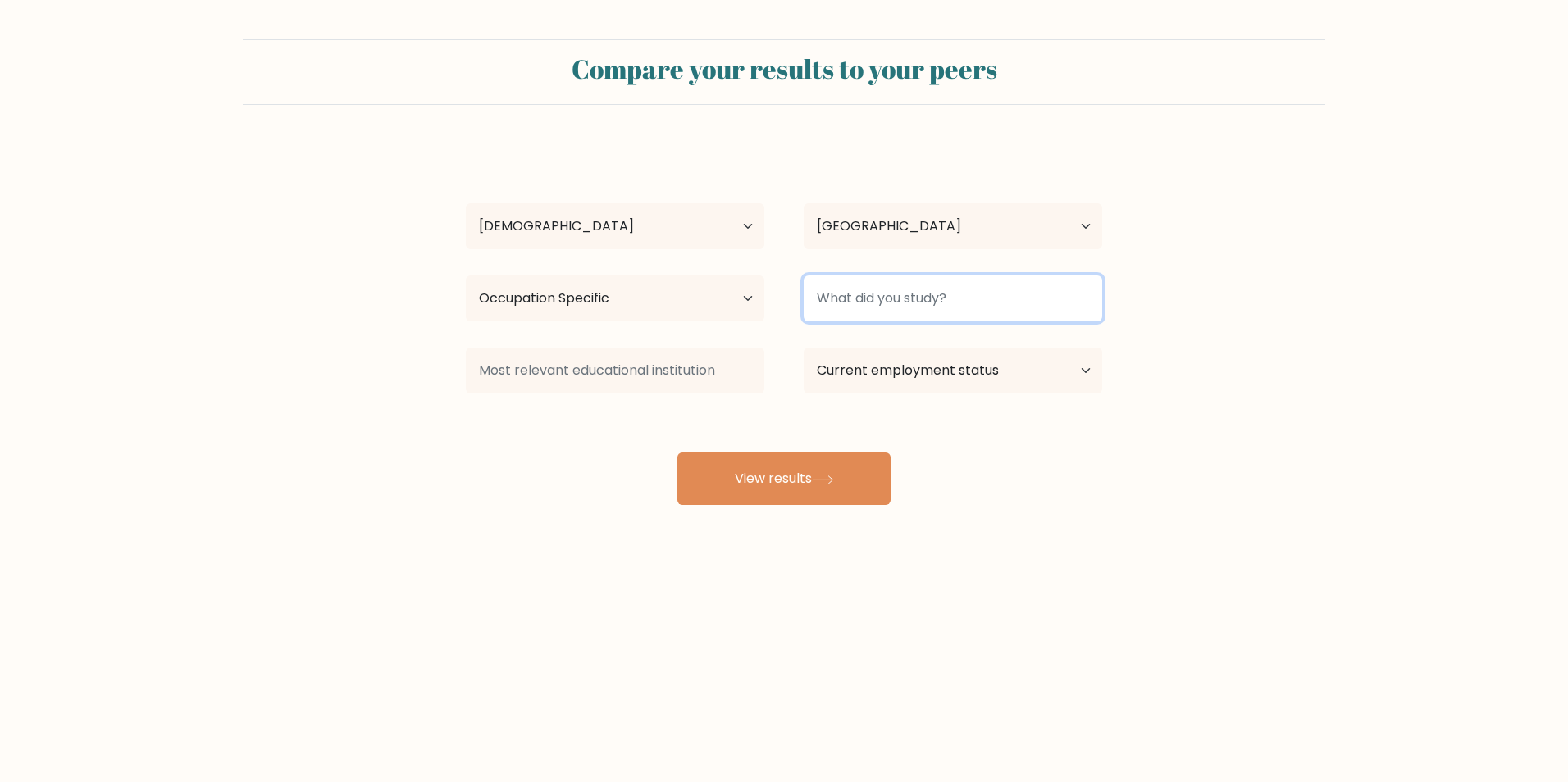
click at [923, 302] on input at bounding box center [952, 298] width 299 height 46
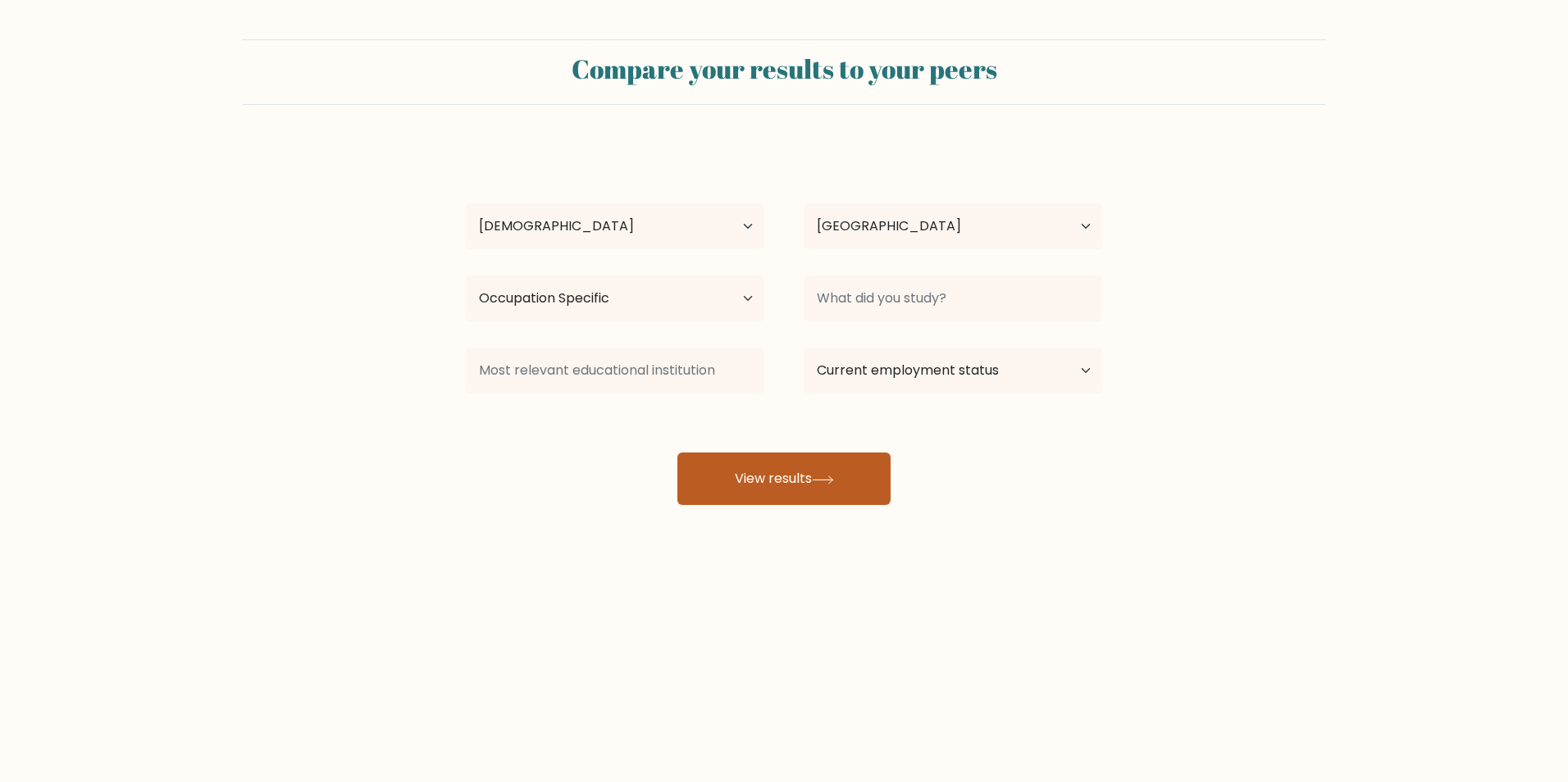
click at [853, 503] on button "View results" at bounding box center [784, 478] width 213 height 52
type input "v"
click at [818, 453] on button "View results" at bounding box center [784, 478] width 213 height 52
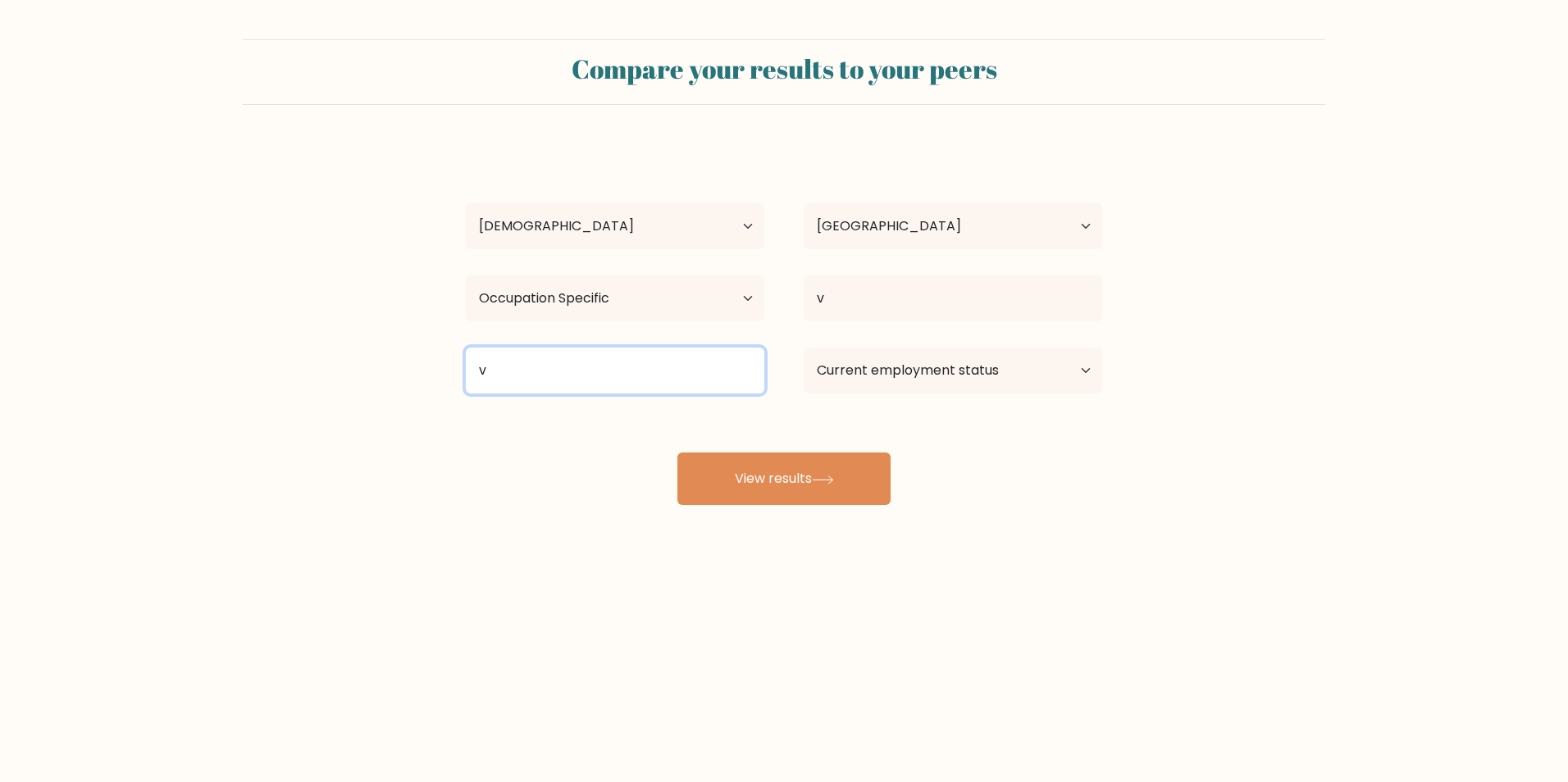
type input "v"
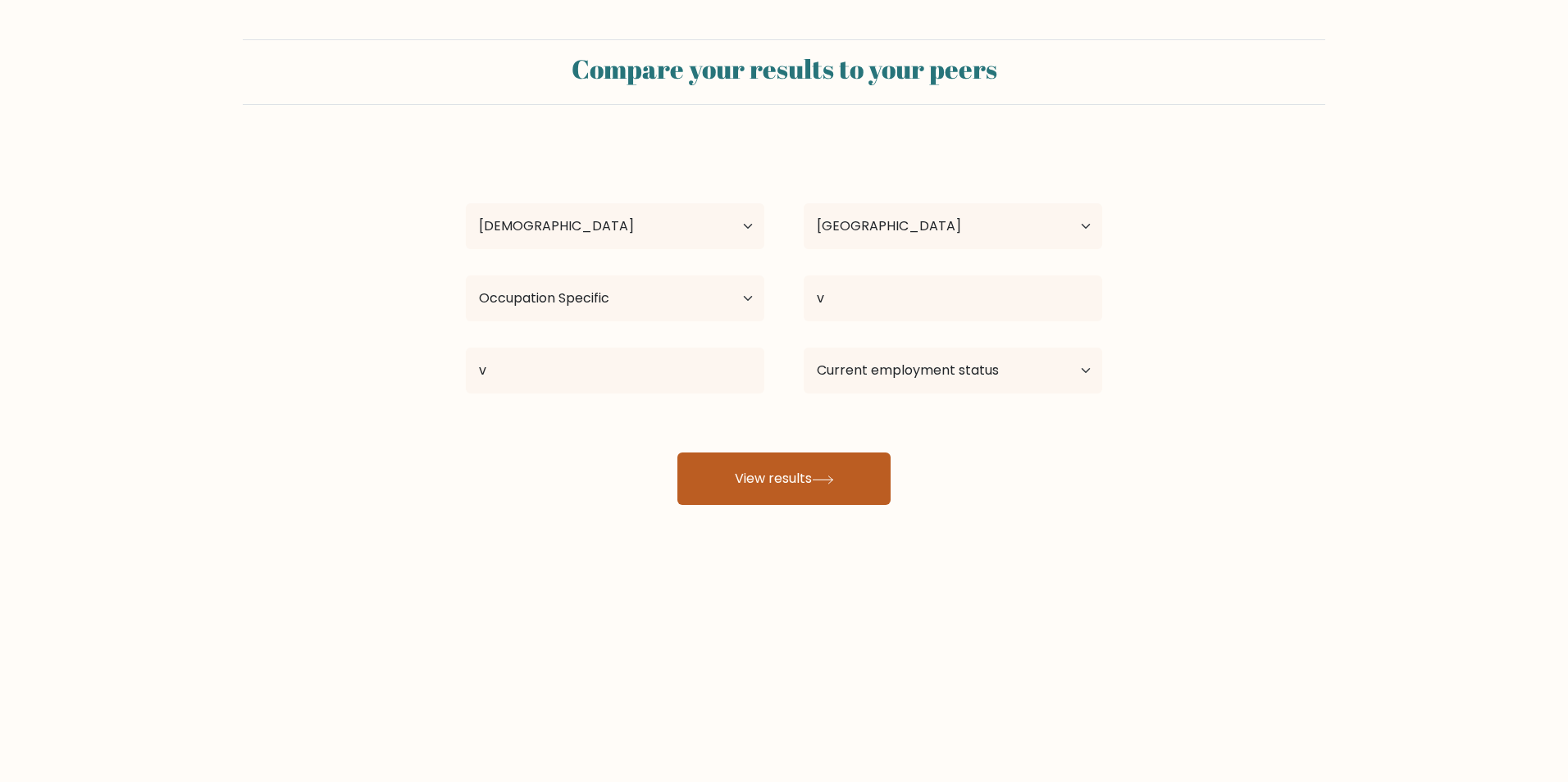
click at [832, 473] on button "View results" at bounding box center [784, 478] width 213 height 52
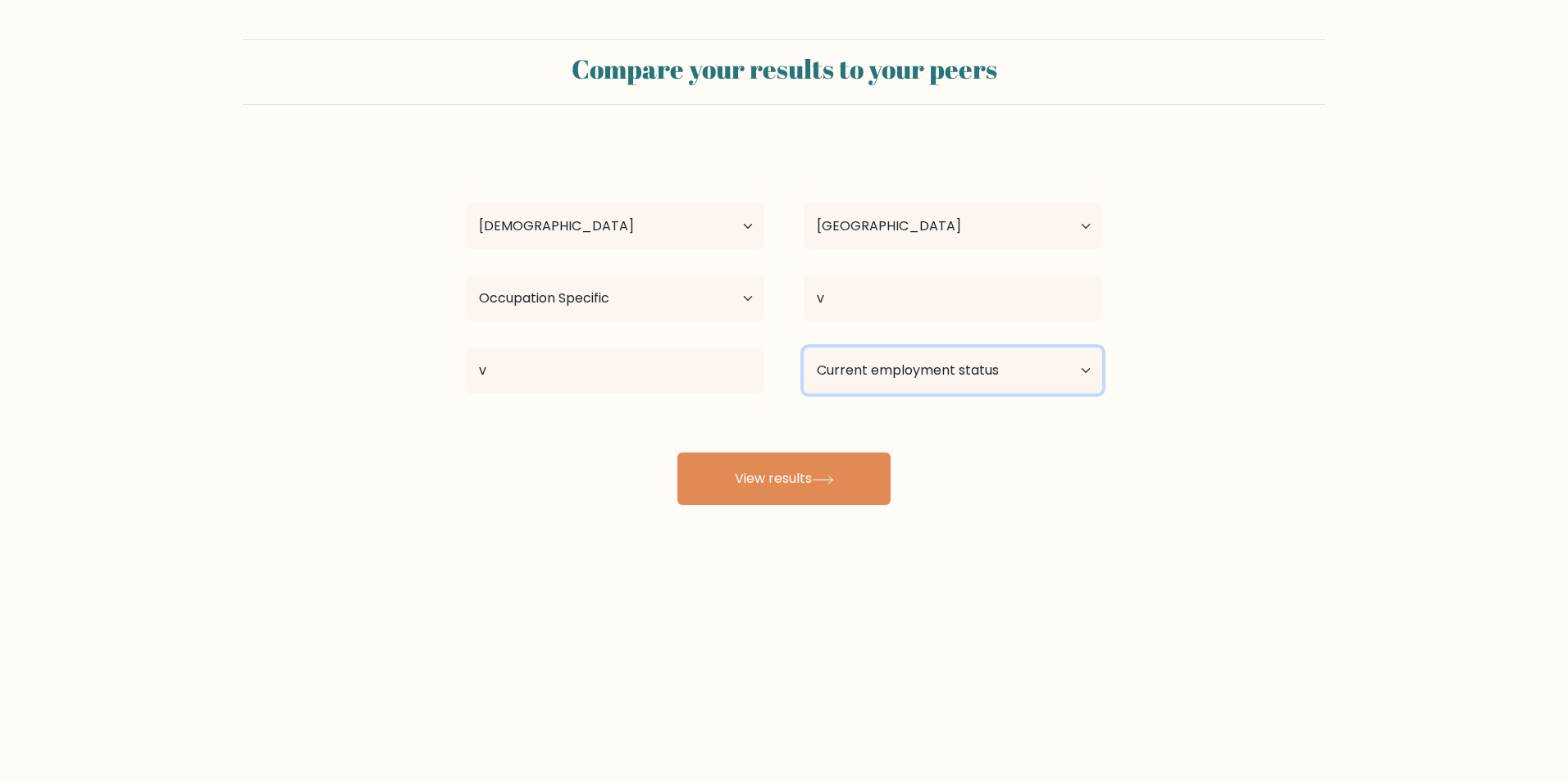
click at [944, 355] on select "Current employment status Employed Student Retired Other / prefer not to answer" at bounding box center [952, 371] width 299 height 46
select select "employed"
click at [803, 348] on select "Current employment status Employed Student Retired Other / prefer not to answer" at bounding box center [952, 371] width 299 height 46
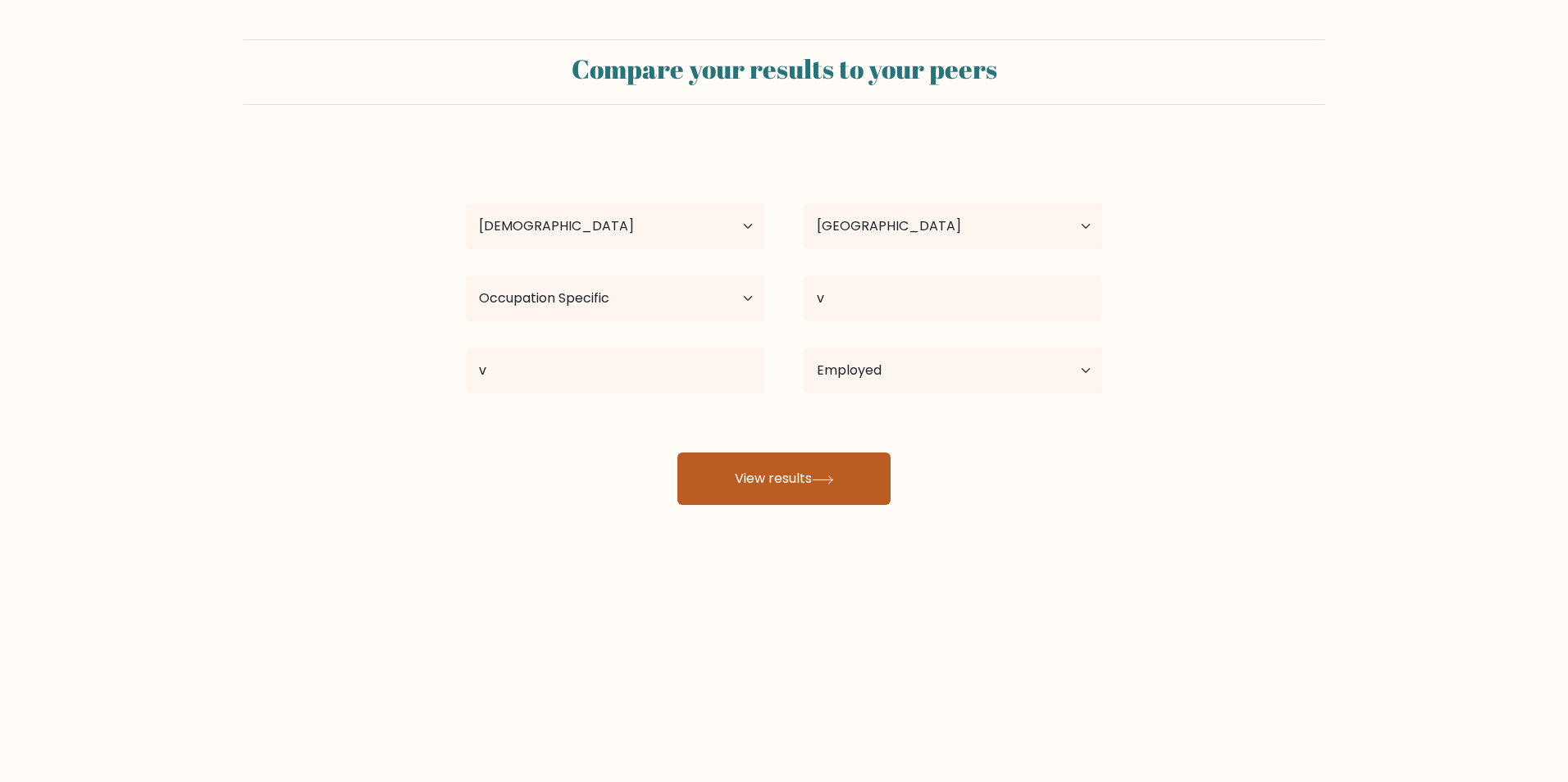
click at [810, 482] on button "View results" at bounding box center [784, 478] width 213 height 52
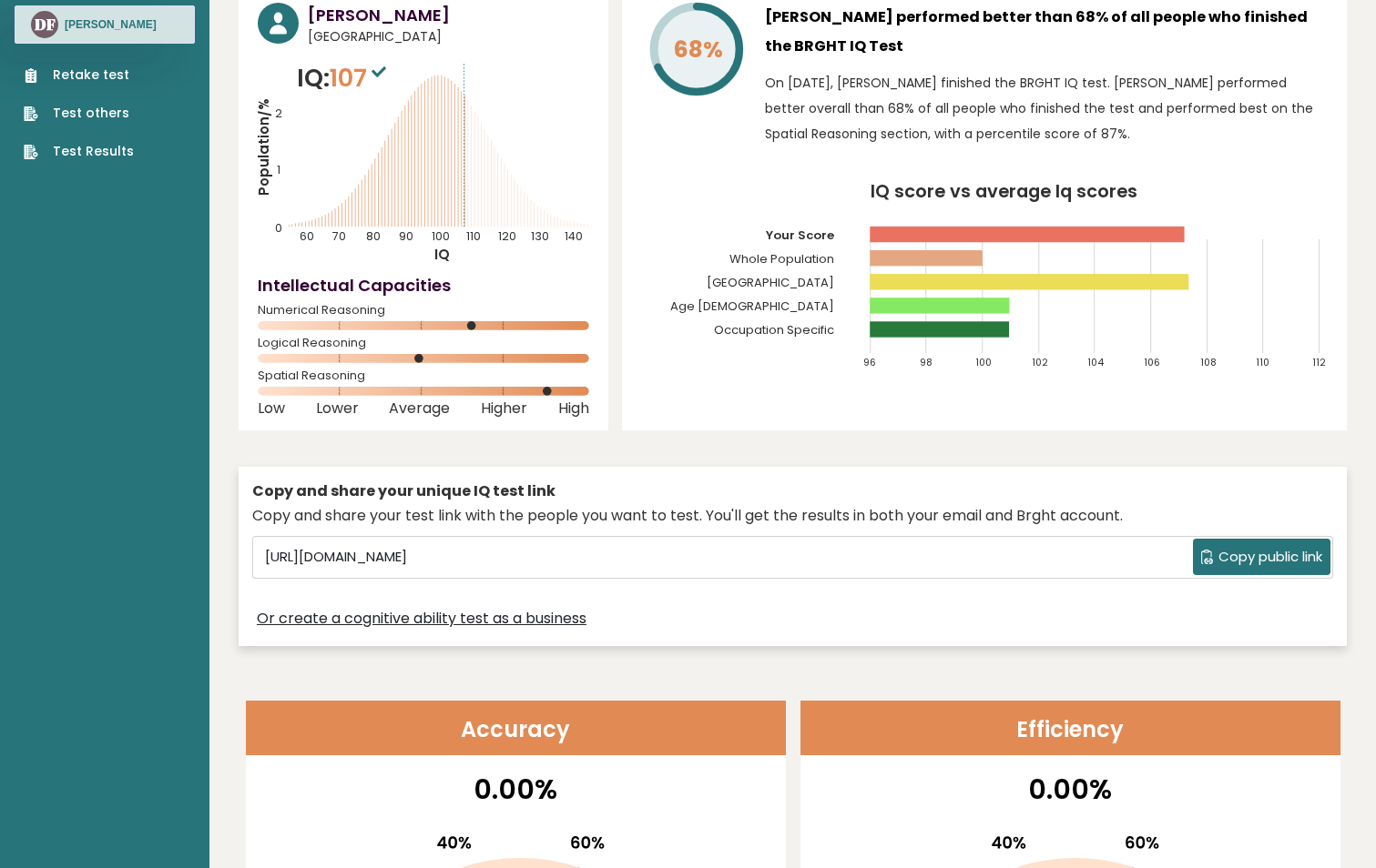
scroll to position [182, 0]
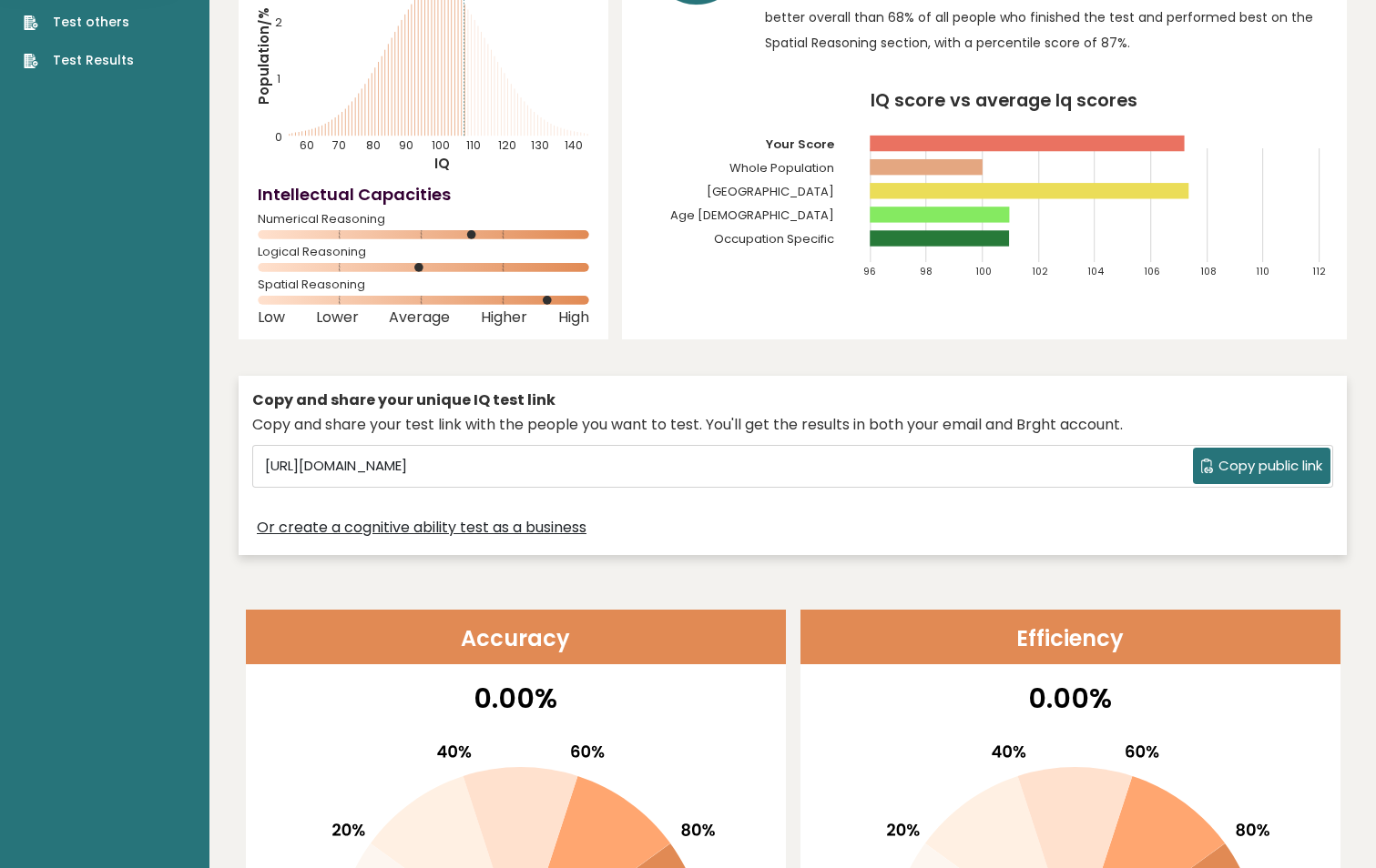
click at [1273, 460] on span "Copy public link" at bounding box center [1271, 466] width 104 height 21
